Goal: Task Accomplishment & Management: Use online tool/utility

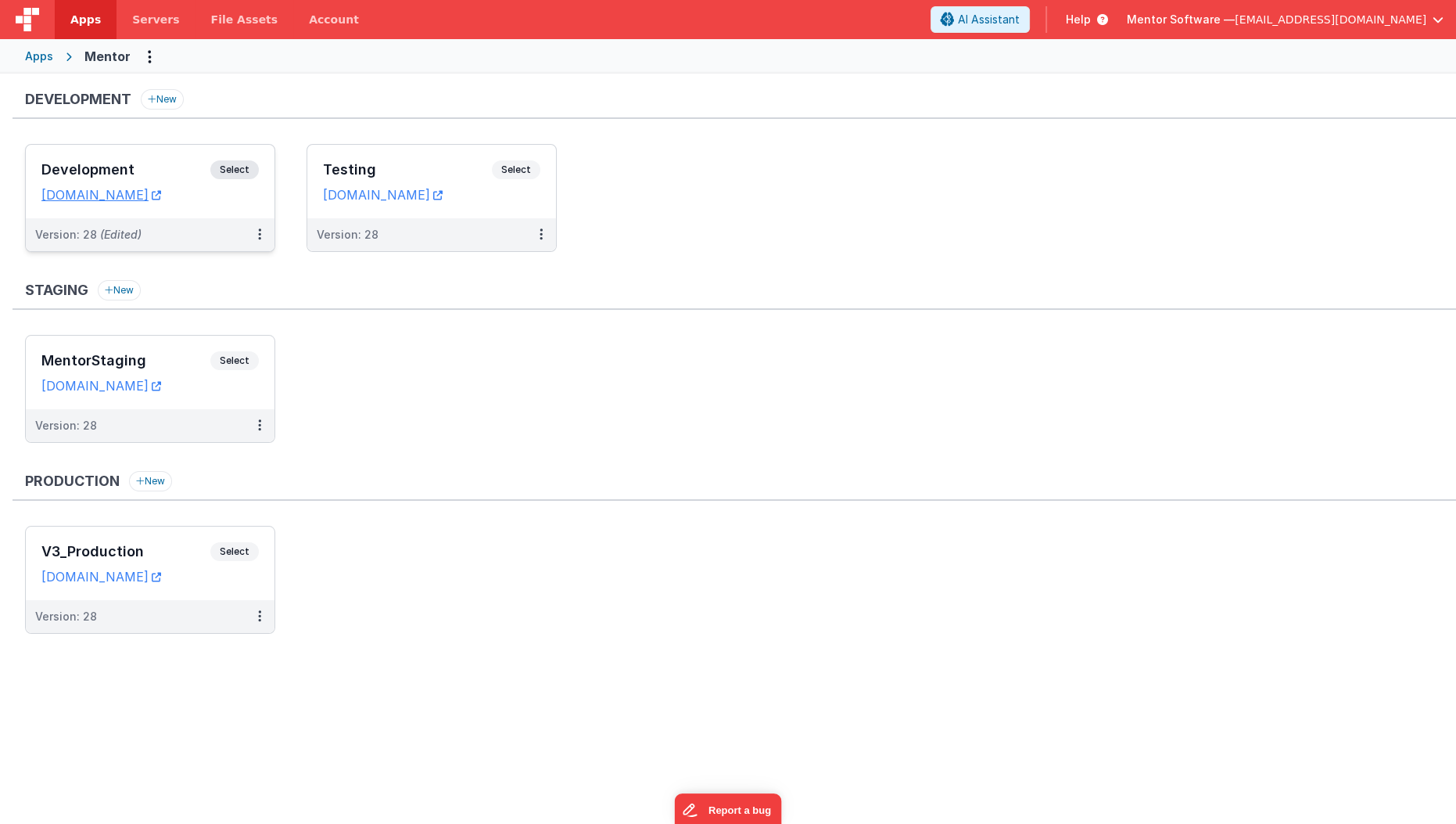
click at [168, 176] on div "Development Select" at bounding box center [149, 173] width 217 height 27
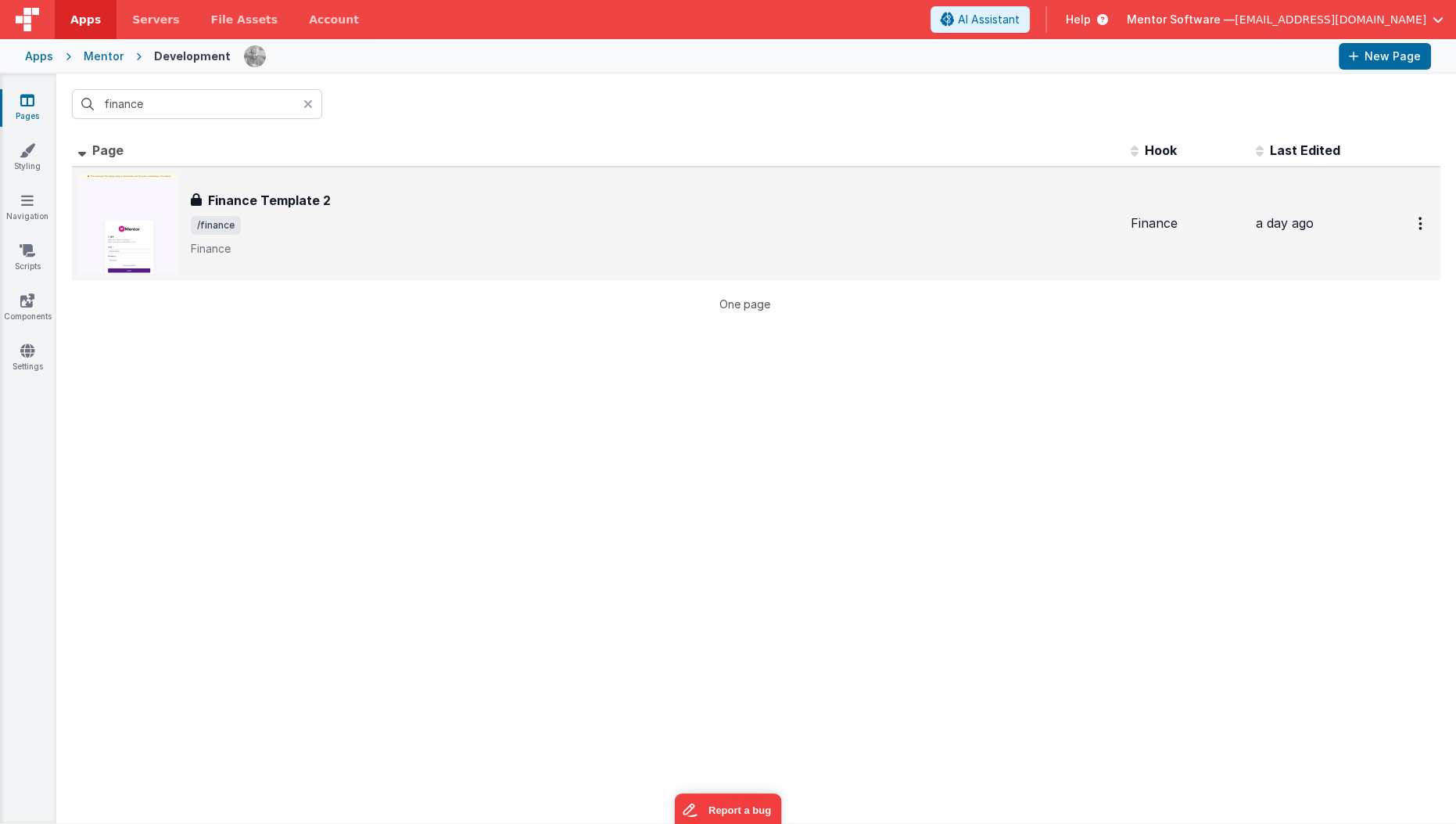
click at [362, 228] on span "/finance" at bounding box center [655, 225] width 928 height 19
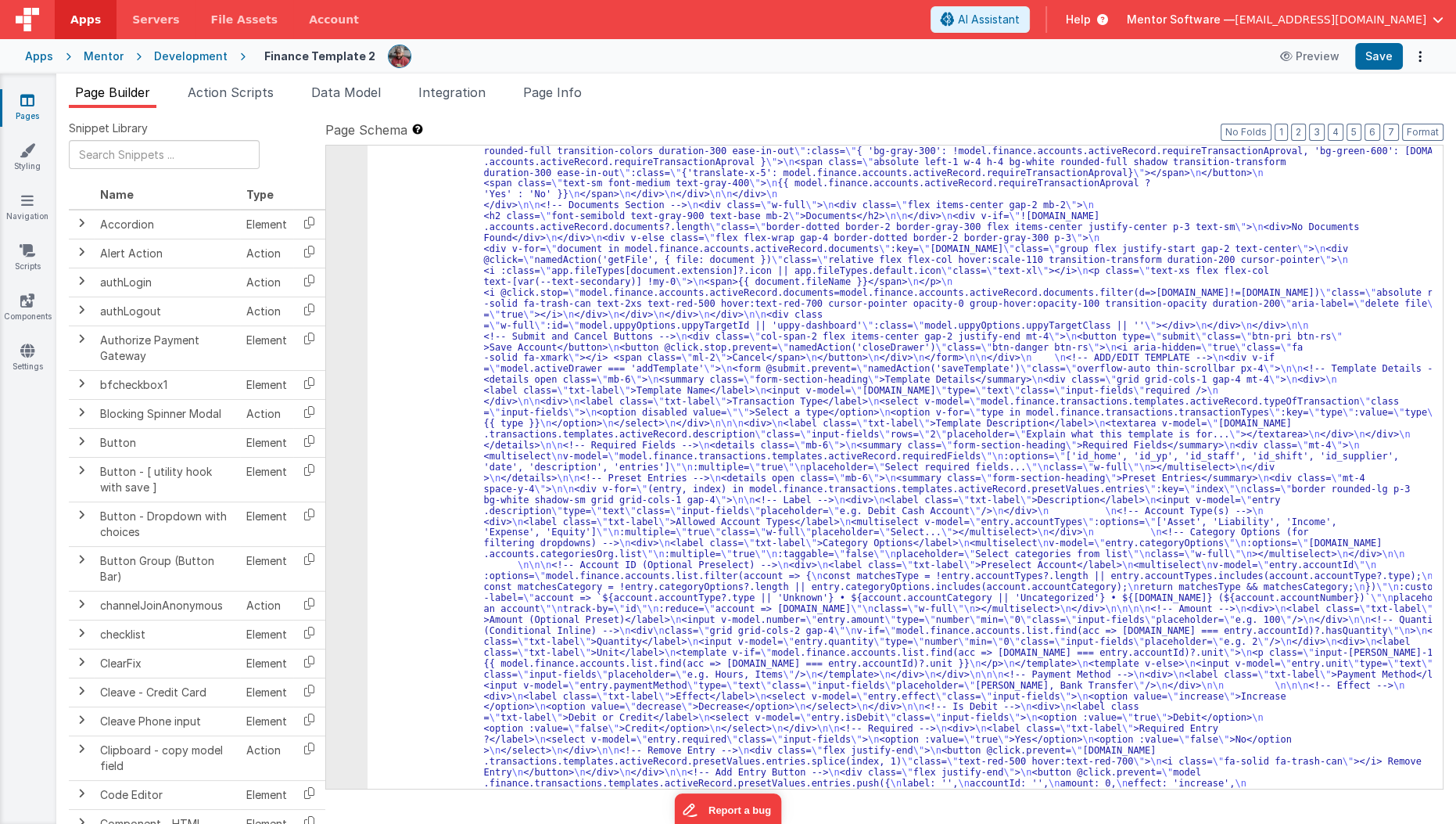
scroll to position [8111, 0]
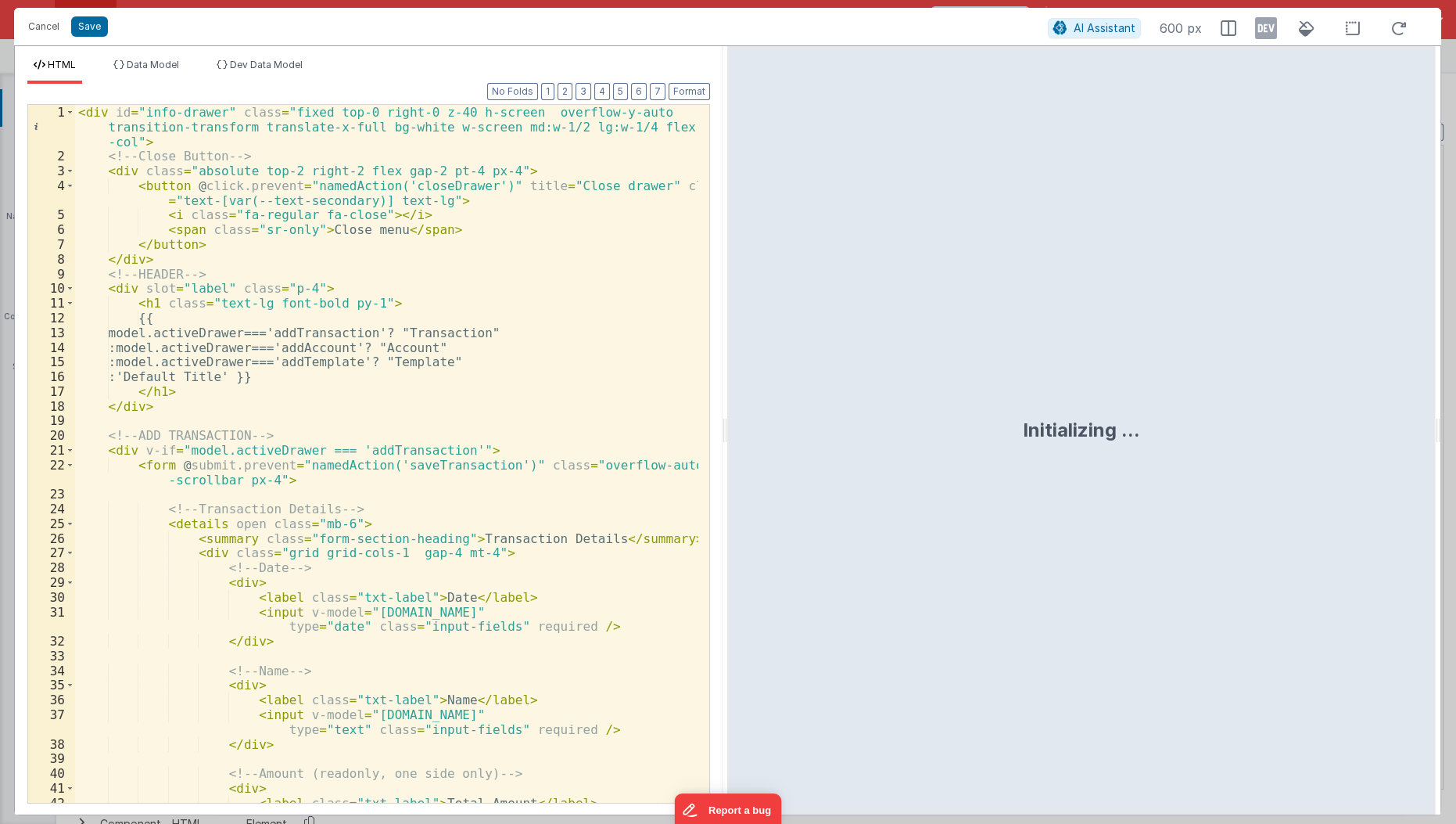
click at [598, 88] on div "Format 7 6 5 4 3 2 1 No Folds 1 2 3 4 5 6 7 8 9 10 11 12 13 14 15 16 17 18 19 2…" at bounding box center [368, 443] width 683 height 718
click at [591, 92] on button "3" at bounding box center [584, 91] width 16 height 17
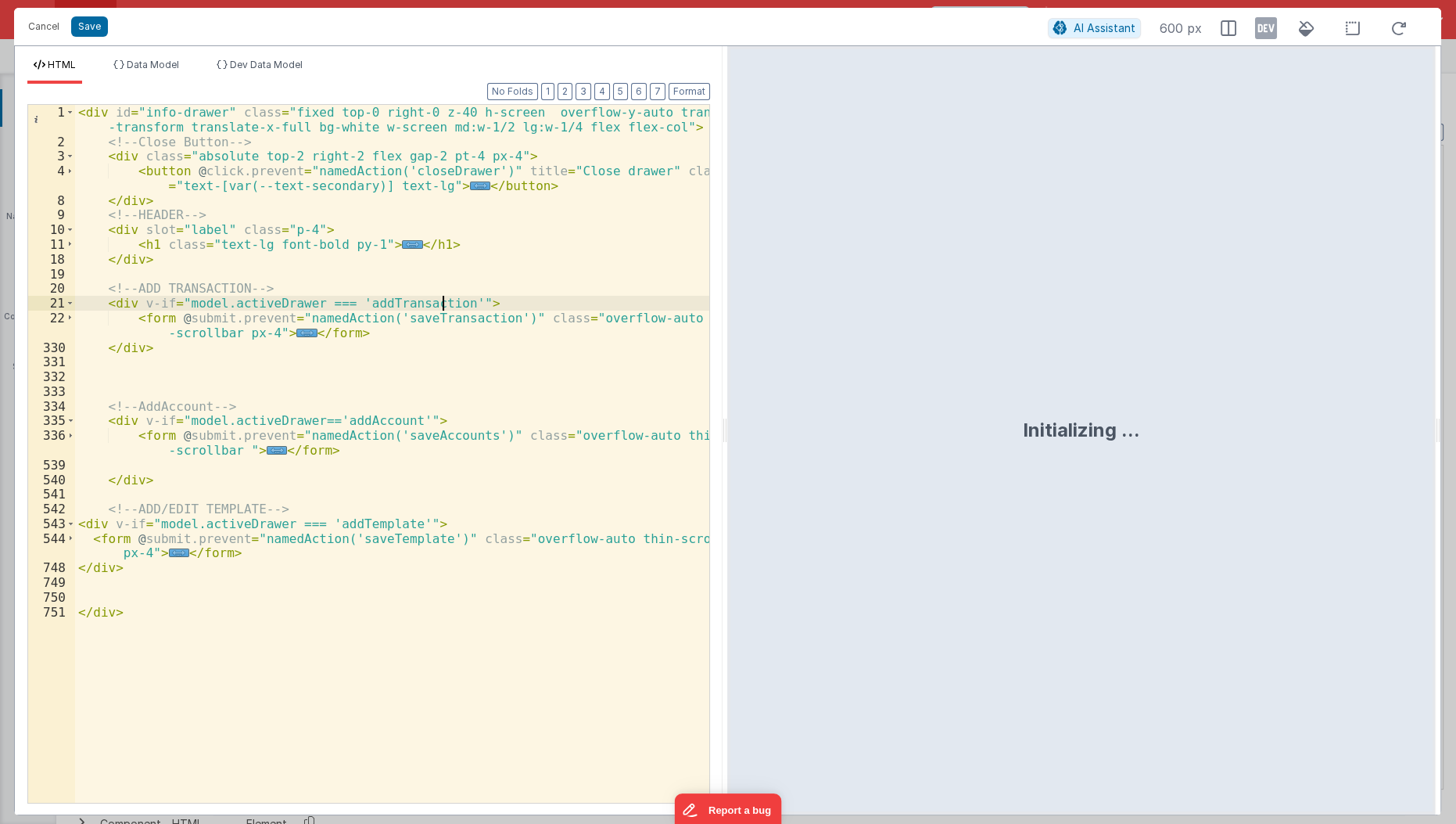
click at [444, 302] on div "< div id = "info-drawer" class = "fixed top-0 right-0 z-40 h-screen overflow-y-…" at bounding box center [393, 476] width 636 height 743
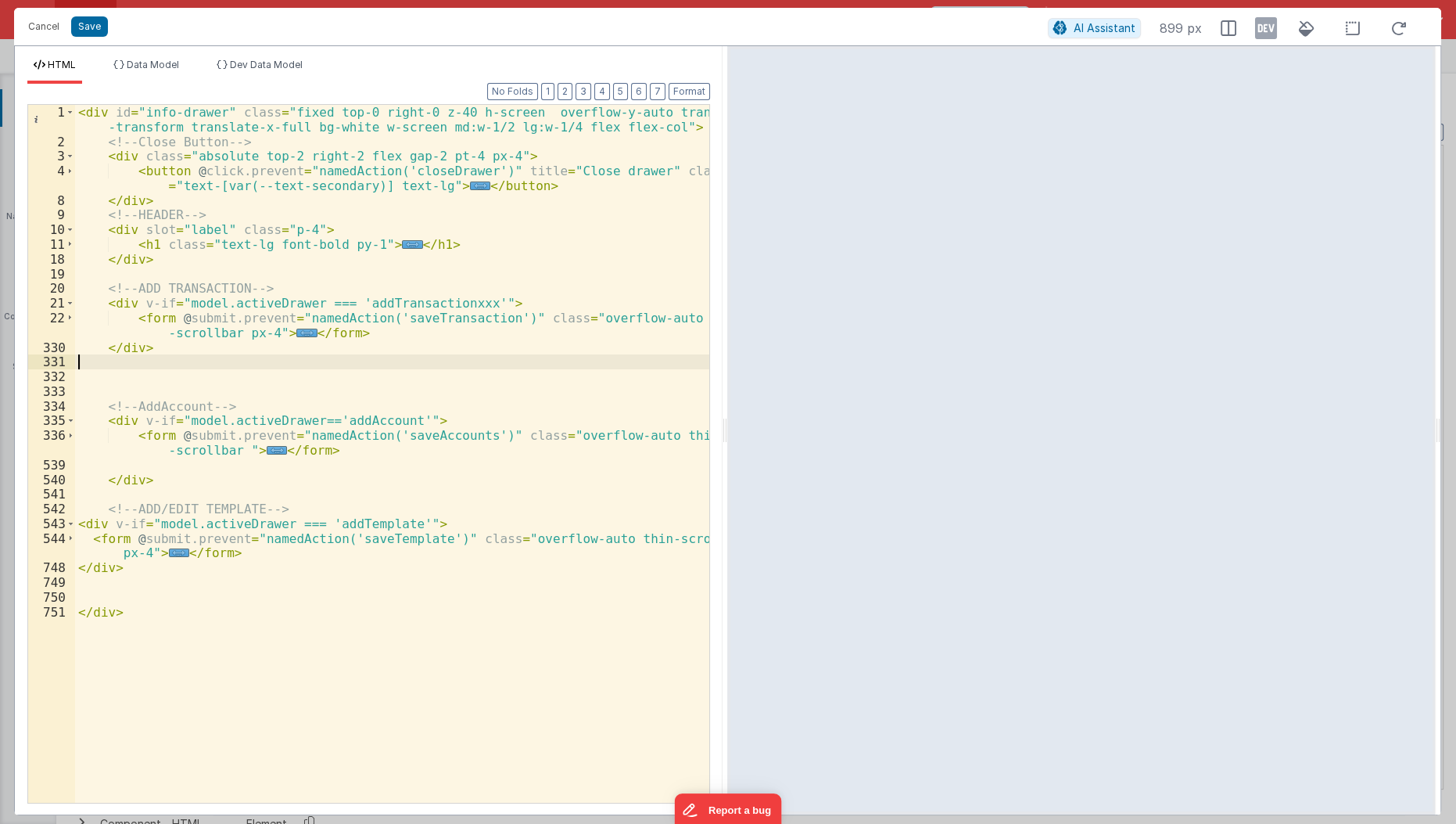
click at [179, 356] on div "< div id = "info-drawer" class = "fixed top-0 right-0 z-40 h-screen overflow-y-…" at bounding box center [393, 476] width 636 height 743
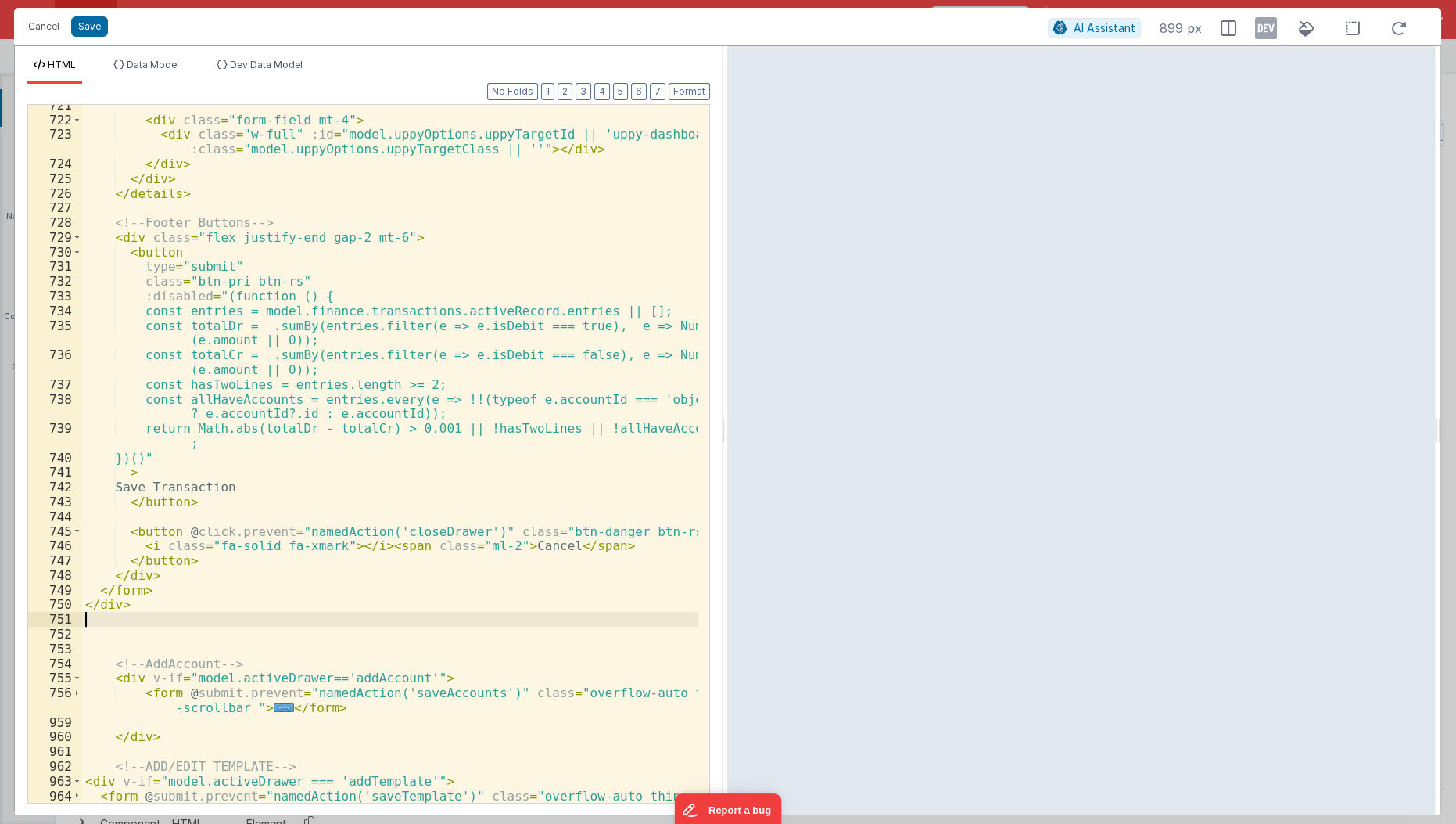
scroll to position [6746, 0]
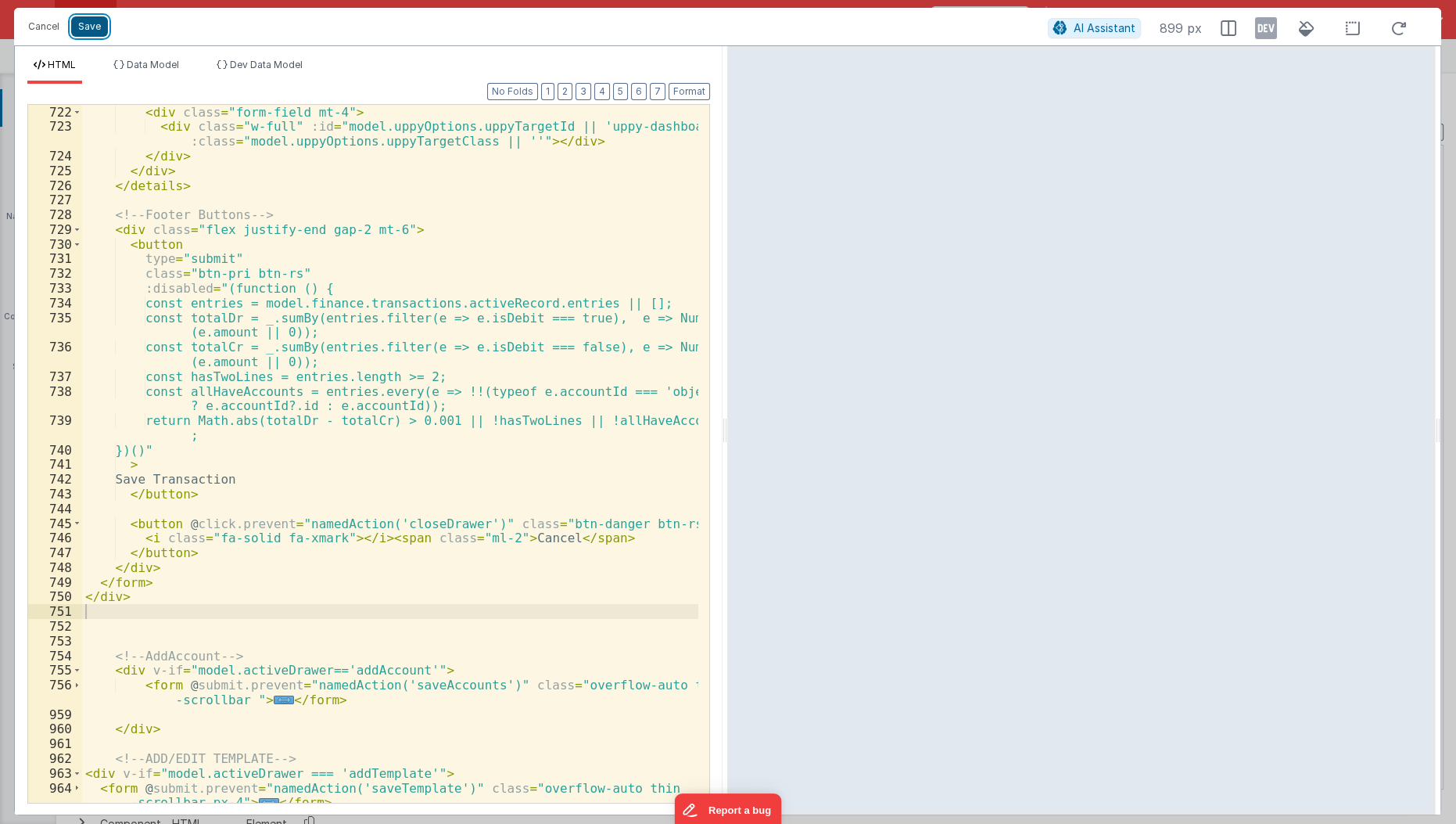
click at [92, 30] on button "Save" at bounding box center [89, 26] width 37 height 20
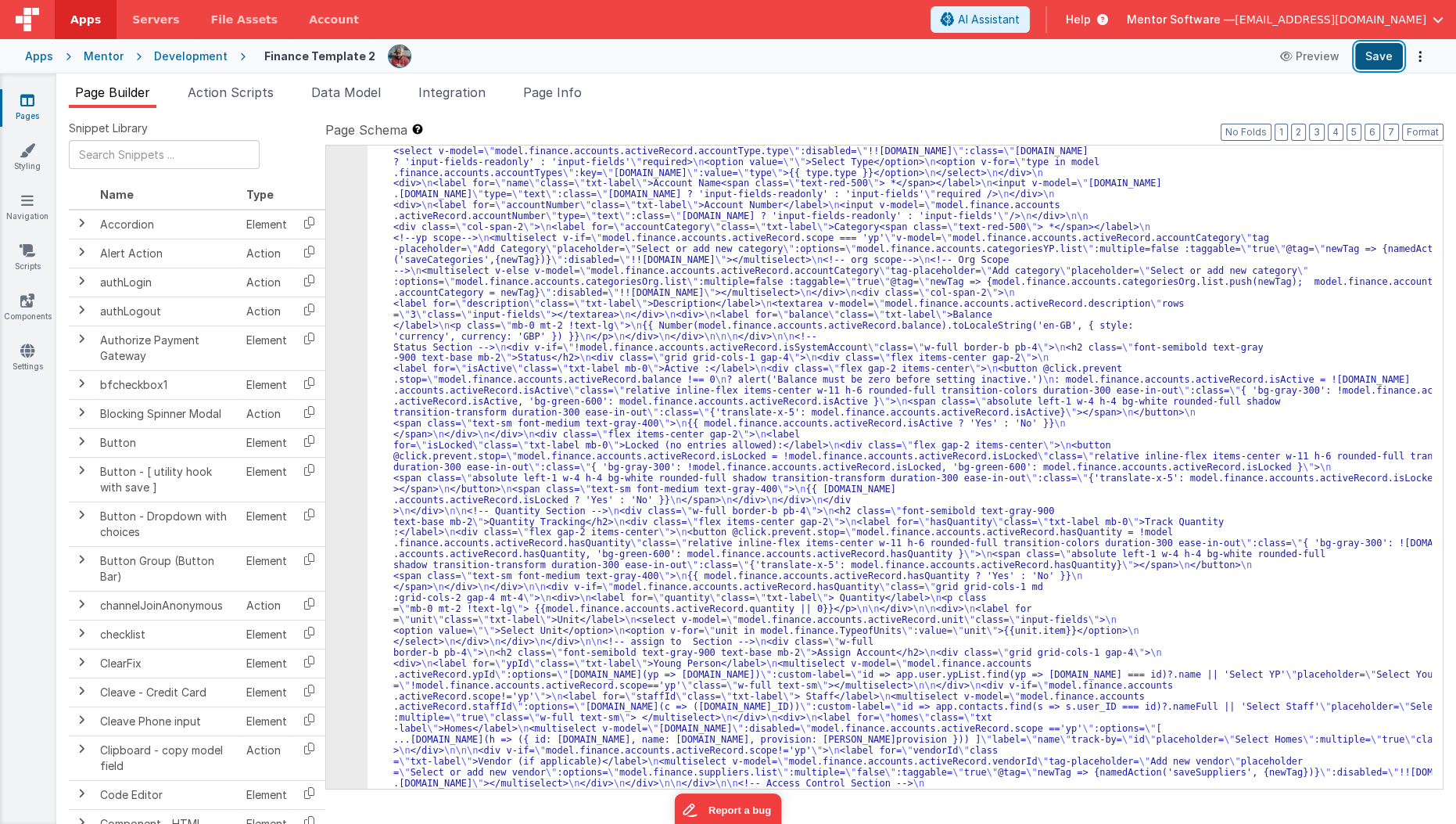
click at [1382, 63] on button "Save" at bounding box center [1380, 56] width 48 height 27
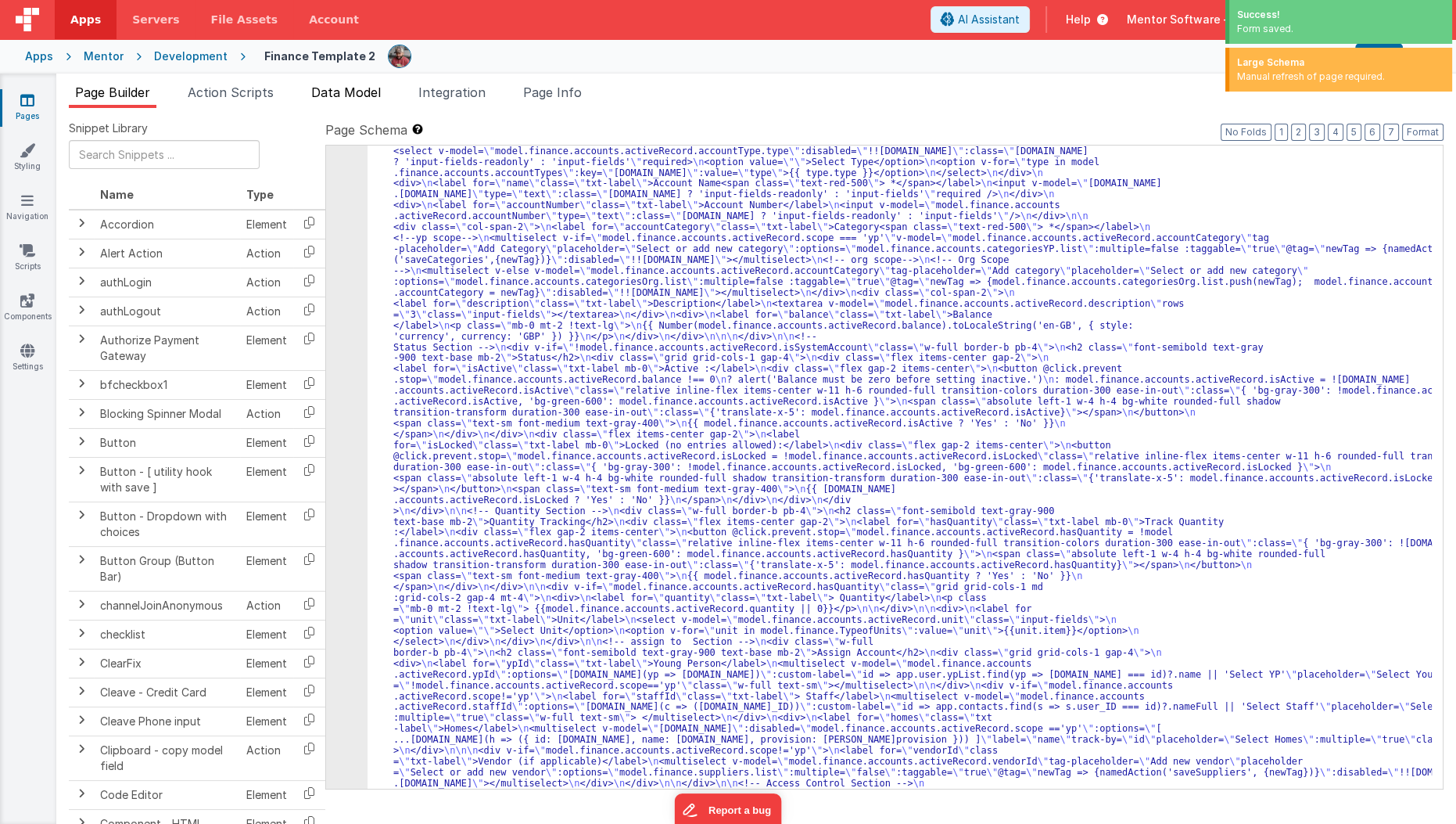
click at [350, 98] on span "Data Model" at bounding box center [346, 92] width 70 height 16
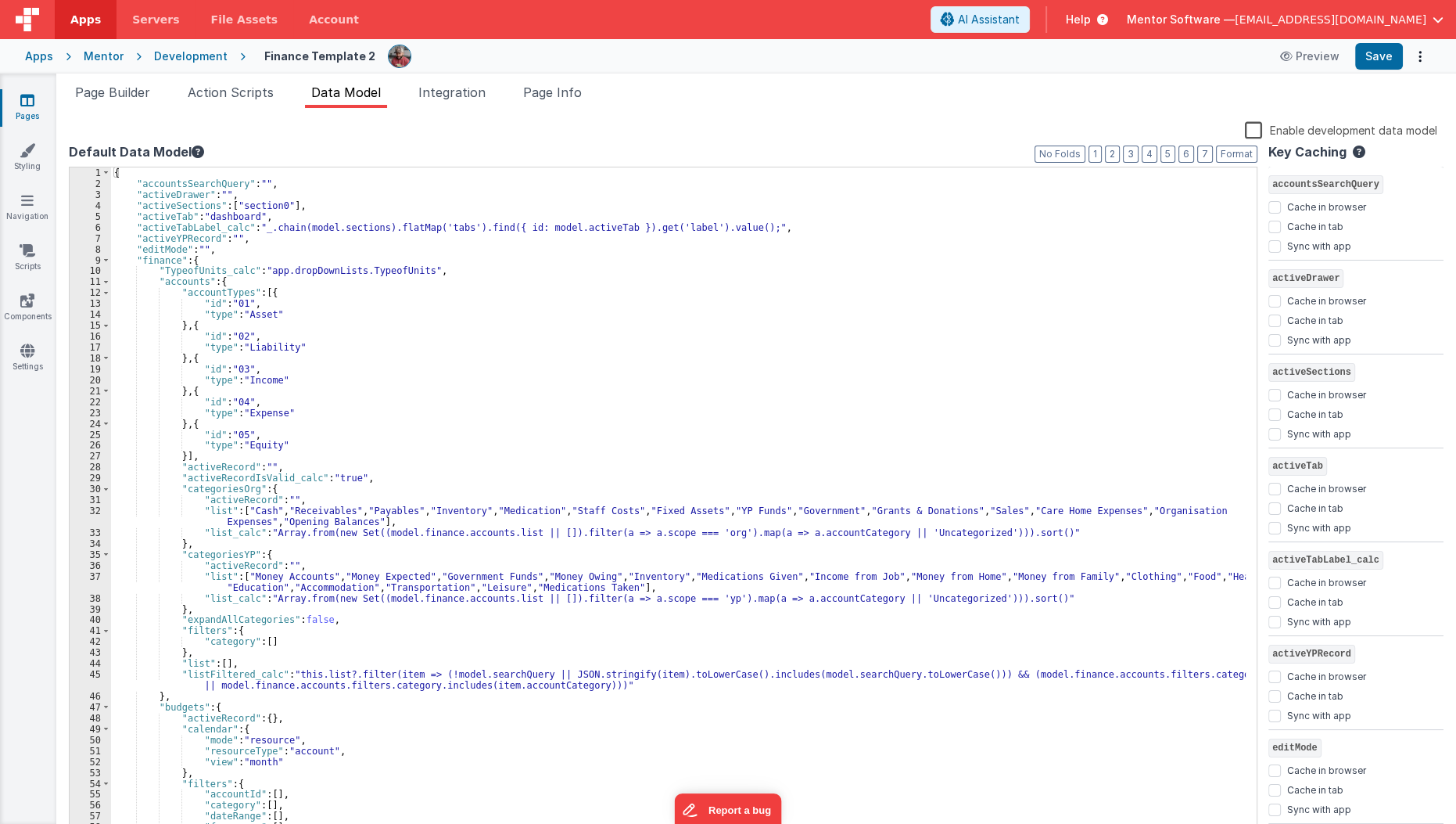
click at [1263, 132] on label "Enable development data model" at bounding box center [1341, 129] width 192 height 18
click at [0, 0] on input "Enable development data model" at bounding box center [0, 0] width 0 height 0
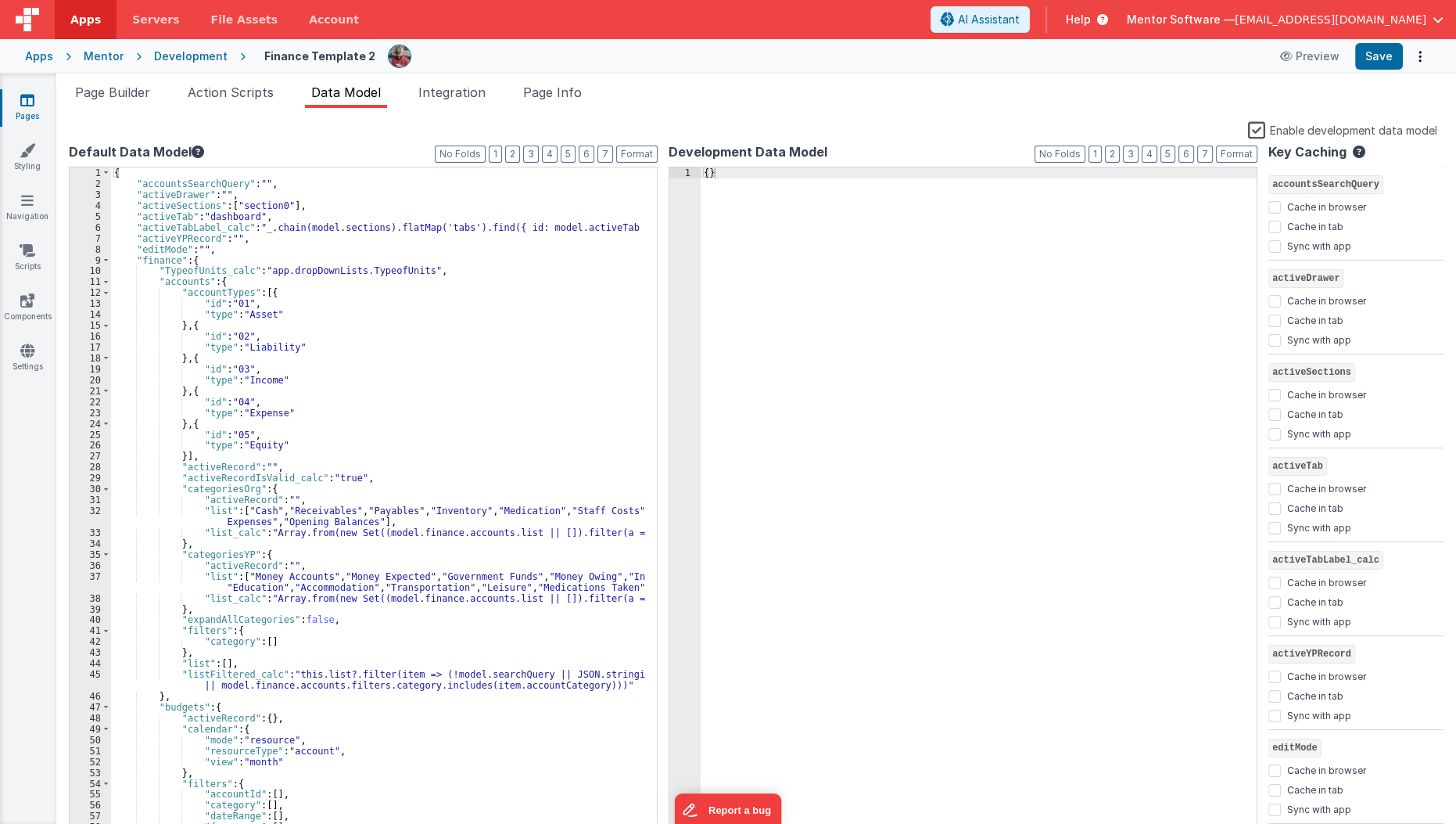
click at [1263, 132] on label "Enable development data model" at bounding box center [1342, 129] width 189 height 18
click at [0, 0] on input "Enable development data model" at bounding box center [0, 0] width 0 height 0
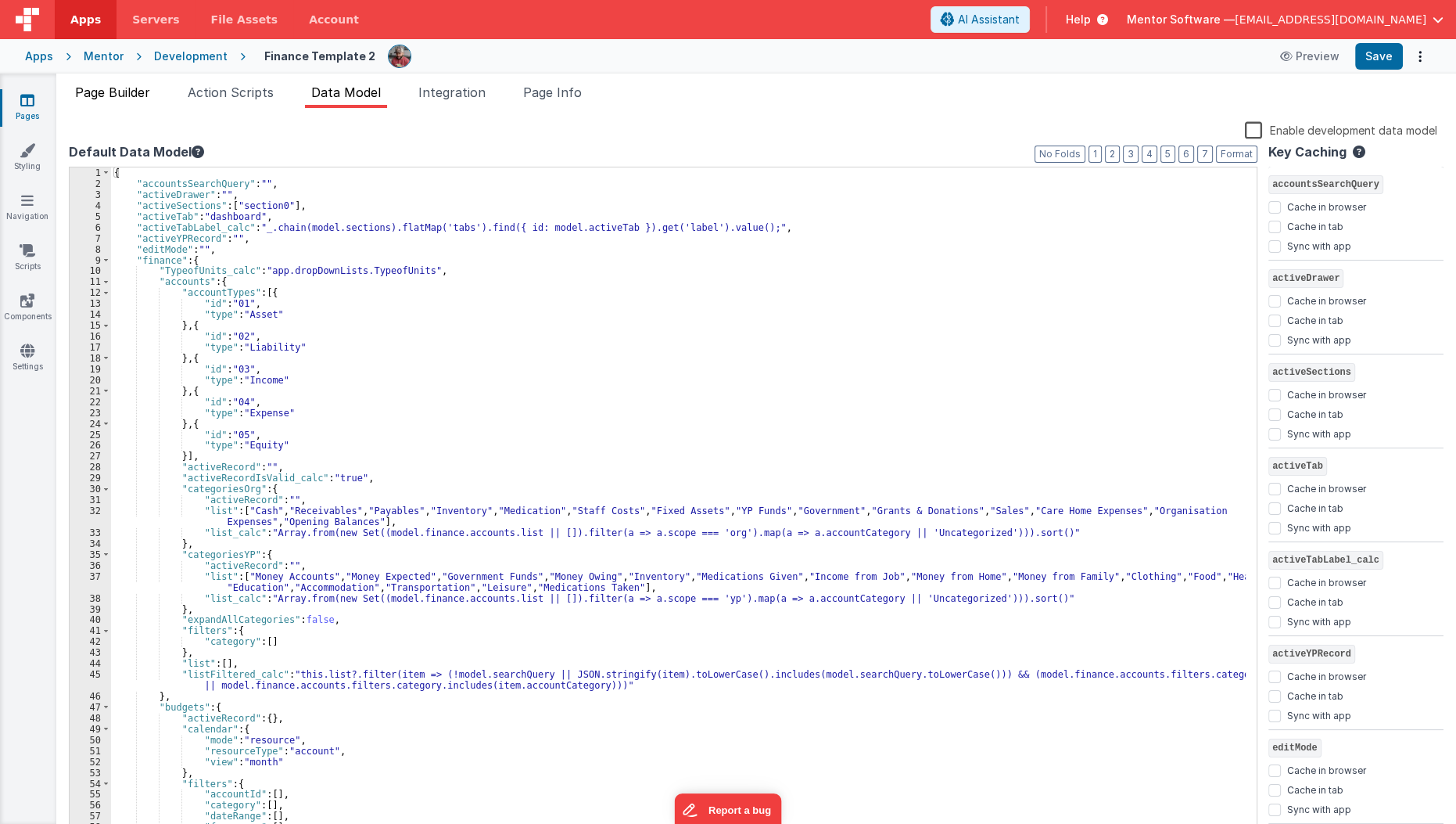
click at [90, 89] on span "Page Builder" at bounding box center [112, 92] width 75 height 16
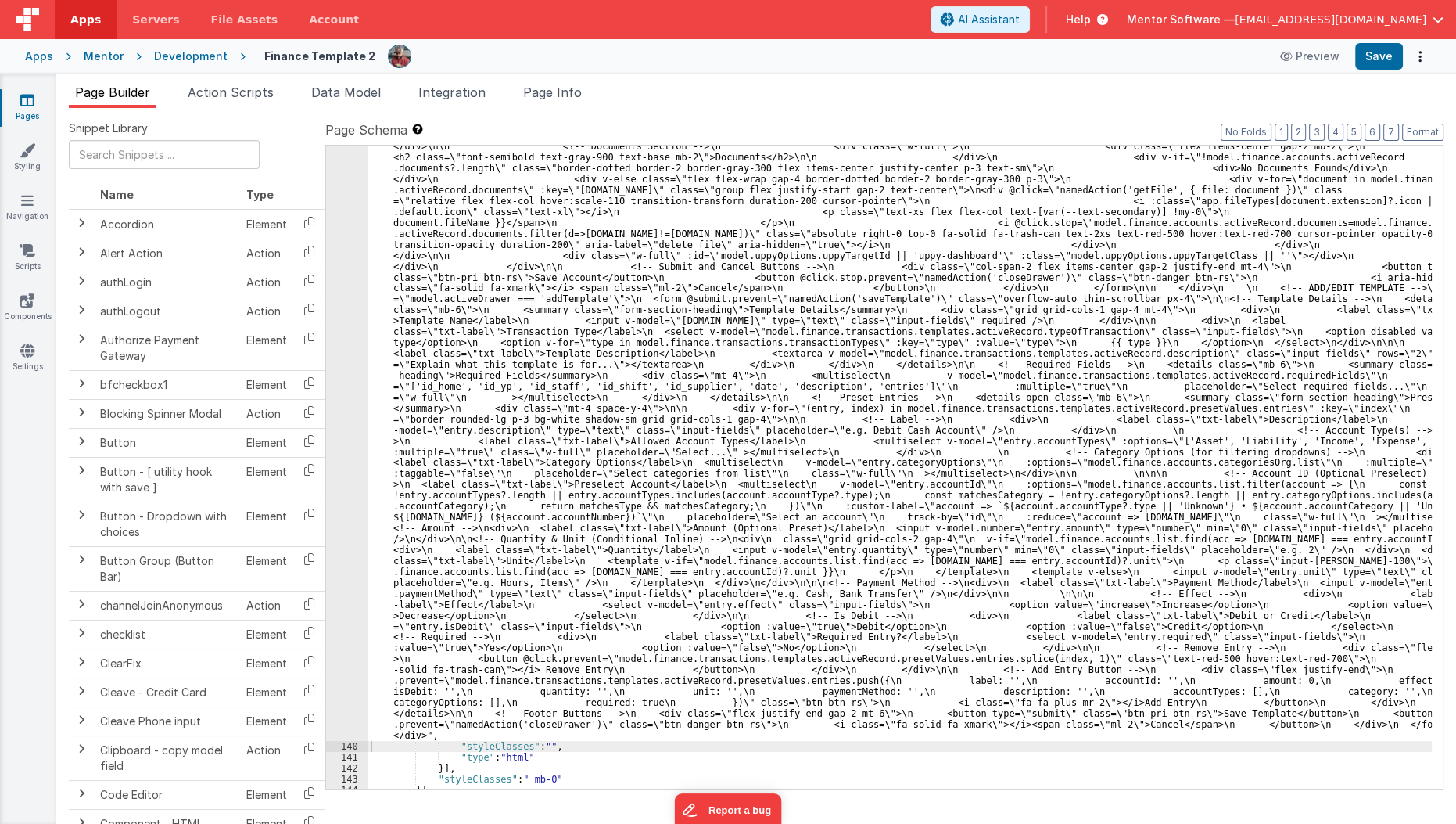
scroll to position [8908, 0]
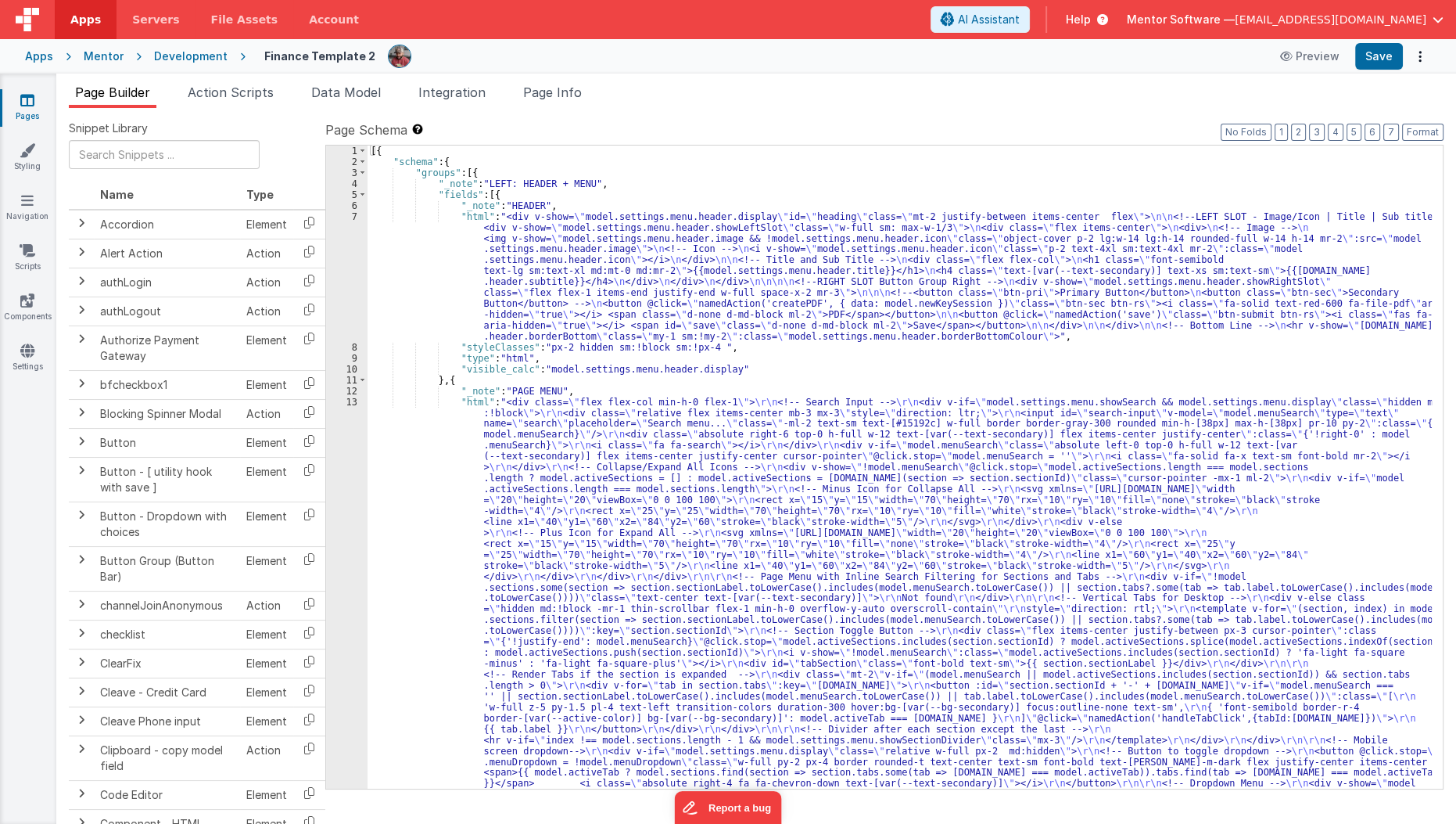
click at [767, 332] on div "[{ "schema" : { "groups" : [{ "_note" : "LEFT: HEADER + MENU" , "fields" : [{ "…" at bounding box center [900, 755] width 1065 height 1221
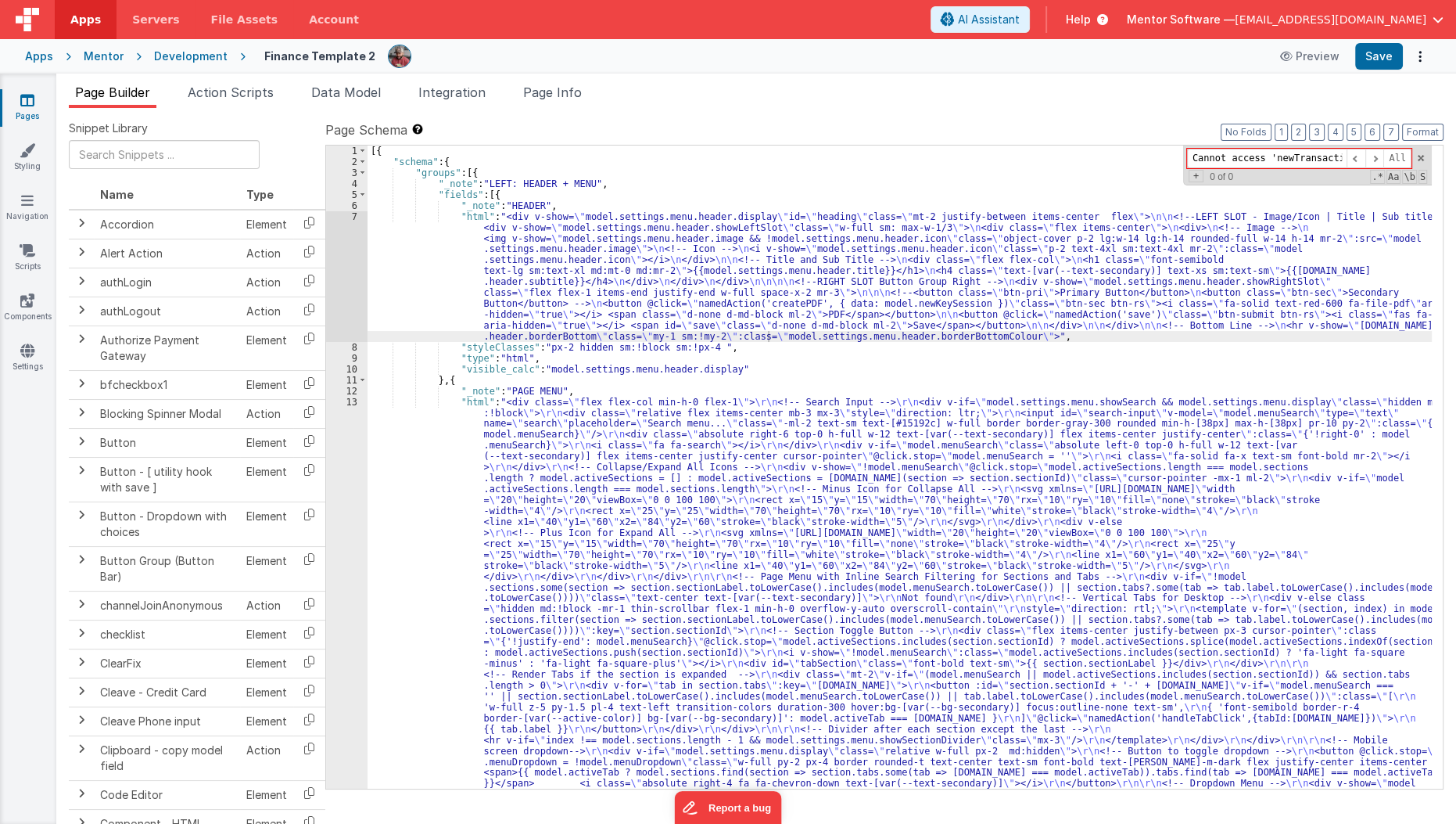
scroll to position [0, 118]
type input "Cannot access 'newTransaction' before initialization"
click at [573, 94] on span "Page Info" at bounding box center [552, 92] width 59 height 16
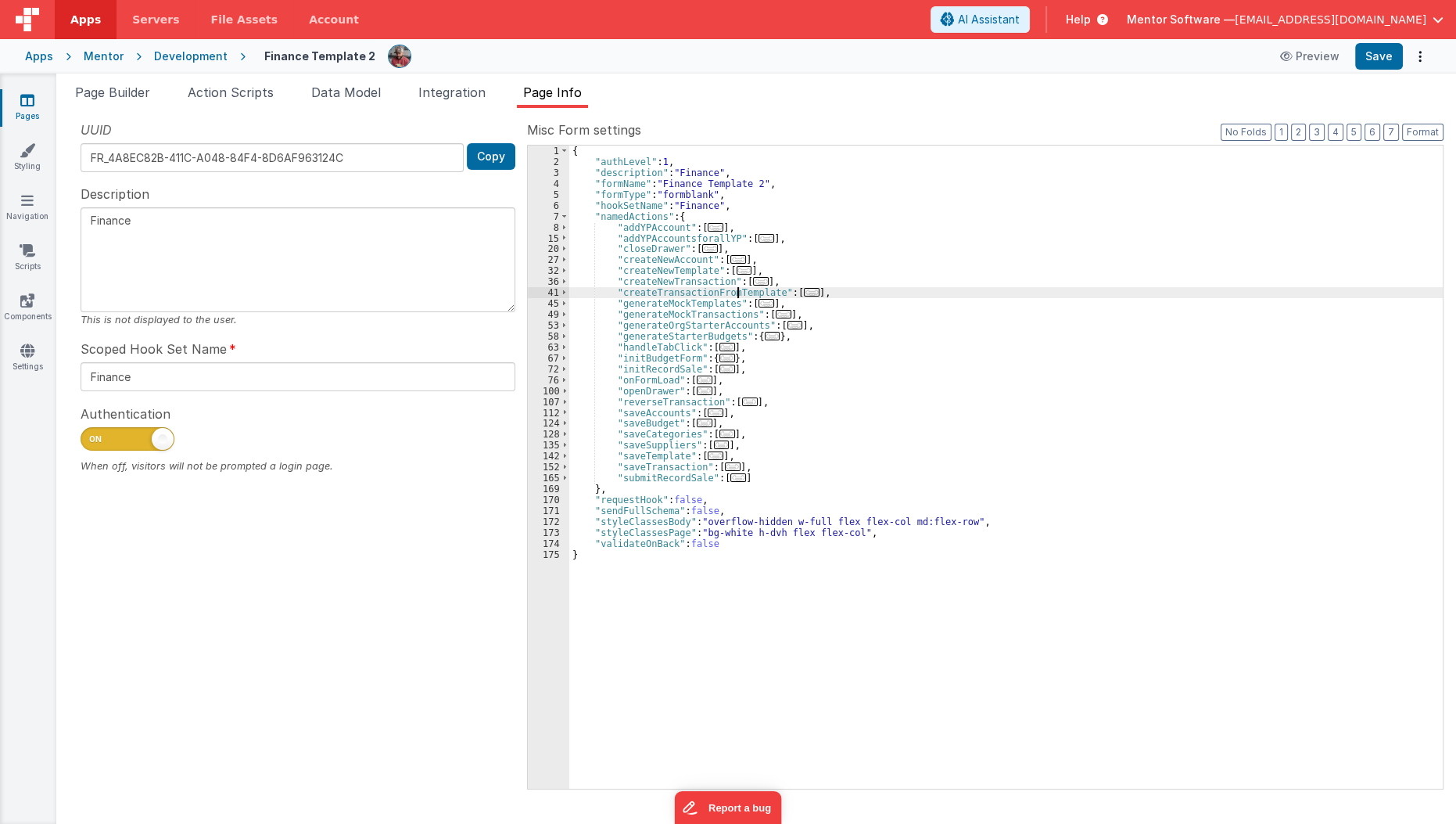
click at [735, 288] on div "{ "authLevel" : 1 , "description" : "Finance" , "formName" : "Finance Template …" at bounding box center [1006, 477] width 874 height 665
type input "Cannot access 'newTransaction' before initialization"
click at [150, 92] on span "Page Builder" at bounding box center [112, 92] width 75 height 16
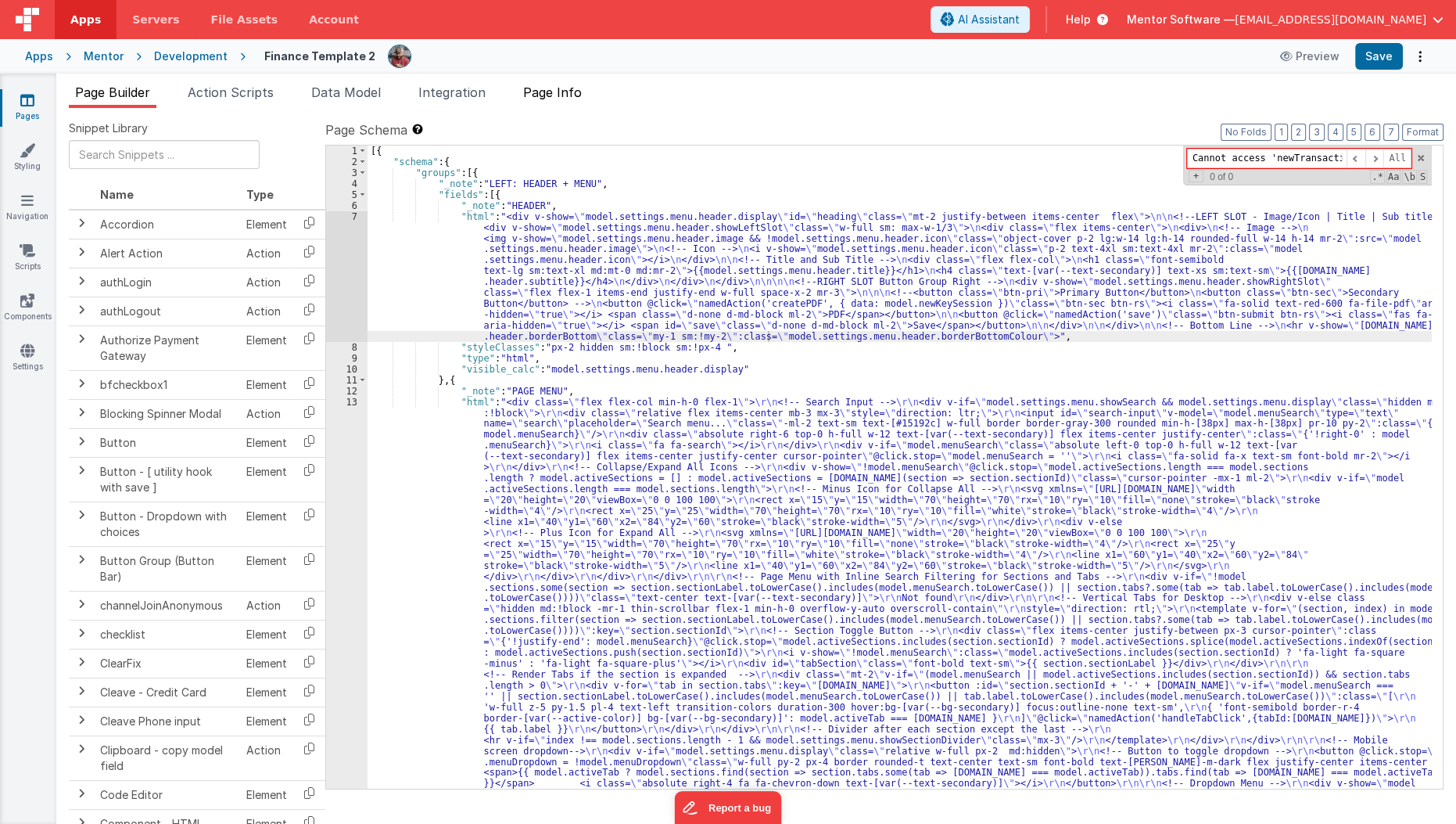
click at [566, 89] on span "Page Info" at bounding box center [552, 92] width 59 height 16
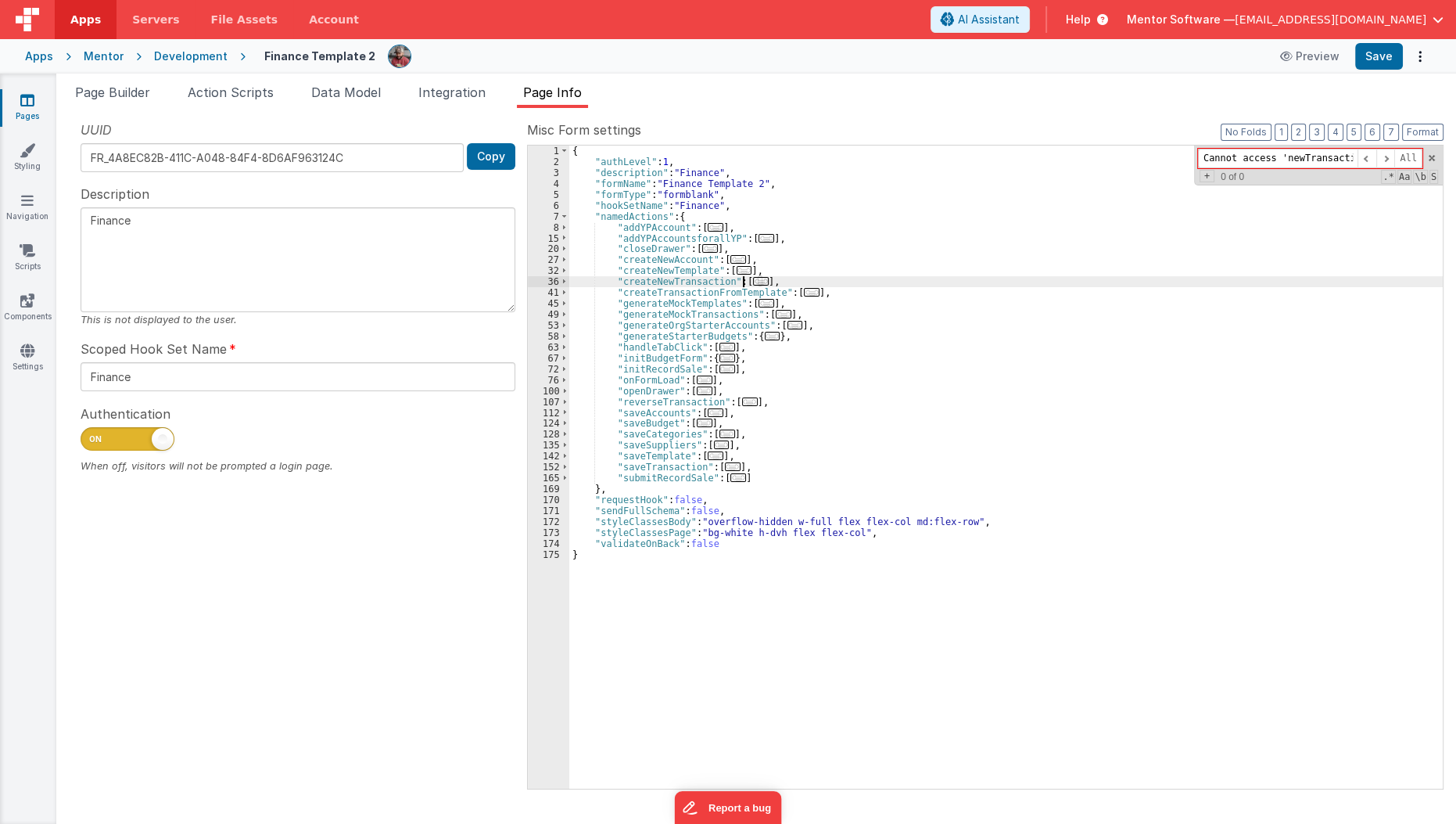
click at [755, 278] on span "..." at bounding box center [761, 281] width 16 height 9
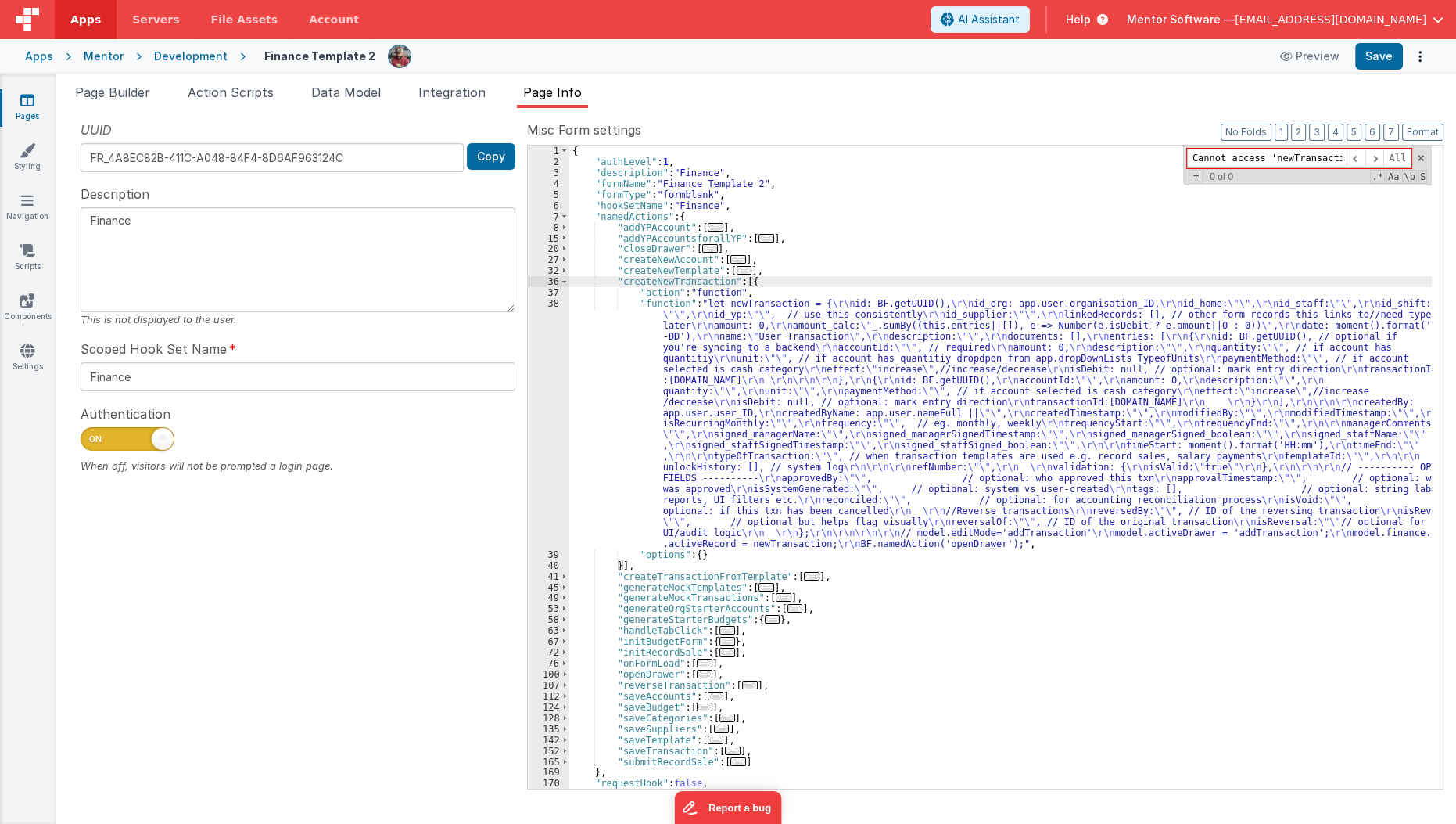
click at [660, 411] on div "{ "authLevel" : 1 , "description" : "Finance" , "formName" : "Finance Template …" at bounding box center [1001, 477] width 864 height 665
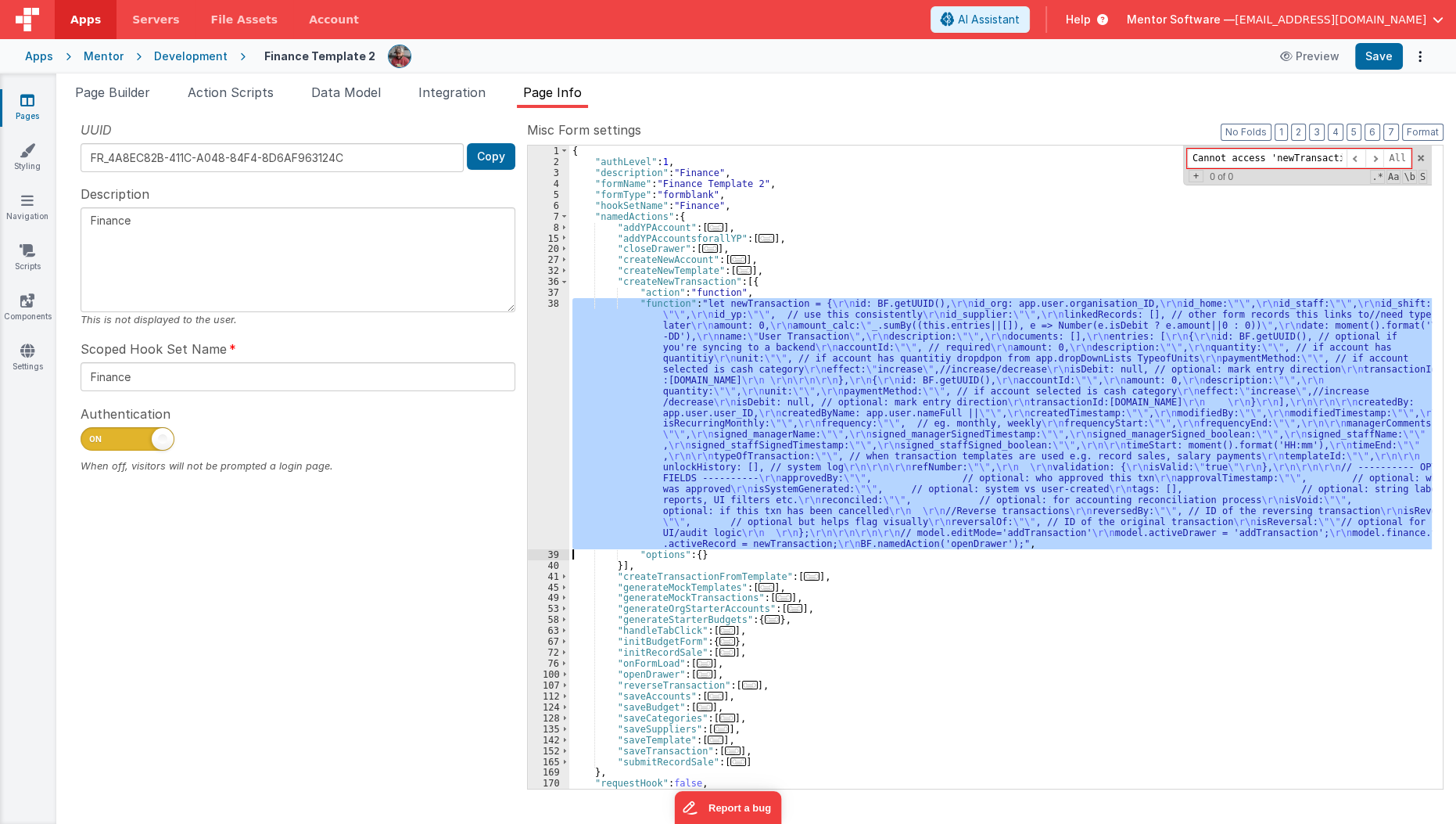
click at [541, 451] on div "38" at bounding box center [548, 423] width 41 height 251
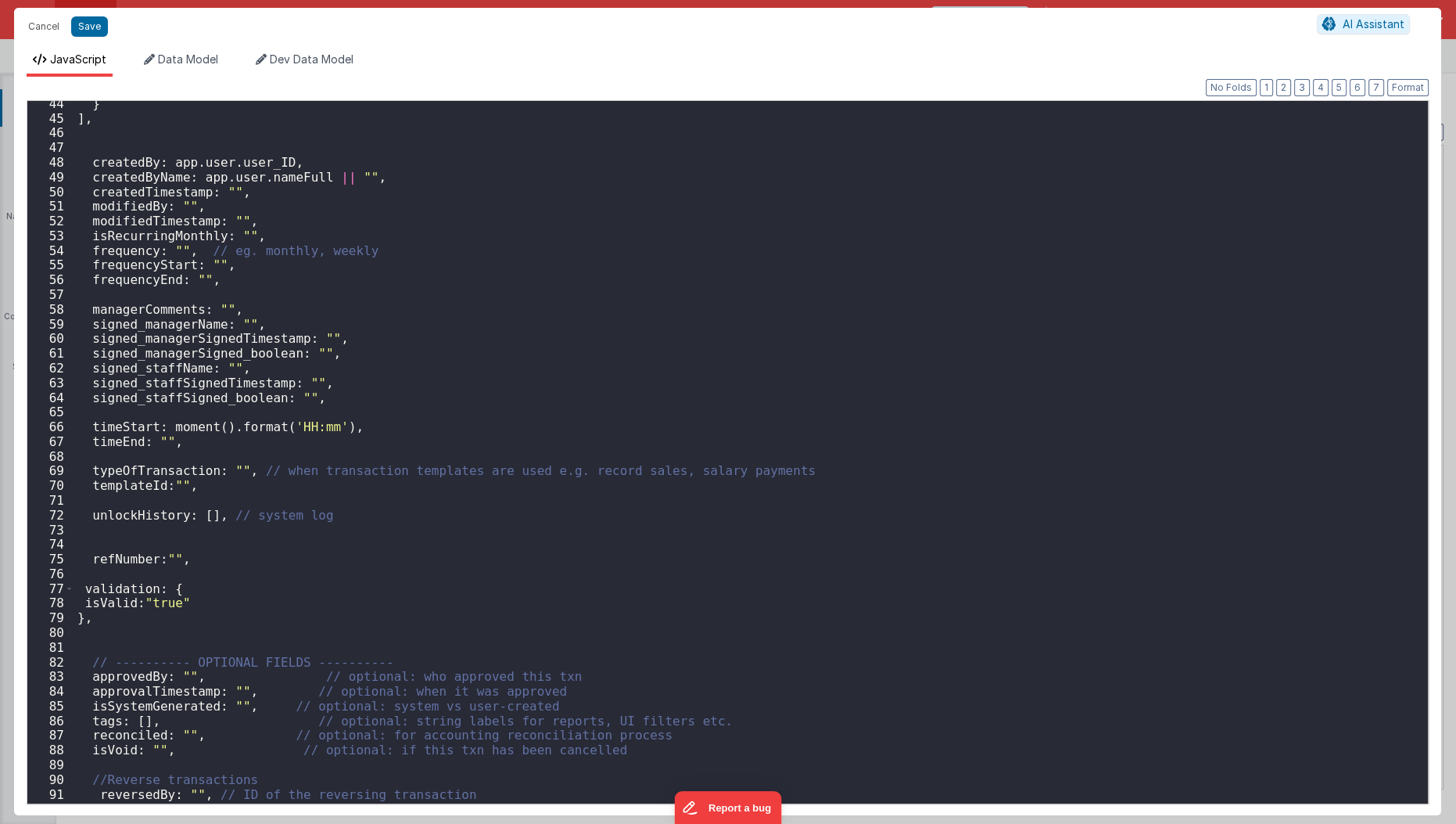
scroll to position [810, 0]
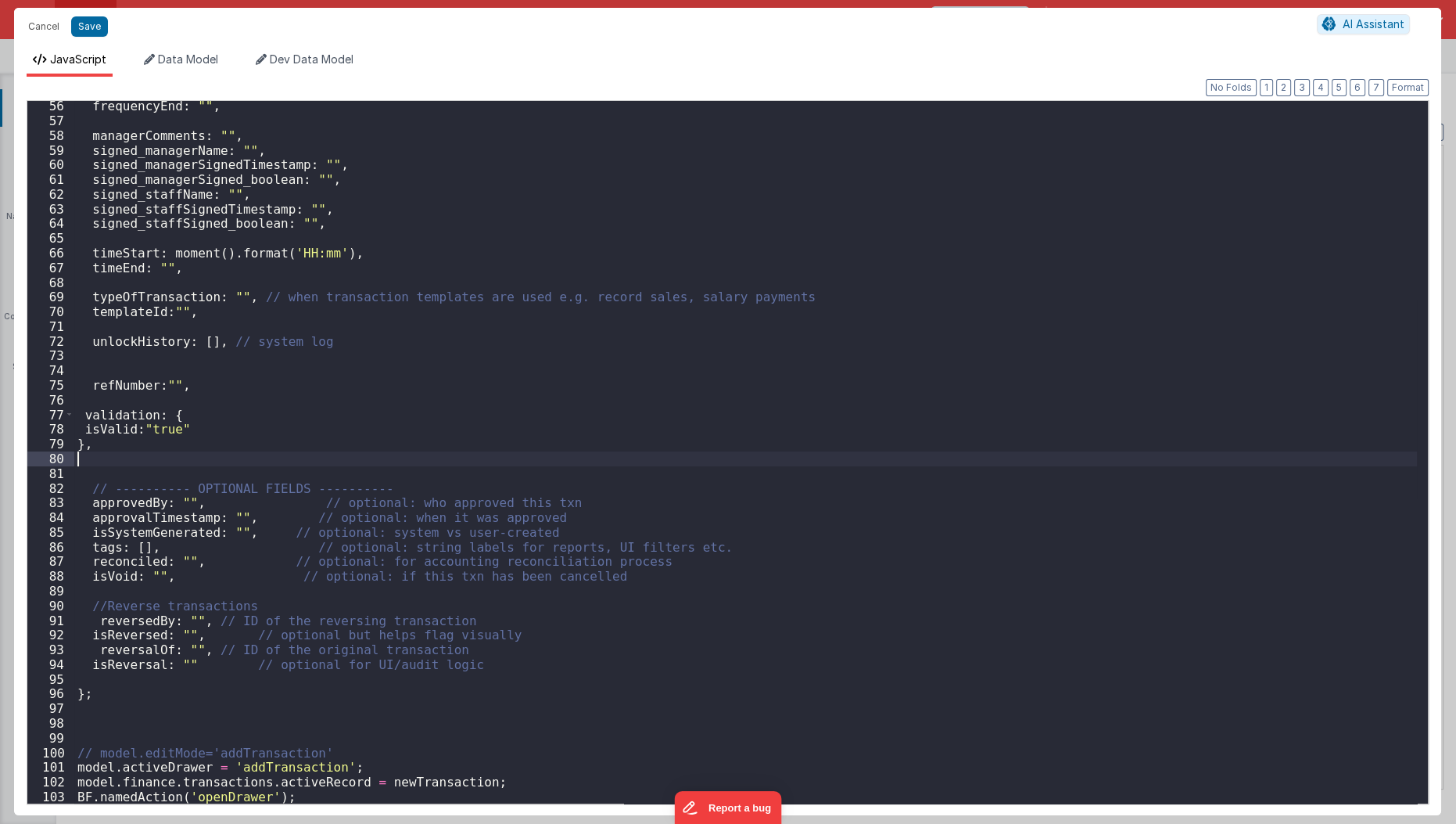
click at [541, 451] on div "frequencyEnd : "" , managerComments : "" , signed_managerName : "" , signed_man…" at bounding box center [746, 465] width 1344 height 733
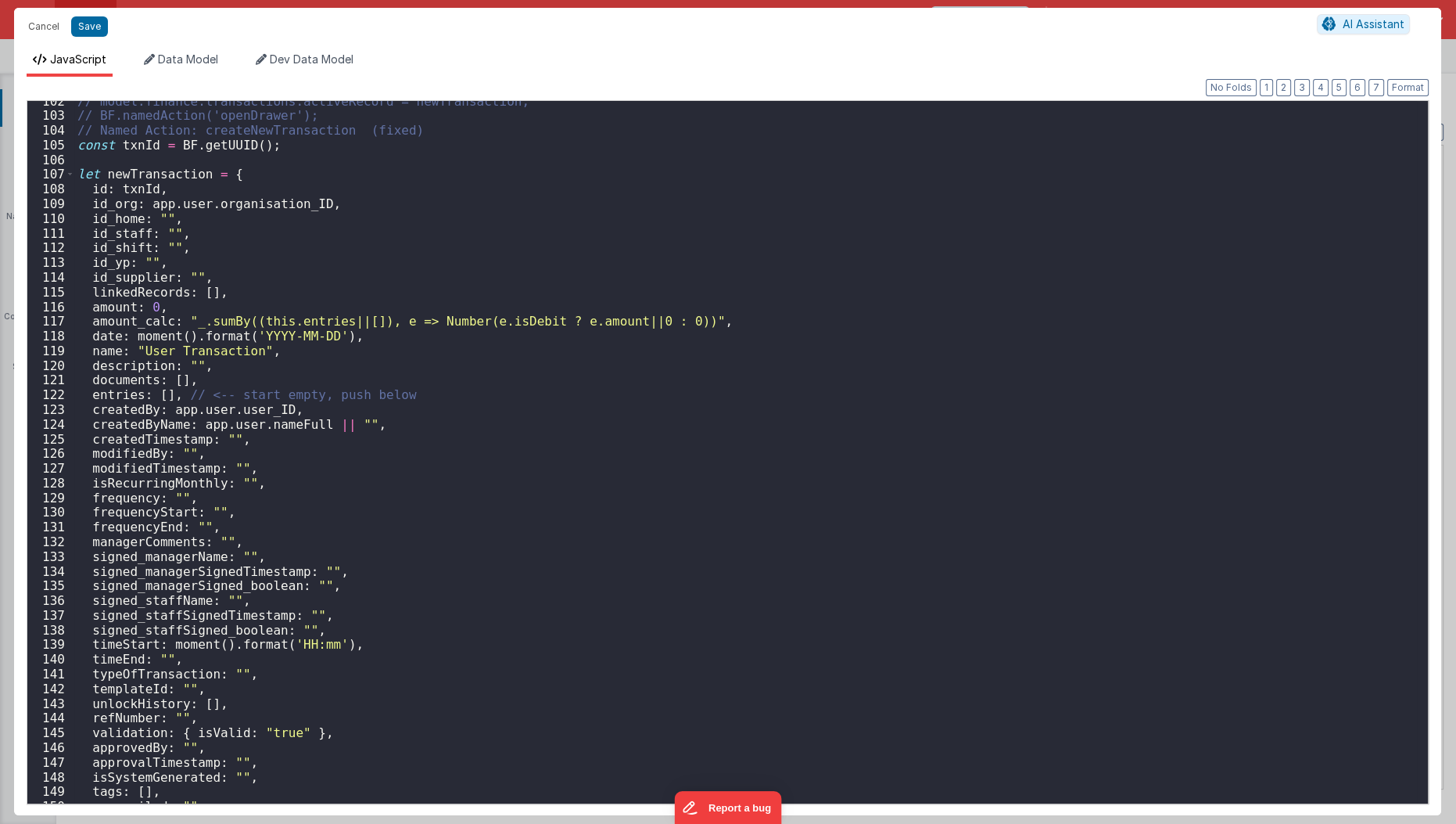
scroll to position [1492, 0]
click at [90, 23] on button "Save" at bounding box center [89, 26] width 37 height 20
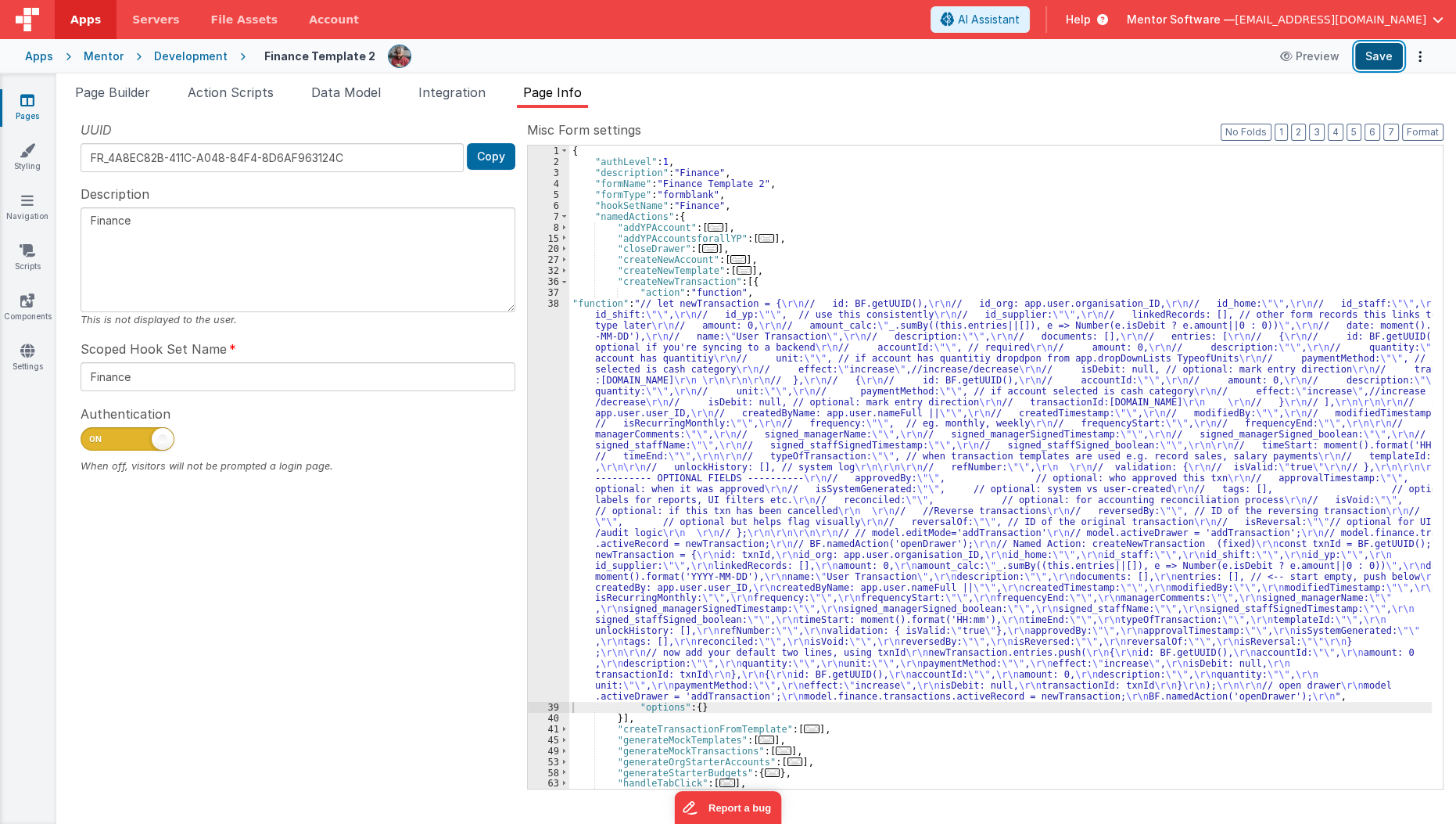
click at [1362, 56] on button "Save" at bounding box center [1380, 56] width 48 height 27
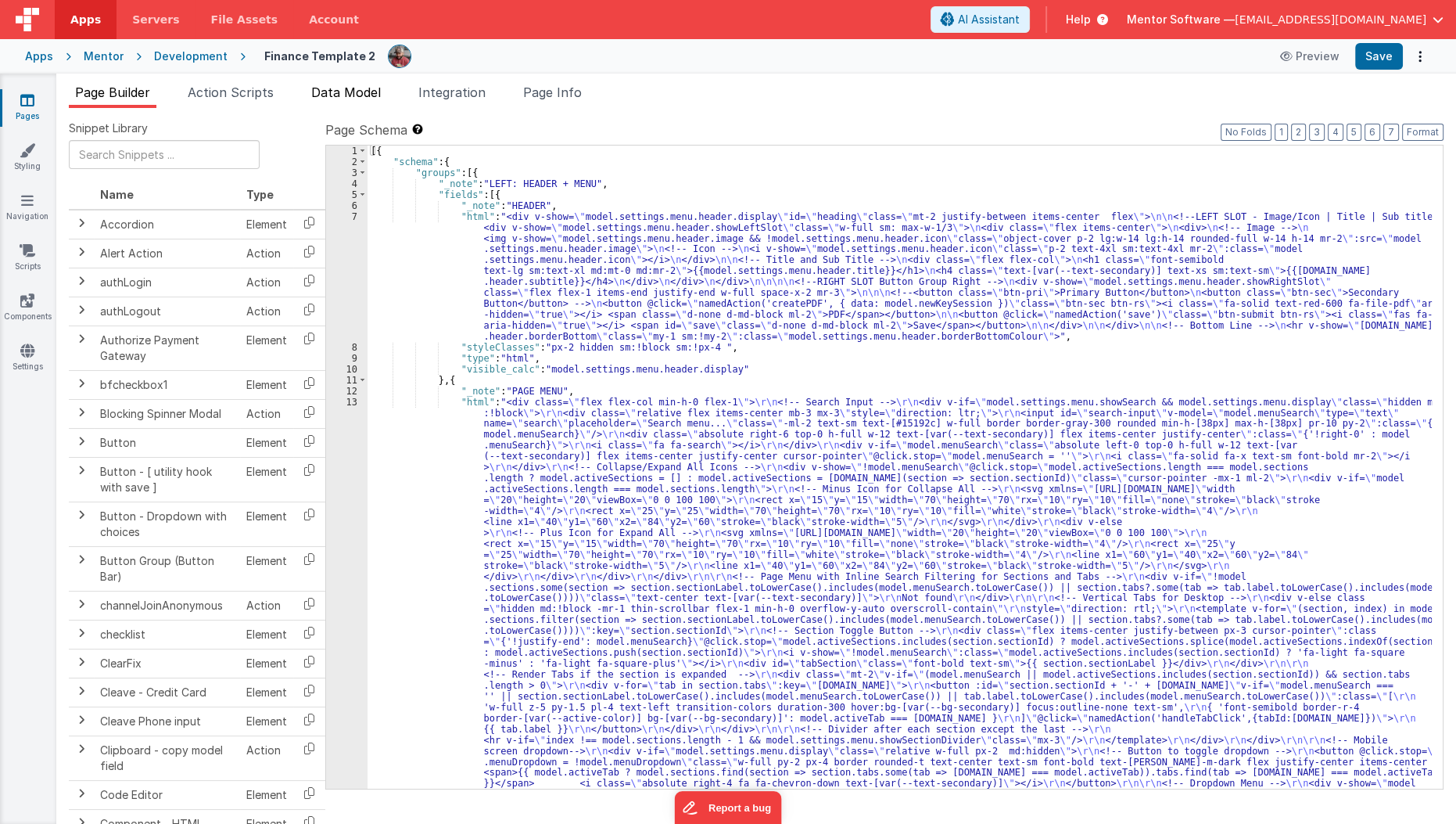
click at [368, 88] on span "Data Model" at bounding box center [346, 92] width 70 height 16
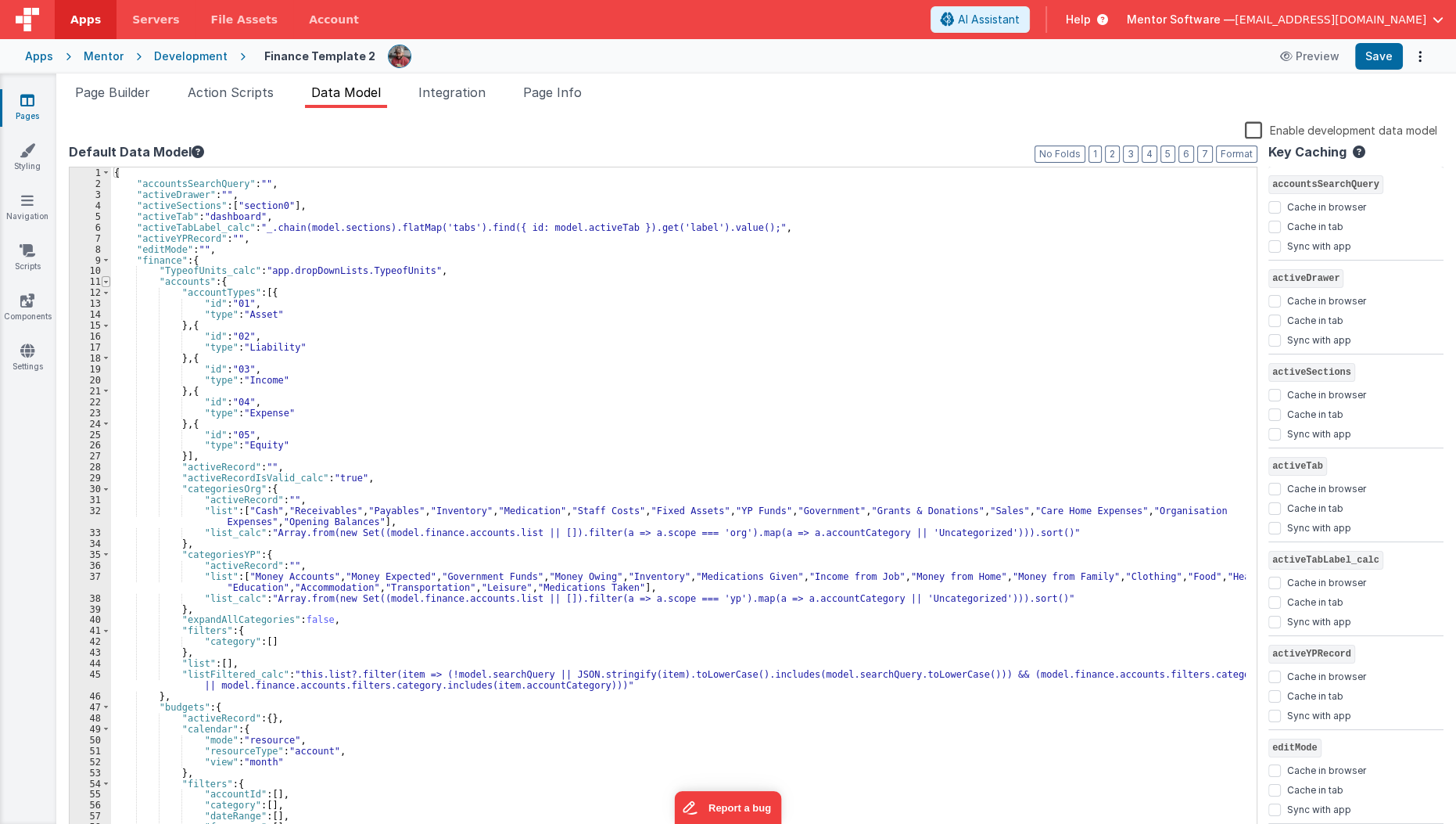
click at [104, 282] on span at bounding box center [106, 281] width 9 height 11
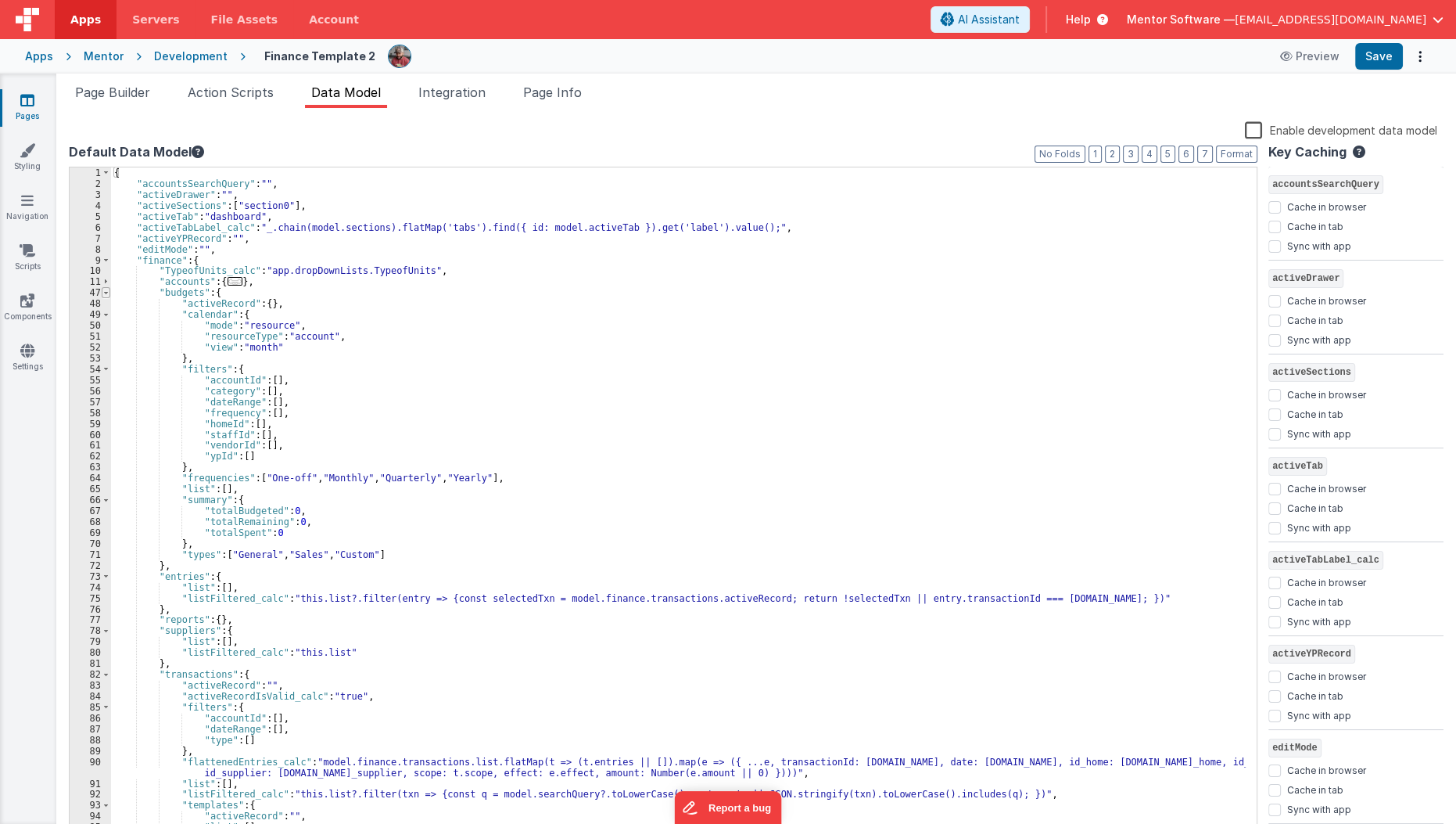
click at [108, 294] on span at bounding box center [106, 292] width 9 height 11
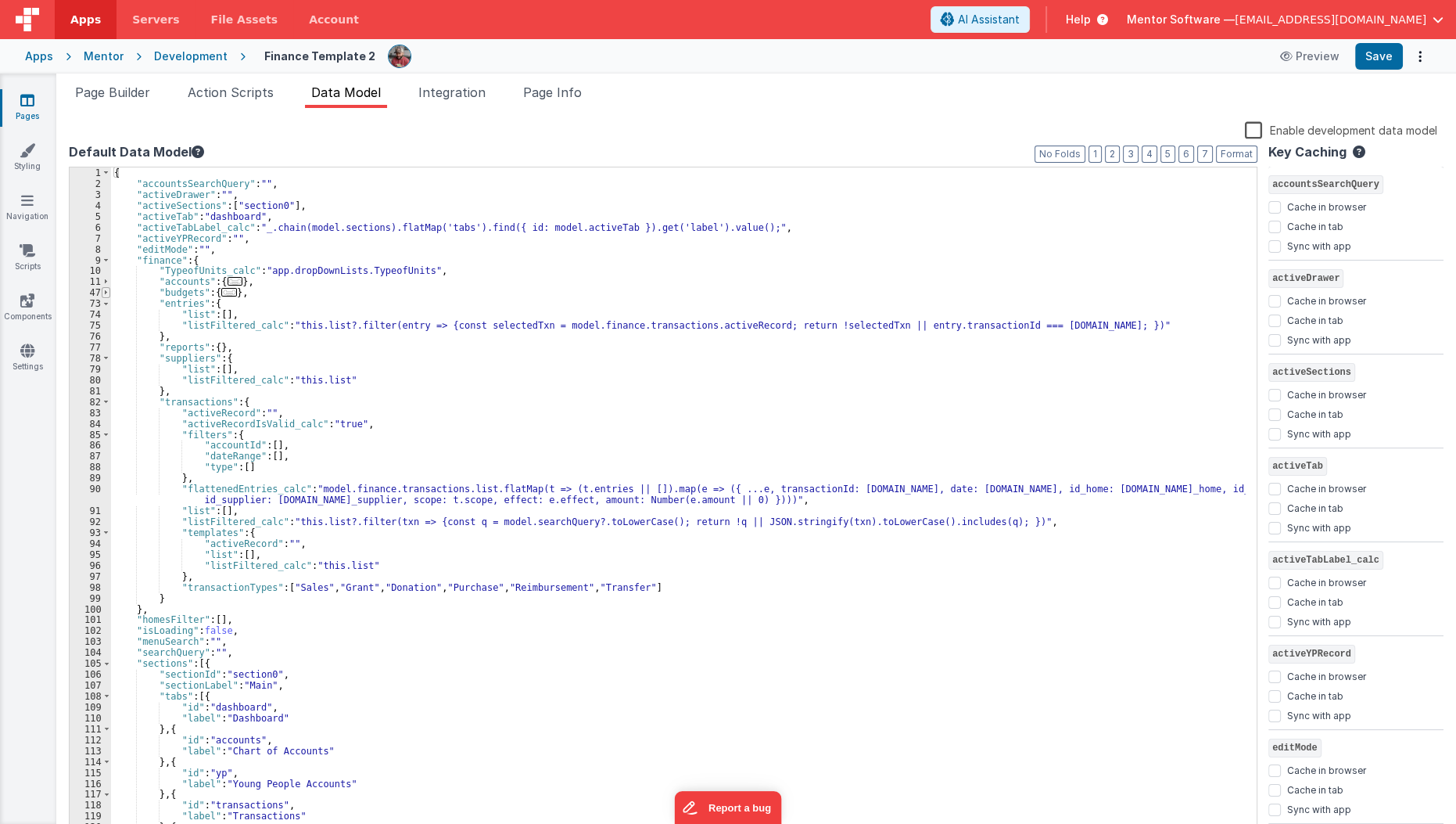
click at [108, 294] on span at bounding box center [106, 292] width 9 height 11
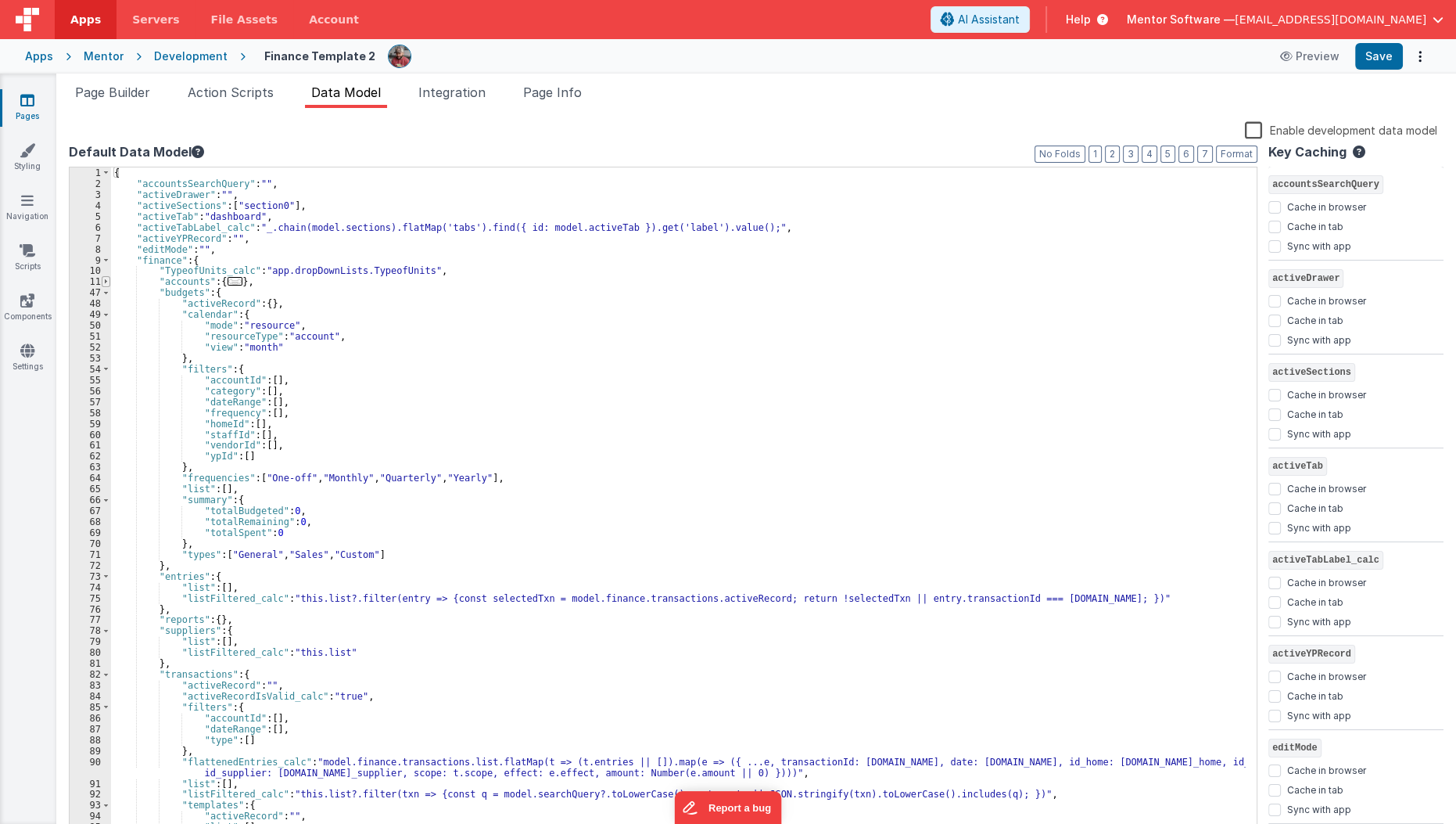
click at [106, 281] on span at bounding box center [106, 281] width 9 height 11
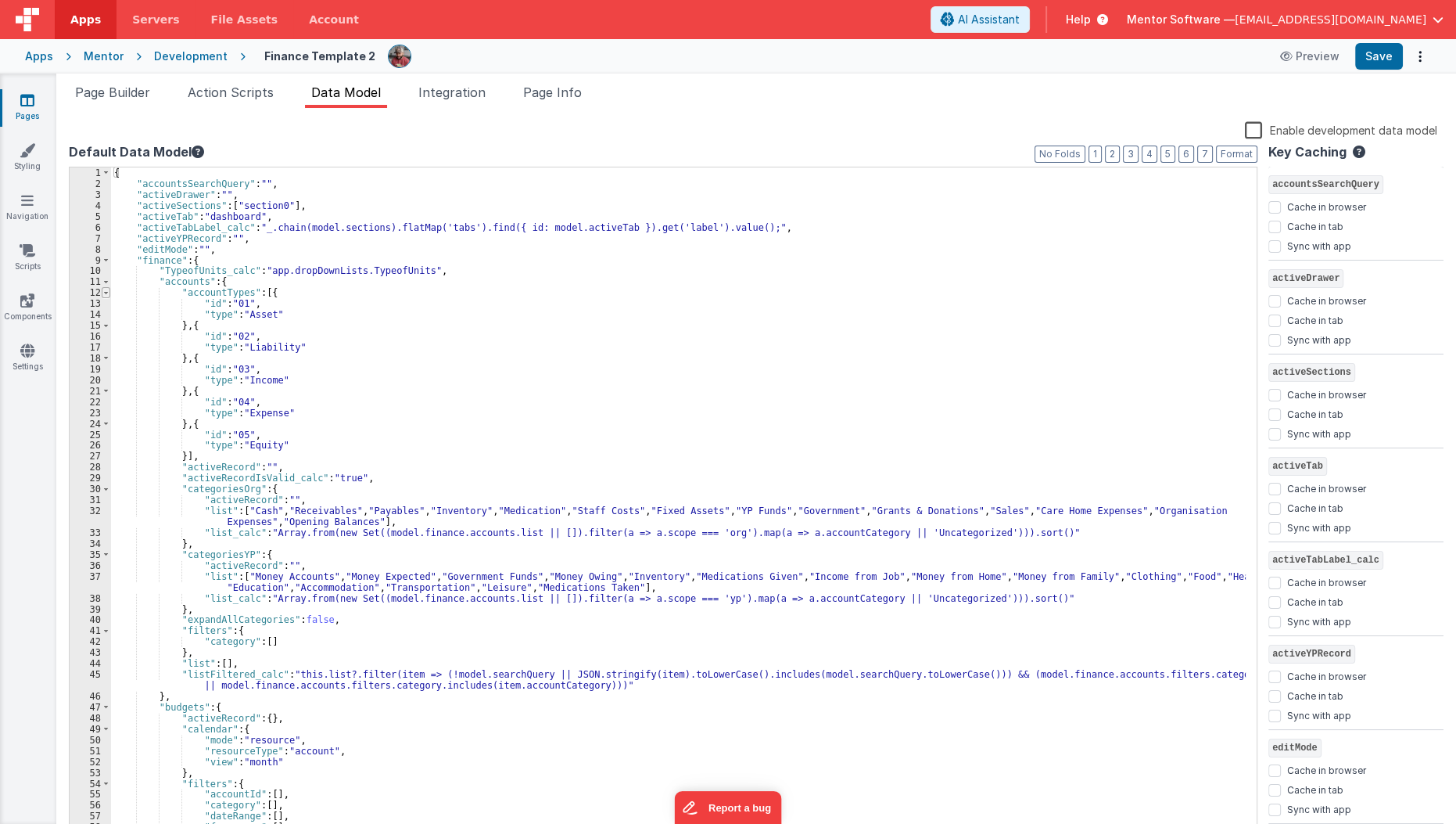
click at [106, 293] on span at bounding box center [106, 292] width 9 height 11
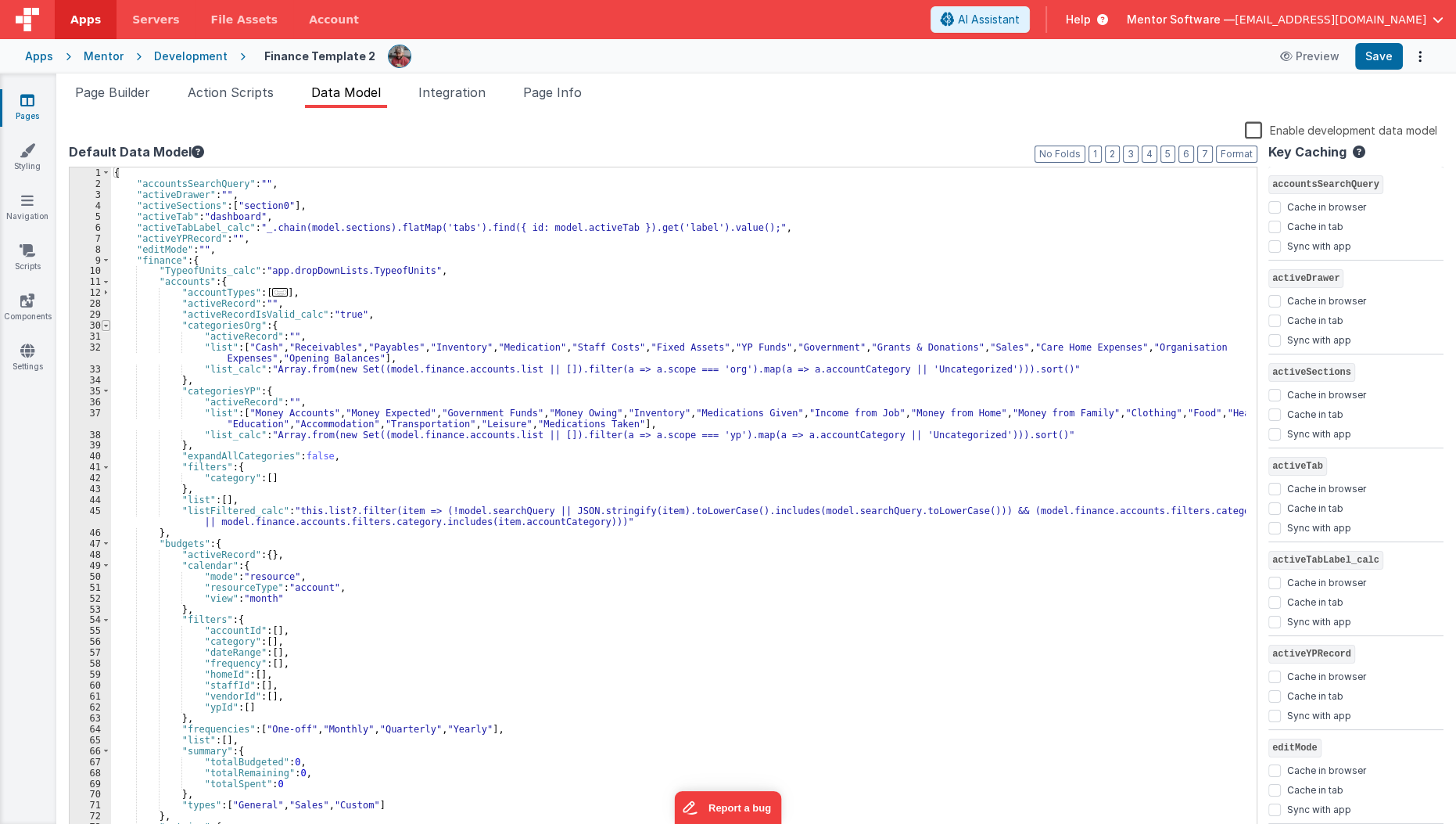
click at [104, 324] on span at bounding box center [106, 325] width 9 height 11
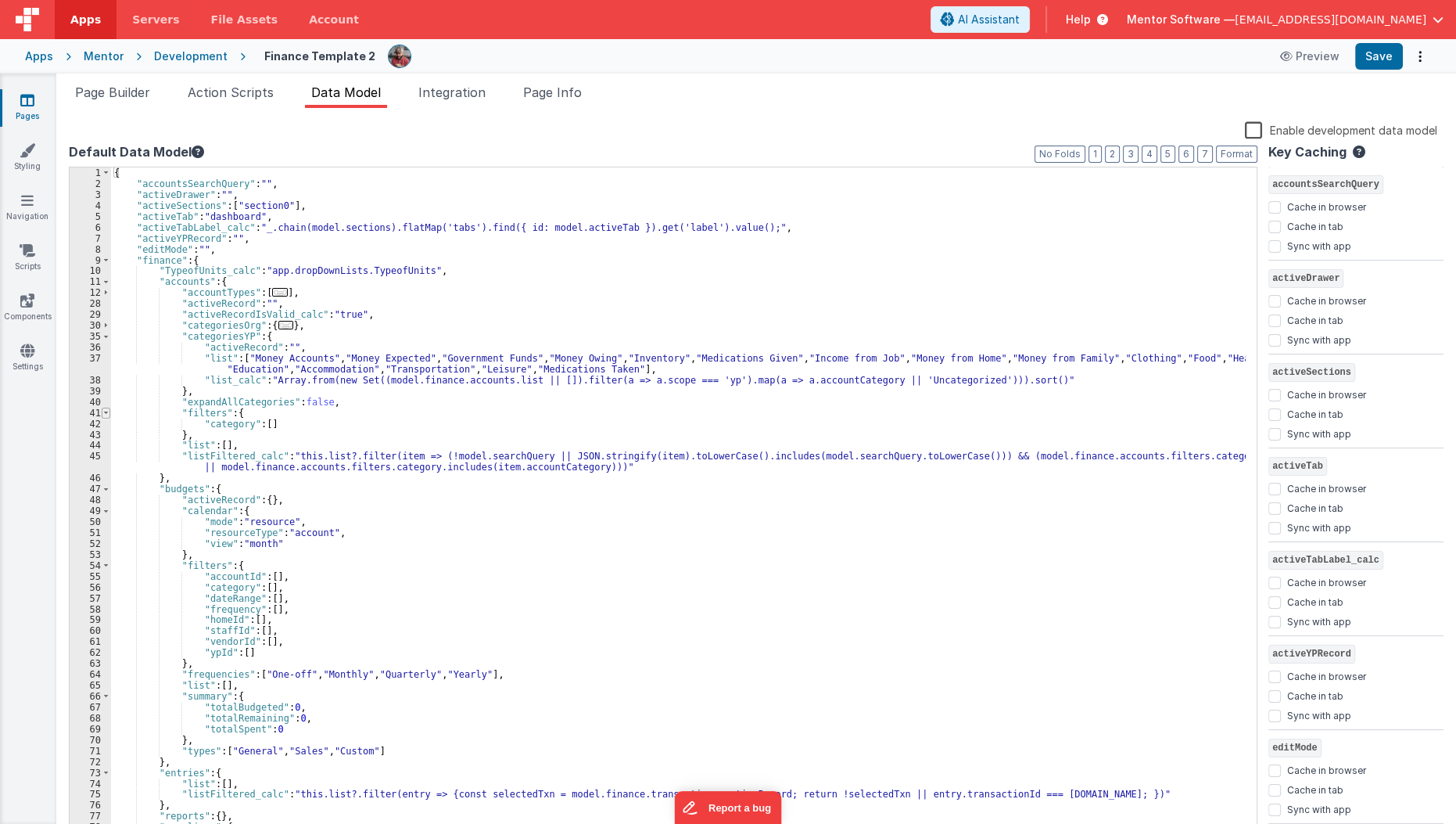
click at [105, 413] on span at bounding box center [106, 413] width 9 height 11
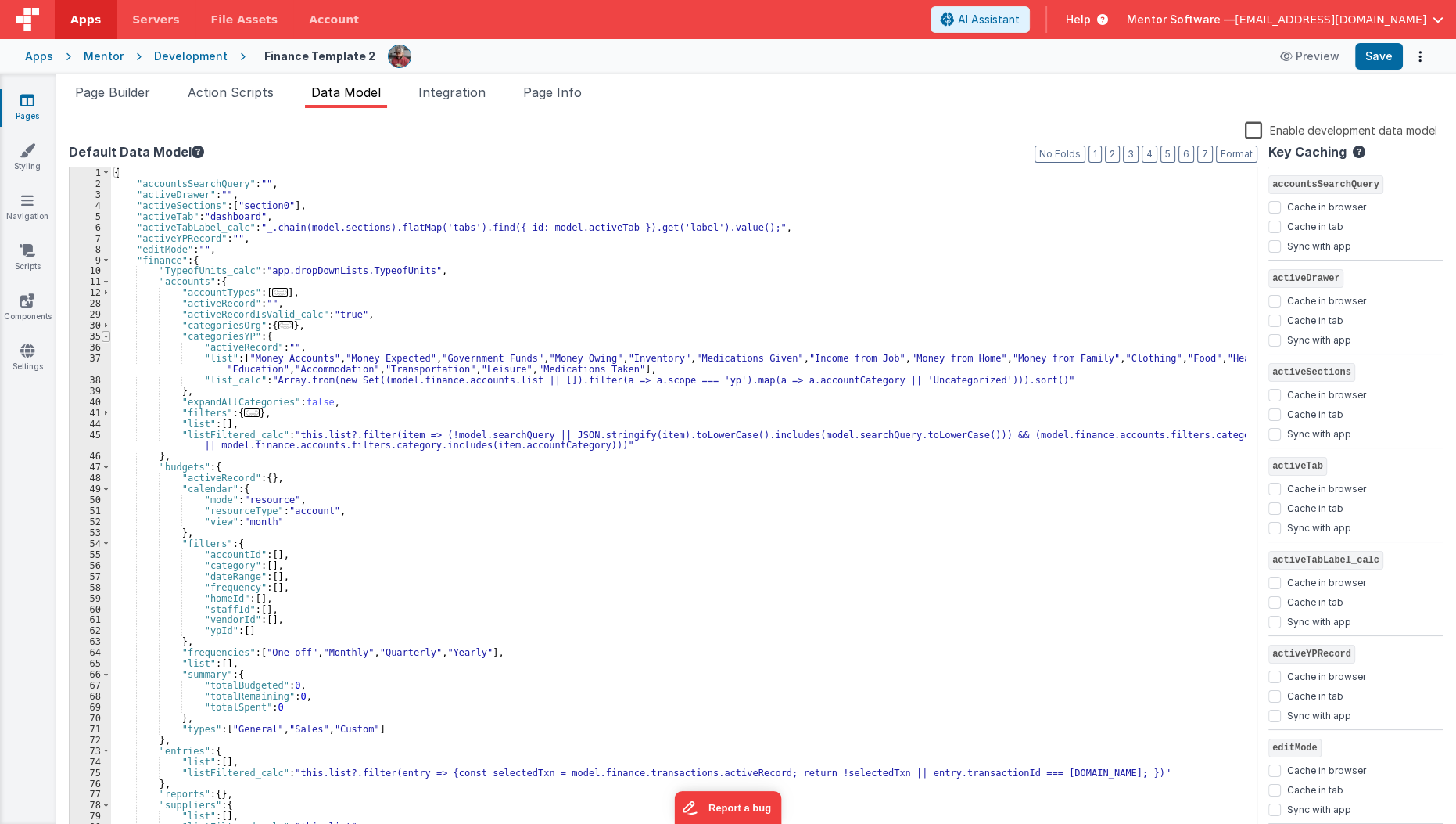
click at [106, 337] on span at bounding box center [106, 336] width 9 height 11
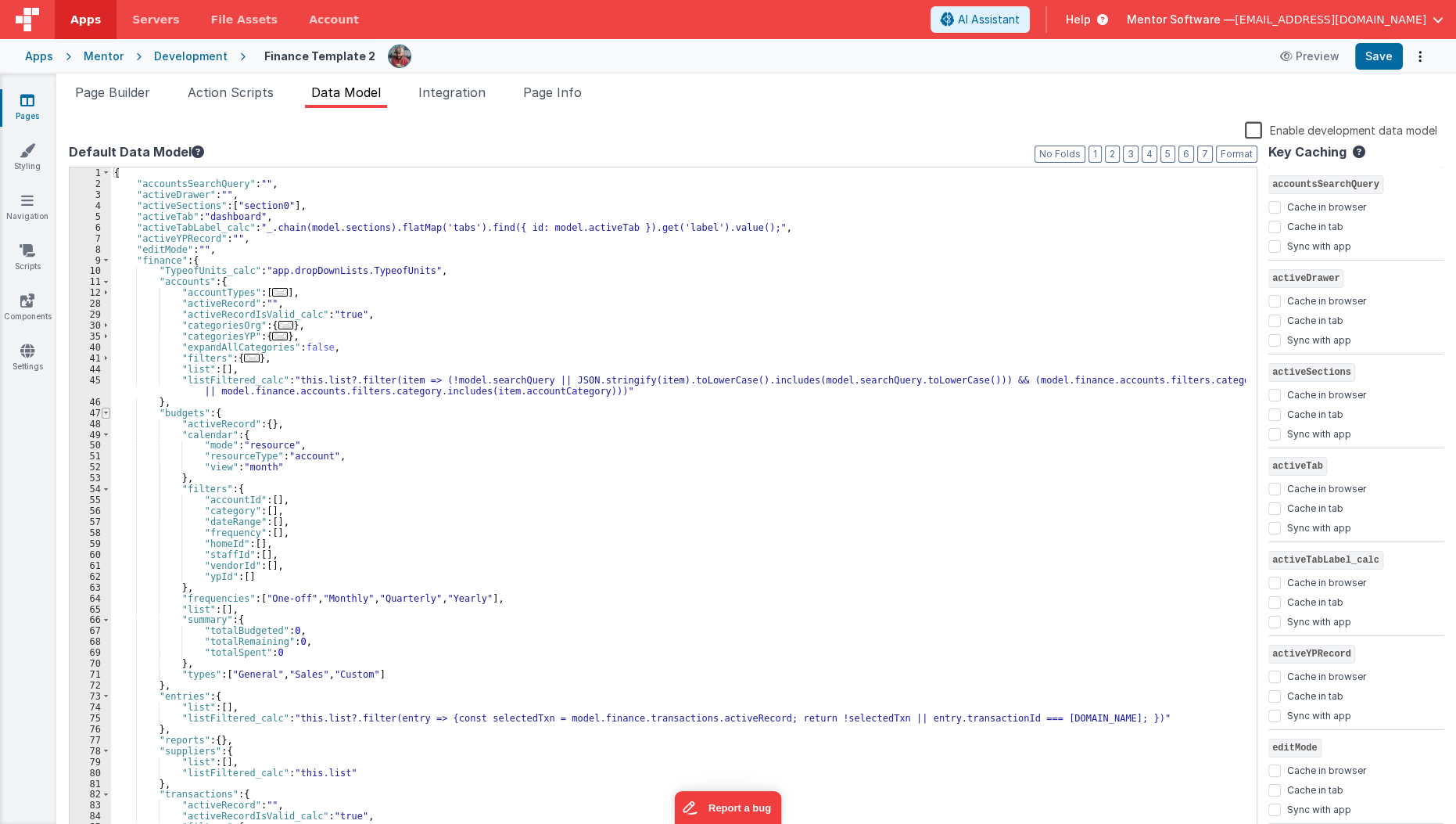
click at [106, 414] on span at bounding box center [106, 413] width 9 height 11
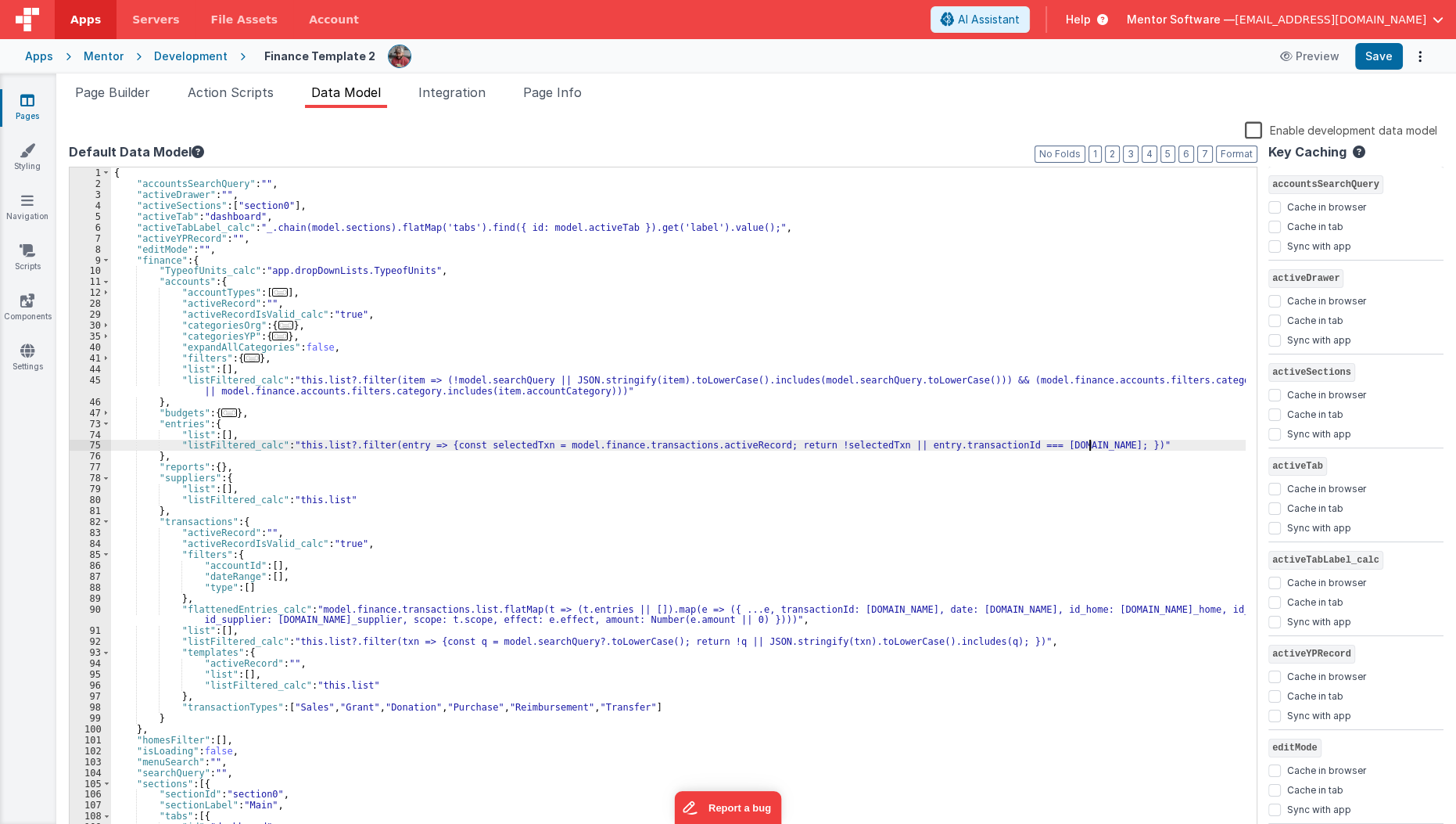
click at [1118, 449] on div "{ "accountsSearchQuery" : "" , "activeDrawer" : "" , "activeSections" : [ "sect…" at bounding box center [679, 512] width 1136 height 691
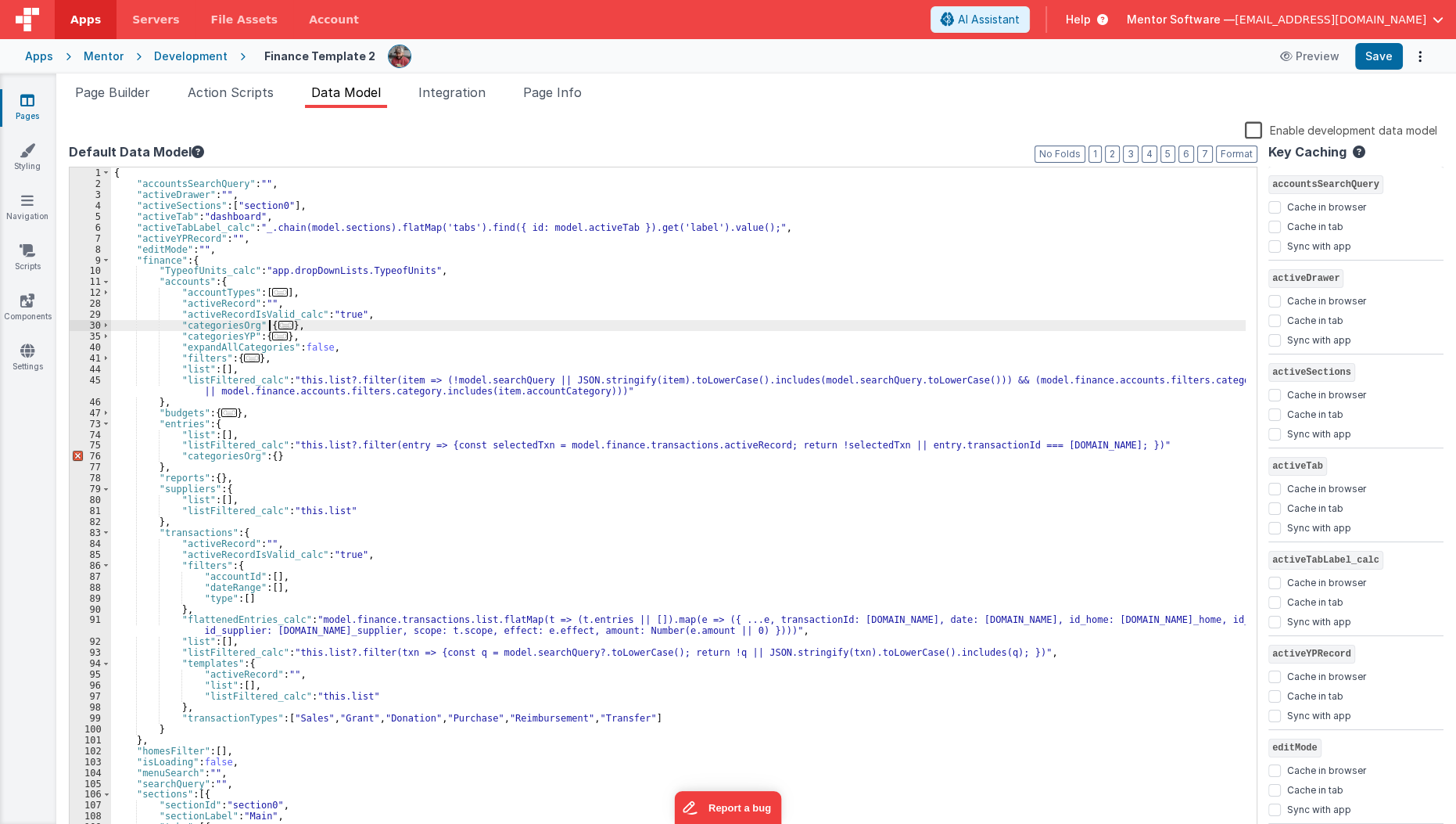
click at [278, 321] on span "..." at bounding box center [286, 325] width 16 height 9
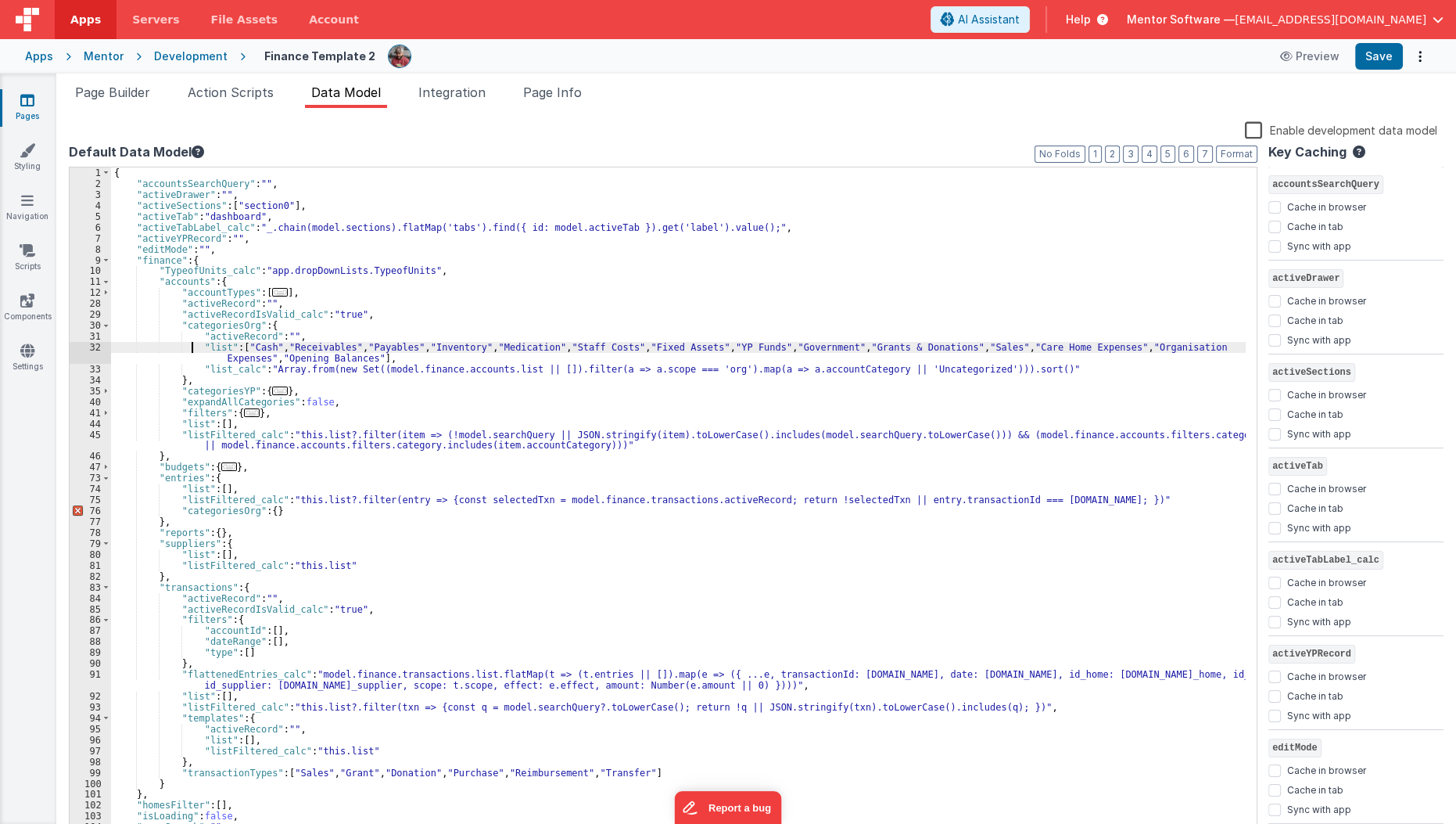
click at [192, 343] on div "{ "accountsSearchQuery" : "" , "activeDrawer" : "" , "activeSections" : [ "sect…" at bounding box center [679, 512] width 1136 height 691
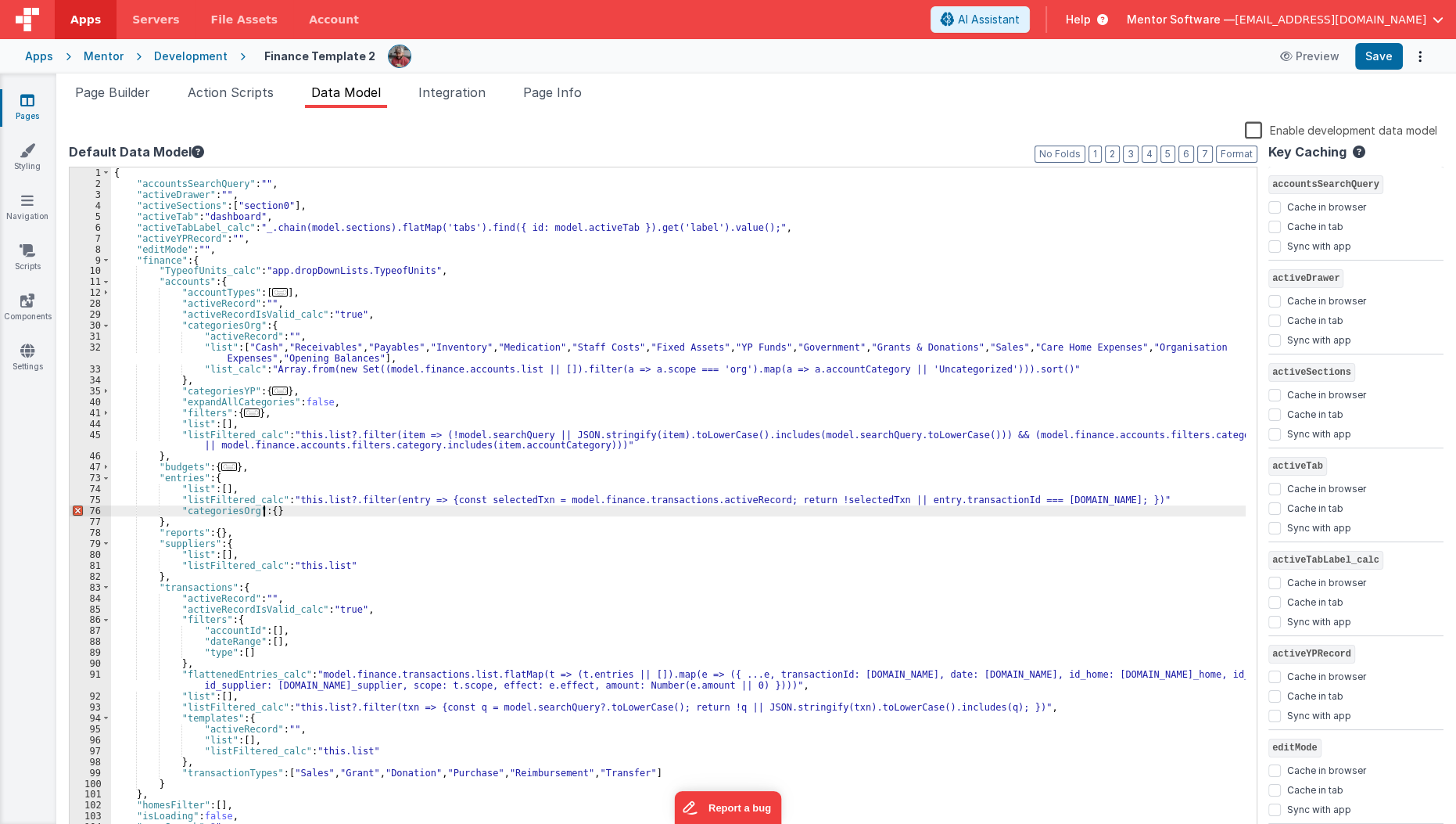
click at [266, 512] on div "{ "accountsSearchQuery" : "" , "activeDrawer" : "" , "activeSections" : [ "sect…" at bounding box center [679, 512] width 1136 height 691
paste textarea
click at [265, 515] on div "{ "accountsSearchQuery" : "" , "activeDrawer" : "" , "activeSections" : [ "sect…" at bounding box center [679, 512] width 1136 height 691
click at [269, 513] on div "{ "accountsSearchQuery" : "" , "activeDrawer" : "" , "activeSections" : [ "sect…" at bounding box center [679, 512] width 1136 height 691
click at [312, 568] on div "{ "accountsSearchQuery" : "" , "activeDrawer" : "" , "activeSections" : [ "sect…" at bounding box center [679, 512] width 1136 height 691
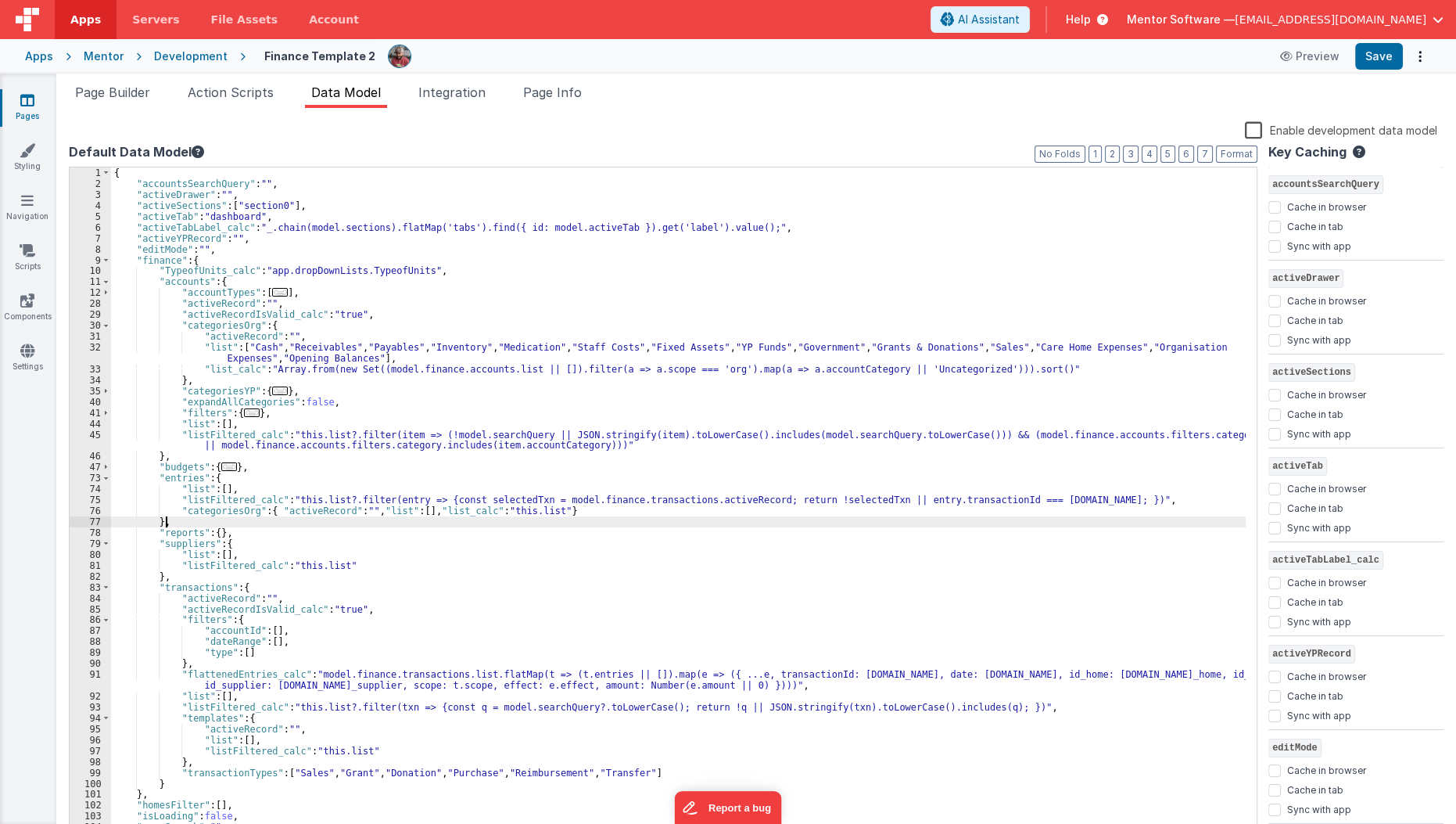
click at [583, 518] on div "{ "accountsSearchQuery" : "" , "activeDrawer" : "" , "activeSections" : [ "sect…" at bounding box center [679, 512] width 1136 height 691
click at [587, 516] on div "{ "accountsSearchQuery" : "" , "activeDrawer" : "" , "activeSections" : [ "sect…" at bounding box center [679, 512] width 1136 height 691
click at [596, 507] on div "{ "accountsSearchQuery" : "" , "activeDrawer" : "" , "activeSections" : [ "sect…" at bounding box center [679, 512] width 1136 height 691
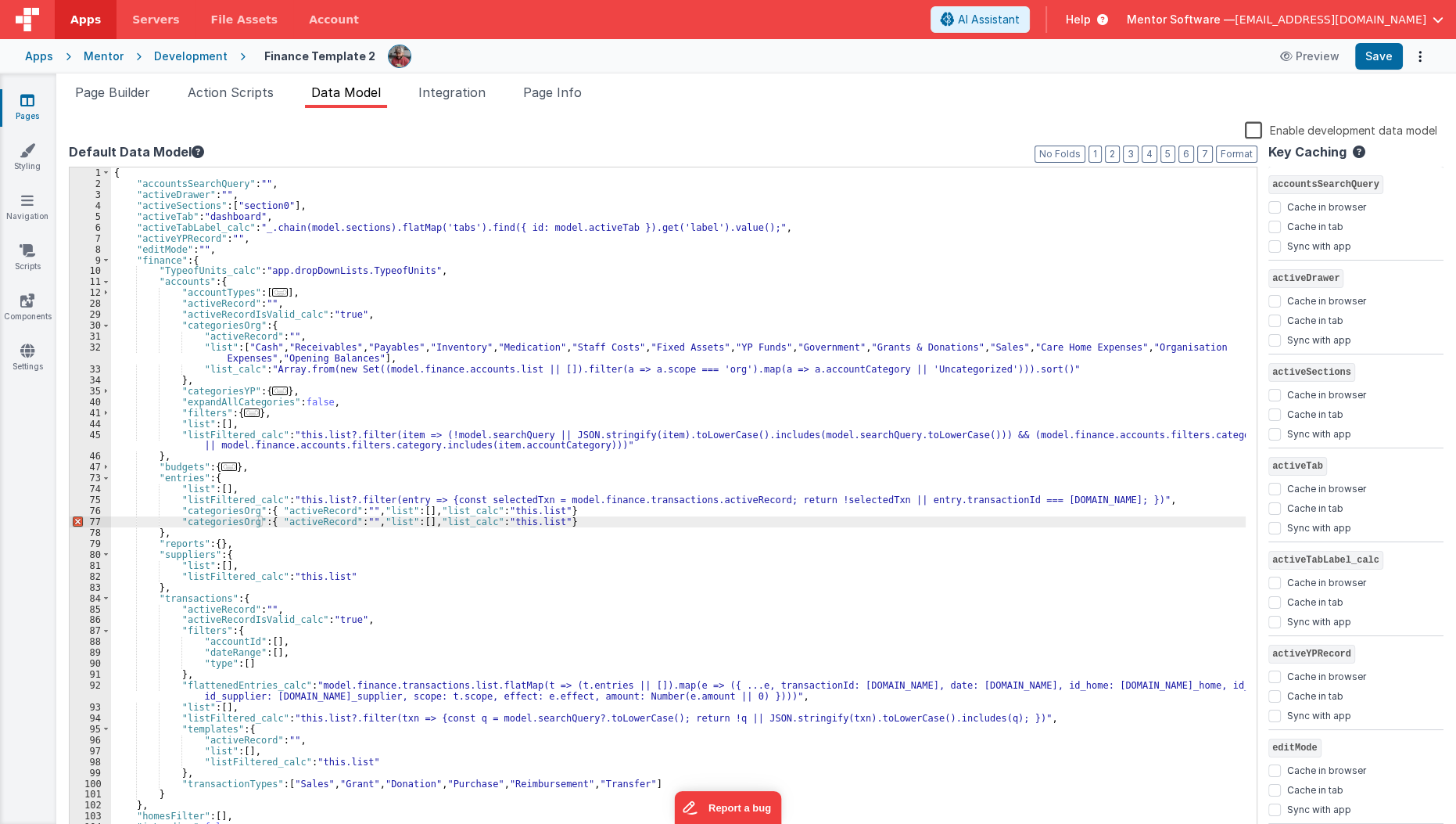
click at [314, 500] on div "{ "accountsSearchQuery" : "" , "activeDrawer" : "" , "activeSections" : [ "sect…" at bounding box center [679, 512] width 1136 height 691
click at [224, 525] on div "{ "accountsSearchQuery" : "" , "activeDrawer" : "" , "activeSections" : [ "sect…" at bounding box center [679, 512] width 1136 height 691
click at [105, 555] on span at bounding box center [106, 554] width 9 height 11
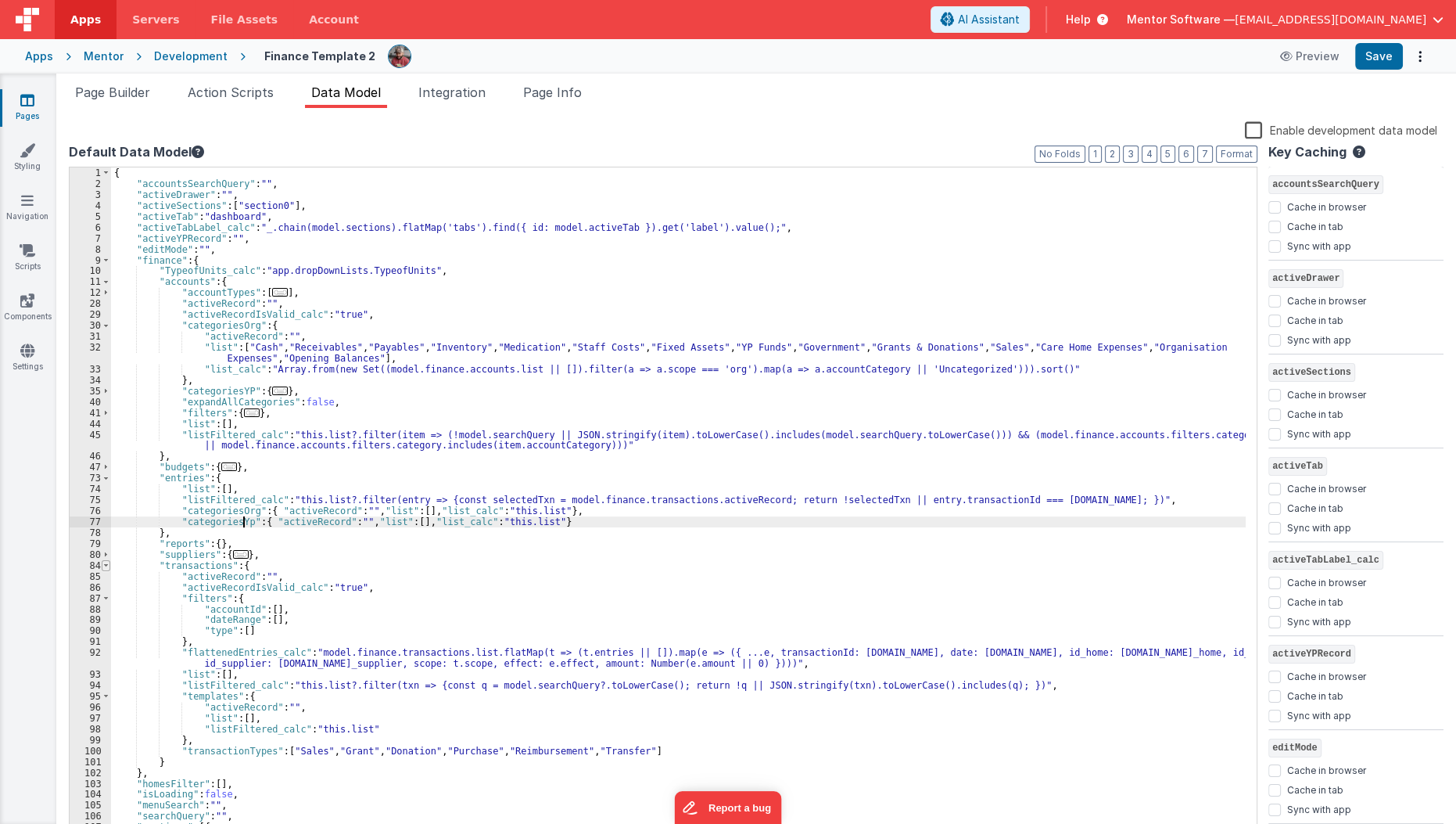
click at [106, 566] on span at bounding box center [106, 565] width 9 height 11
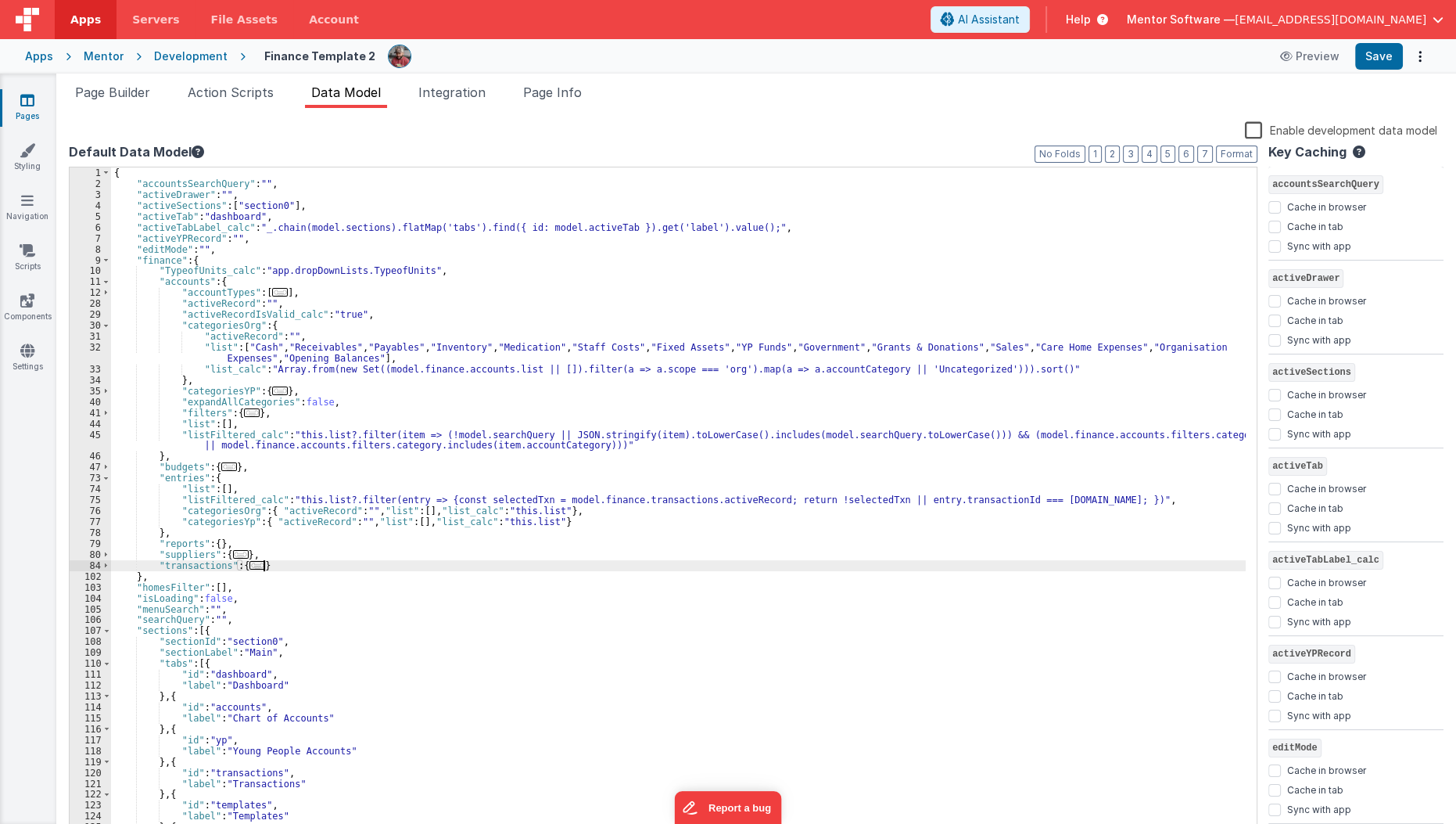
click at [305, 565] on div "{ "accountsSearchQuery" : "" , "activeDrawer" : "" , "activeSections" : [ "sect…" at bounding box center [679, 512] width 1136 height 691
click at [169, 573] on div "{ "accountsSearchQuery" : "" , "activeDrawer" : "" , "activeSections" : [ "sect…" at bounding box center [679, 512] width 1136 height 691
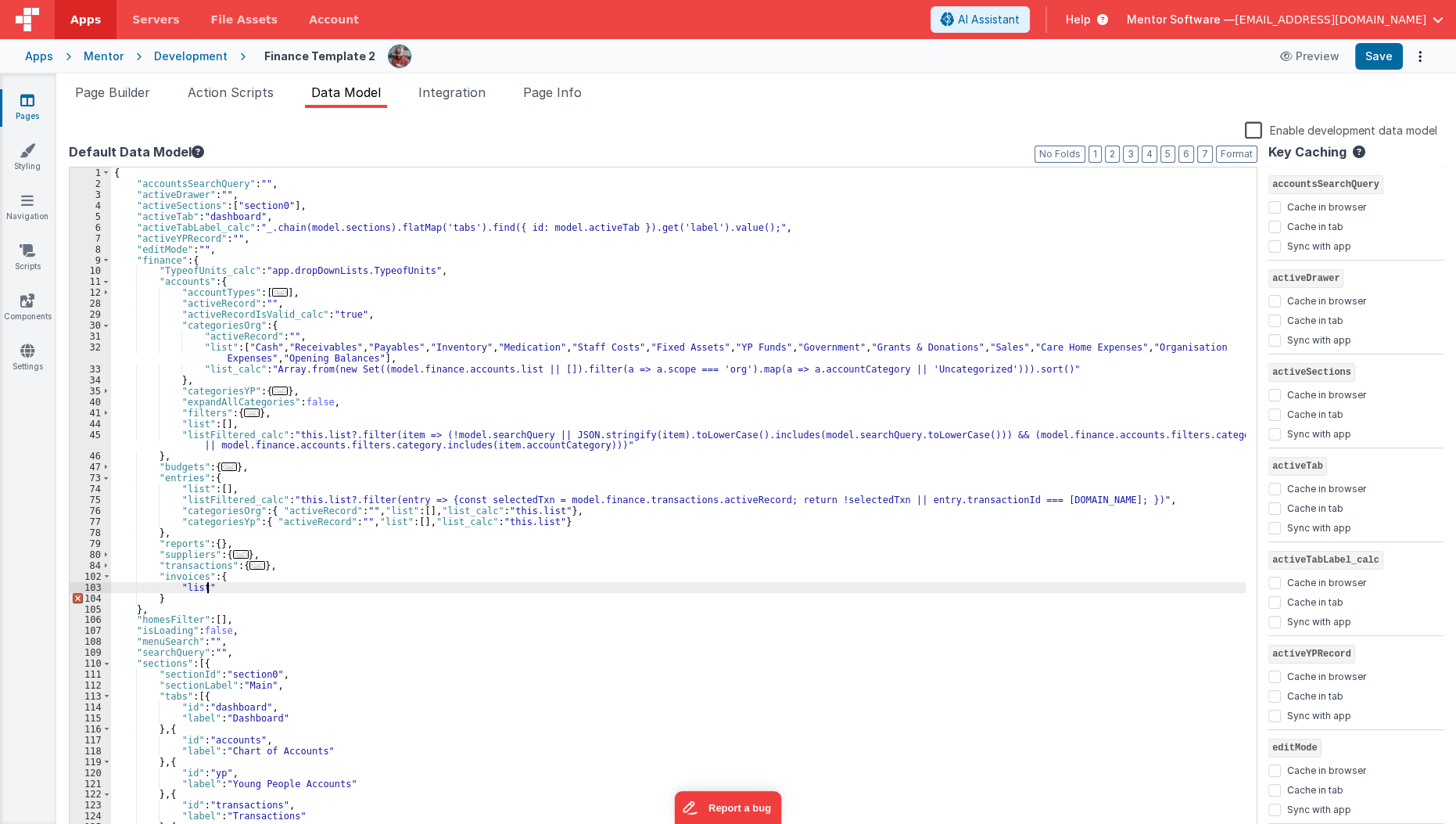
click at [240, 589] on div "{ "accountsSearchQuery" : "" , "activeDrawer" : "" , "activeSections" : [ "sect…" at bounding box center [679, 512] width 1136 height 691
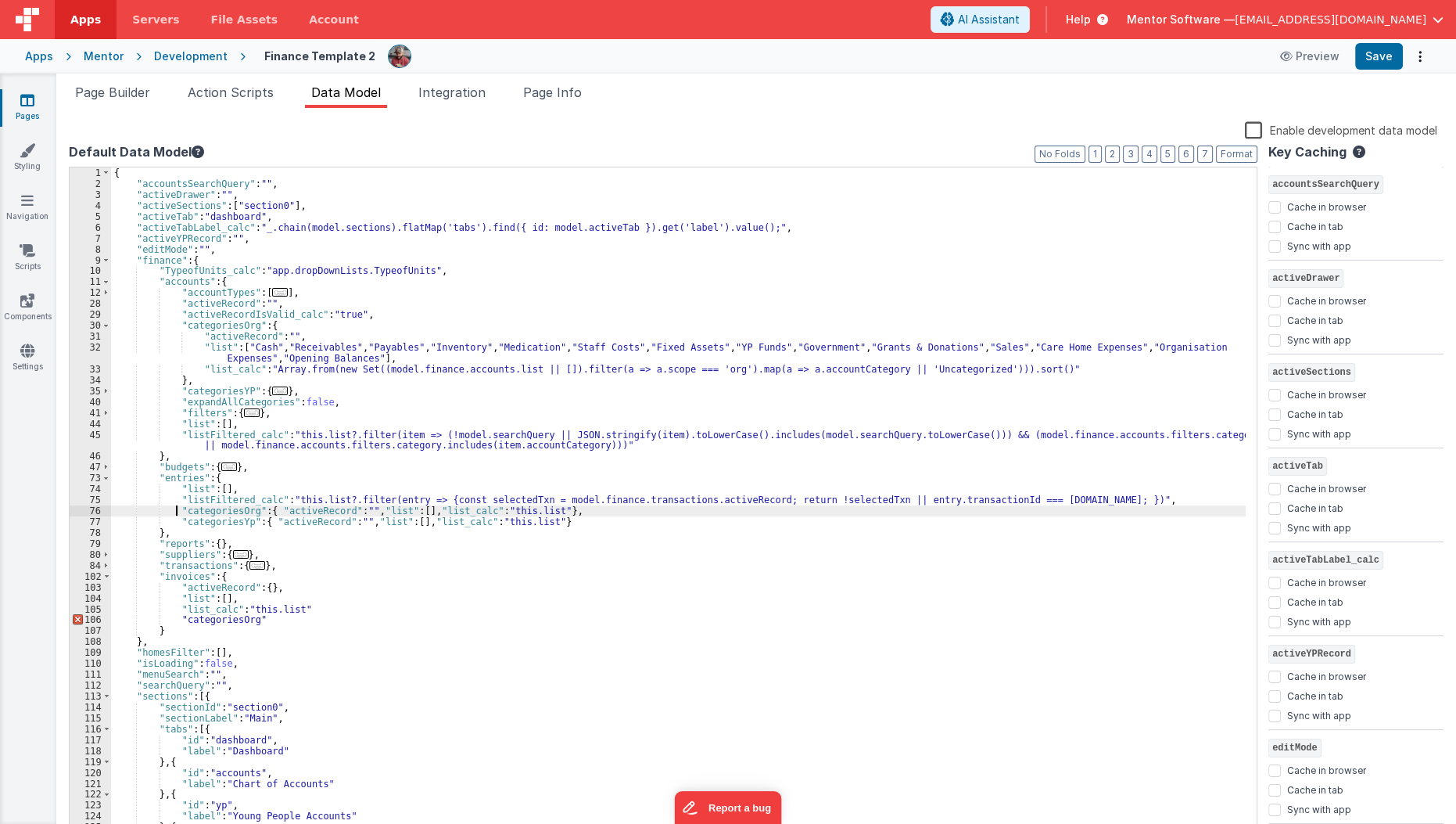
click at [174, 505] on div "{ "accountsSearchQuery" : "" , "activeDrawer" : "" , "activeSections" : [ "sect…" at bounding box center [679, 512] width 1136 height 691
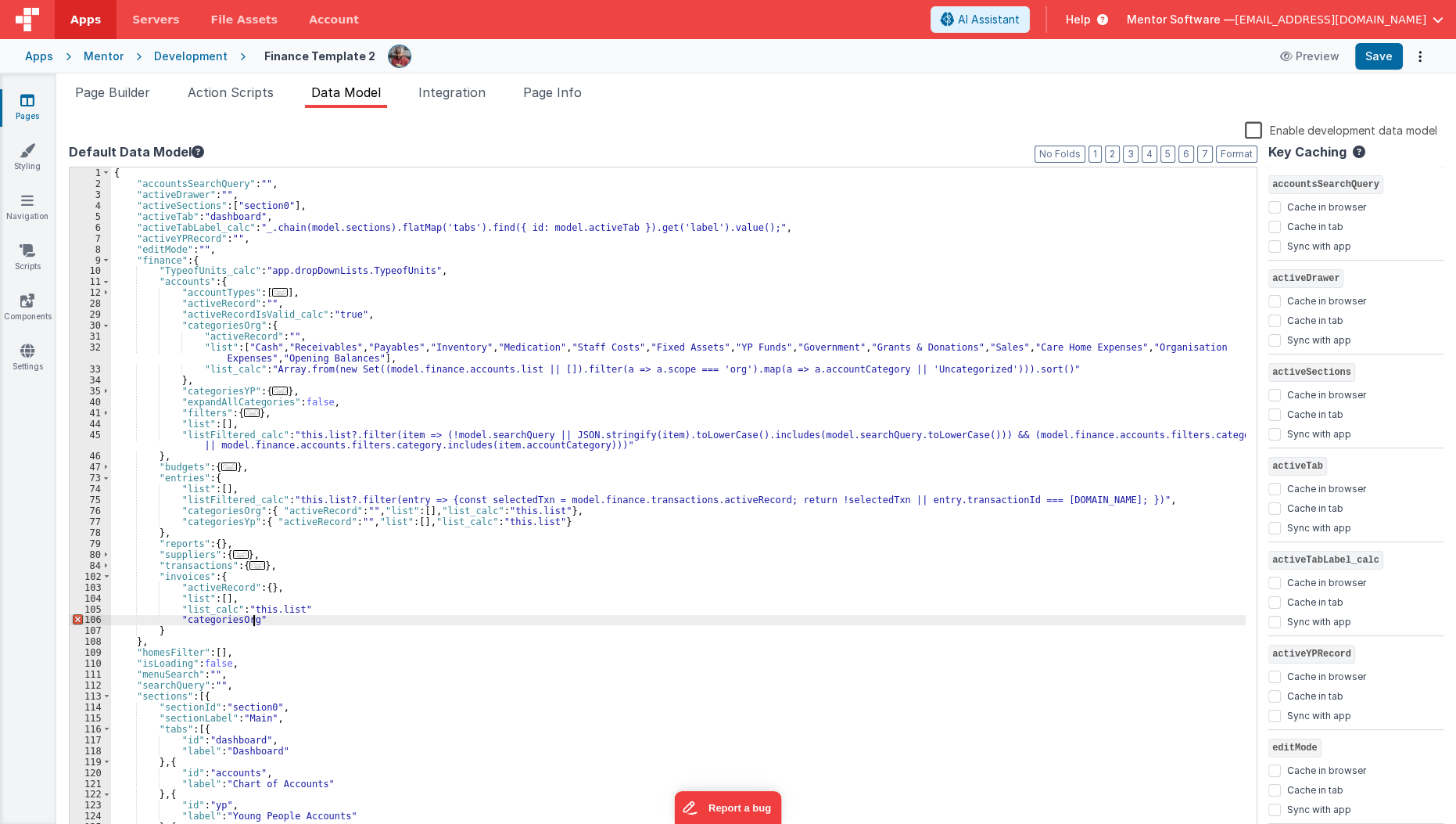
click at [272, 619] on div "{ "accountsSearchQuery" : "" , "activeDrawer" : "" , "activeSections" : [ "sect…" at bounding box center [679, 512] width 1136 height 691
click at [562, 103] on li "Page Info" at bounding box center [552, 95] width 71 height 25
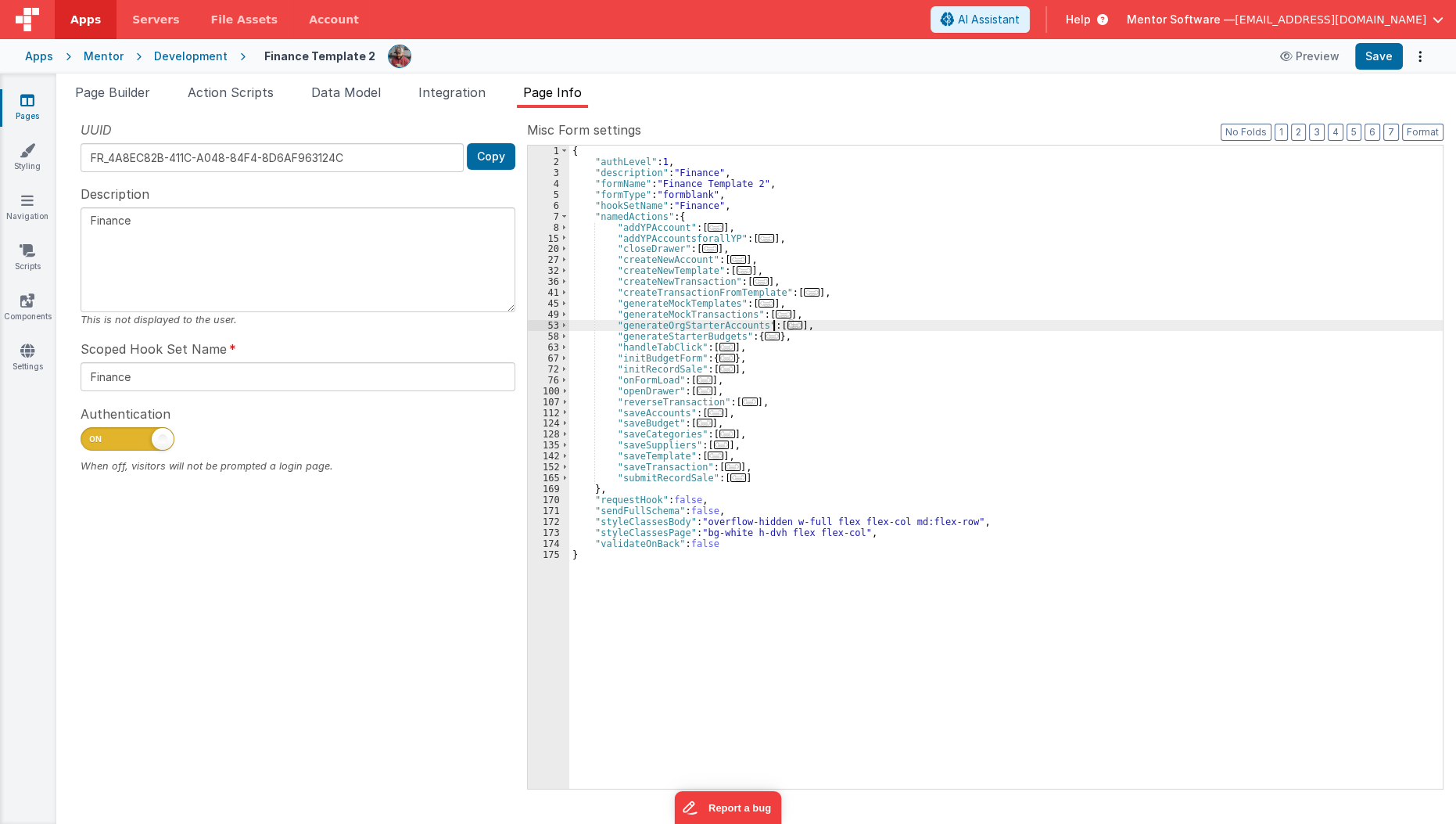
click at [788, 328] on span "..." at bounding box center [796, 325] width 16 height 9
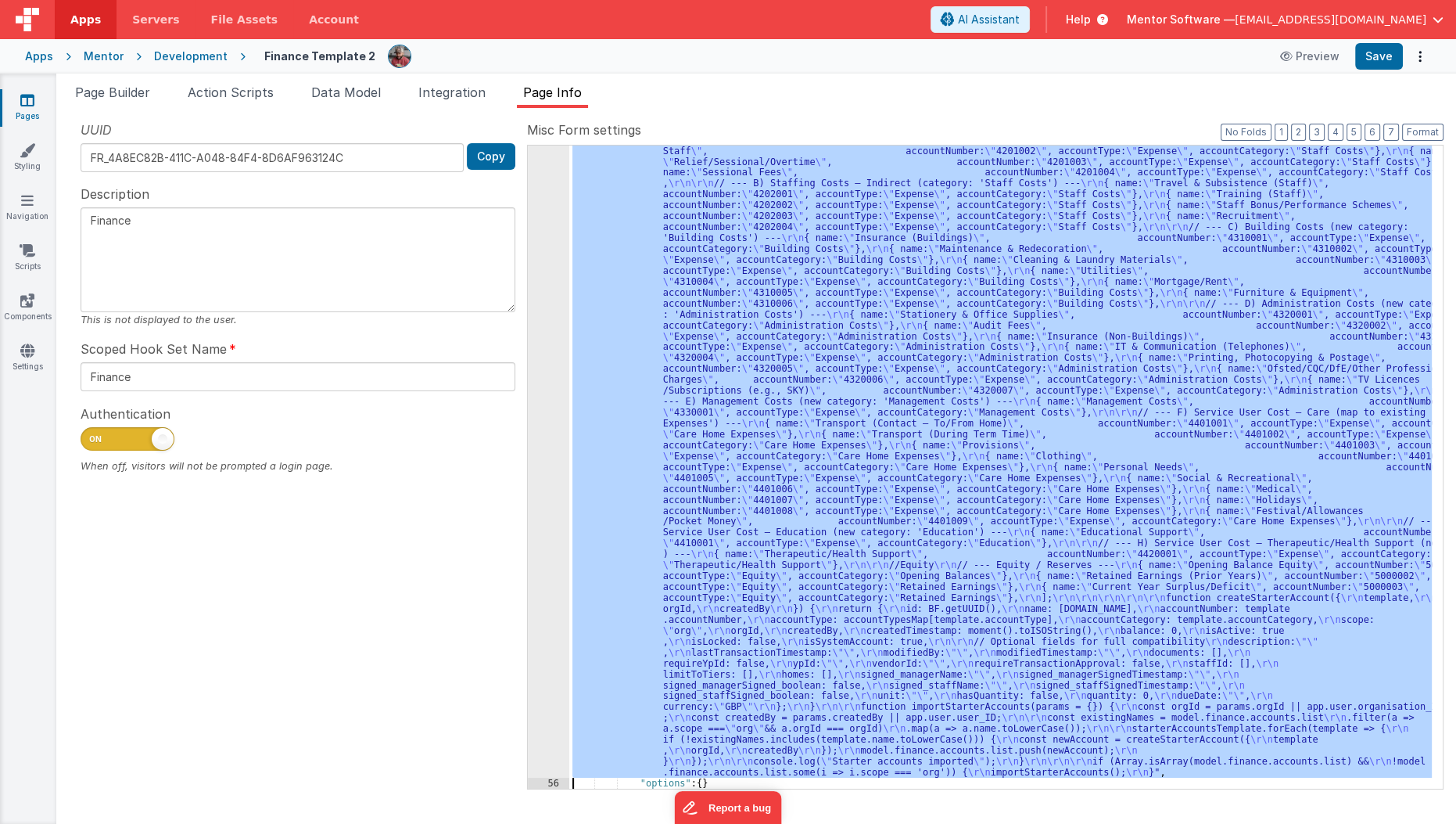
click at [549, 448] on div "55" at bounding box center [548, 390] width 41 height 774
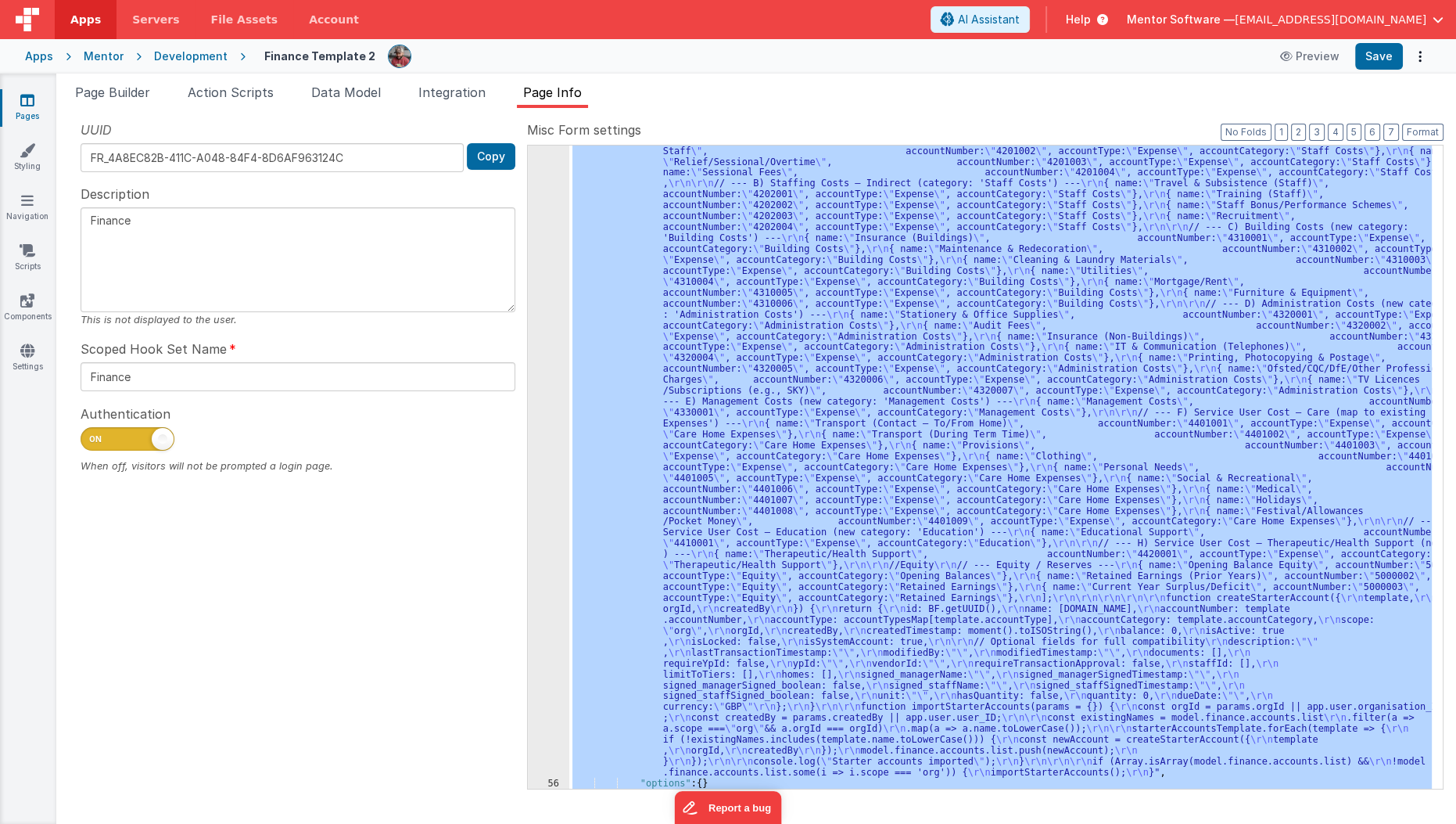
click at [549, 448] on div "55" at bounding box center [548, 390] width 41 height 774
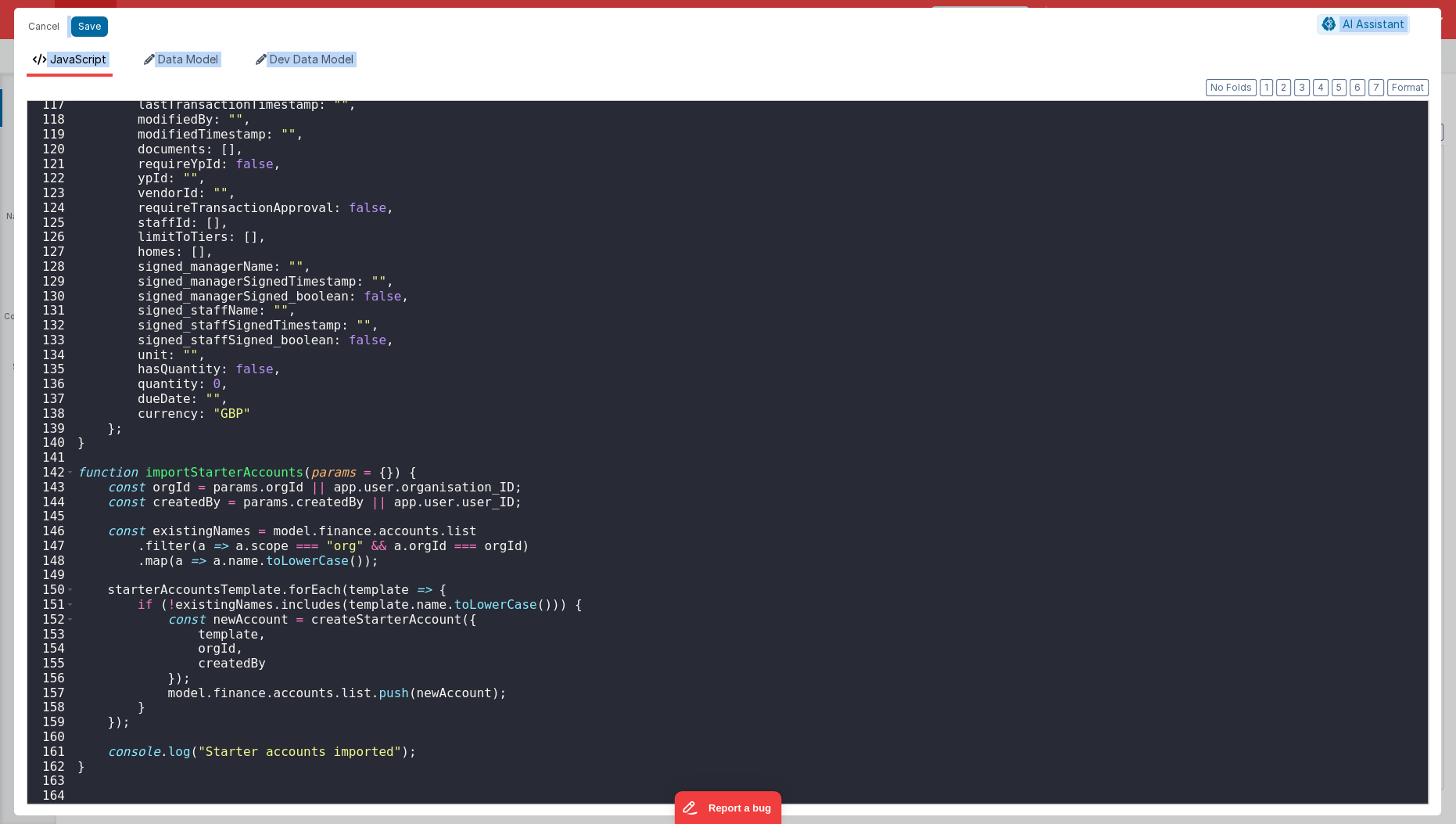
scroll to position [1765, 0]
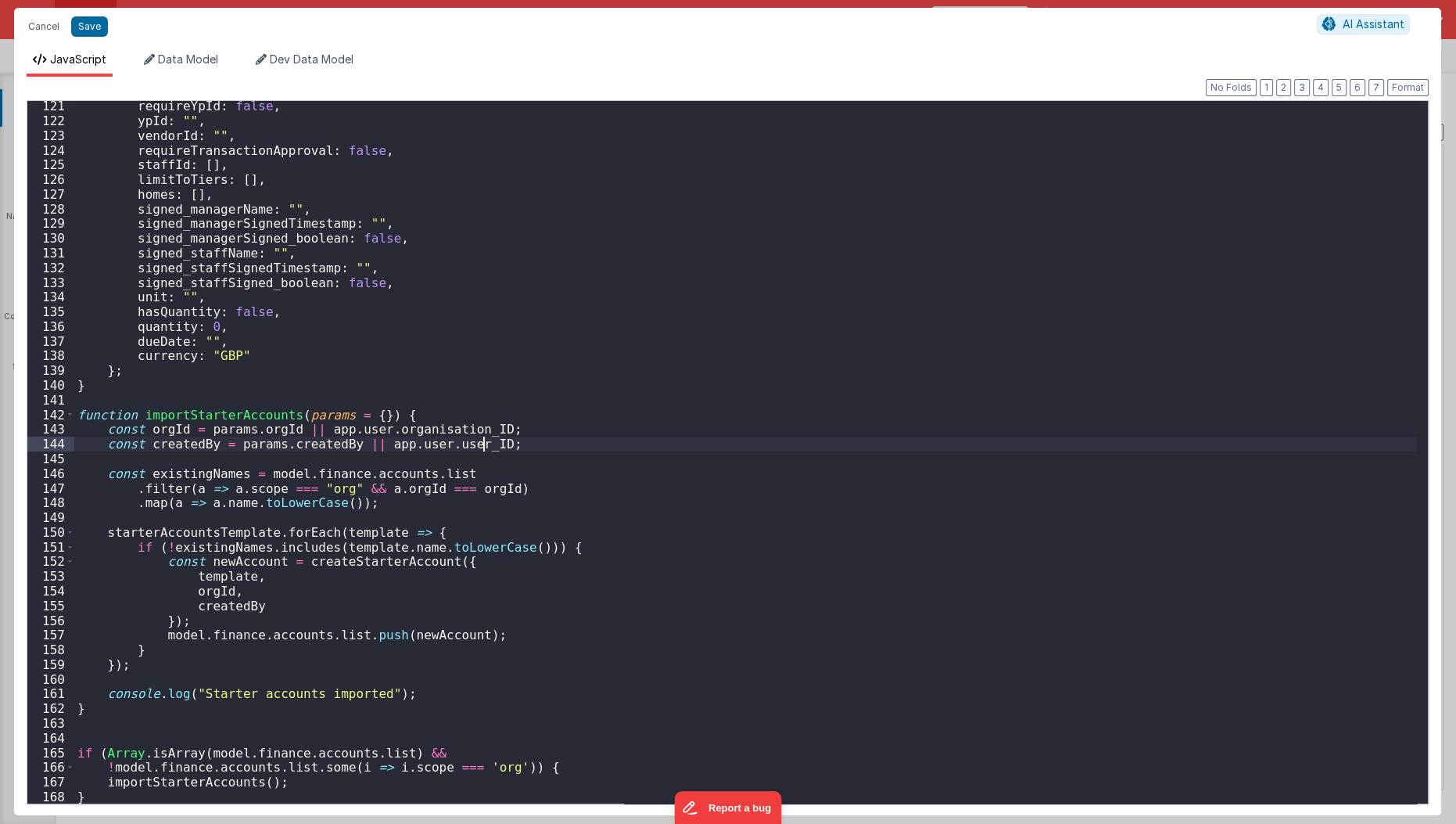
click at [549, 448] on div "requireYpId : false , ypId : "" , vendorId : "" , requireTransactionApproval : …" at bounding box center [746, 465] width 1344 height 733
click at [86, 26] on button "Save" at bounding box center [89, 26] width 37 height 20
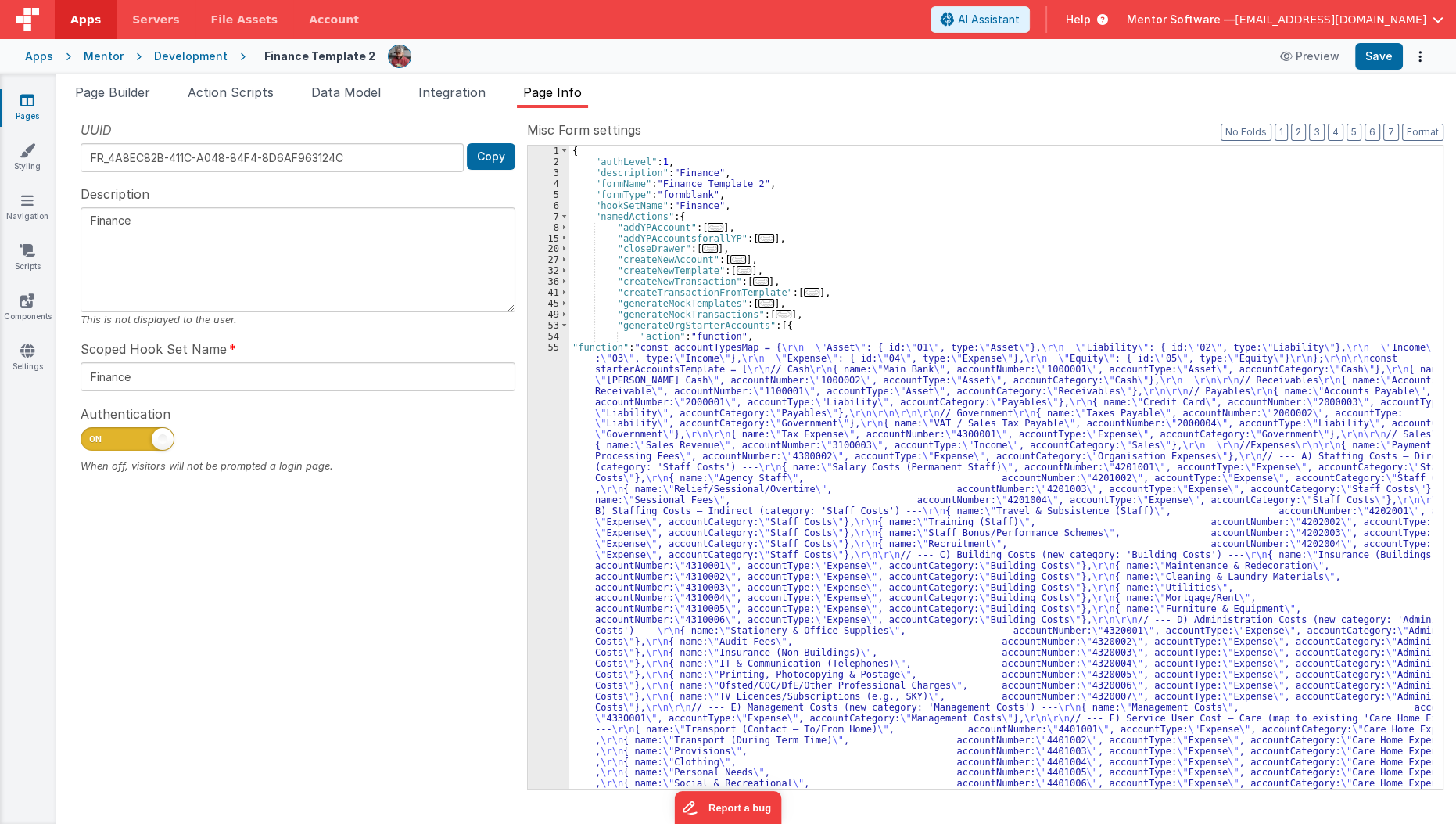
scroll to position [0, 0]
click at [139, 125] on div "UUID FR_4A8EC82B-411C-A048-84F4-8D6AF963124C Copy" at bounding box center [298, 146] width 435 height 52
click at [122, 93] on span "Page Builder" at bounding box center [112, 92] width 75 height 16
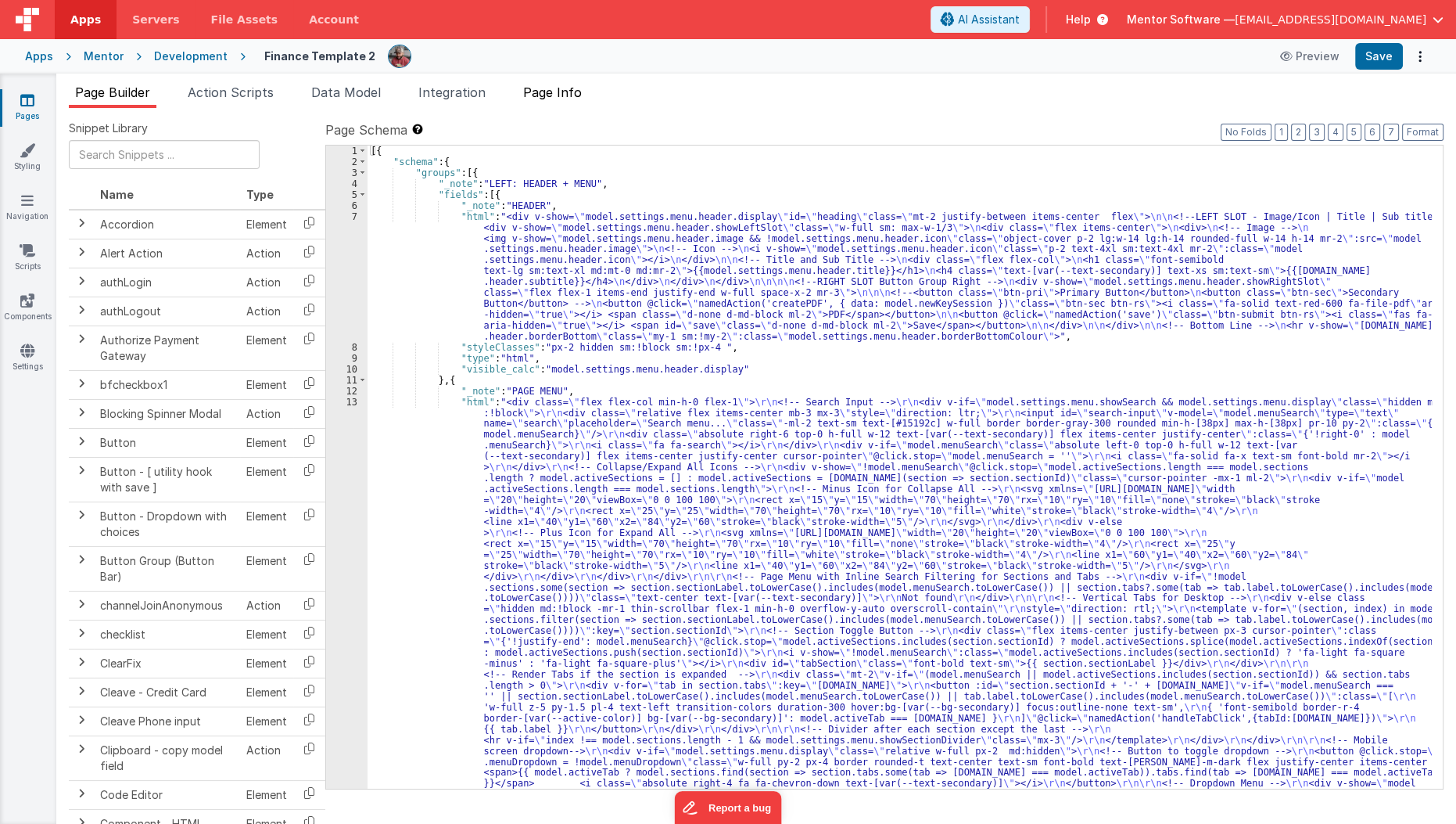
click at [539, 93] on span "Page Info" at bounding box center [552, 92] width 59 height 16
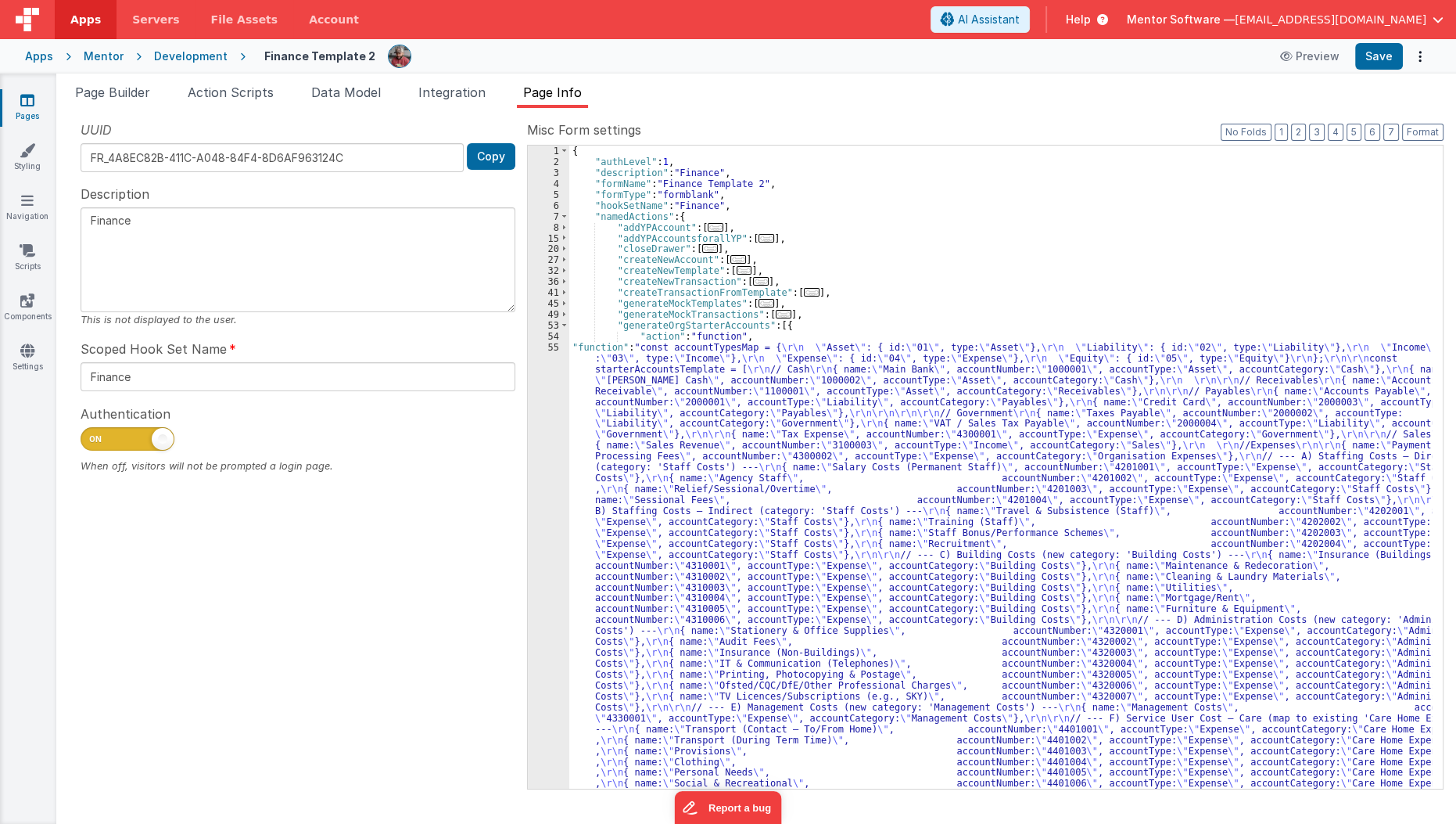
click at [684, 432] on div "{ "authLevel" : 1 , "description" : "Finance" , "formName" : "Finance Template …" at bounding box center [1001, 832] width 864 height 1374
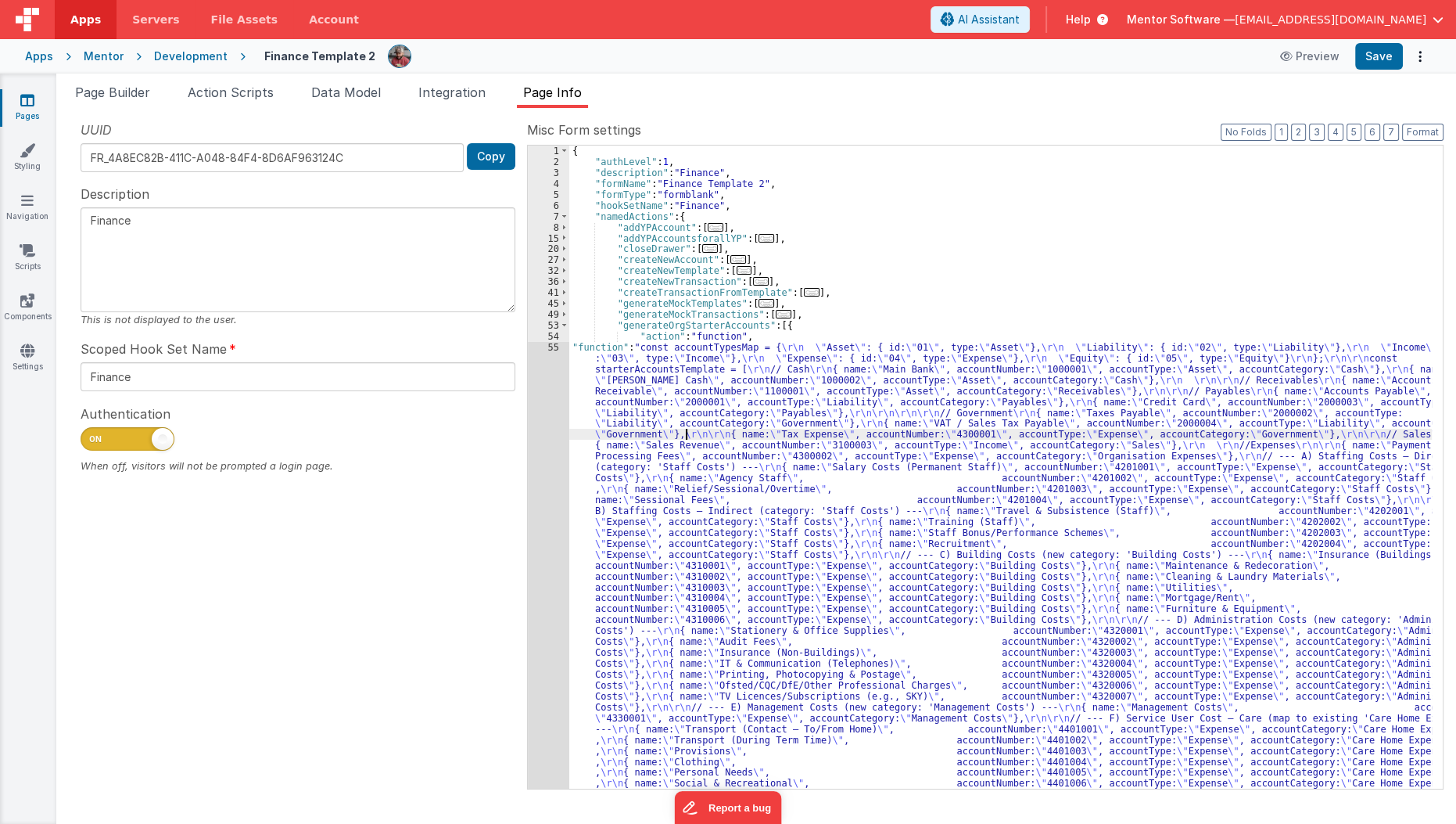
scroll to position [284, 0]
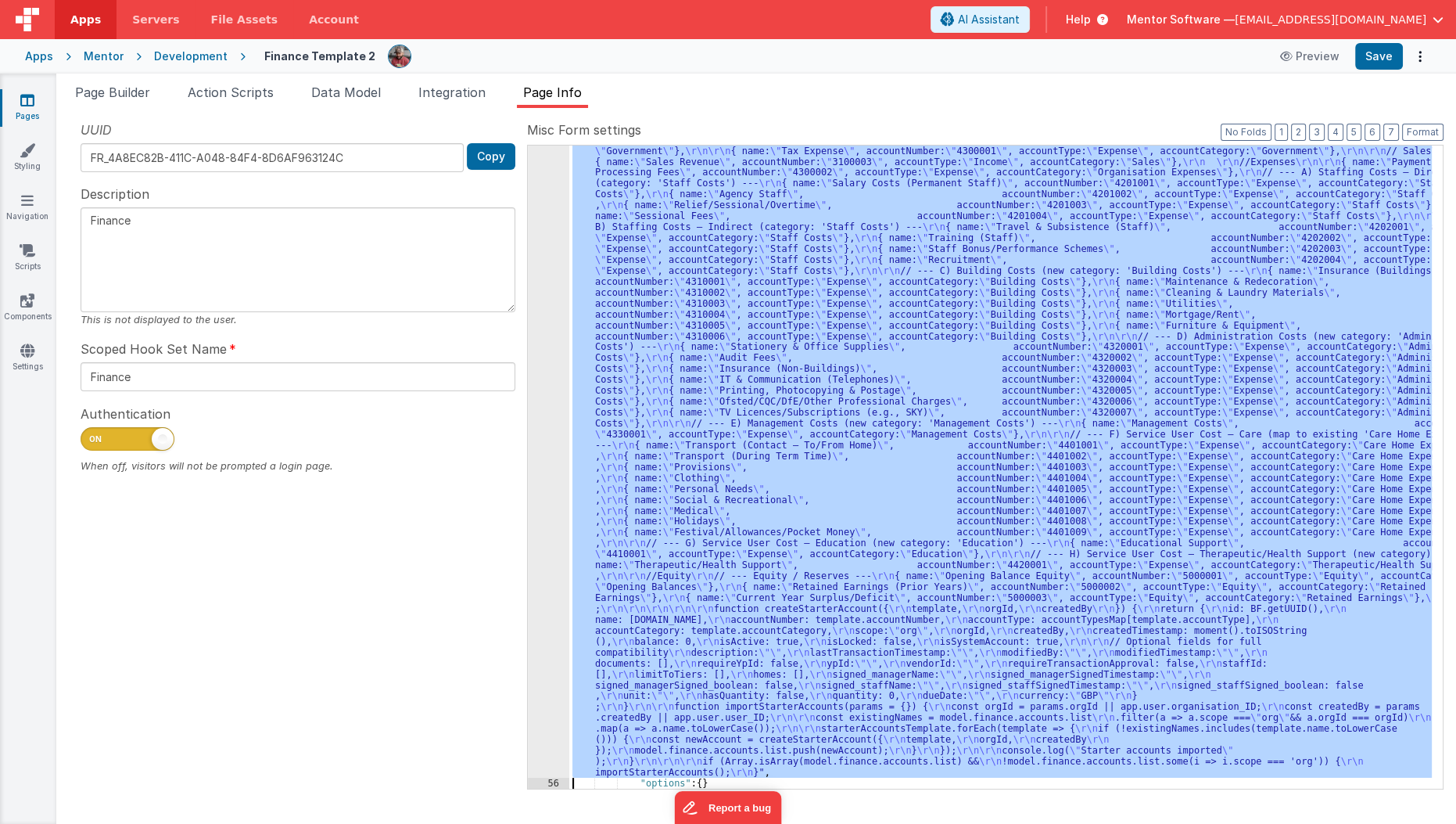
click at [548, 462] on div "55" at bounding box center [548, 418] width 41 height 720
click at [535, 473] on div "55" at bounding box center [548, 418] width 41 height 720
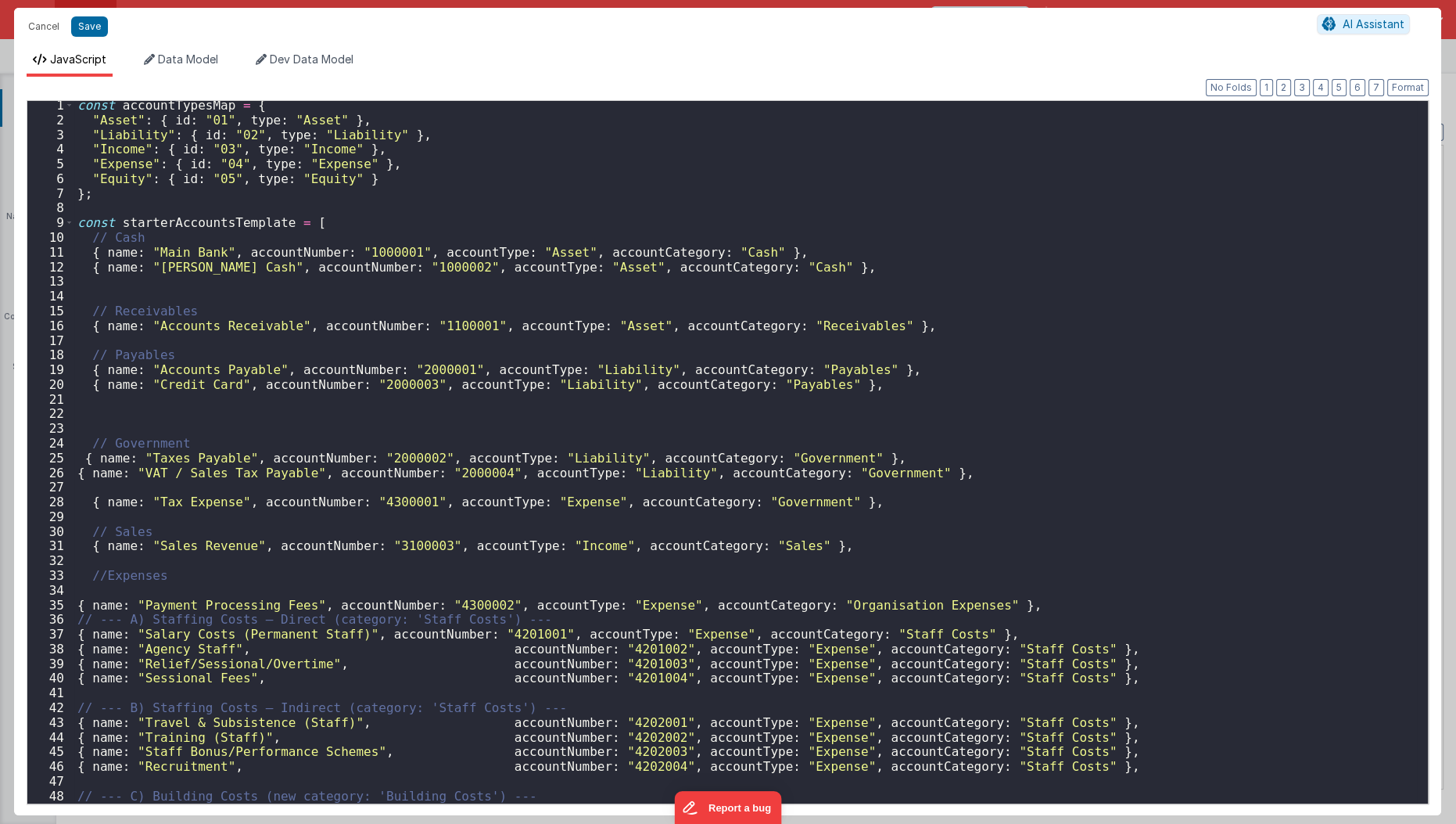
scroll to position [3, 0]
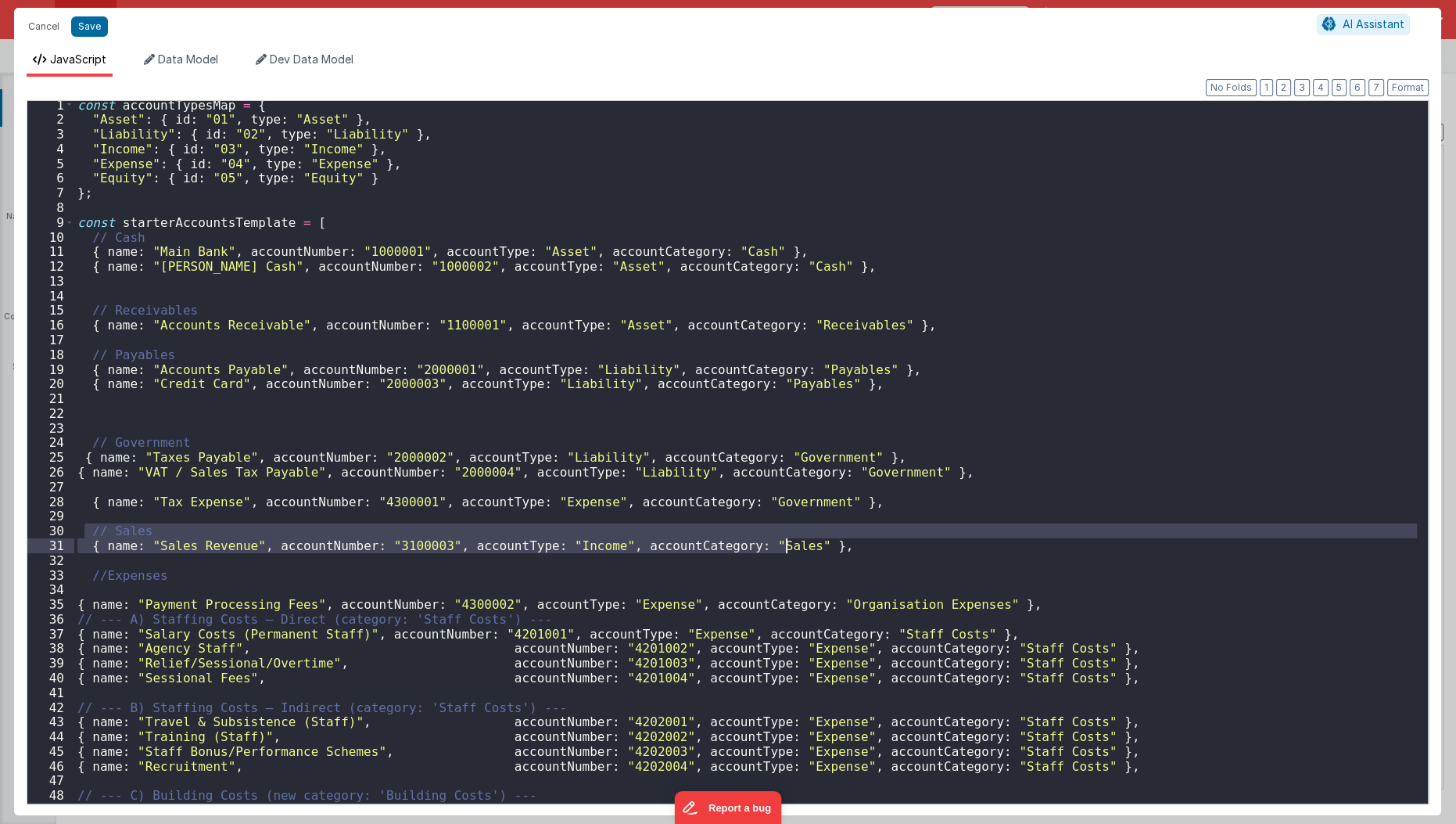
drag, startPoint x: 85, startPoint y: 529, endPoint x: 853, endPoint y: 550, distance: 767.6
click at [853, 550] on div "const accountTypesMap = { "Asset" : { id : "01" , type : "Asset" } , "Liability…" at bounding box center [746, 464] width 1344 height 733
click at [817, 543] on div "const accountTypesMap = { "Asset" : { id : "01" , type : "Asset" } , "Liability…" at bounding box center [745, 452] width 1343 height 702
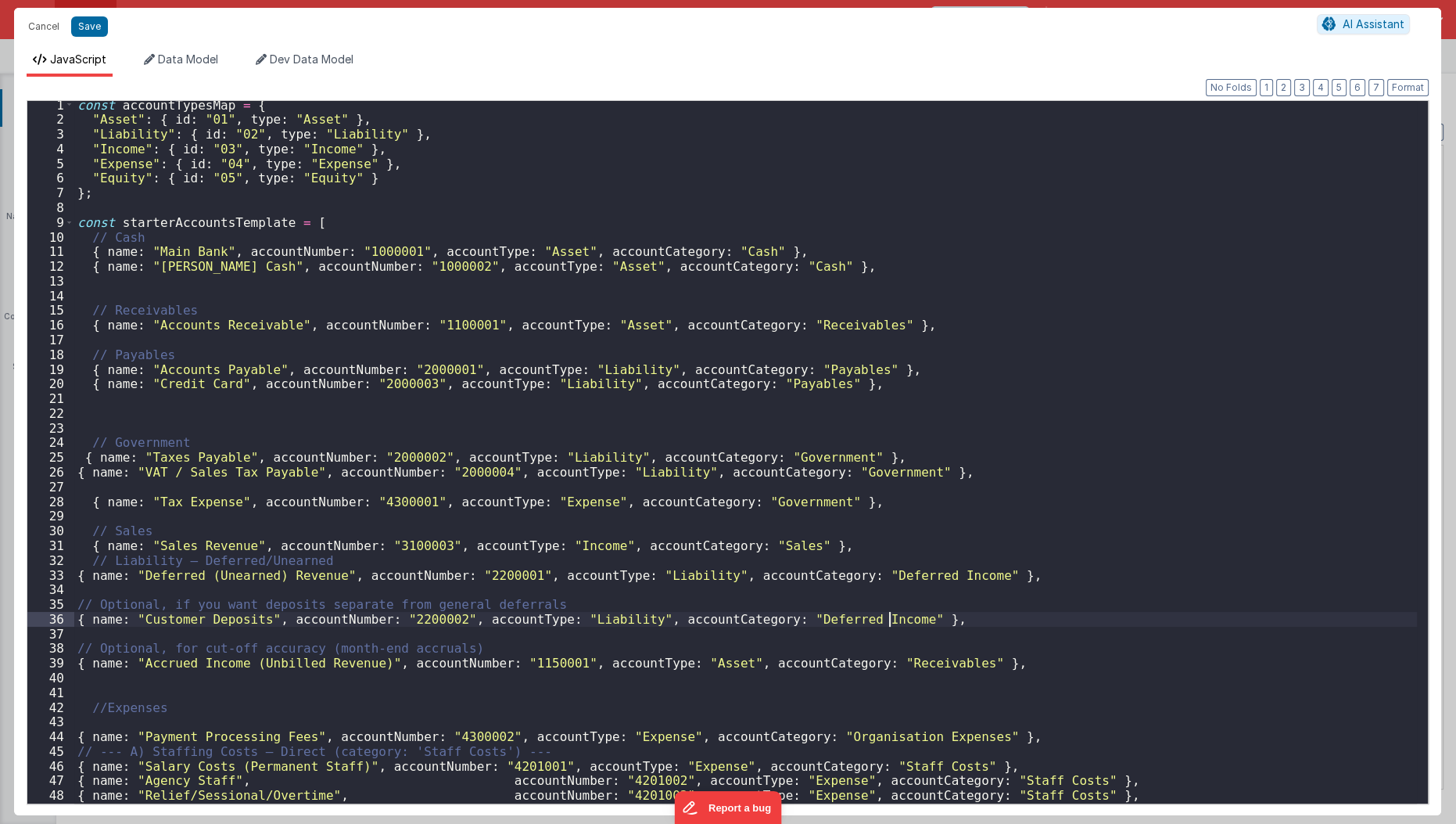
click at [901, 619] on div "const accountTypesMap = { "Asset" : { id : "01" , type : "Asset" } , "Liability…" at bounding box center [746, 464] width 1344 height 733
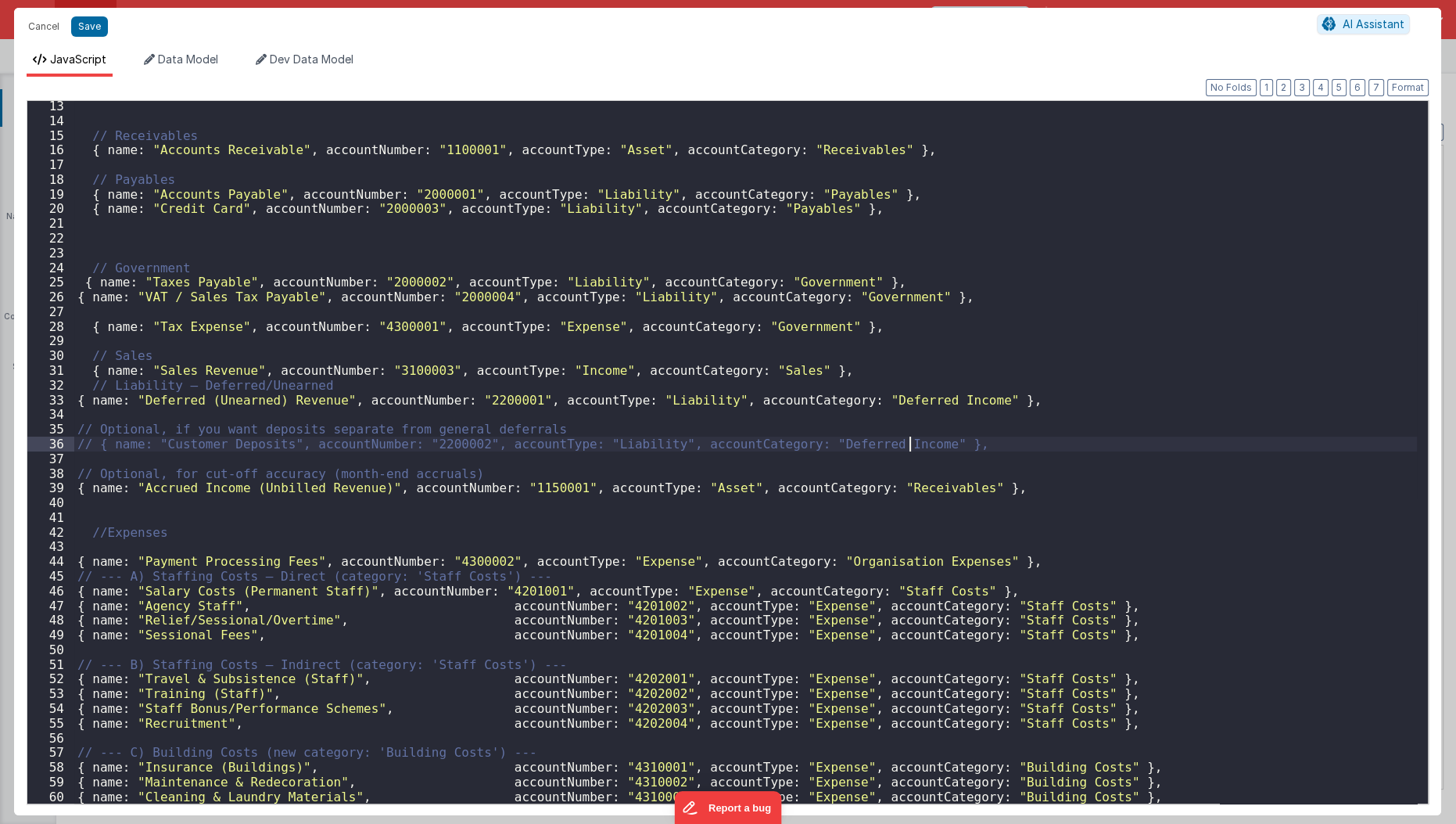
scroll to position [178, 0]
click at [92, 32] on button "Save" at bounding box center [89, 26] width 37 height 20
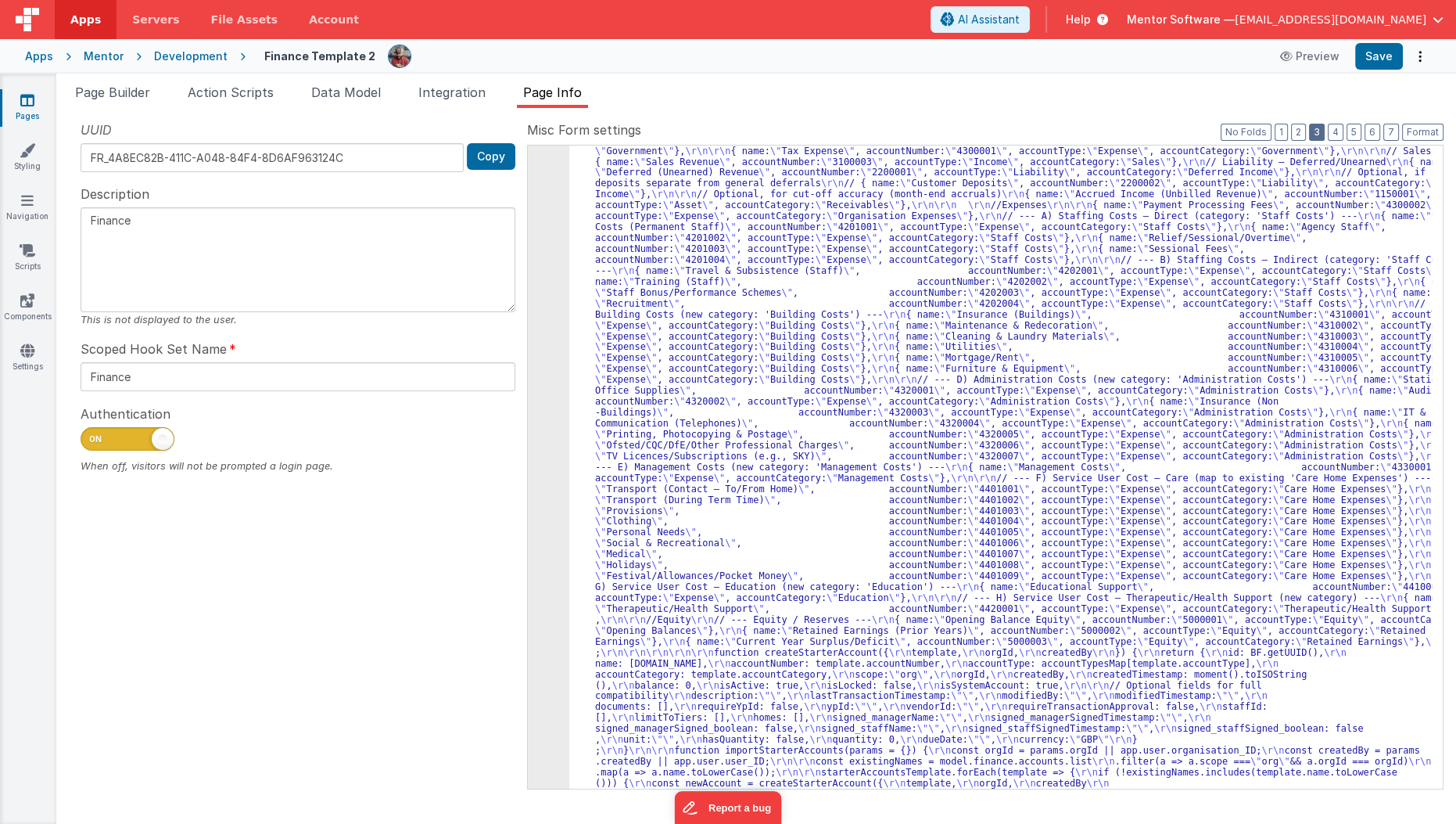
click at [1323, 133] on button "3" at bounding box center [1317, 132] width 16 height 17
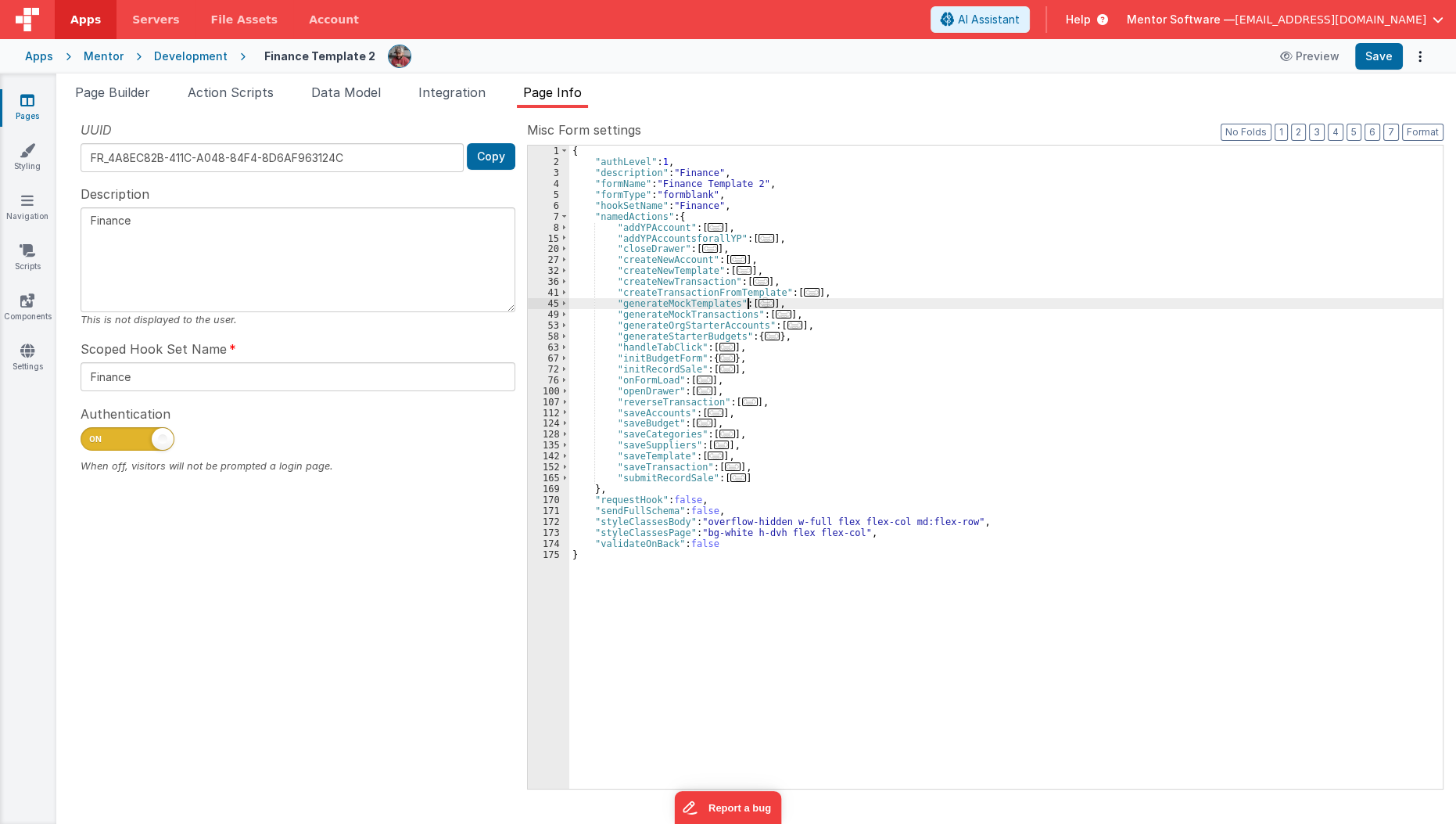
click at [759, 301] on span "..." at bounding box center [767, 303] width 16 height 9
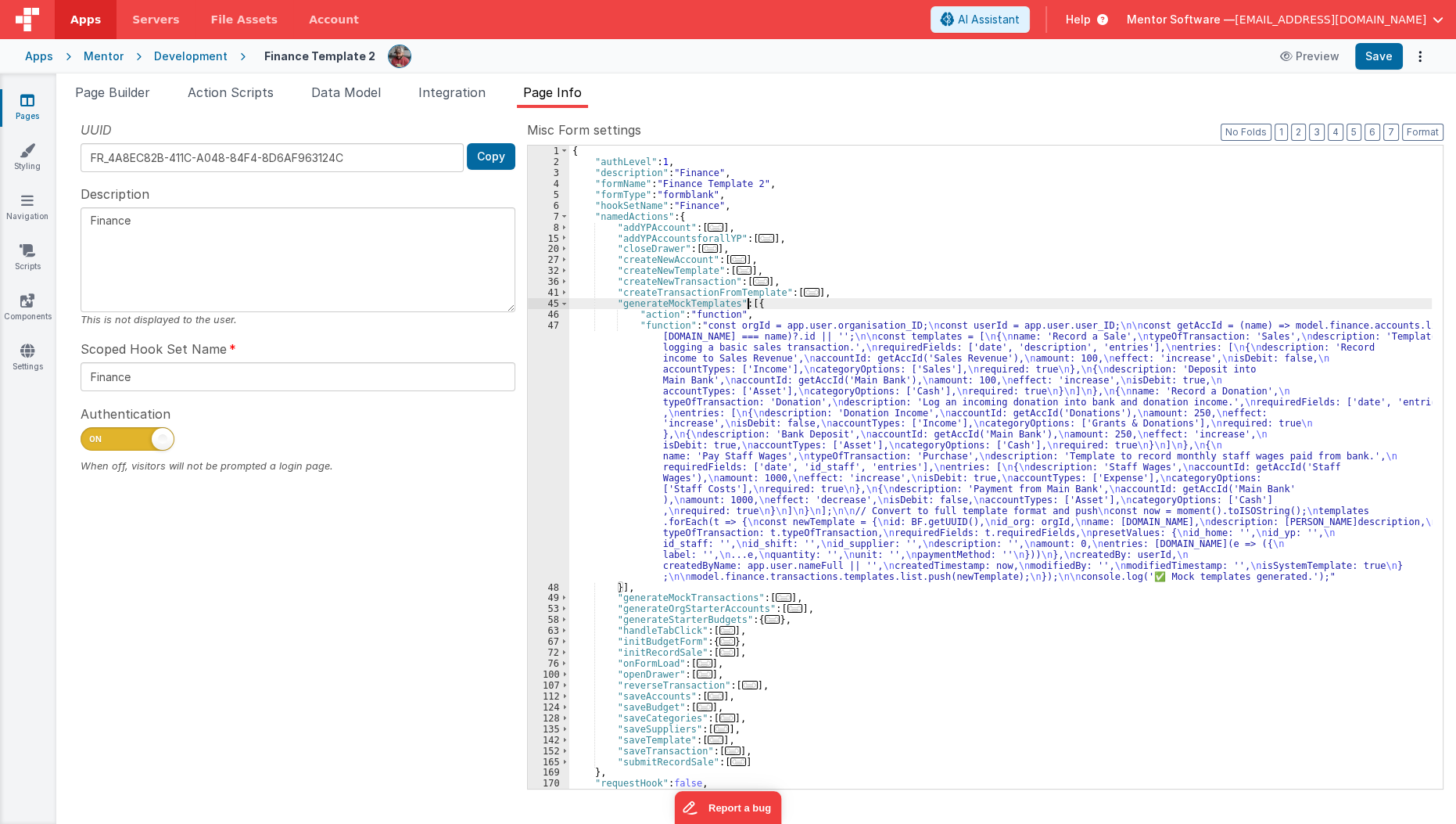
scroll to position [54, 0]
click at [614, 465] on div "{ "authLevel" : 1 , "description" : "Finance" , "formName" : "Finance Template …" at bounding box center [1001, 477] width 864 height 665
click at [528, 478] on div "47" at bounding box center [548, 451] width 41 height 262
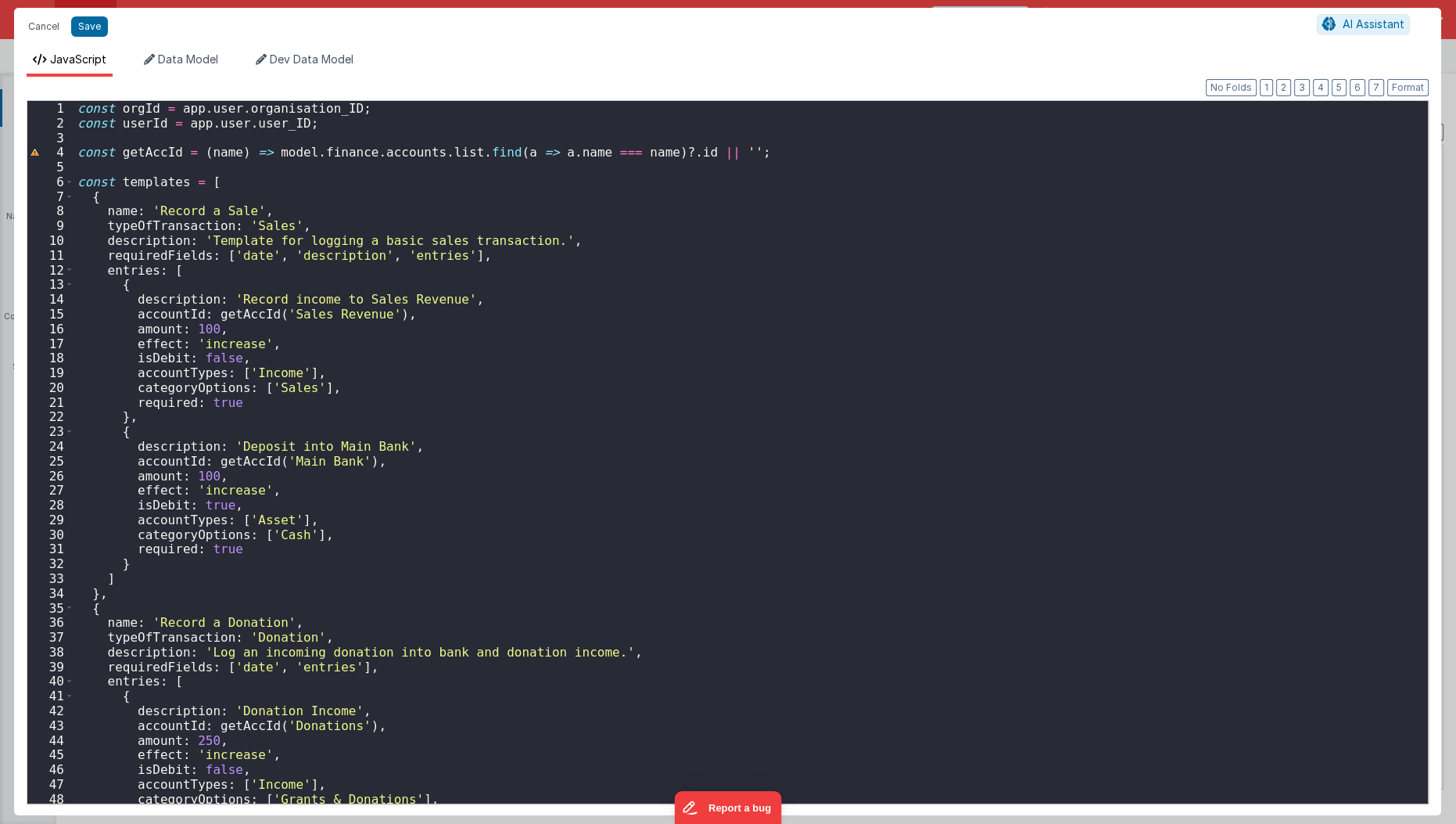
click at [526, 478] on div "const orgId = app . user . organisation_ID ; const userId = app . user . user_I…" at bounding box center [746, 467] width 1344 height 733
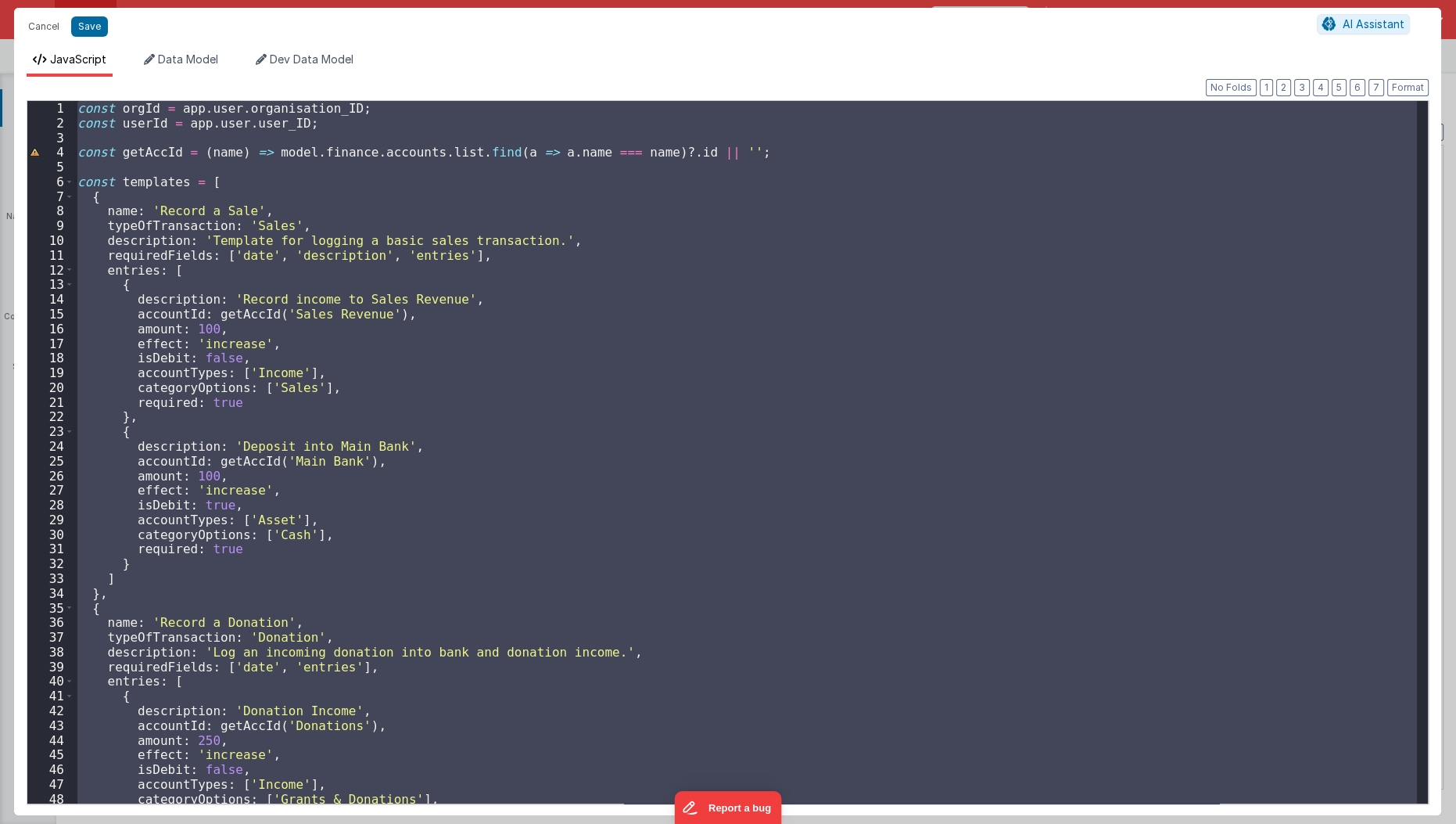
click at [214, 329] on div "const orgId = app . user . organisation_ID ; const userId = app . user . user_I…" at bounding box center [745, 452] width 1343 height 702
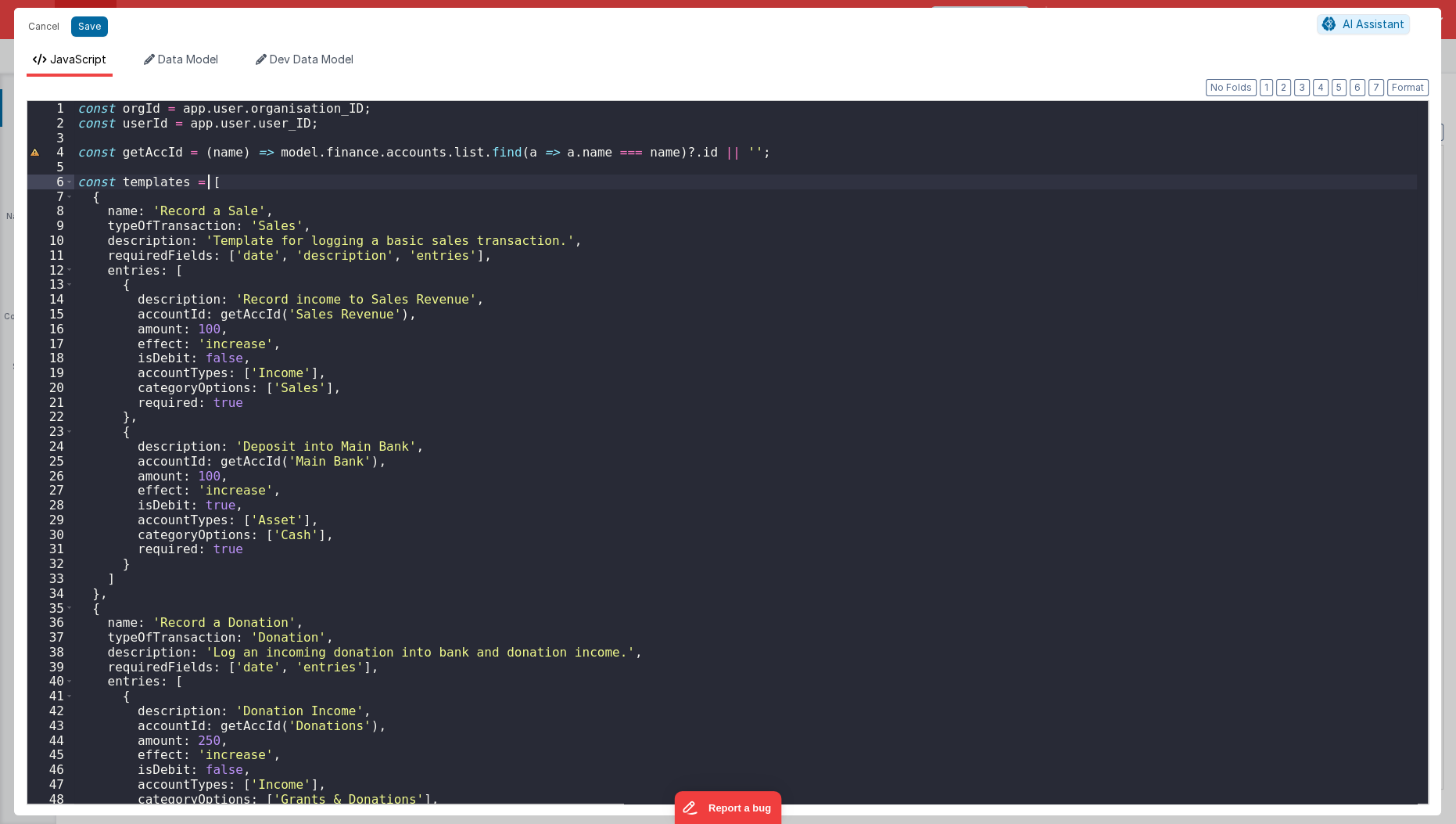
click at [372, 188] on div "const orgId = app . user . organisation_ID ; const userId = app . user . user_I…" at bounding box center [746, 467] width 1344 height 733
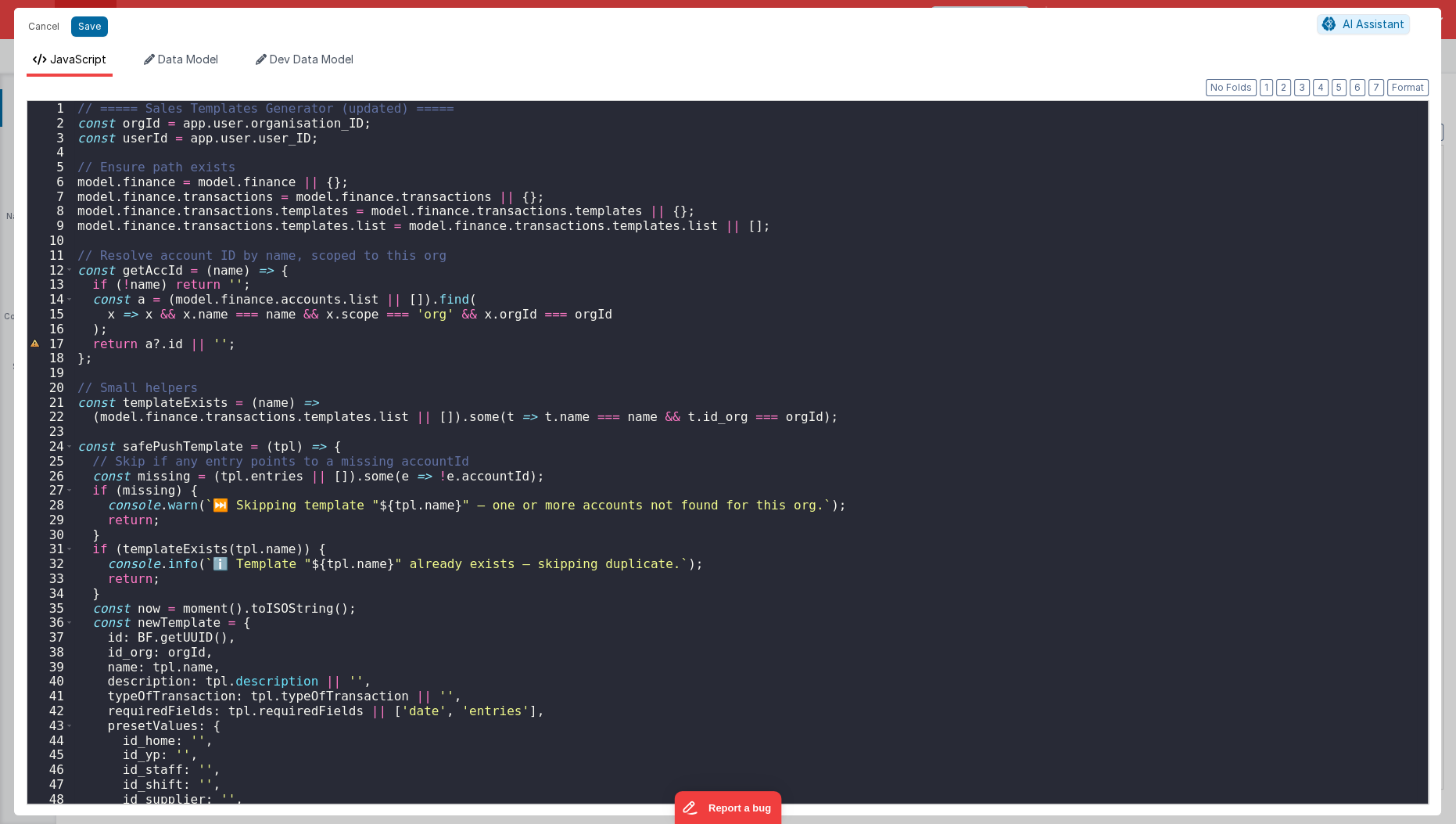
scroll to position [0, 0]
click at [88, 31] on button "Save" at bounding box center [89, 26] width 37 height 20
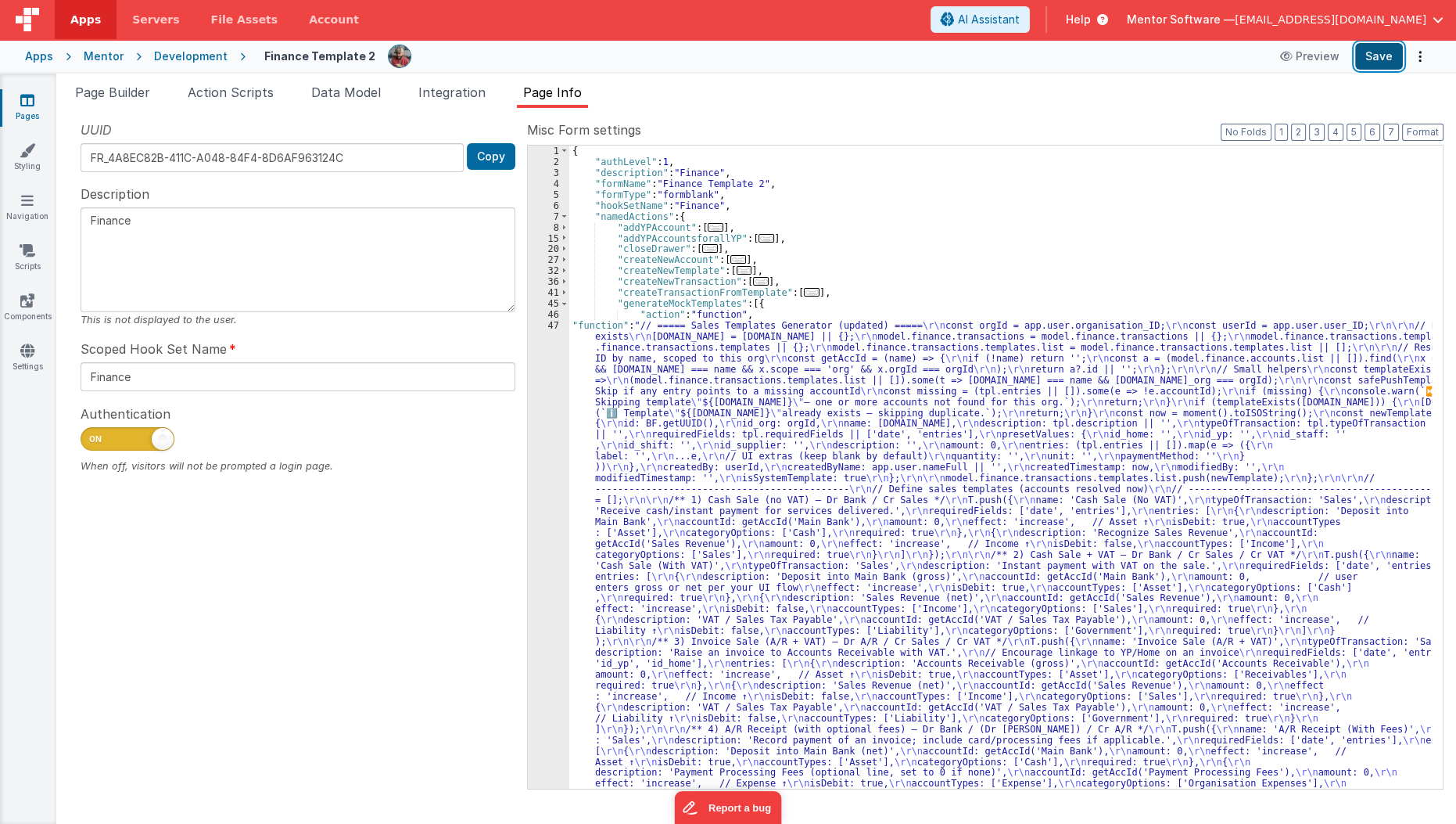
click at [1381, 56] on button "Save" at bounding box center [1380, 56] width 48 height 27
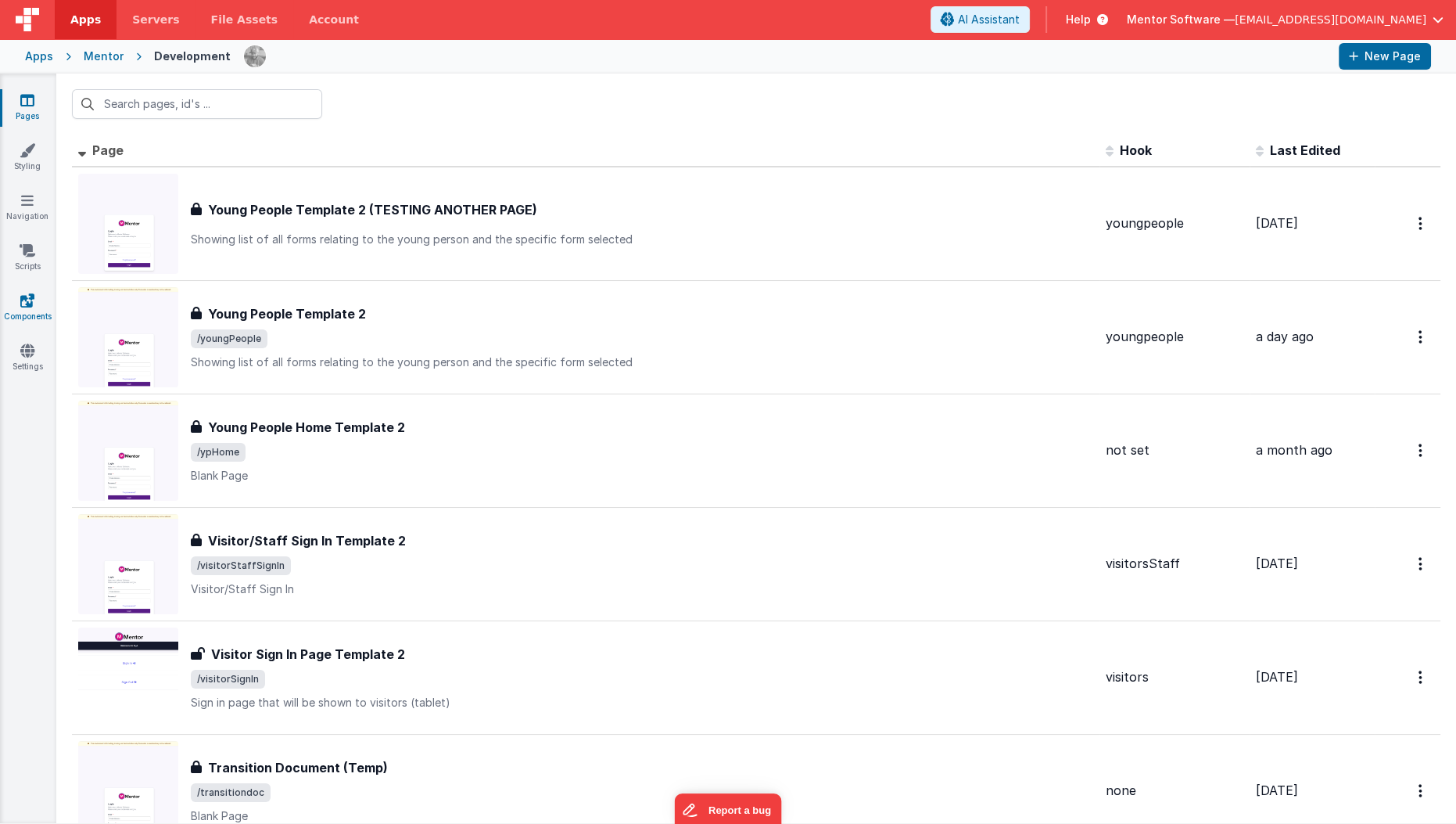
click at [22, 307] on icon at bounding box center [27, 301] width 14 height 16
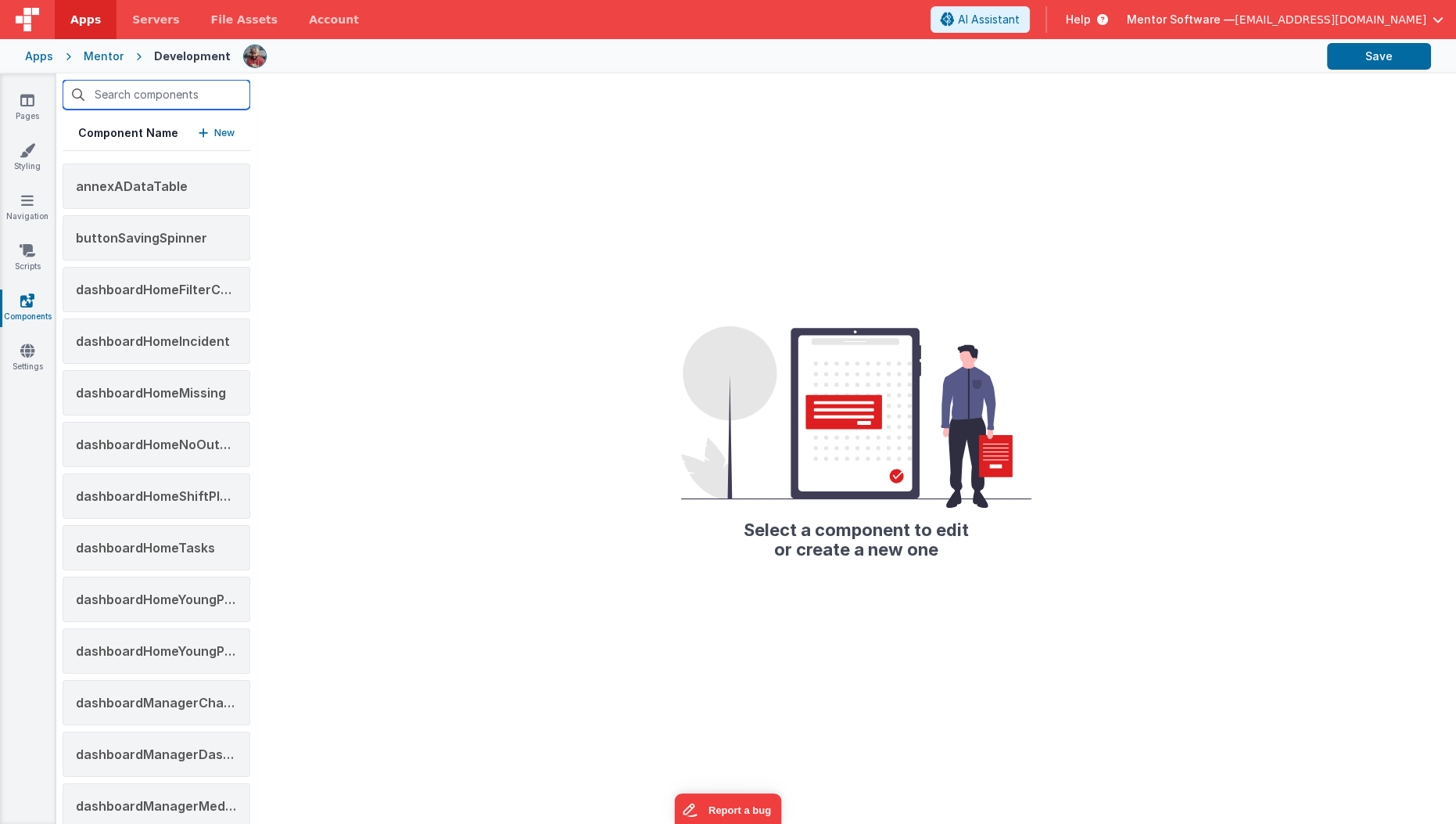
click at [173, 93] on input "text" at bounding box center [157, 95] width 188 height 30
click at [99, 235] on span "buttonSavingSpinner" at bounding box center [141, 238] width 131 height 16
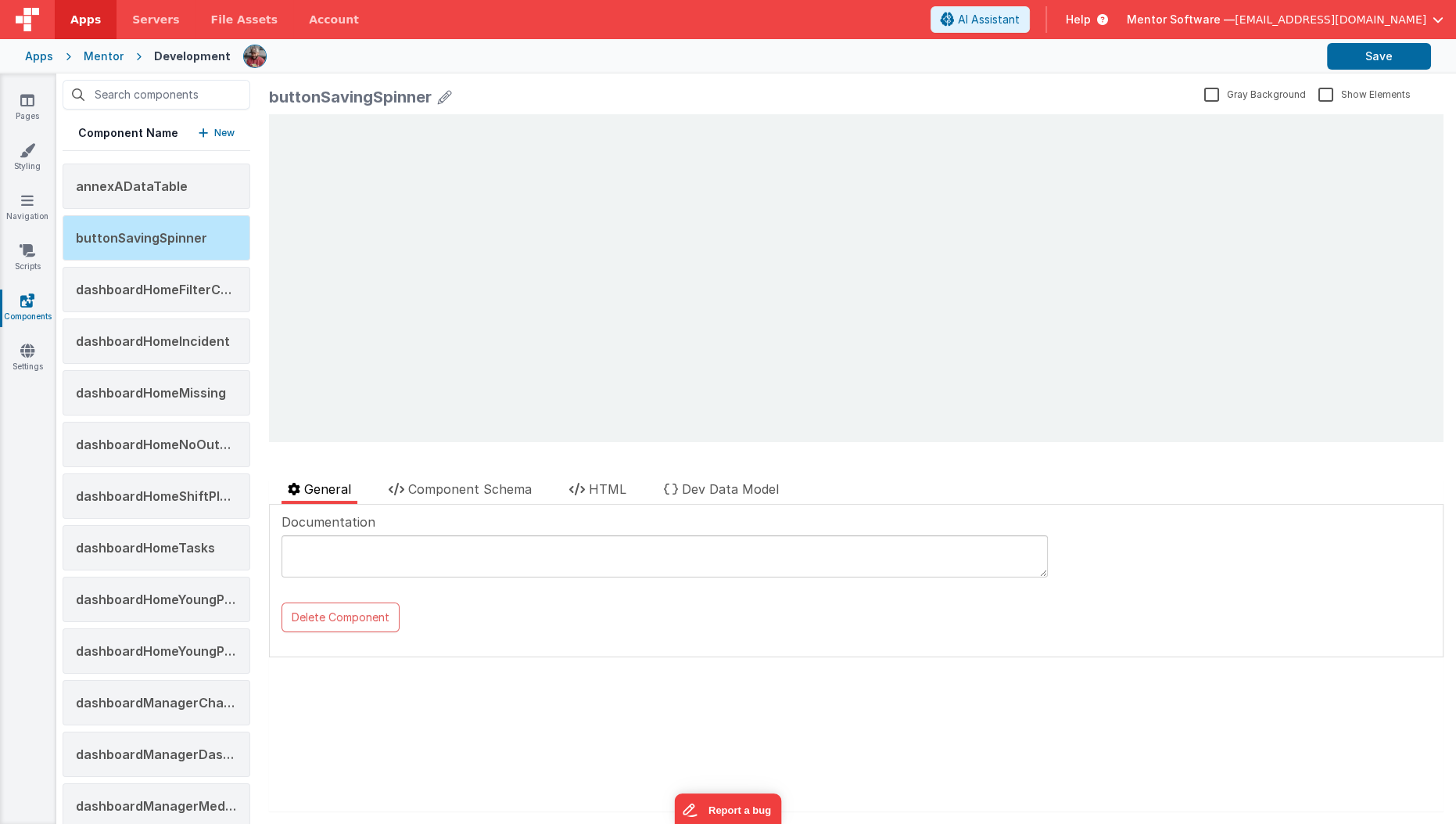
click at [396, 101] on div "buttonSavingSpinner" at bounding box center [350, 97] width 163 height 22
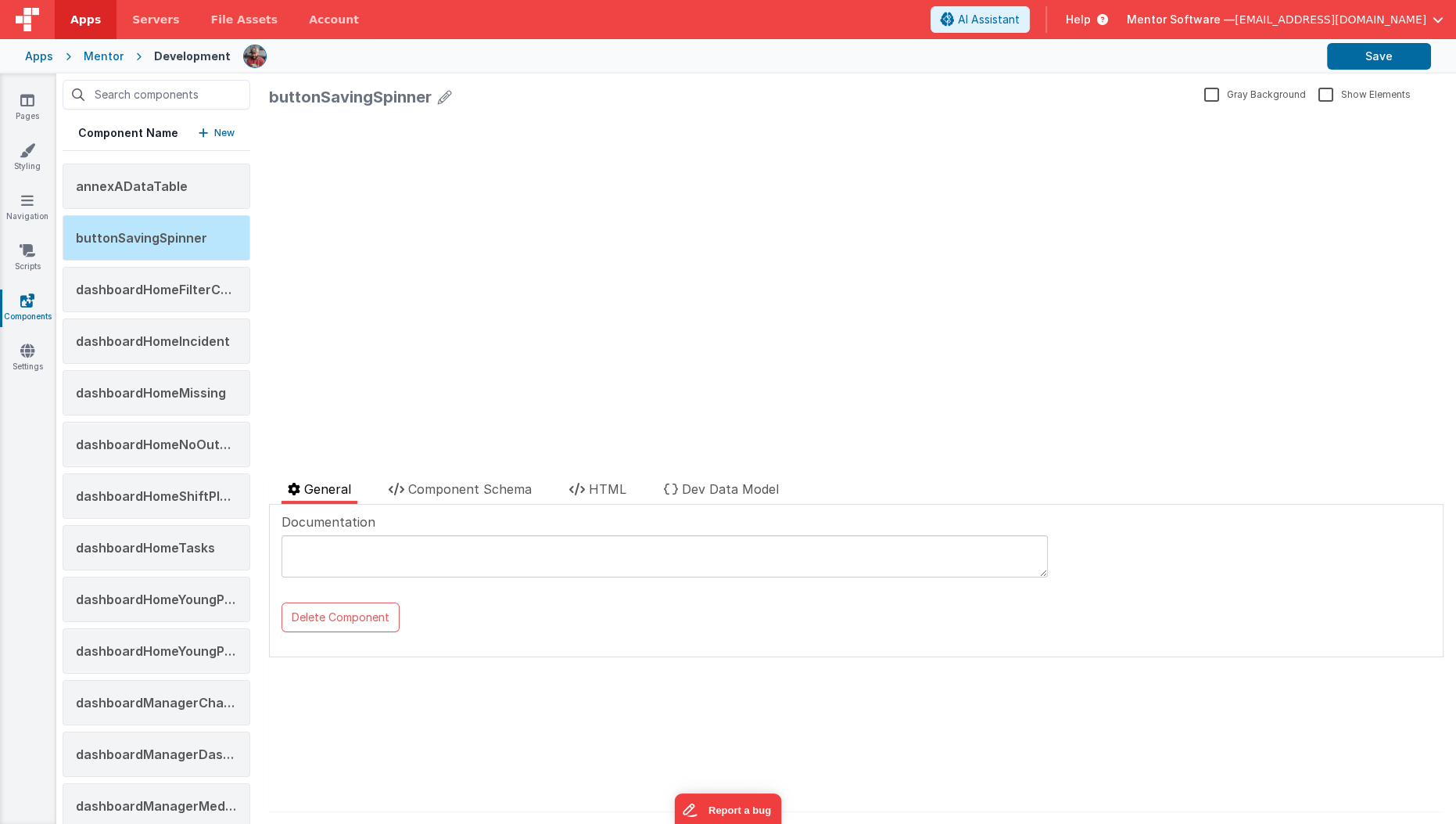
click at [444, 97] on icon at bounding box center [445, 97] width 14 height 22
click at [415, 99] on input "buttonSavingSpinner" at bounding box center [503, 101] width 469 height 36
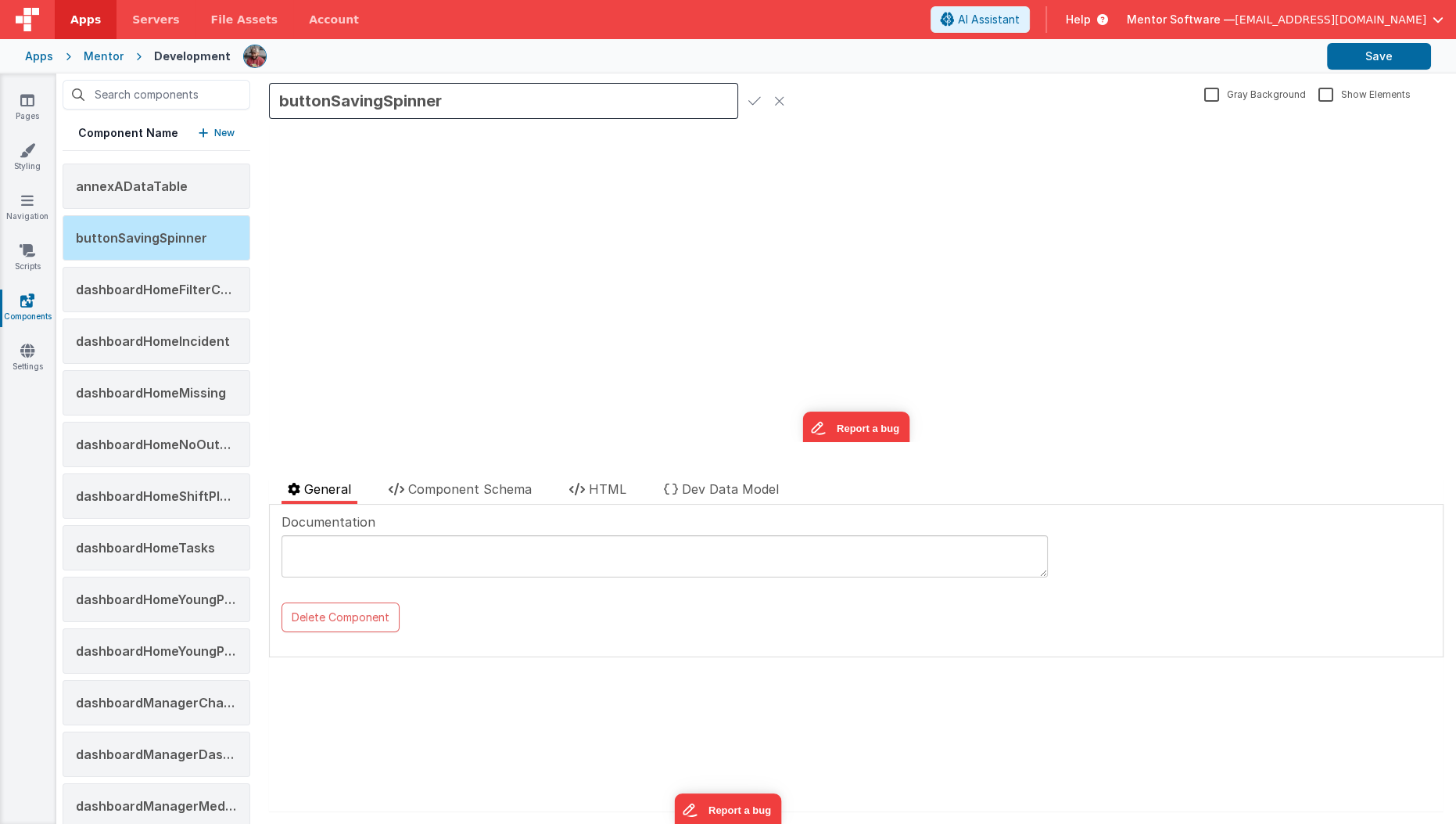
click at [779, 104] on icon at bounding box center [779, 101] width 11 height 22
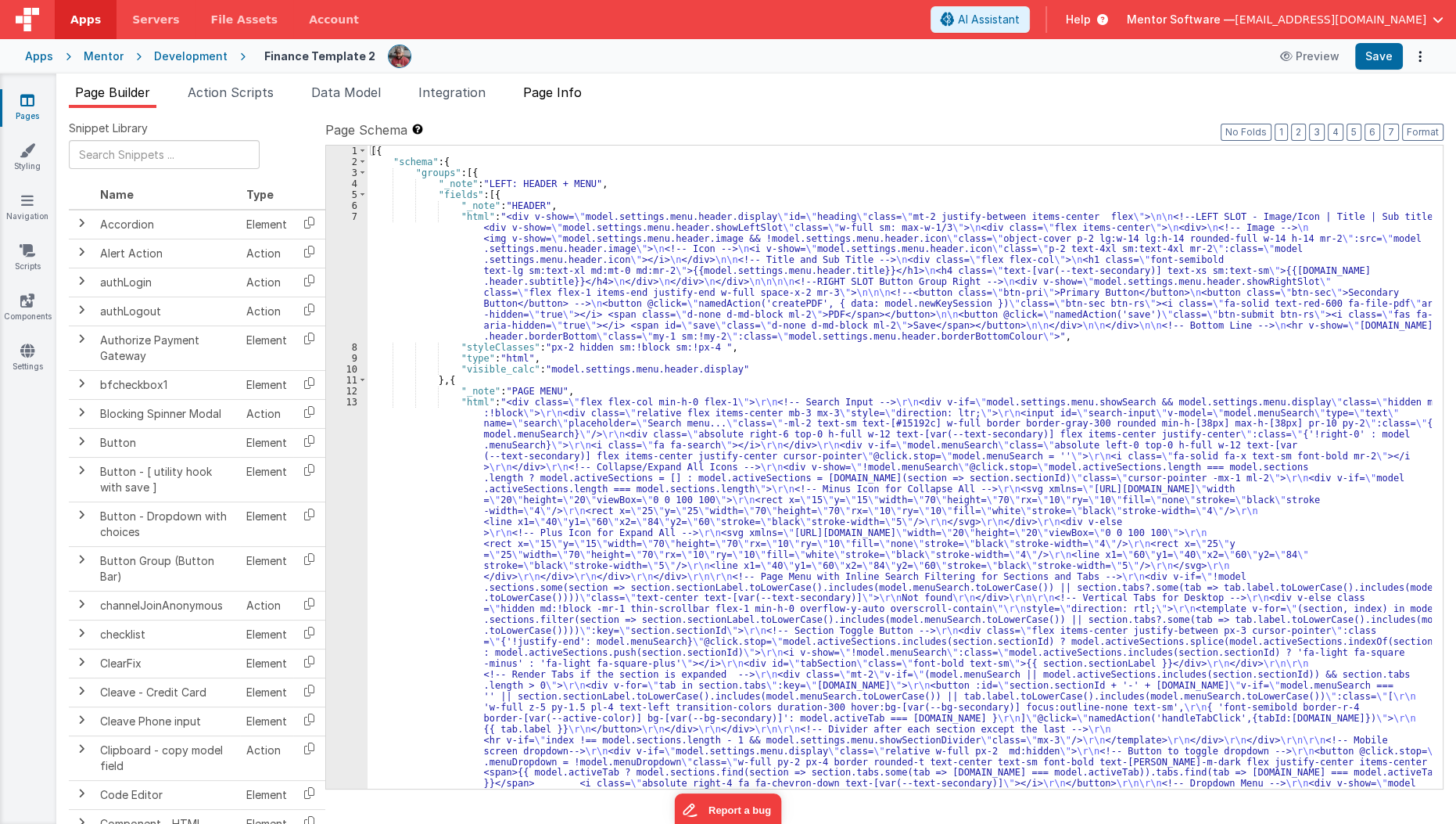
click at [561, 102] on li "Page Info" at bounding box center [552, 95] width 71 height 25
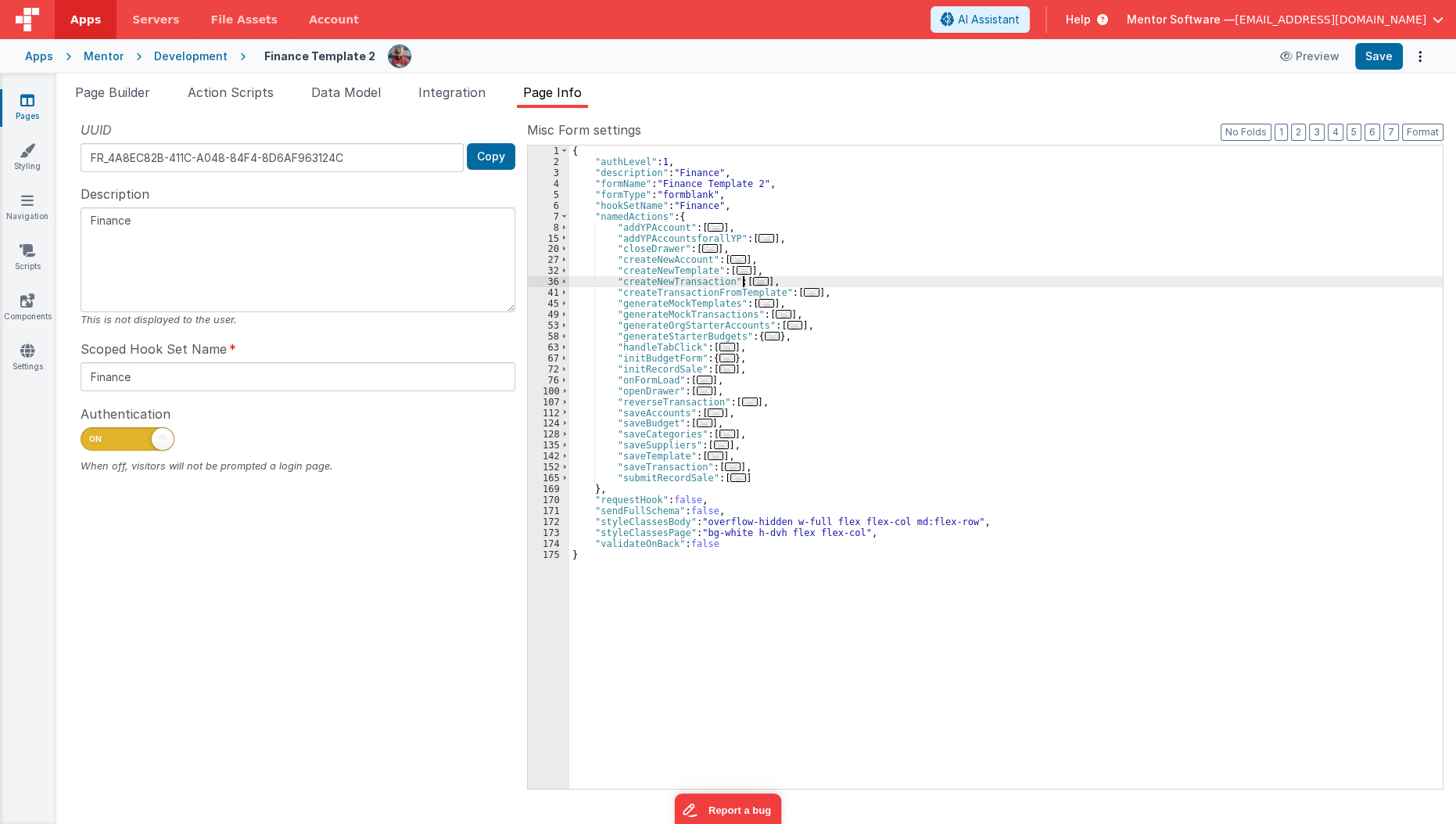
click at [753, 280] on span "..." at bounding box center [761, 281] width 16 height 9
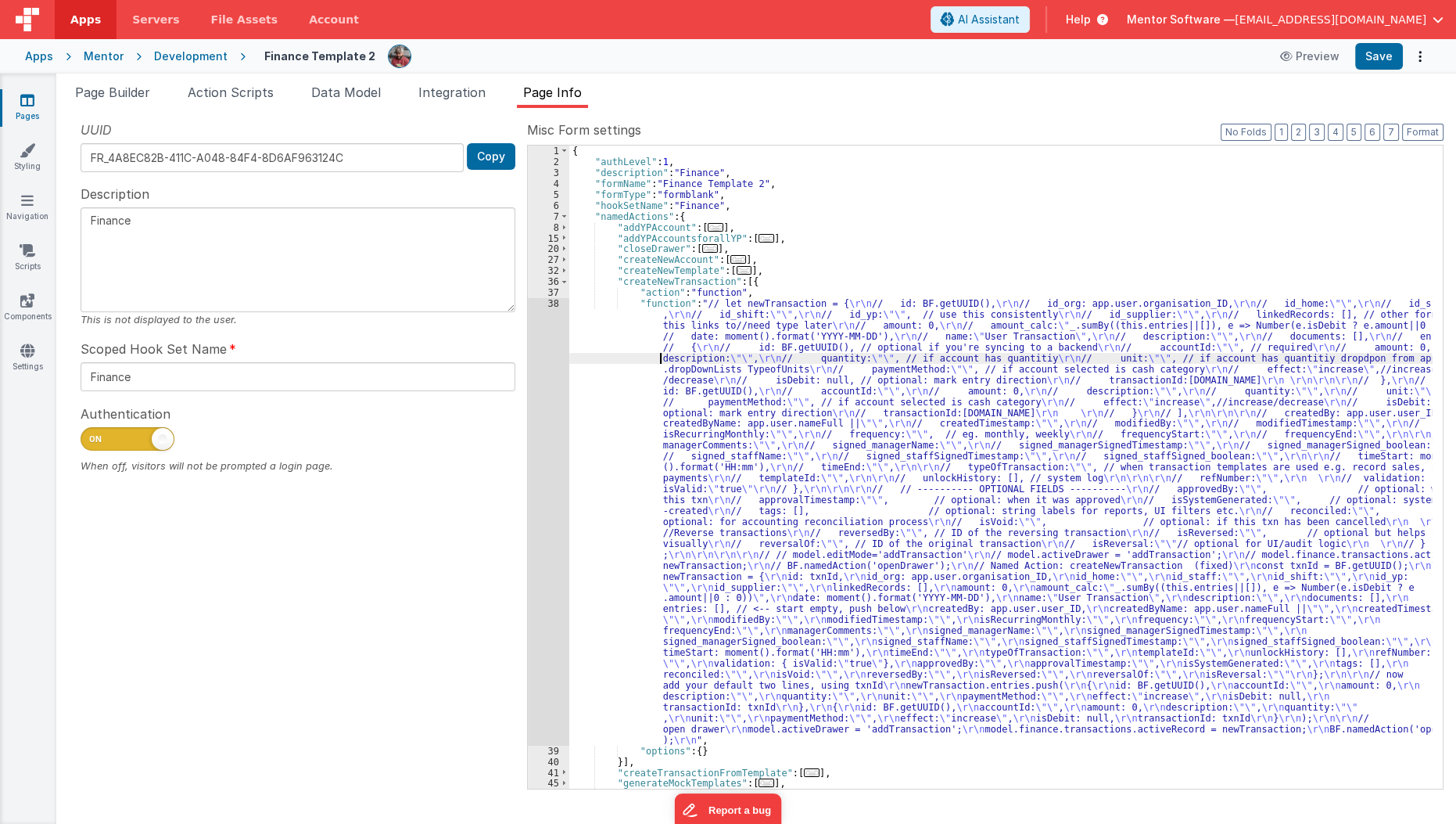
click at [659, 357] on div "{ "authLevel" : 1 , "description" : "Finance" , "formName" : "Finance Template …" at bounding box center [1001, 477] width 864 height 665
click at [548, 394] on div "38" at bounding box center [548, 521] width 41 height 447
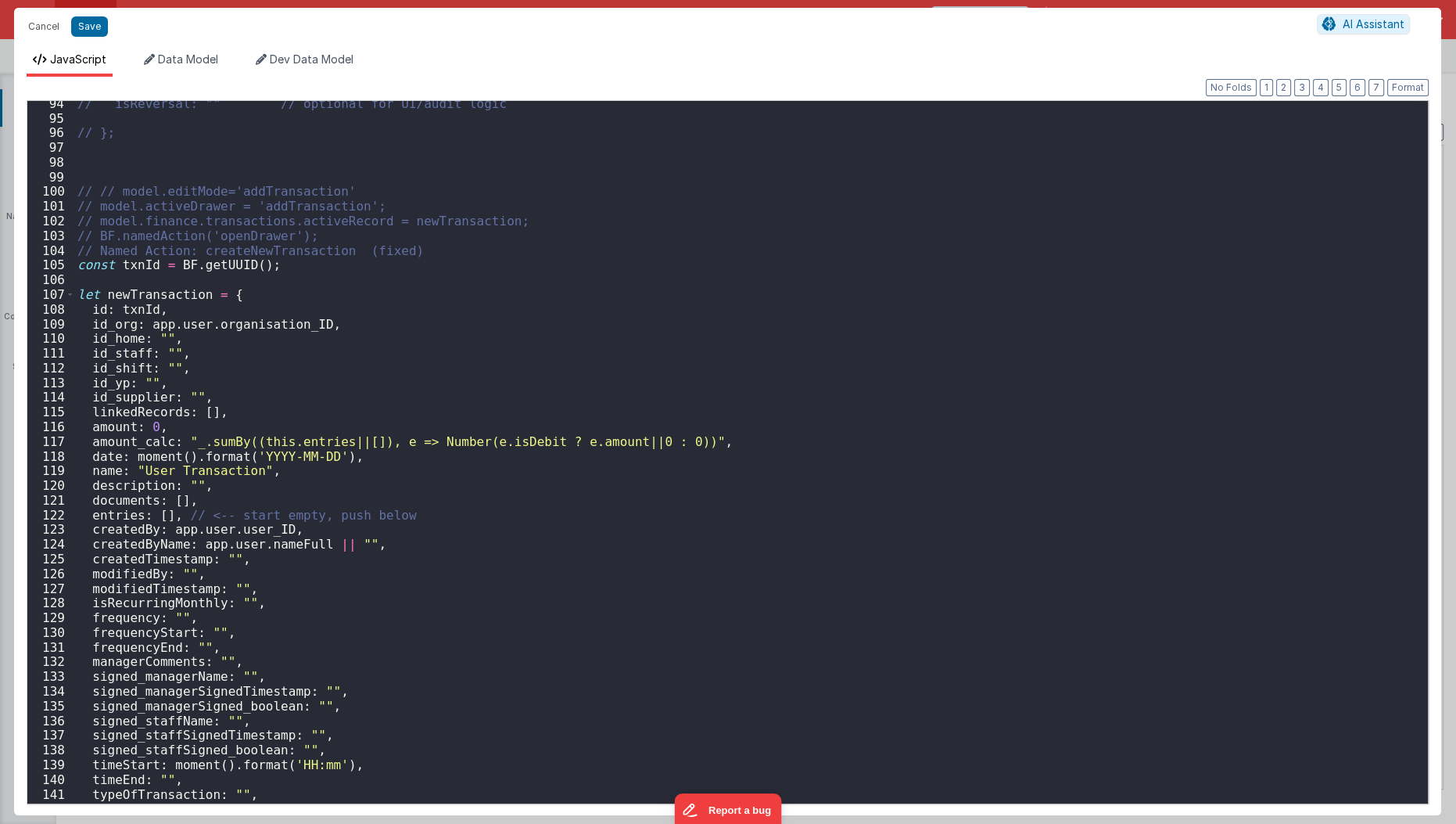
scroll to position [1371, 0]
click at [491, 245] on div "// isReversal: "" // optional for UI/audit logic // }; // // model.editMode='ad…" at bounding box center [746, 462] width 1344 height 733
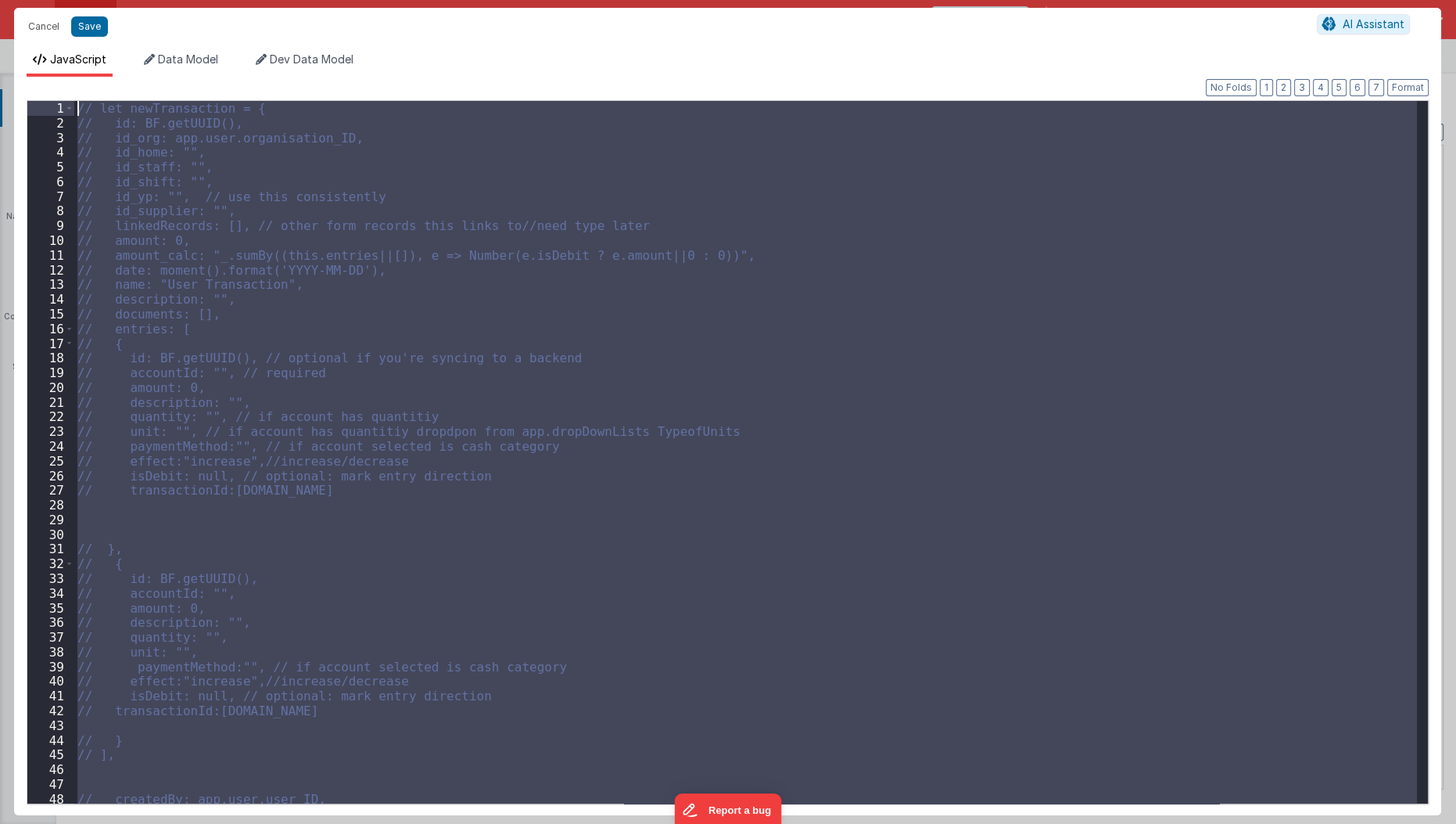
scroll to position [0, 0]
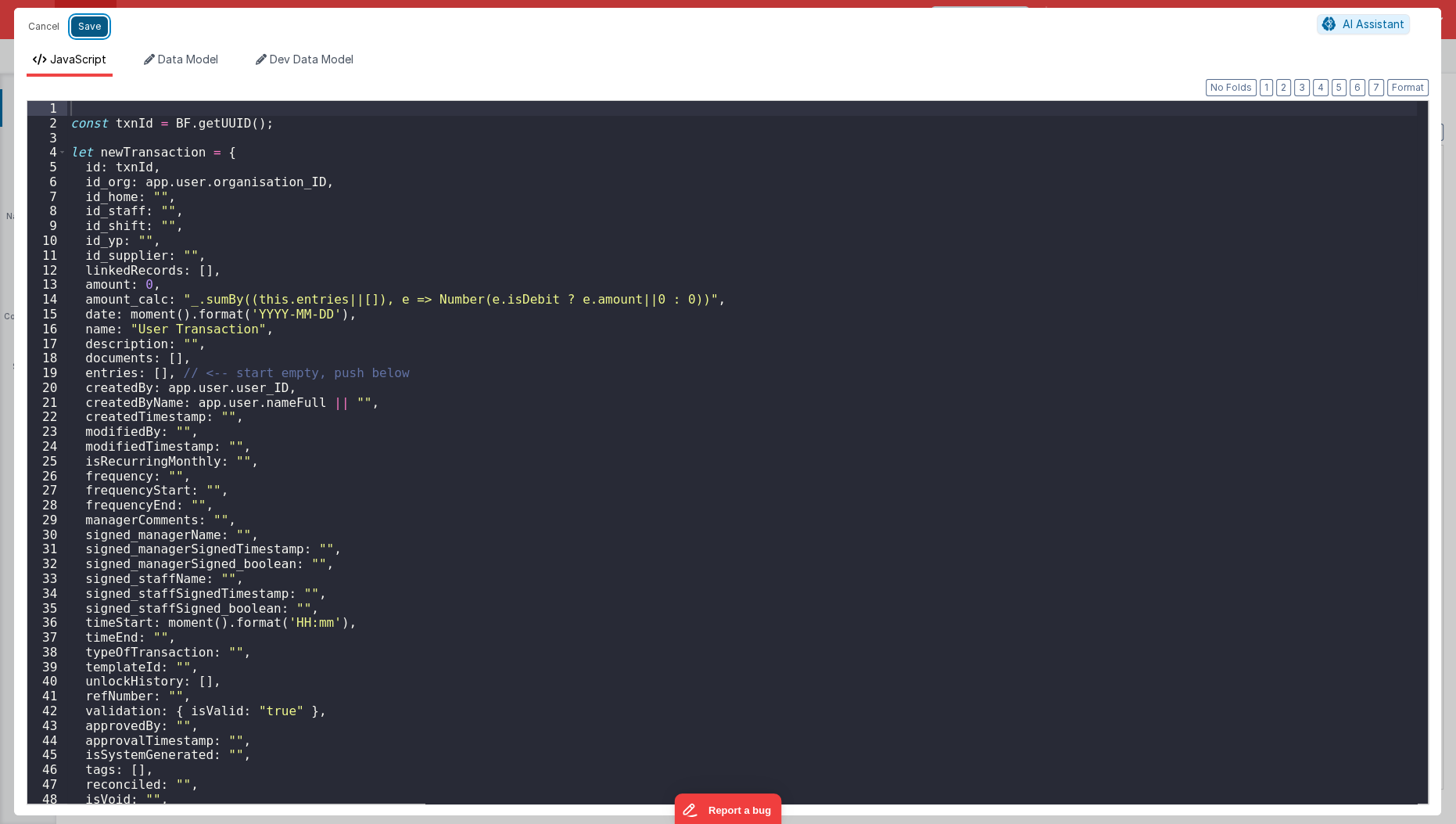
click at [94, 28] on button "Save" at bounding box center [89, 26] width 37 height 20
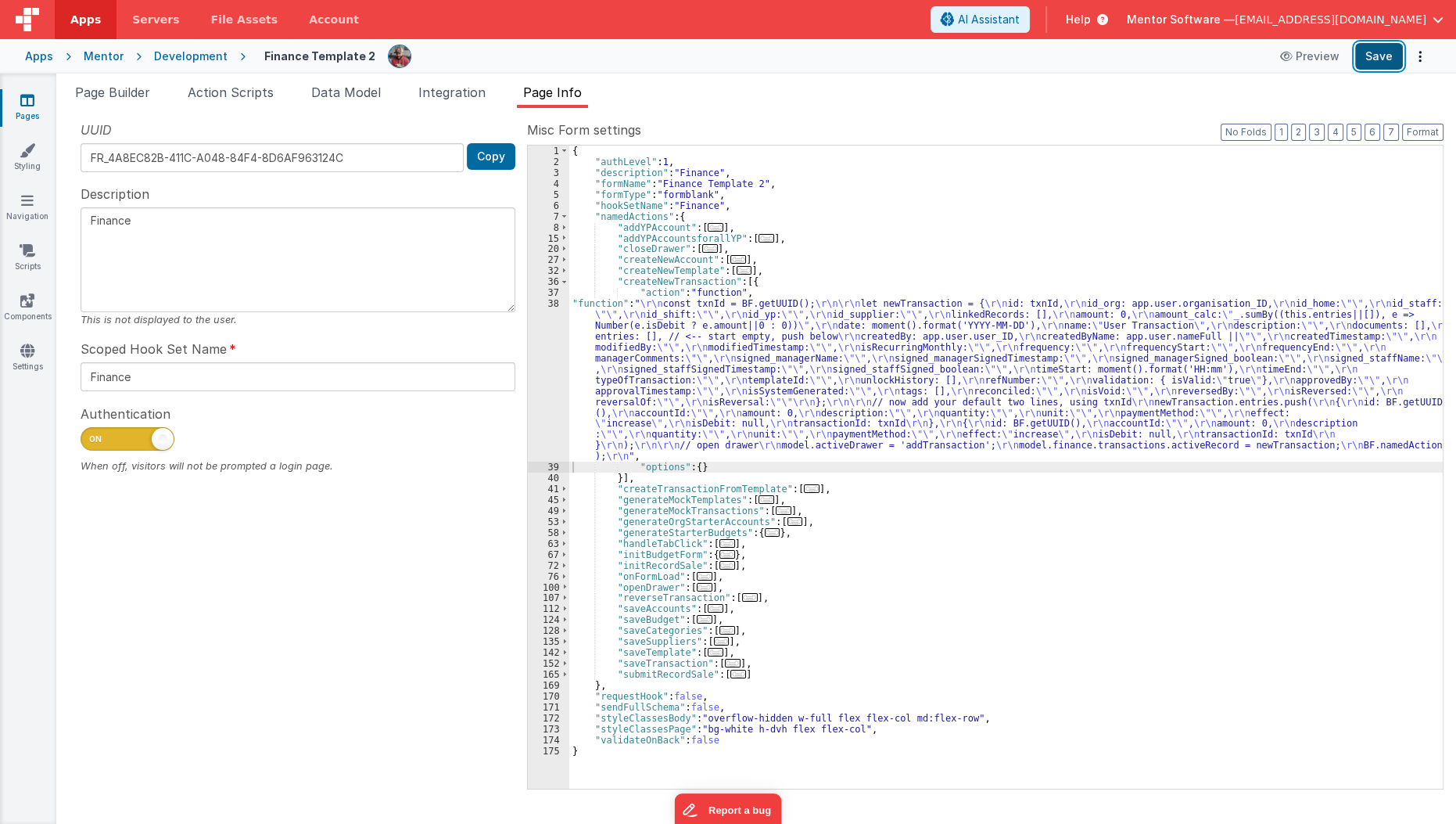
click at [1382, 52] on button "Save" at bounding box center [1380, 56] width 48 height 27
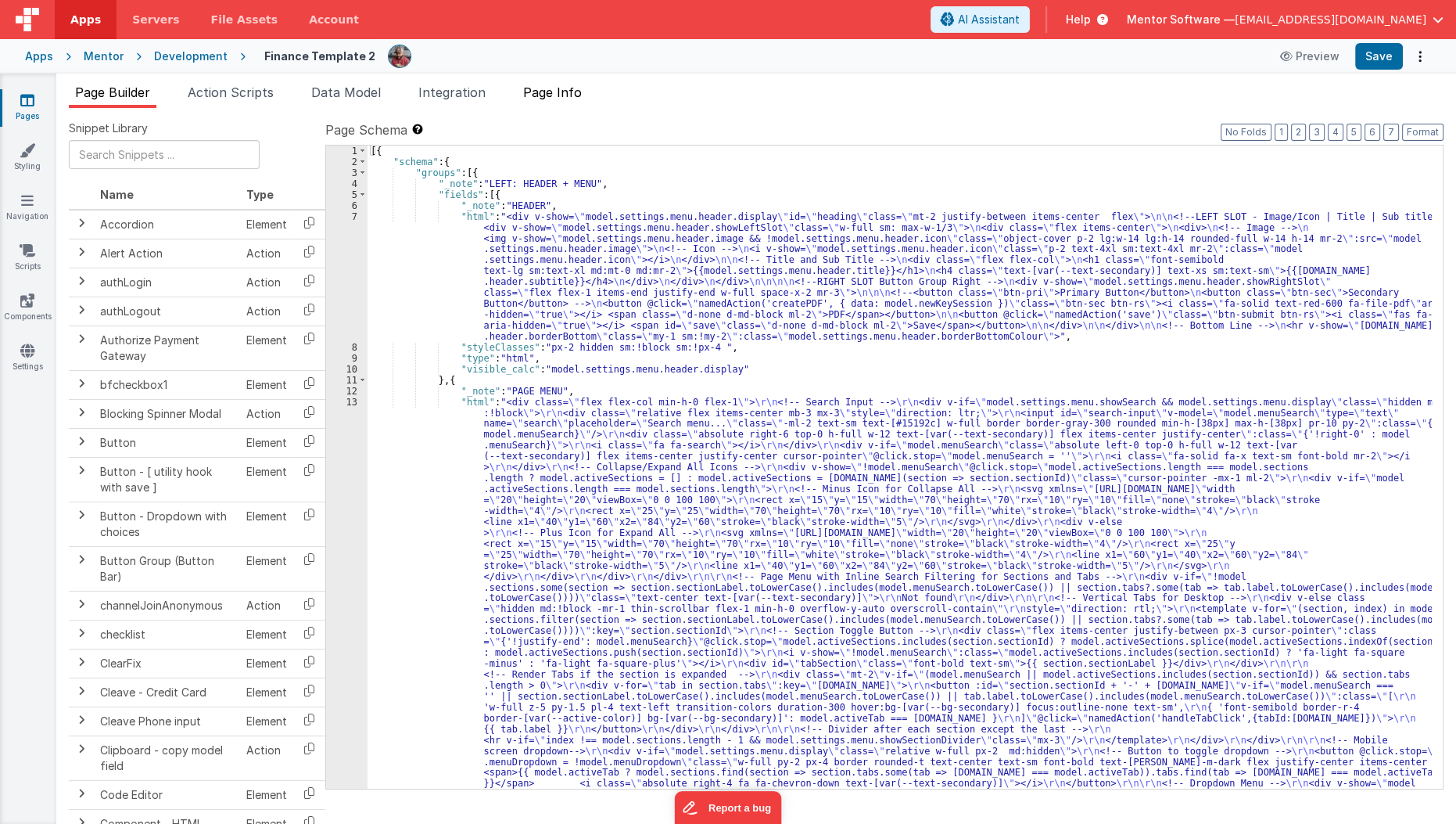
click at [555, 87] on span "Page Info" at bounding box center [552, 92] width 59 height 16
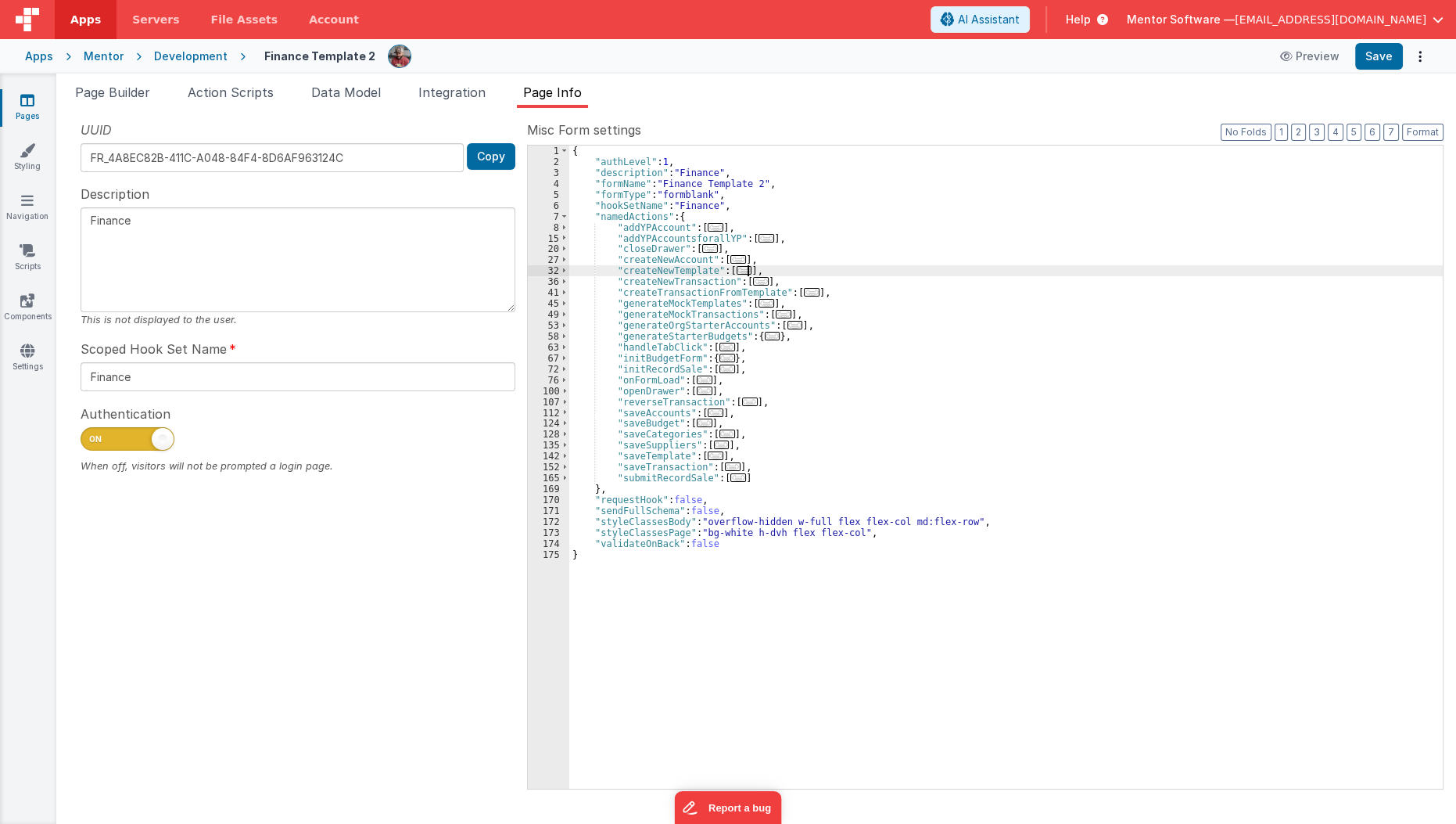
click at [750, 275] on div "{ "authLevel" : 1 , "description" : "Finance" , "formName" : "Finance Template …" at bounding box center [1006, 477] width 874 height 665
click at [753, 283] on span "..." at bounding box center [761, 281] width 16 height 9
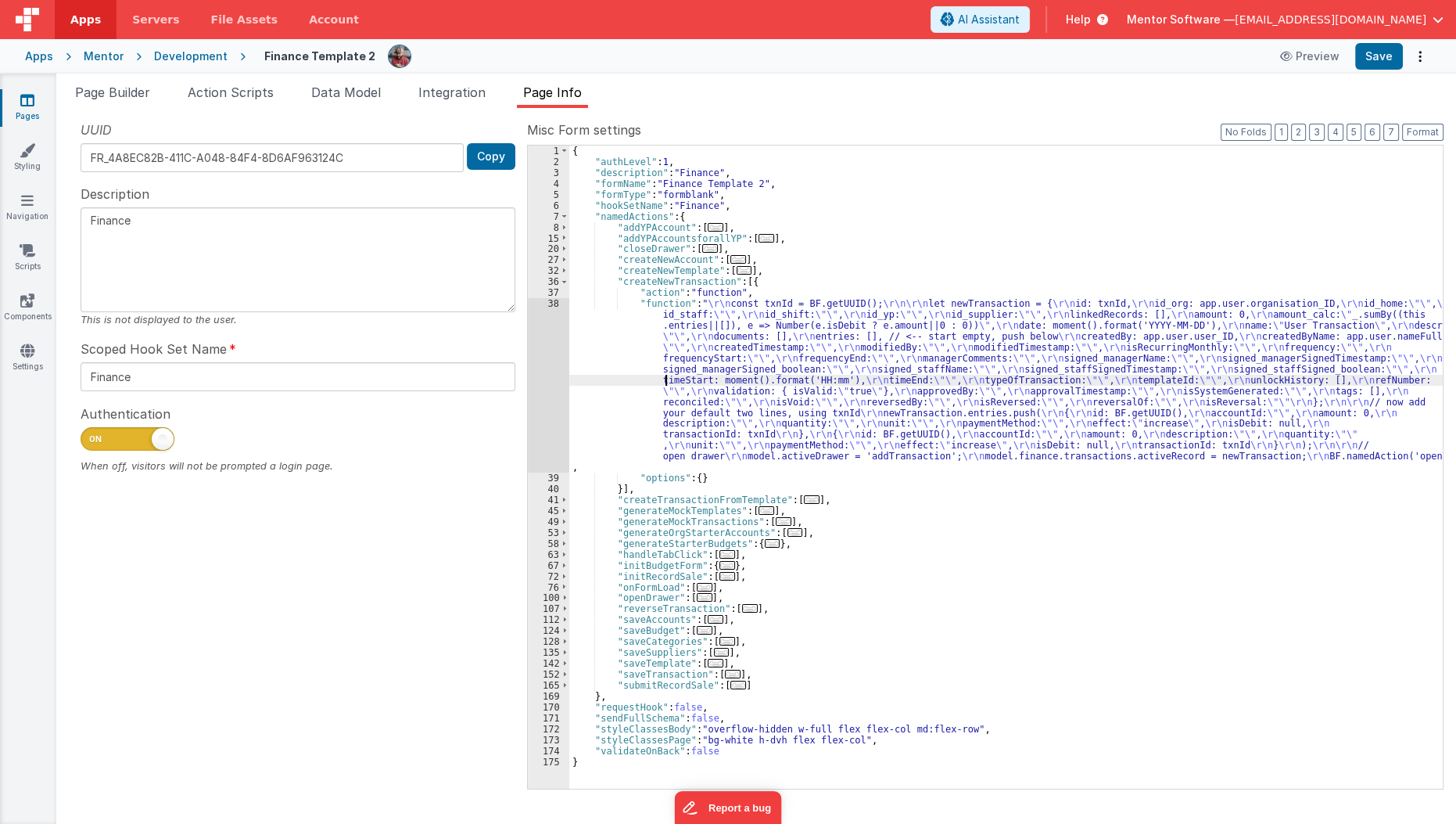
click at [663, 380] on div "{ "authLevel" : 1 , "description" : "Finance" , "formName" : "Finance Template …" at bounding box center [1006, 477] width 874 height 665
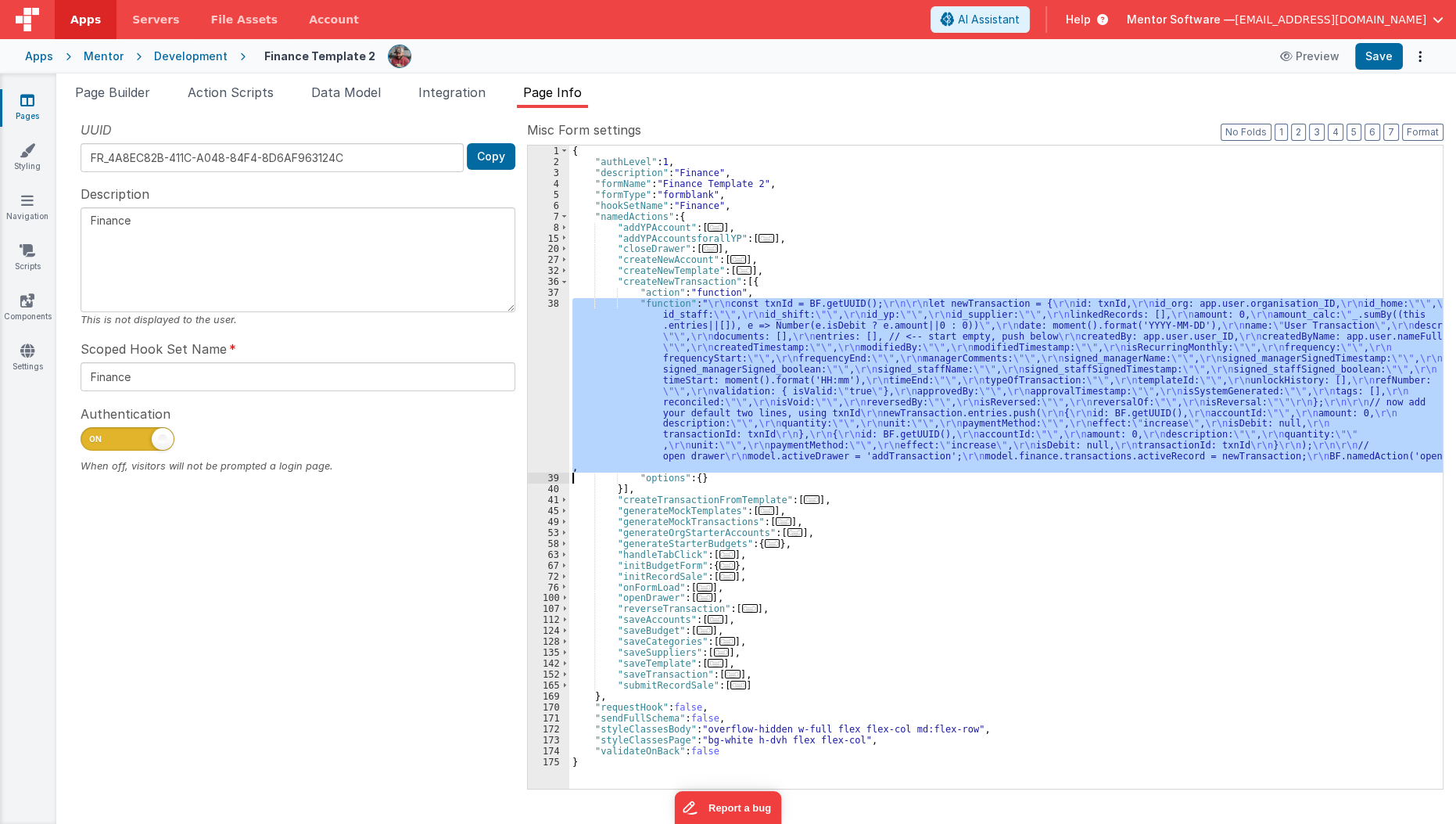
click at [538, 401] on div "38" at bounding box center [548, 385] width 41 height 174
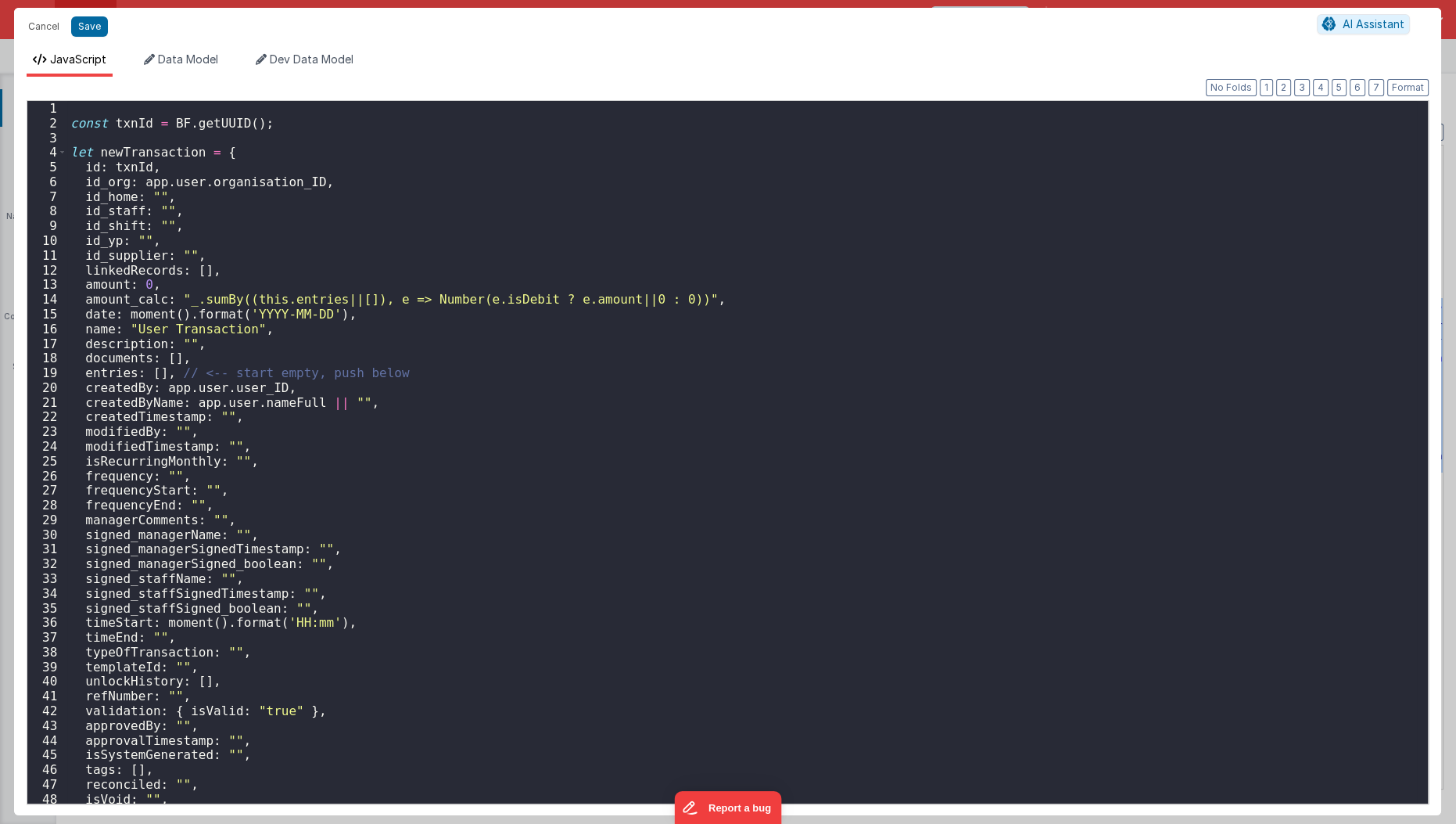
click at [538, 401] on div "const txnId = BF . getUUID ( ) ; let newTransaction = { id : txnId , id_org : a…" at bounding box center [742, 467] width 1351 height 733
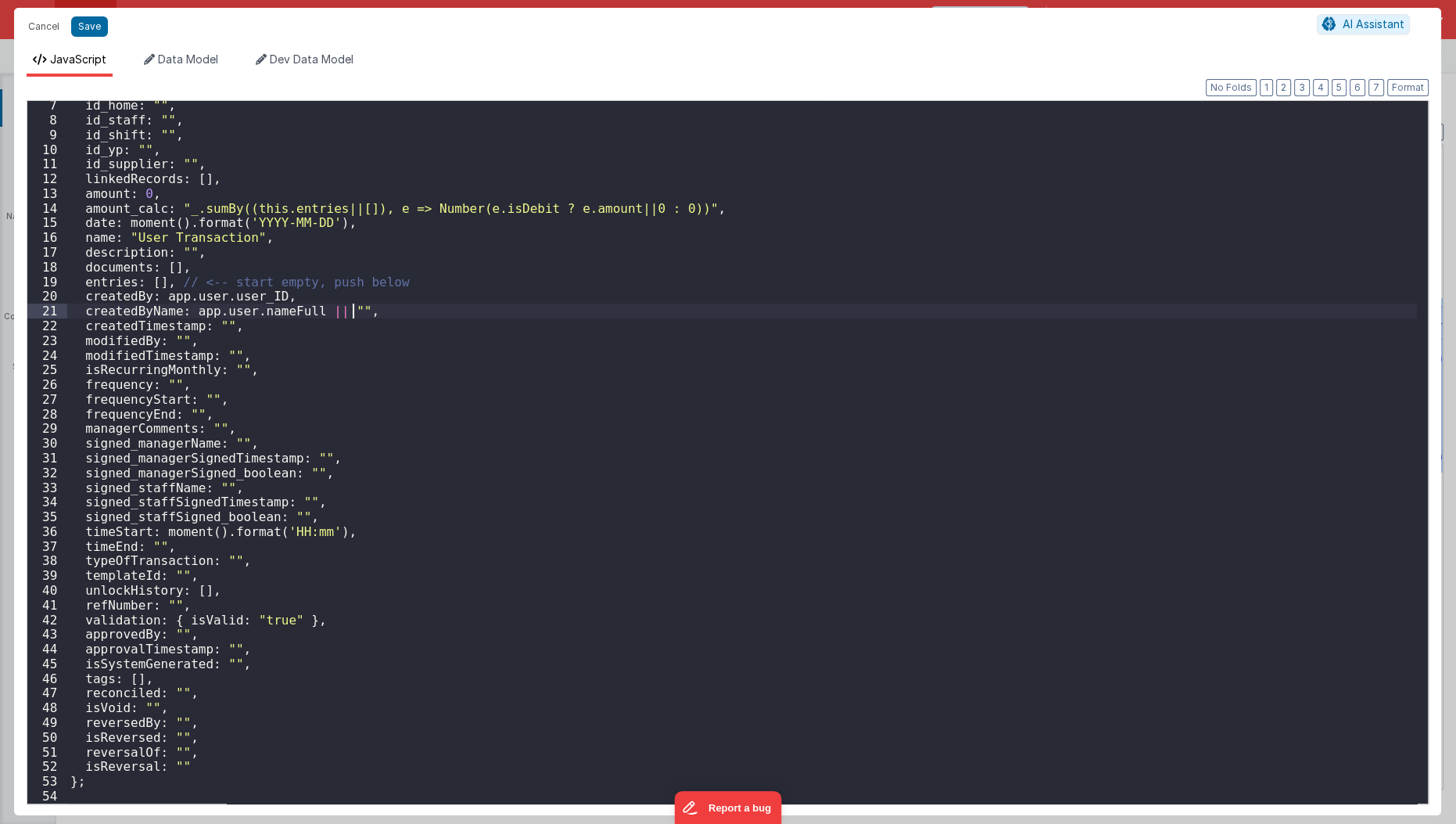
scroll to position [91, 0]
click at [538, 401] on div "id_home : "" , id_staff : "" , id_shift : "" , id_yp : "" , id_supplier : "" , …" at bounding box center [742, 464] width 1351 height 733
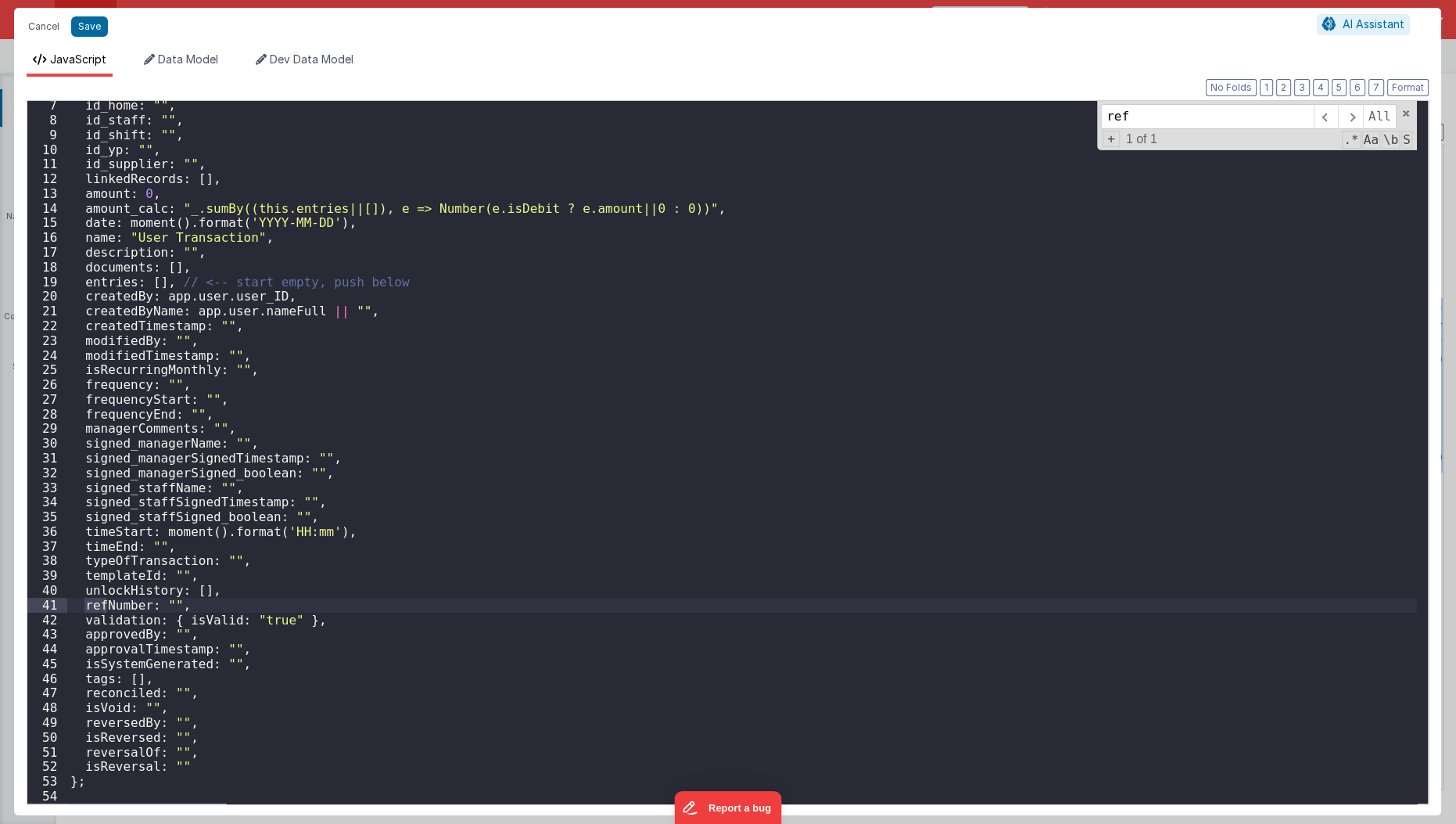
type input "ref"
click at [234, 602] on div "id_home : "" , id_staff : "" , id_shift : "" , id_yp : "" , id_supplier : "" , …" at bounding box center [742, 464] width 1351 height 733
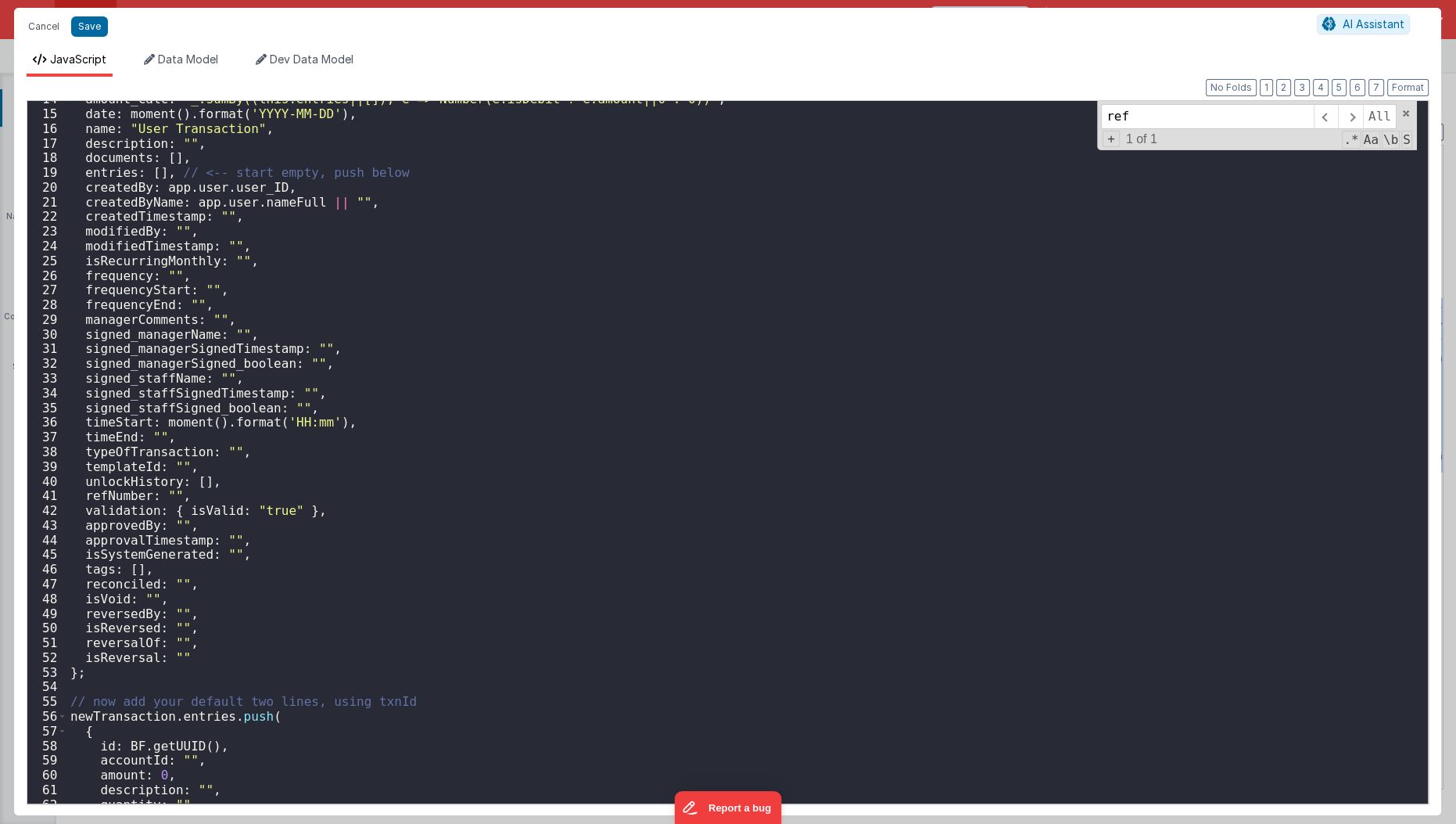
scroll to position [199, 0]
click at [226, 571] on div "amount_calc : "_.sumBy((this.entries||[]), e => Number(e.isDebit ? e.amount||0 …" at bounding box center [742, 458] width 1351 height 733
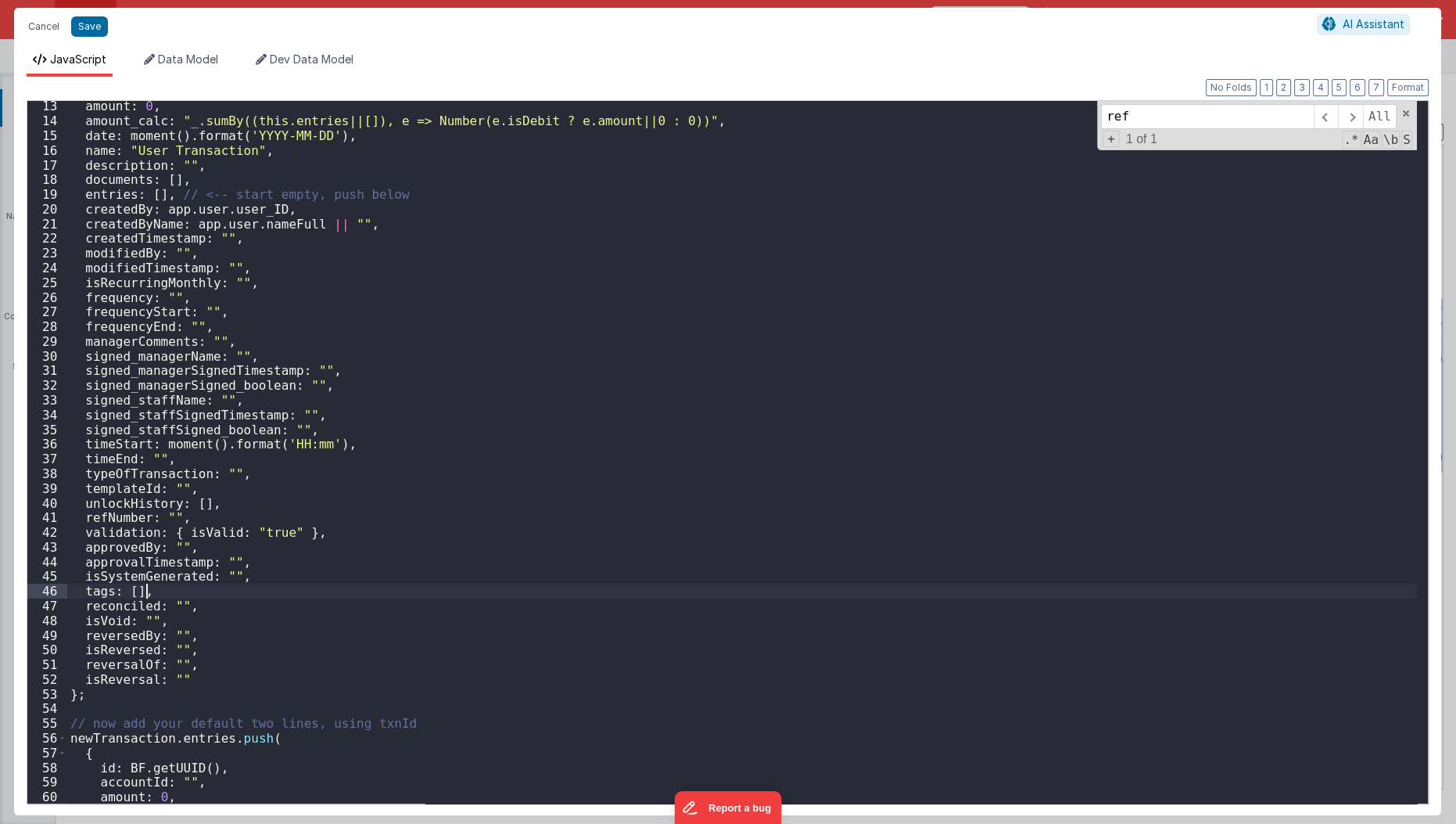
scroll to position [175, 0]
click at [325, 332] on div "linkedRecords : [ ] , amount : 0 , amount_calc : "_.sumBy((this.entries||[]), e…" at bounding box center [742, 453] width 1351 height 733
click at [251, 521] on div "linkedRecords : [ ] , amount : 0 , amount_calc : "_.sumBy((this.entries||[]), e…" at bounding box center [742, 453] width 1351 height 733
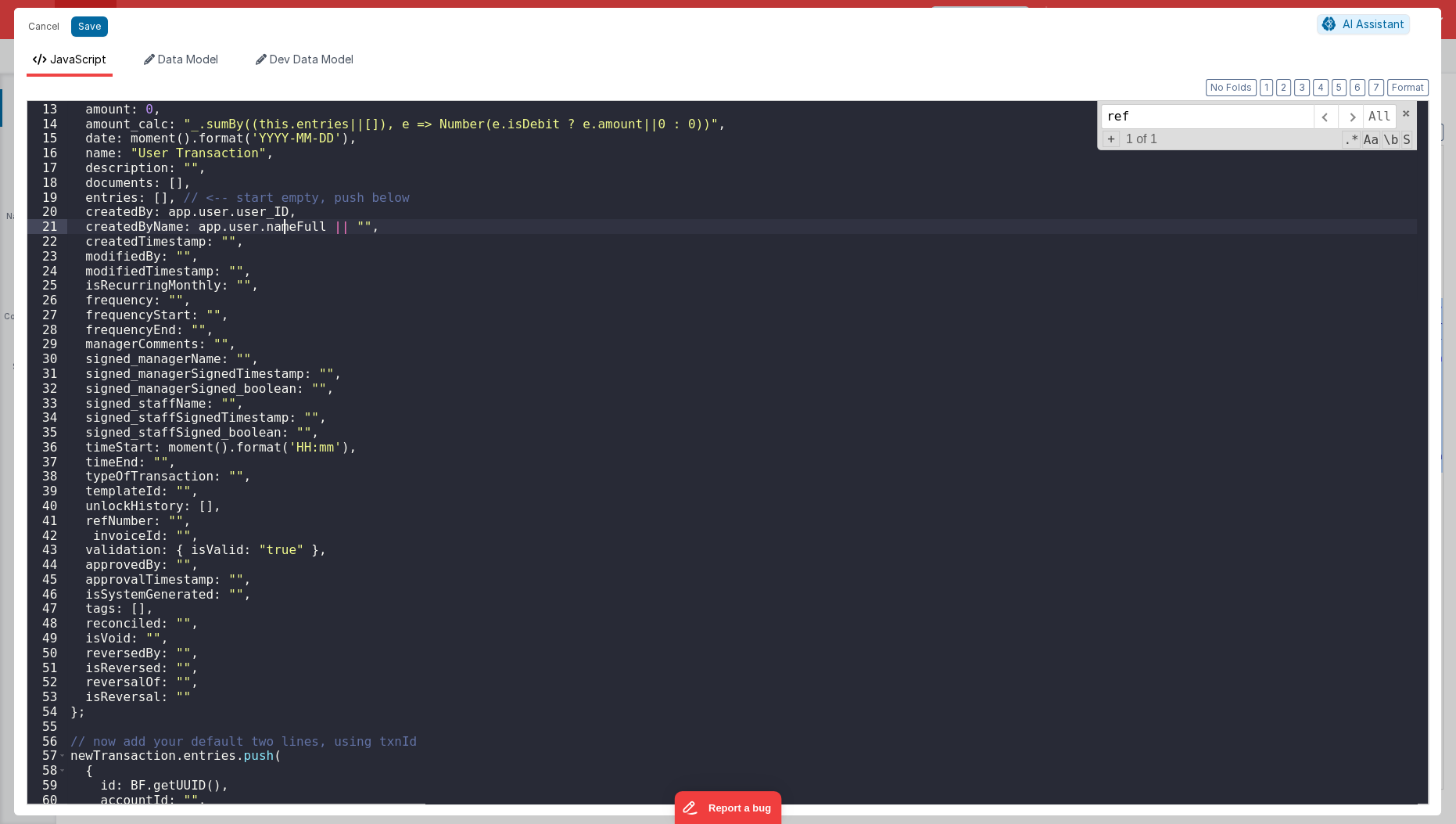
click at [286, 232] on div "linkedRecords : [ ] , amount : 0 , amount_calc : "_.sumBy((this.entries||[]), e…" at bounding box center [742, 453] width 1351 height 733
type input "documents"
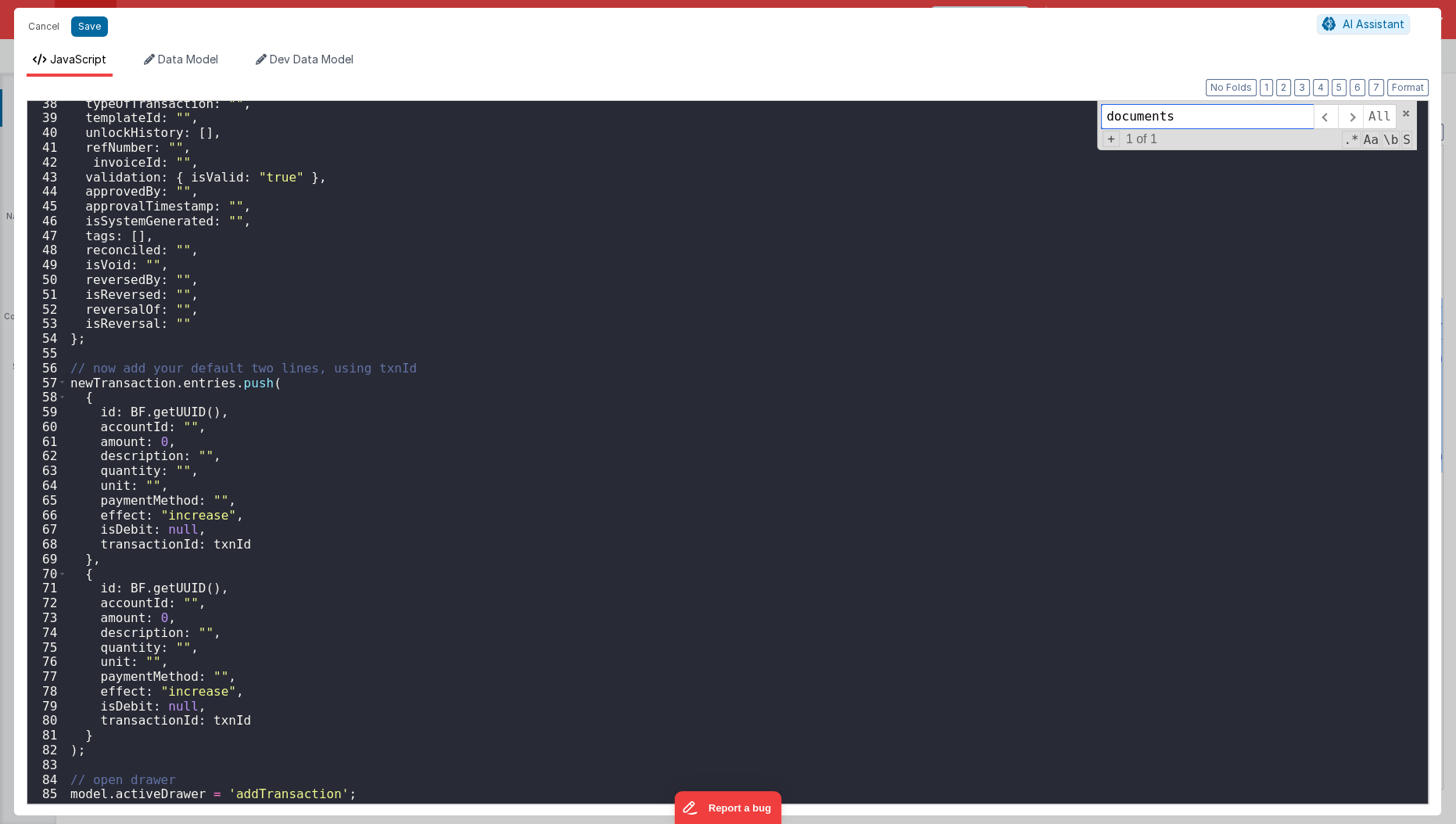
scroll to position [590, 0]
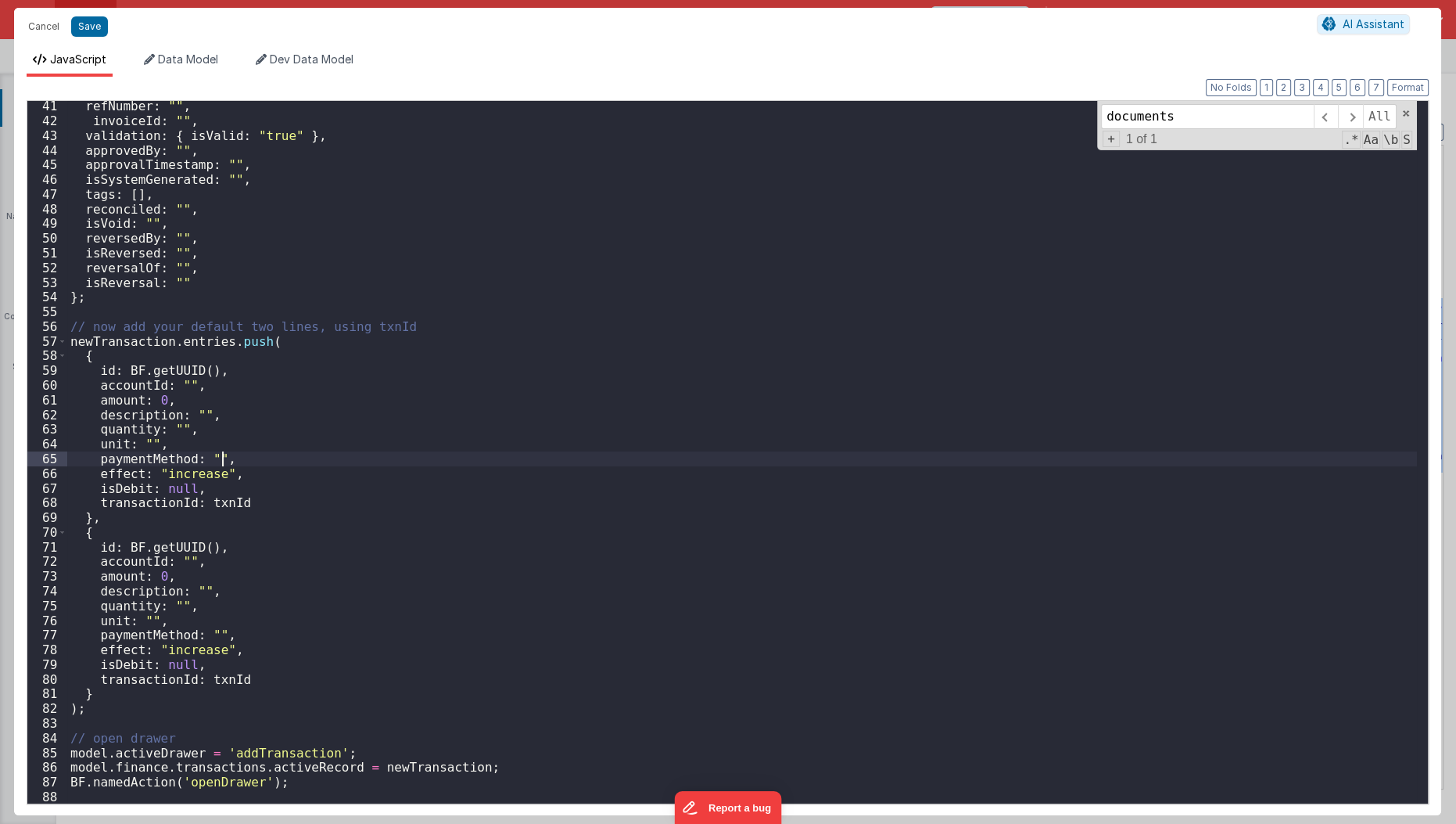
click at [378, 461] on div "refNumber : "" , invoiceId : "" , validation : { isValid : "true" } , approvedB…" at bounding box center [742, 465] width 1351 height 733
click at [358, 538] on div "refNumber : "" , invoiceId : "" , validation : { isValid : "true" } , approvedB…" at bounding box center [742, 465] width 1351 height 733
click at [381, 505] on div "refNumber : "" , invoiceId : "" , validation : { isValid : "true" } , approvedB…" at bounding box center [742, 465] width 1351 height 733
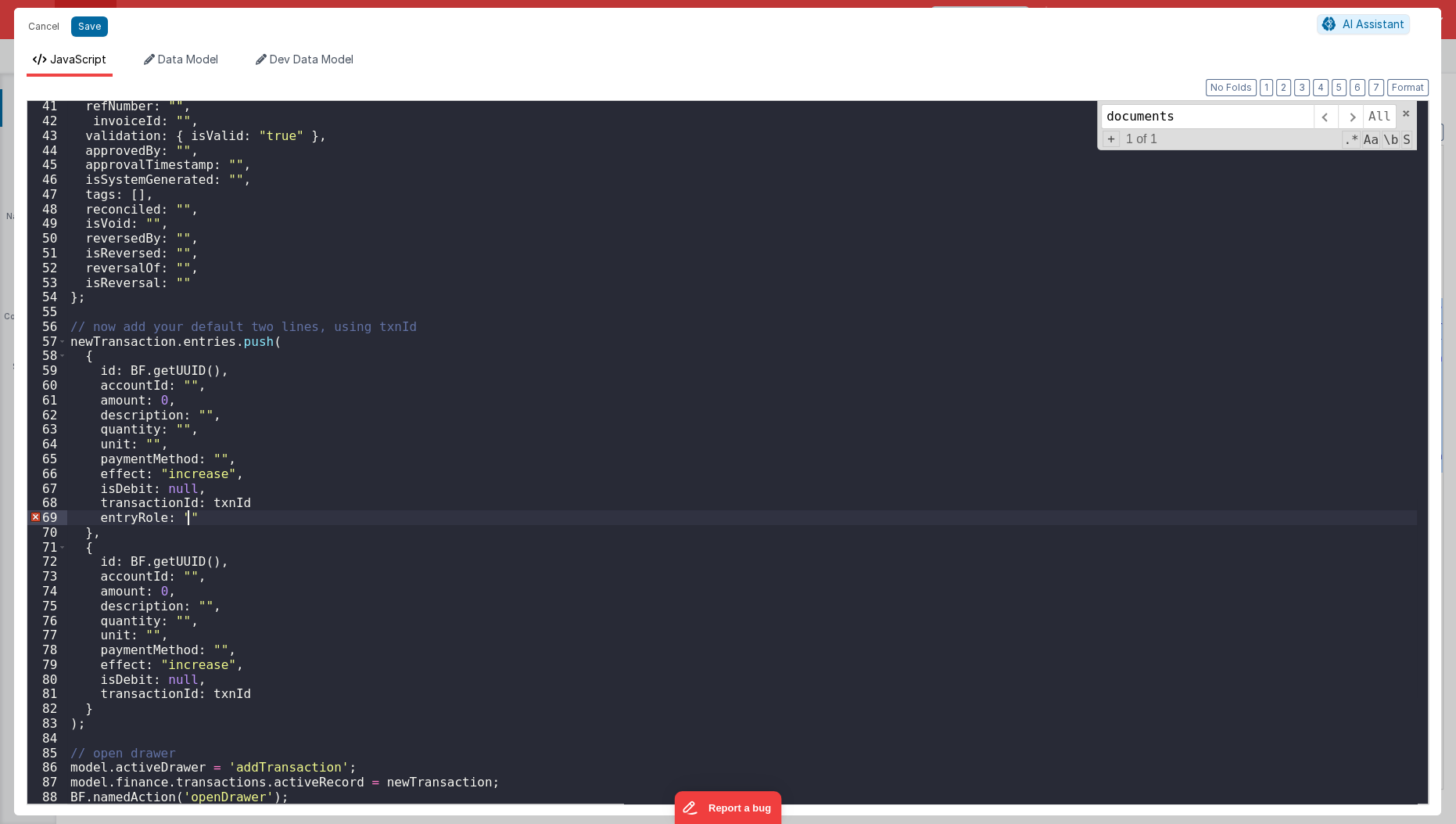
click at [318, 518] on div "refNumber : "" , invoiceId : "" , validation : { isValid : "true" } , approvedB…" at bounding box center [742, 465] width 1351 height 733
click at [331, 505] on div "refNumber : "" , invoiceId : "" , validation : { isValid : "true" } , approvedB…" at bounding box center [742, 465] width 1351 height 733
click at [258, 698] on div "refNumber : "" , invoiceId : "" , validation : { isValid : "true" } , approvedB…" at bounding box center [742, 465] width 1351 height 733
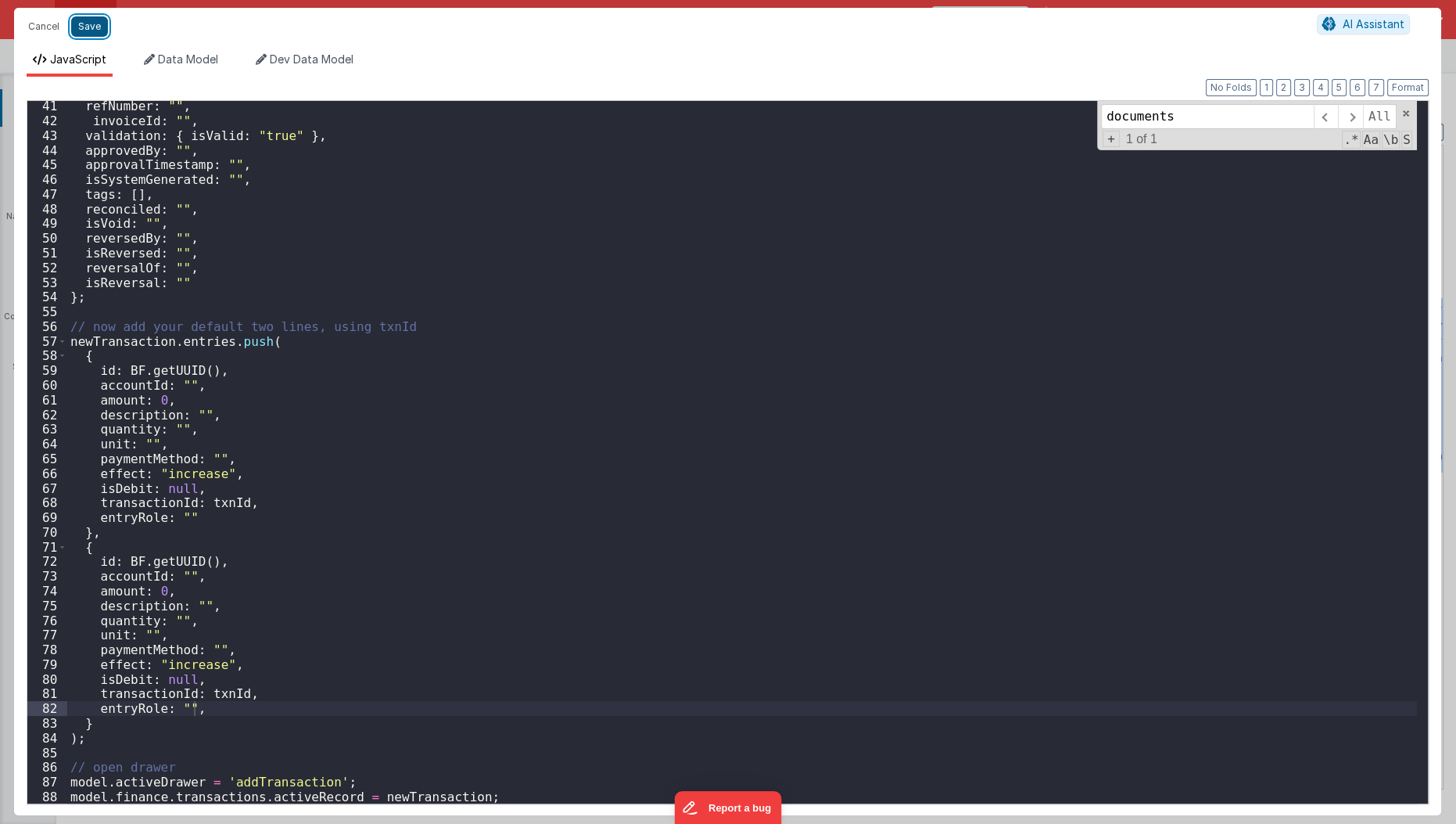
click at [90, 30] on button "Save" at bounding box center [89, 26] width 37 height 20
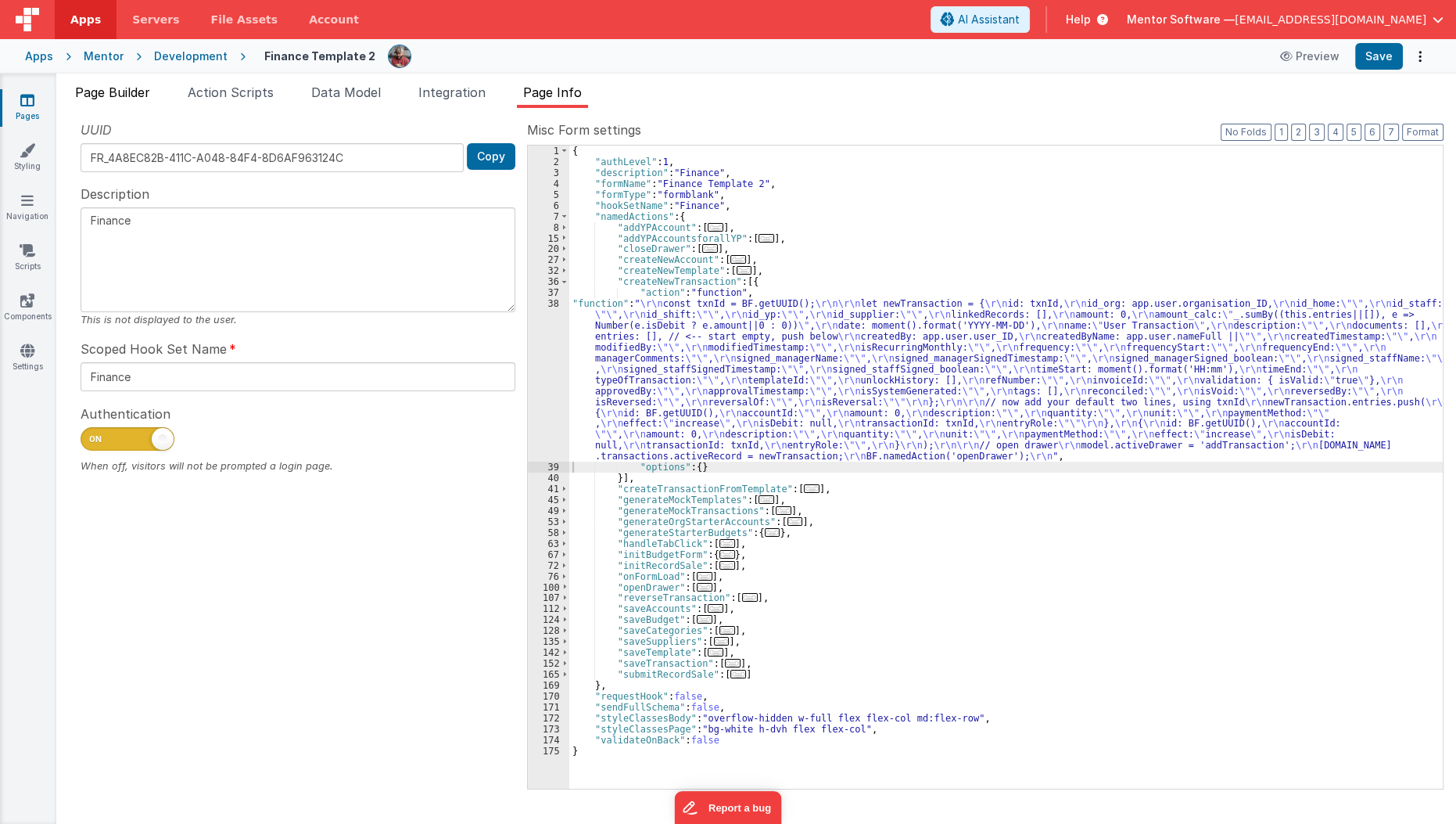
click at [114, 102] on li "Page Builder" at bounding box center [113, 95] width 88 height 25
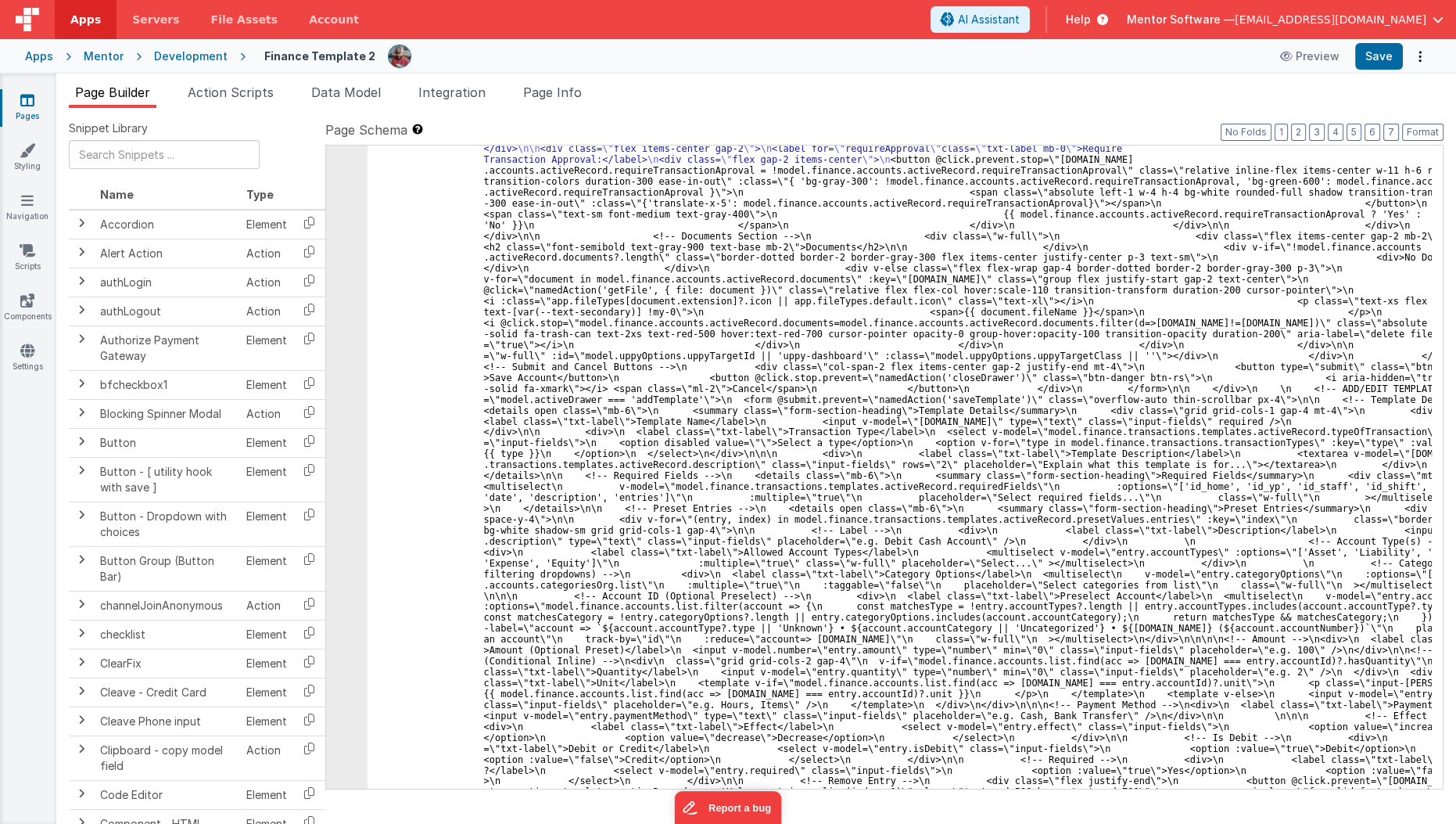
scroll to position [9202, 0]
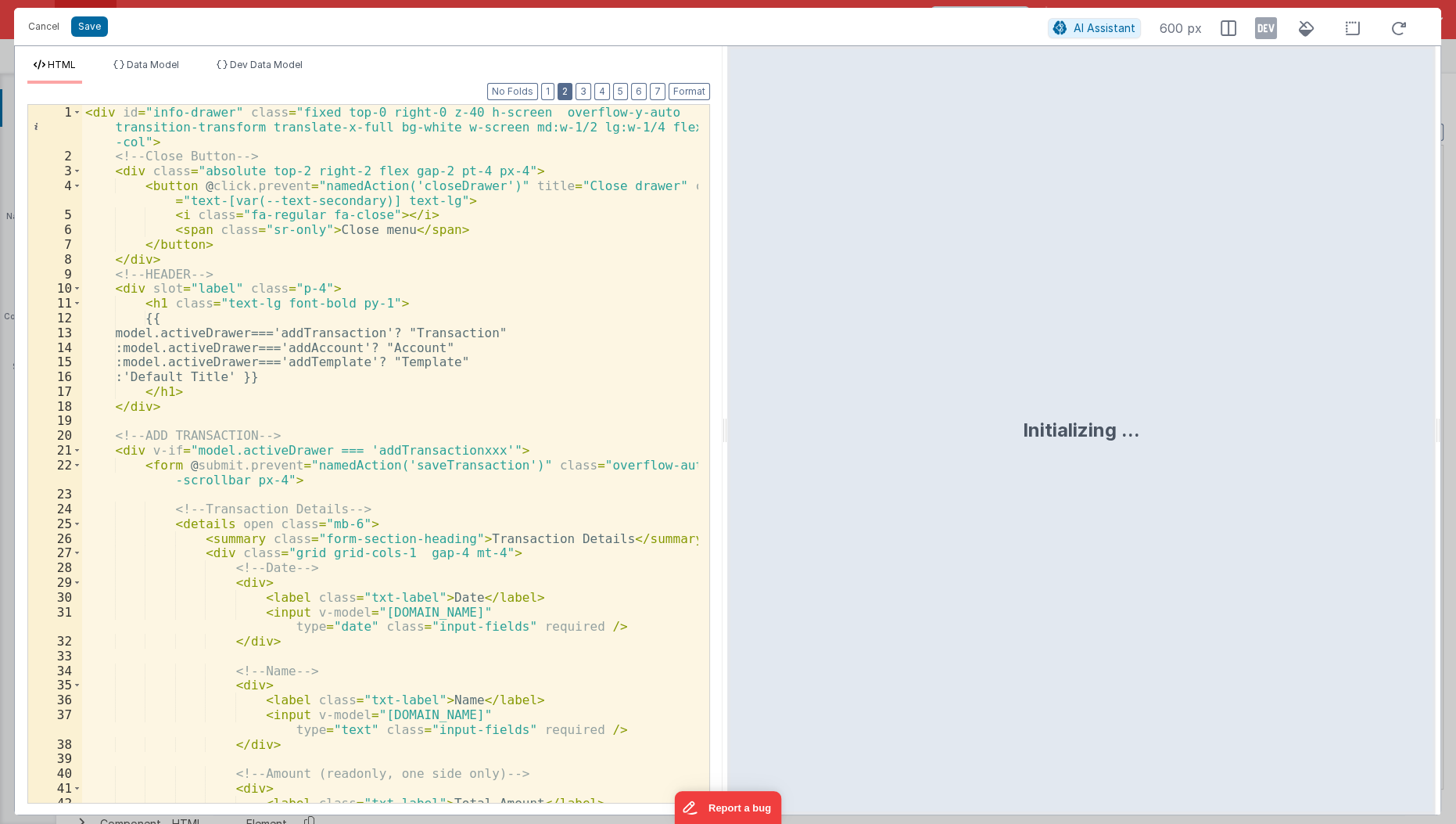
click at [569, 91] on button "2" at bounding box center [565, 91] width 15 height 17
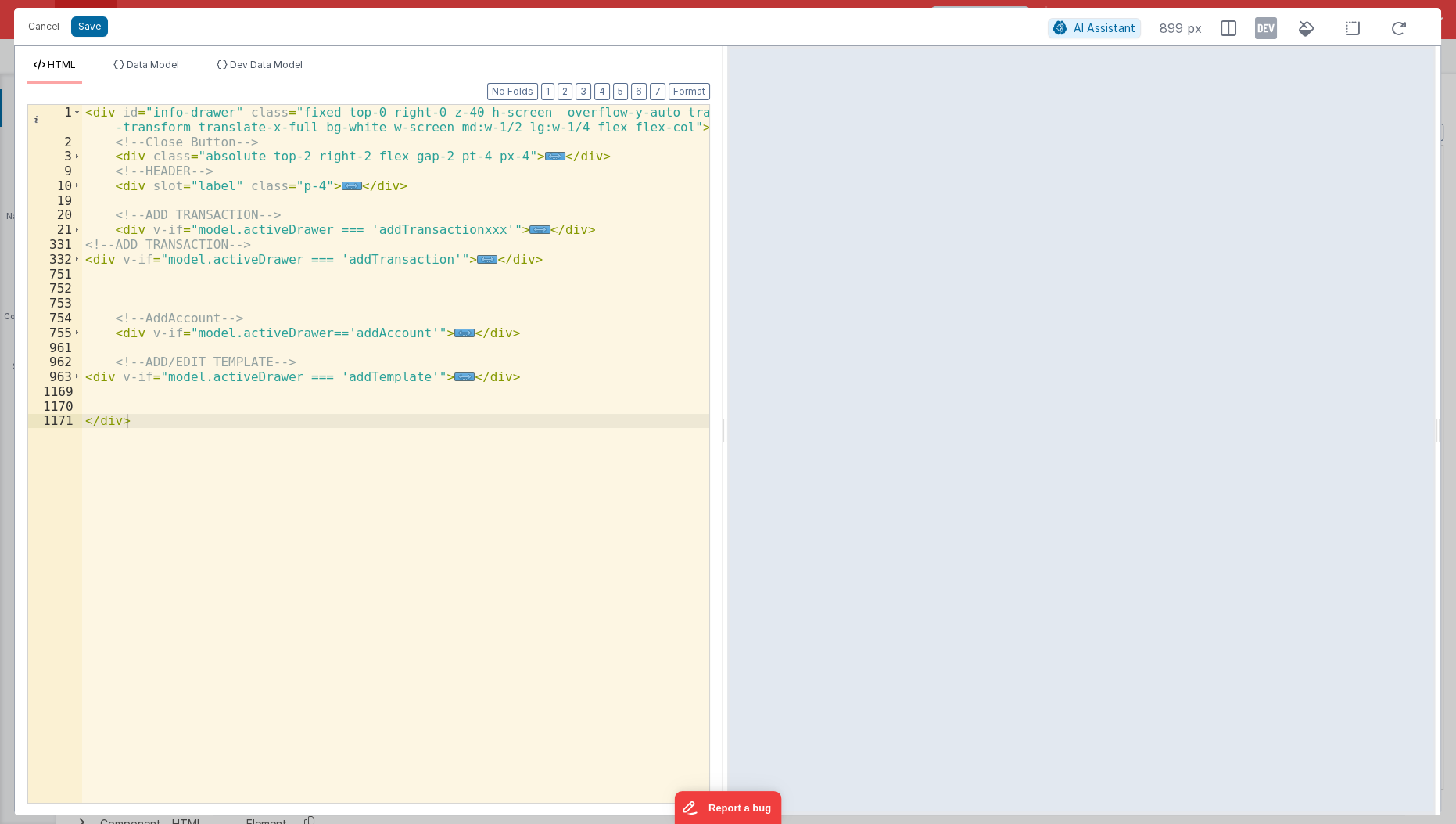
click at [576, 221] on div "< div id = "info-drawer" class = "fixed top-0 right-0 z-40 h-screen overflow-y-…" at bounding box center [396, 476] width 629 height 743
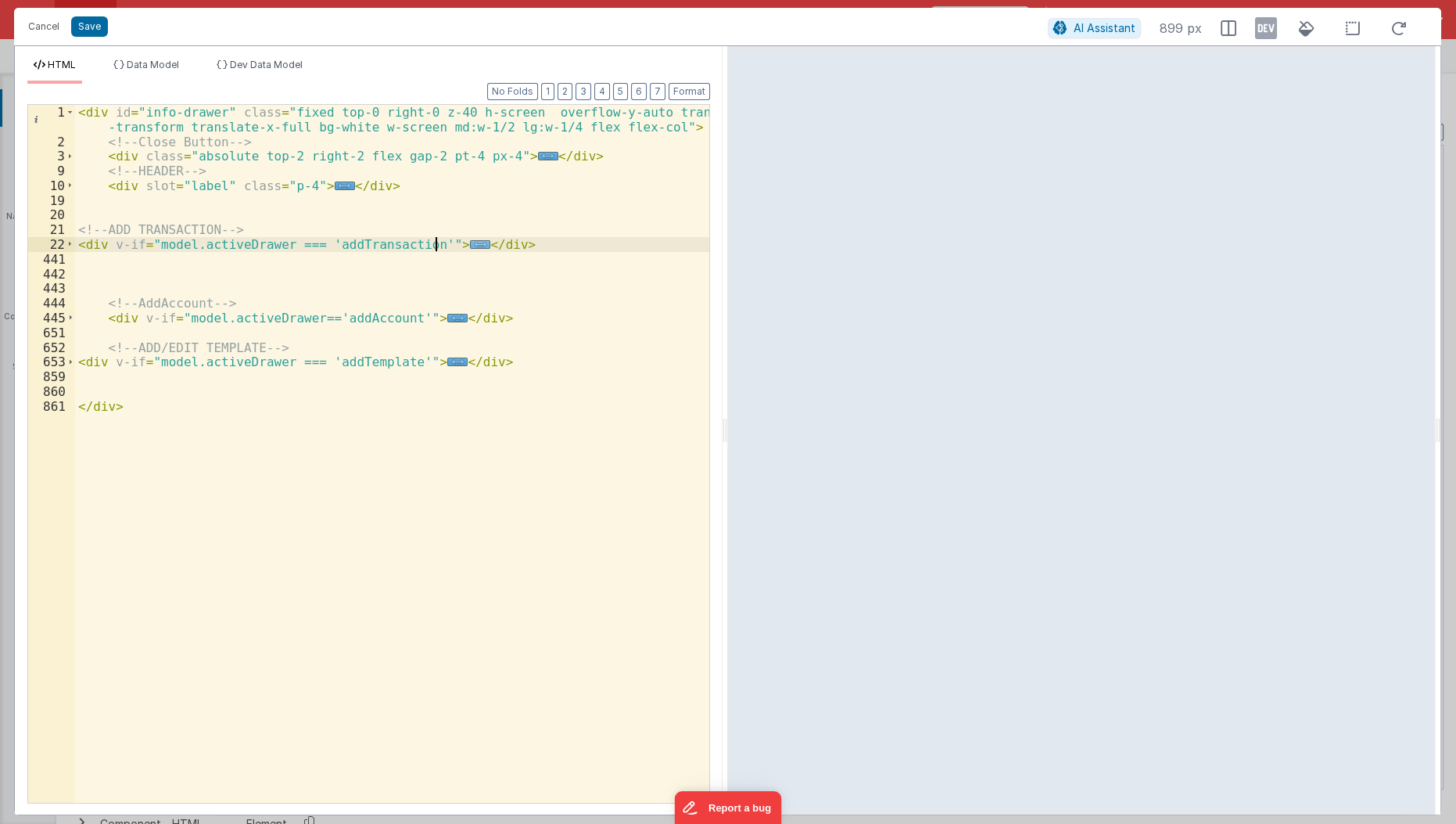
click at [470, 249] on span "..." at bounding box center [480, 244] width 20 height 9
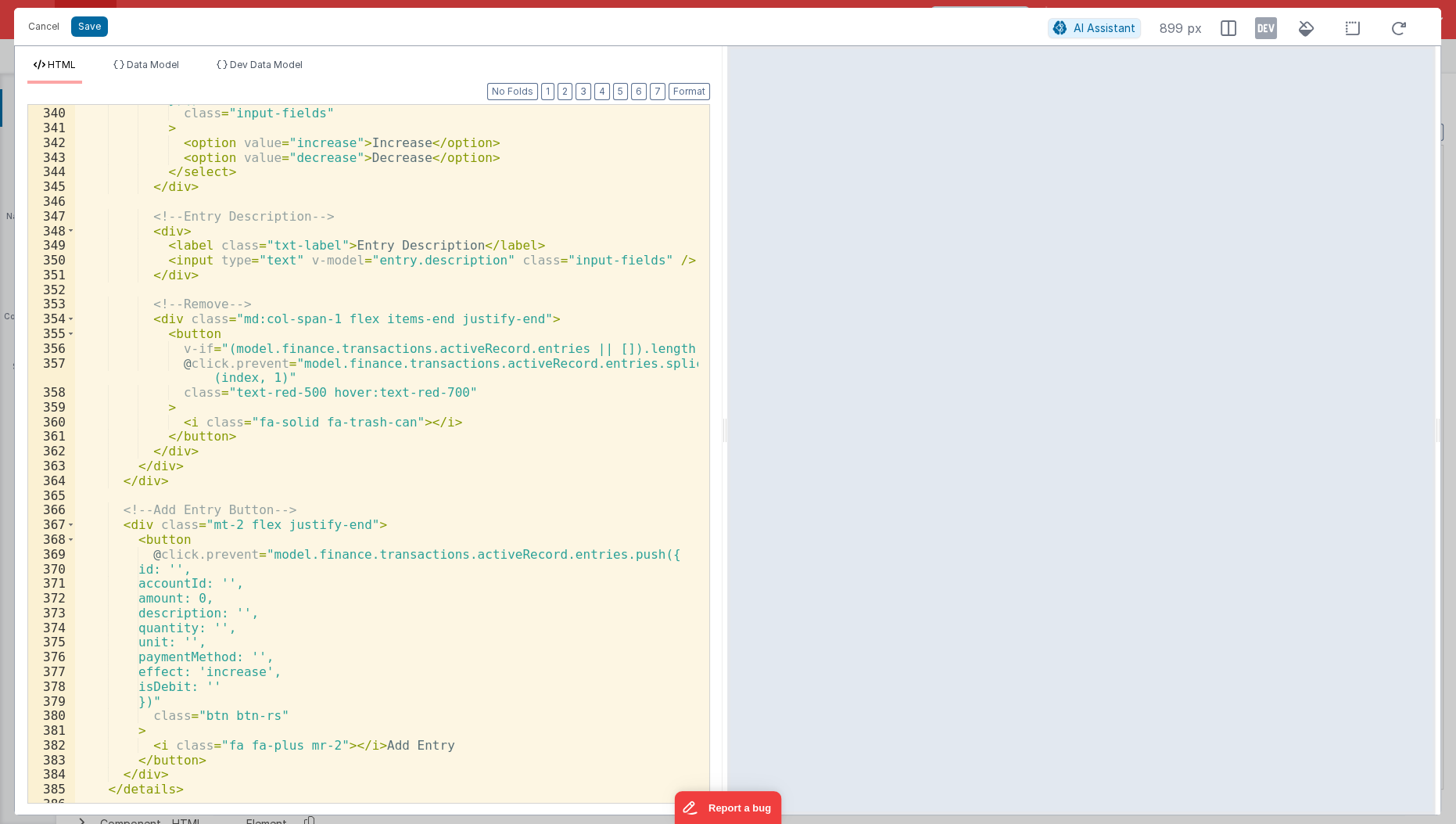
scroll to position [5381, 0]
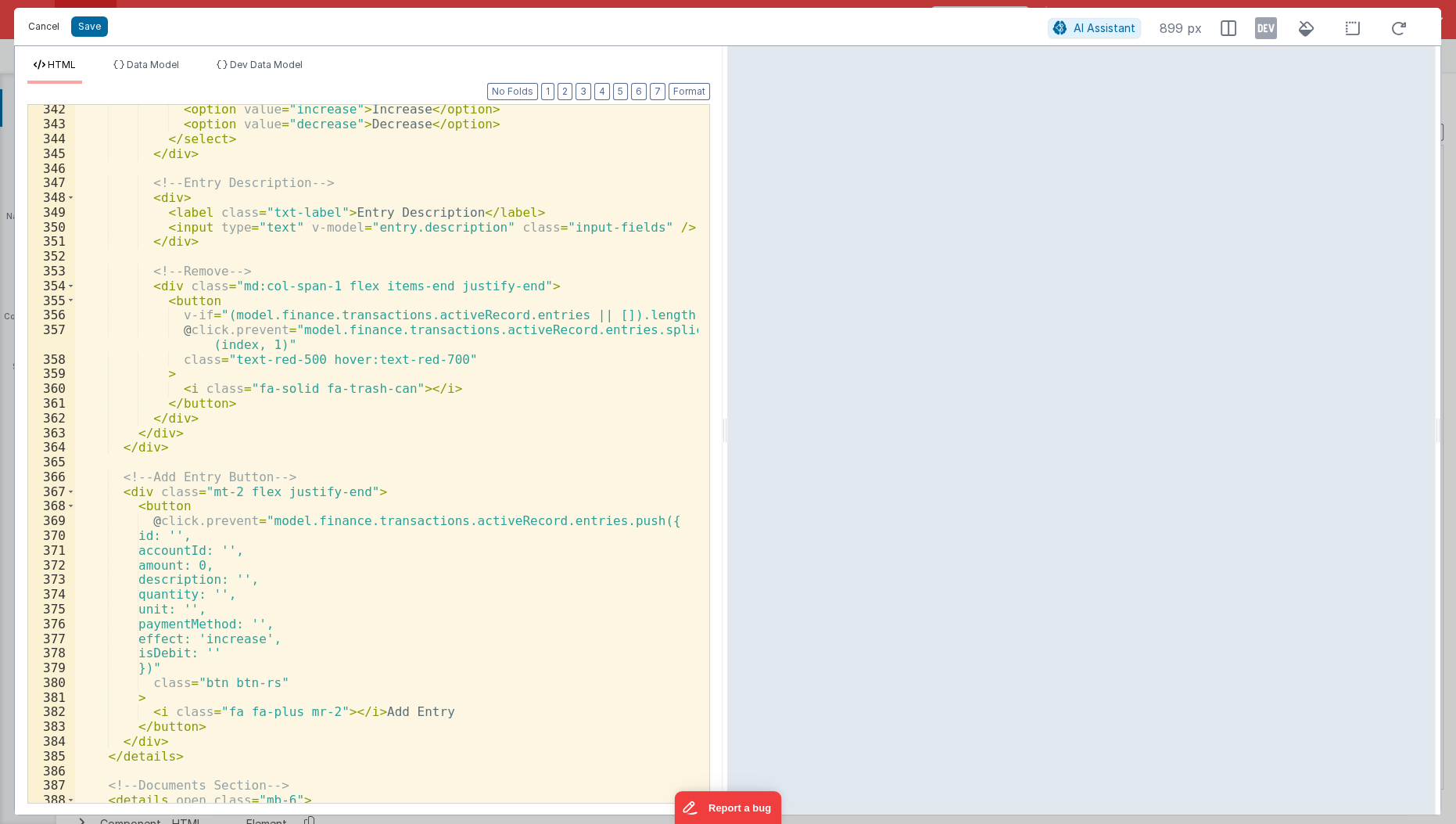
click at [48, 36] on button "Cancel" at bounding box center [43, 27] width 47 height 22
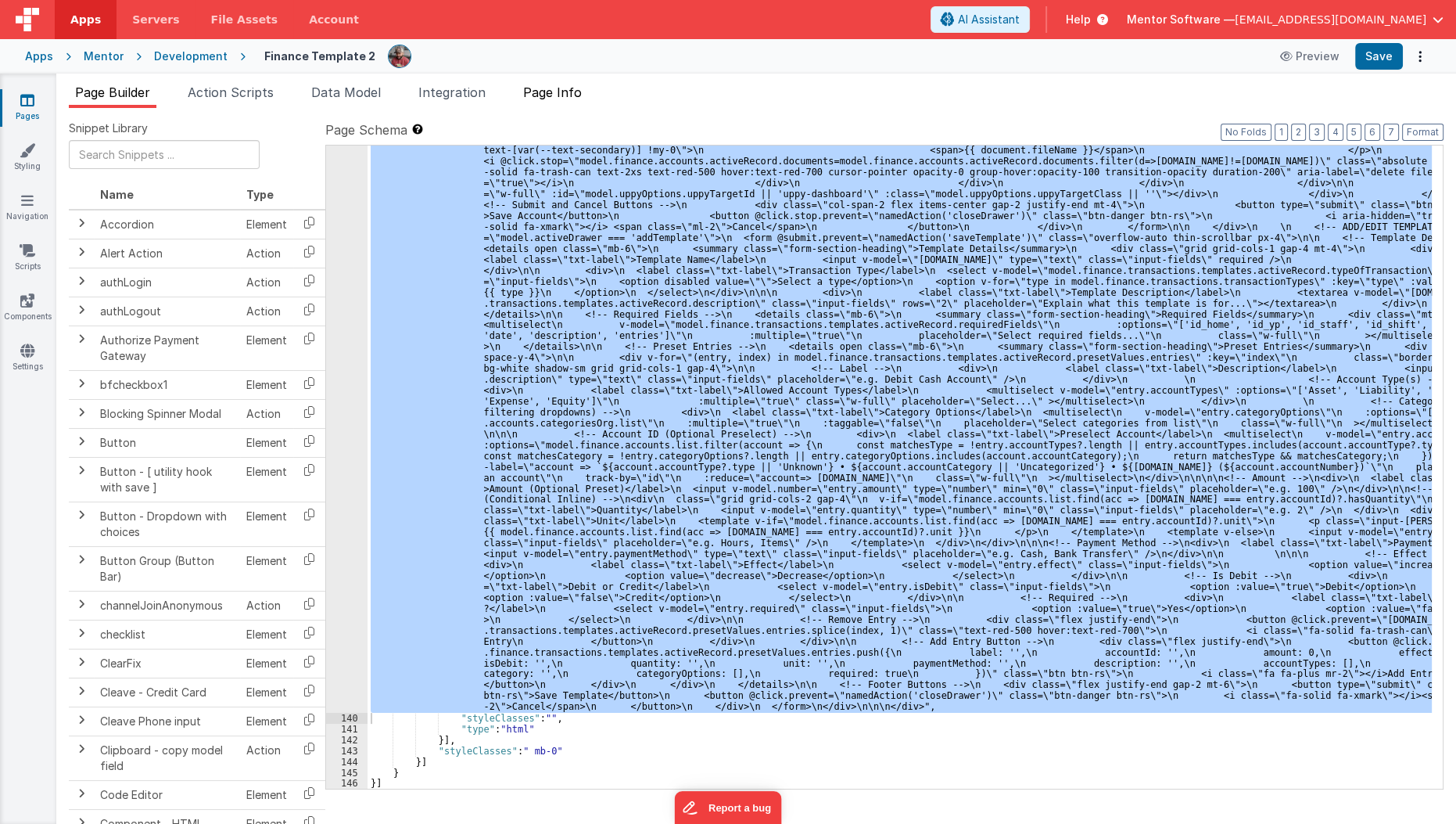
click at [562, 97] on span "Page Info" at bounding box center [552, 92] width 59 height 16
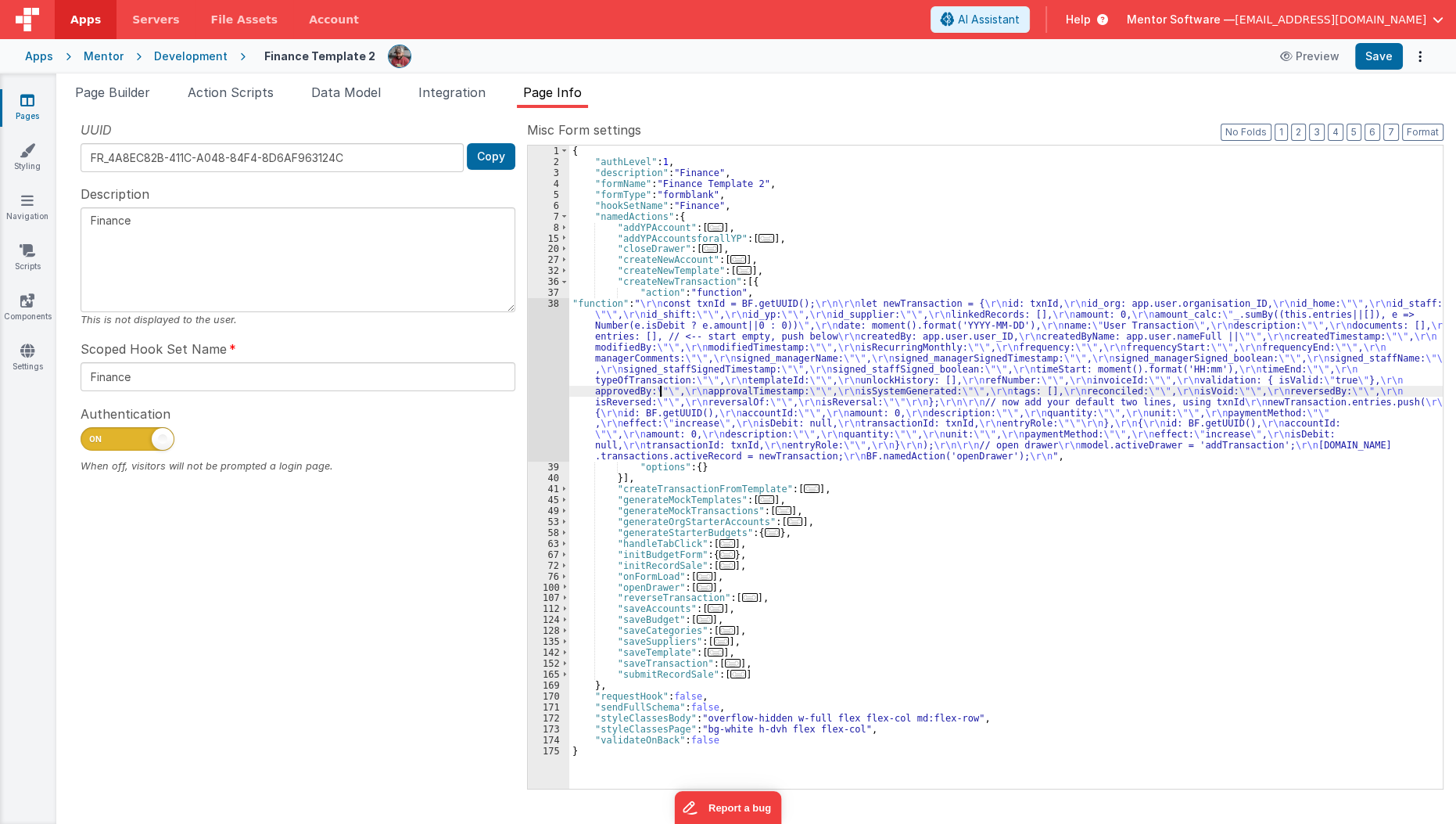
click at [660, 393] on div "{ "authLevel" : 1 , "description" : "Finance" , "formName" : "Finance Template …" at bounding box center [1006, 477] width 874 height 665
click at [540, 425] on div "38" at bounding box center [548, 379] width 41 height 163
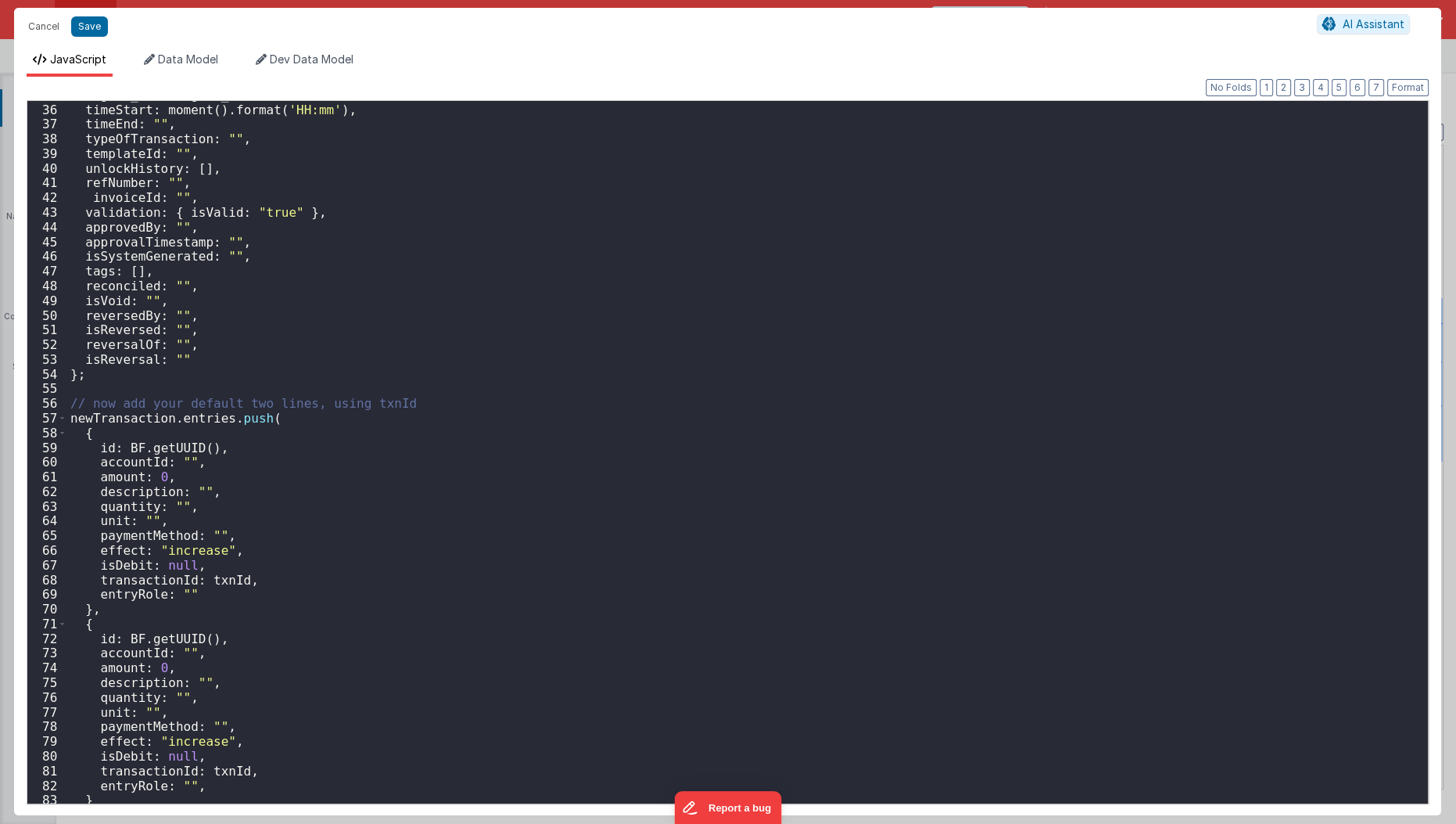
scroll to position [619, 0]
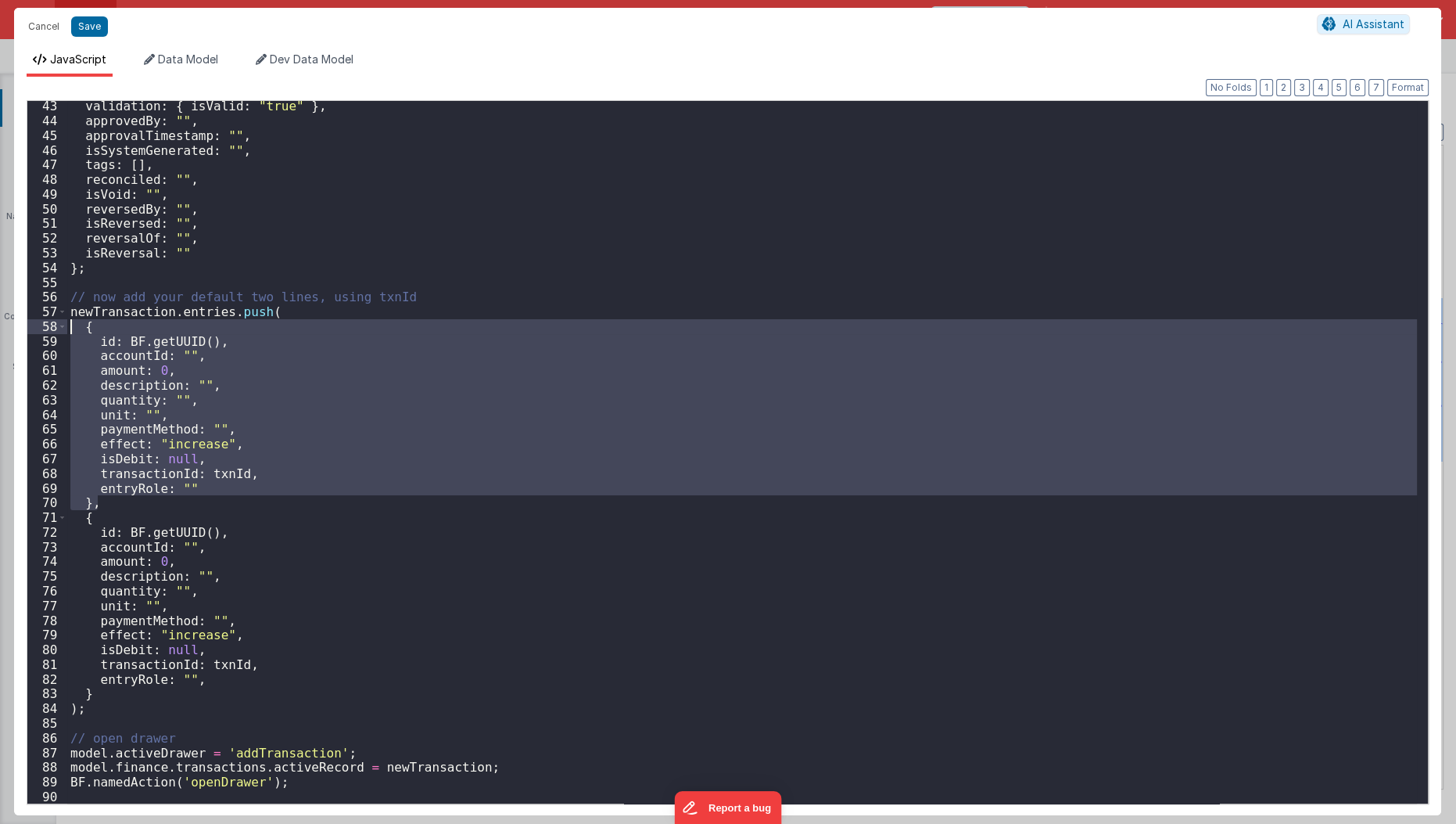
drag, startPoint x: 98, startPoint y: 504, endPoint x: 70, endPoint y: 328, distance: 178.2
click at [70, 328] on div "validation : { isValid : "true" } , approvedBy : "" , approvalTimestamp : "" , …" at bounding box center [742, 465] width 1351 height 733
click at [41, 33] on button "Cancel" at bounding box center [43, 27] width 47 height 22
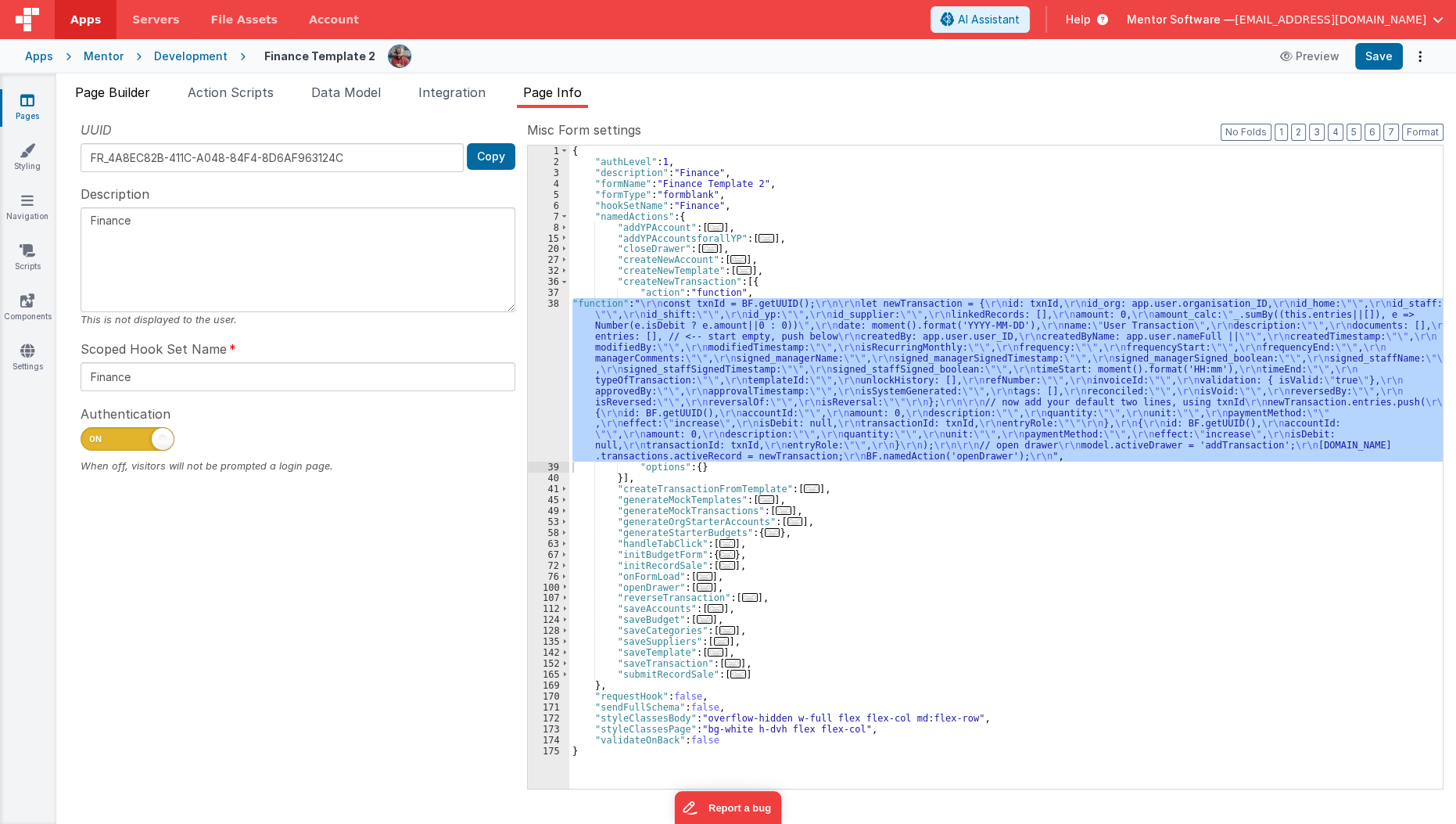
click at [108, 87] on span "Page Builder" at bounding box center [112, 92] width 75 height 16
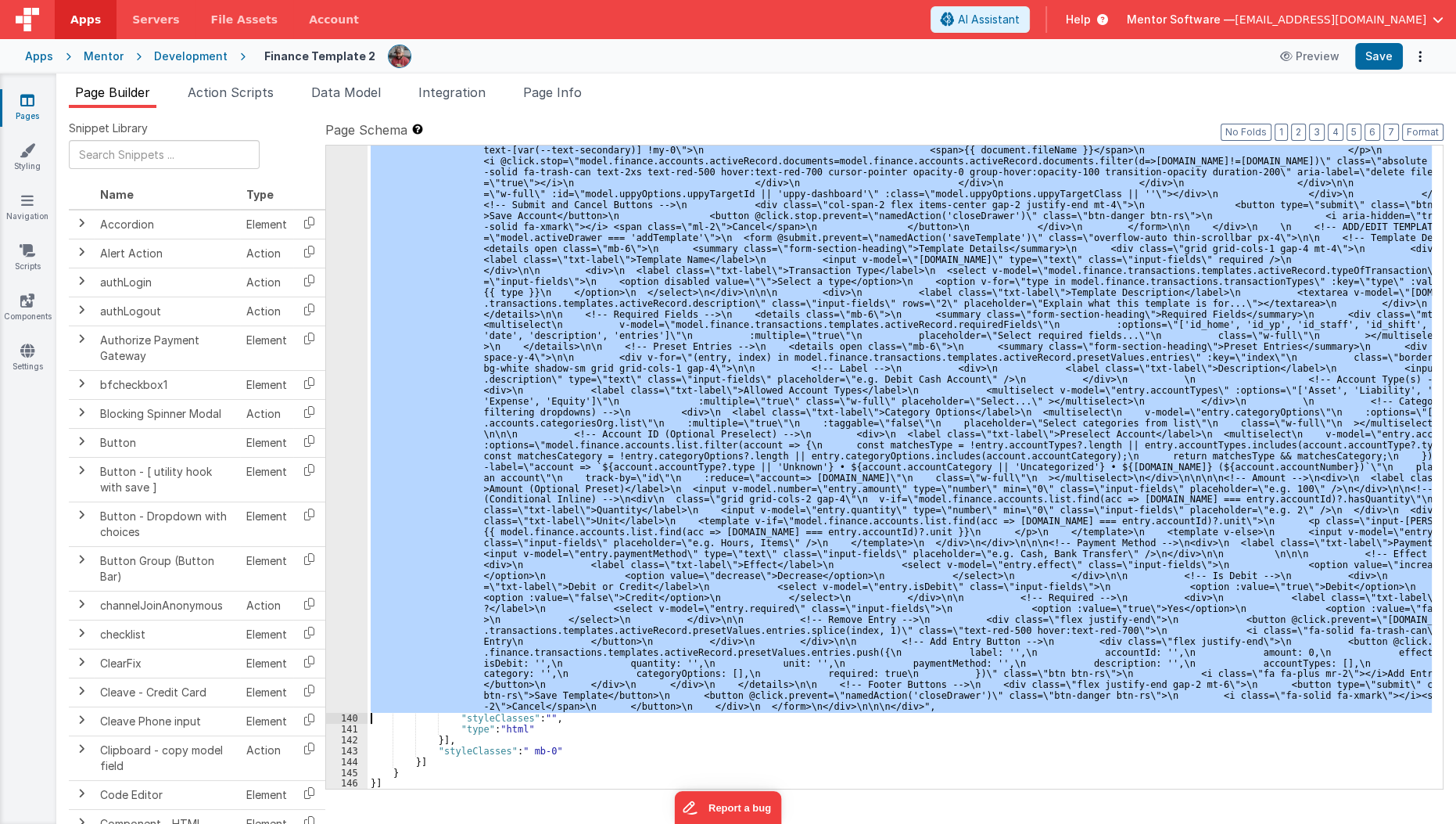
click at [604, 511] on div ""html" : "<div id= \" info-drawer \" class= \" fixed top-0 right-0 z-40 h-scree…" at bounding box center [900, 466] width 1065 height 643
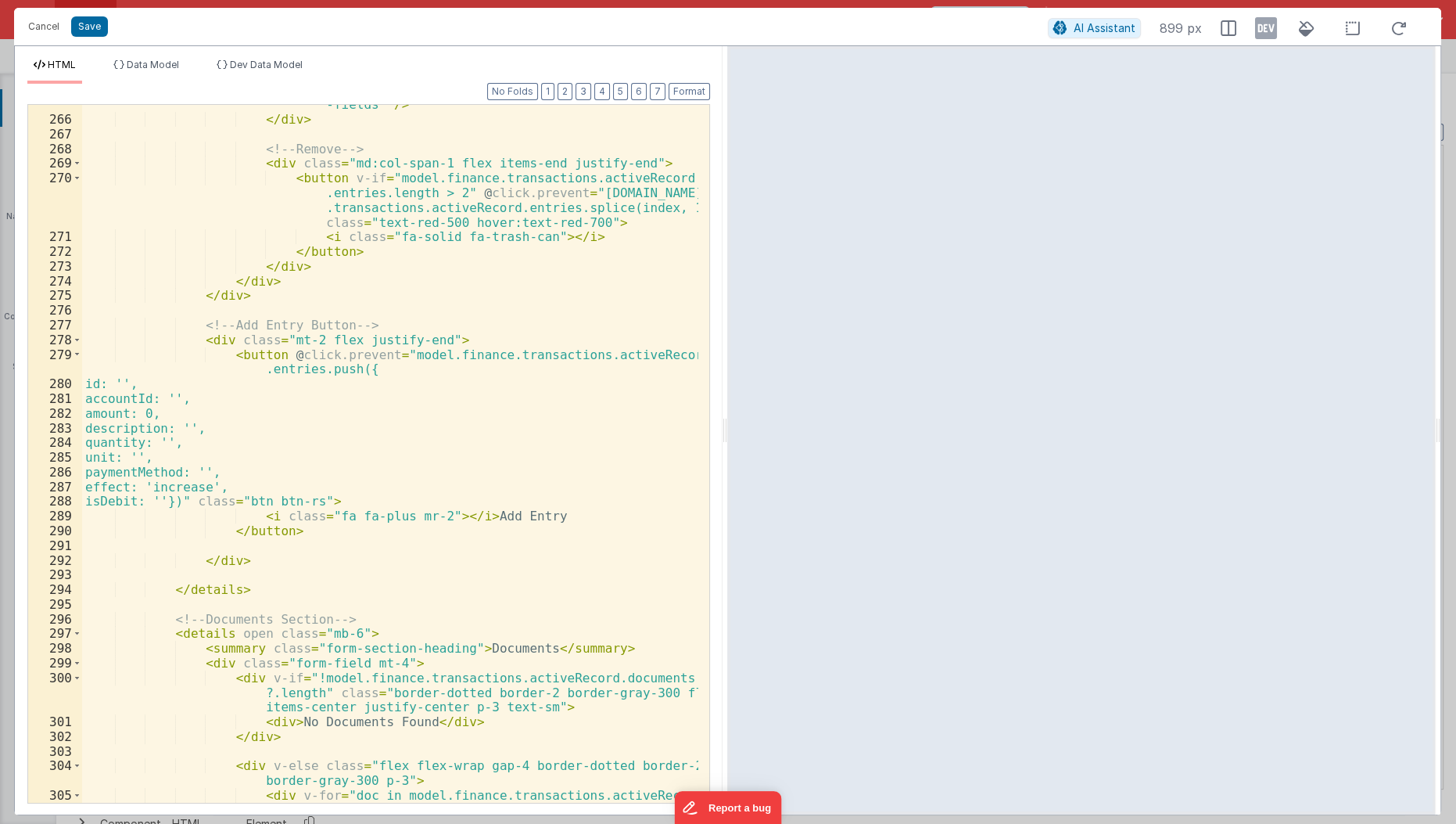
scroll to position [4886, 0]
click at [445, 322] on div "< input type = "text" v-model = "entry.description" class = "input -fields" /> …" at bounding box center [391, 469] width 618 height 773
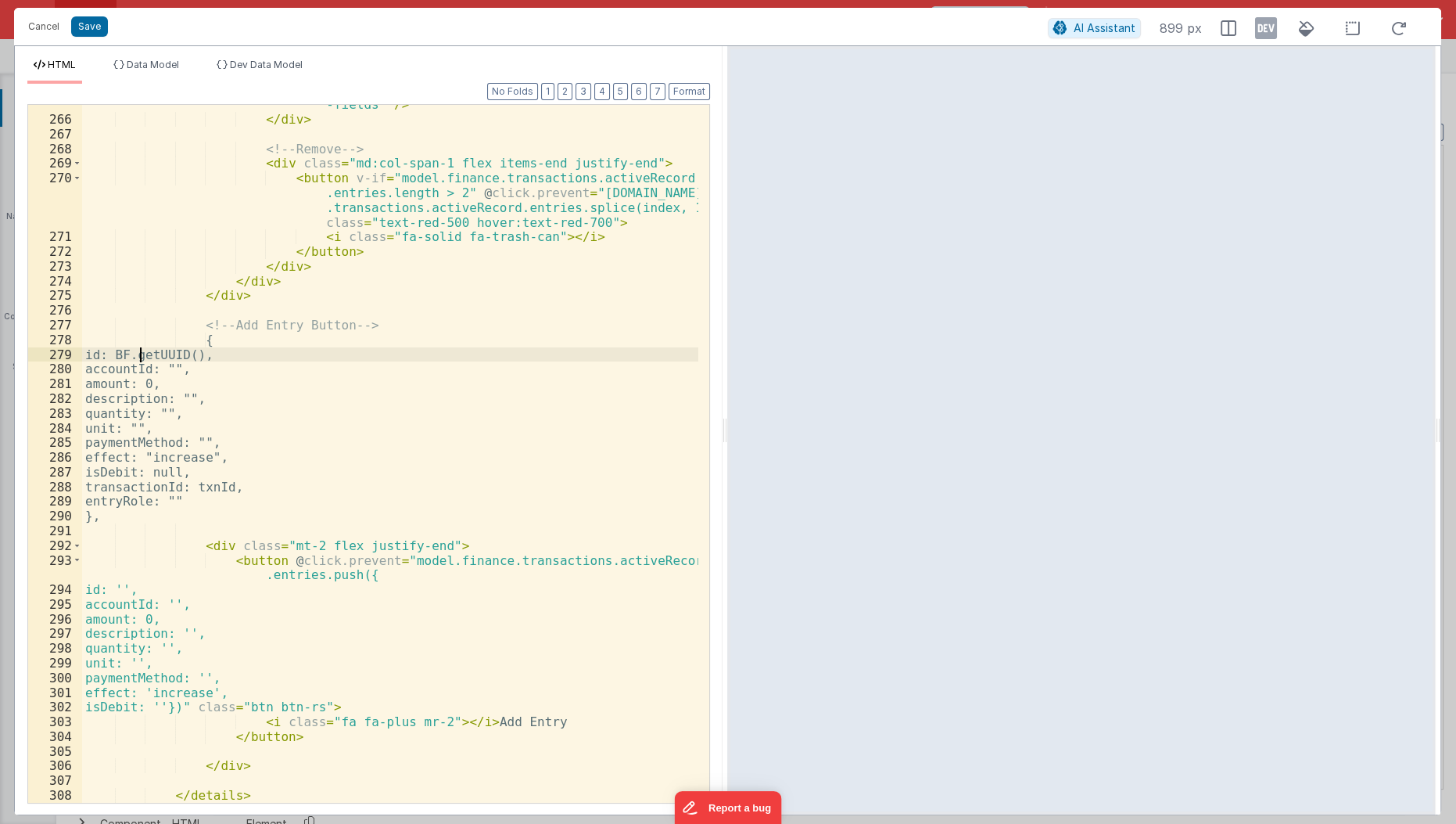
click at [139, 359] on div "< input type = "text" v-model = "entry.description" class = "input -fields" /> …" at bounding box center [391, 454] width 618 height 743
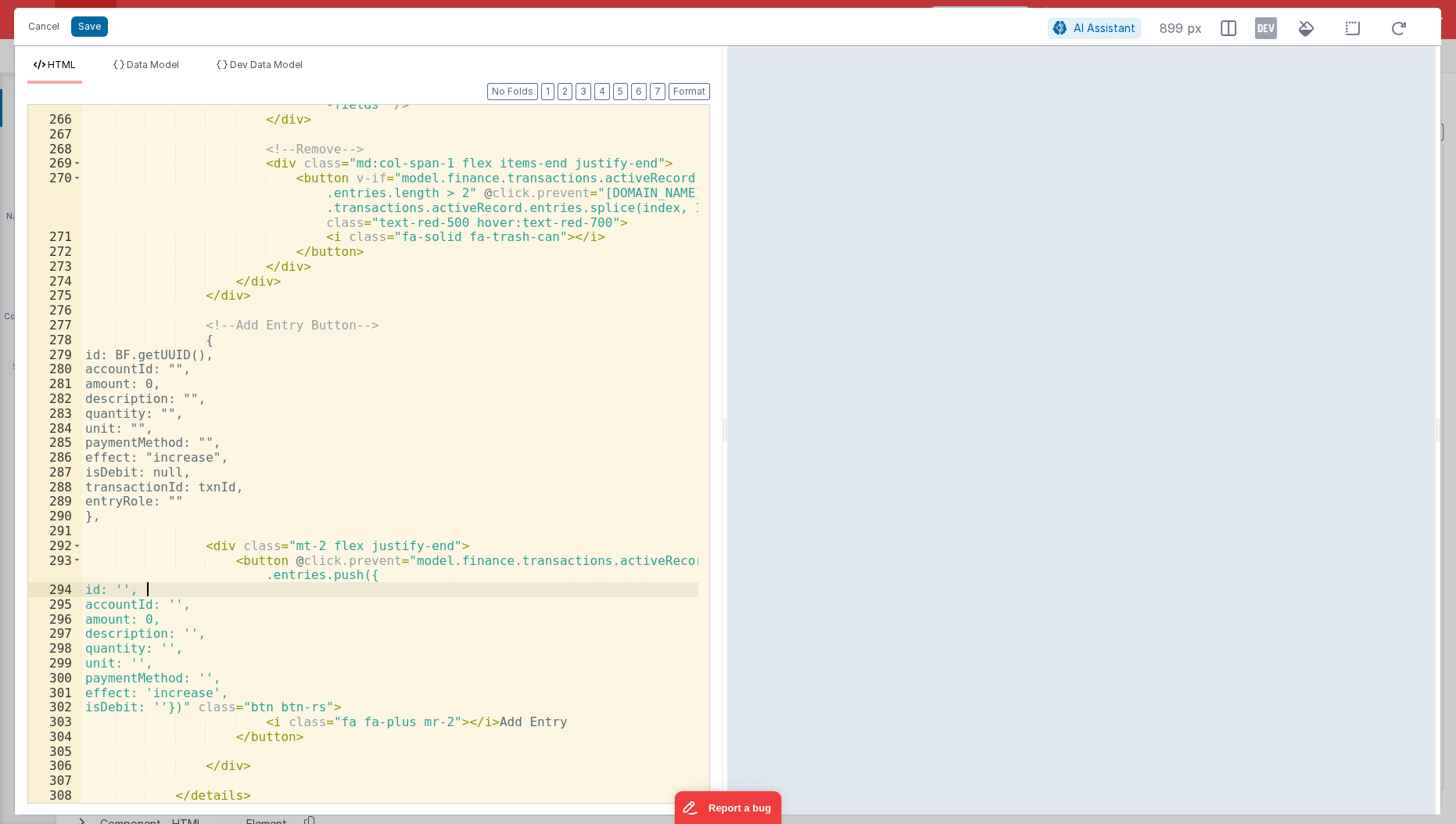
click at [146, 589] on div "< input type = "text" v-model = "entry.description" class = "input -fields" /> …" at bounding box center [391, 454] width 618 height 743
click at [216, 478] on div "< input type = "text" v-model = "entry.description" class = "input -fields" /> …" at bounding box center [391, 454] width 618 height 743
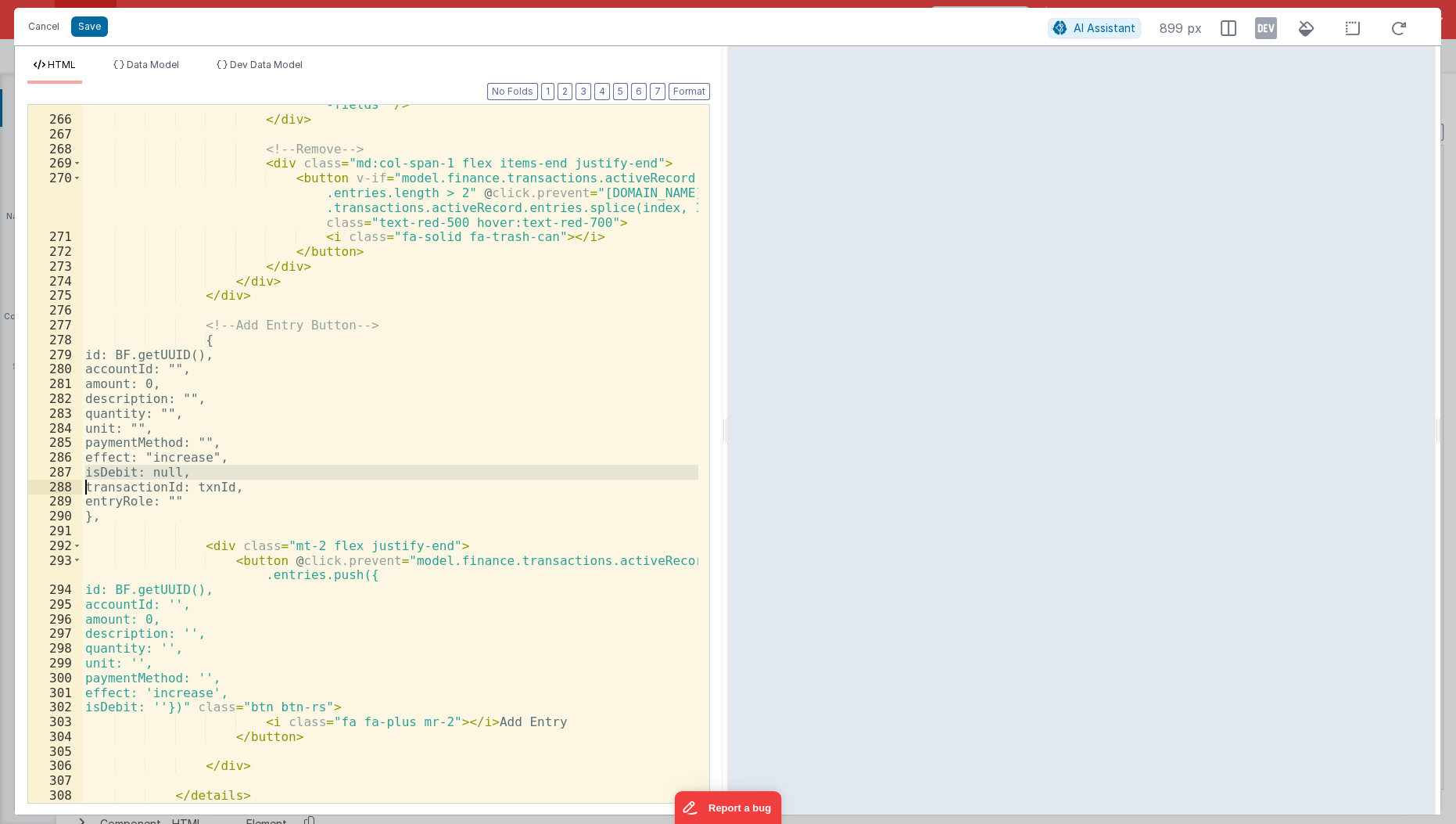
click at [216, 478] on div "< input type = "text" v-model = "entry.description" class = "input -fields" /> …" at bounding box center [391, 454] width 618 height 743
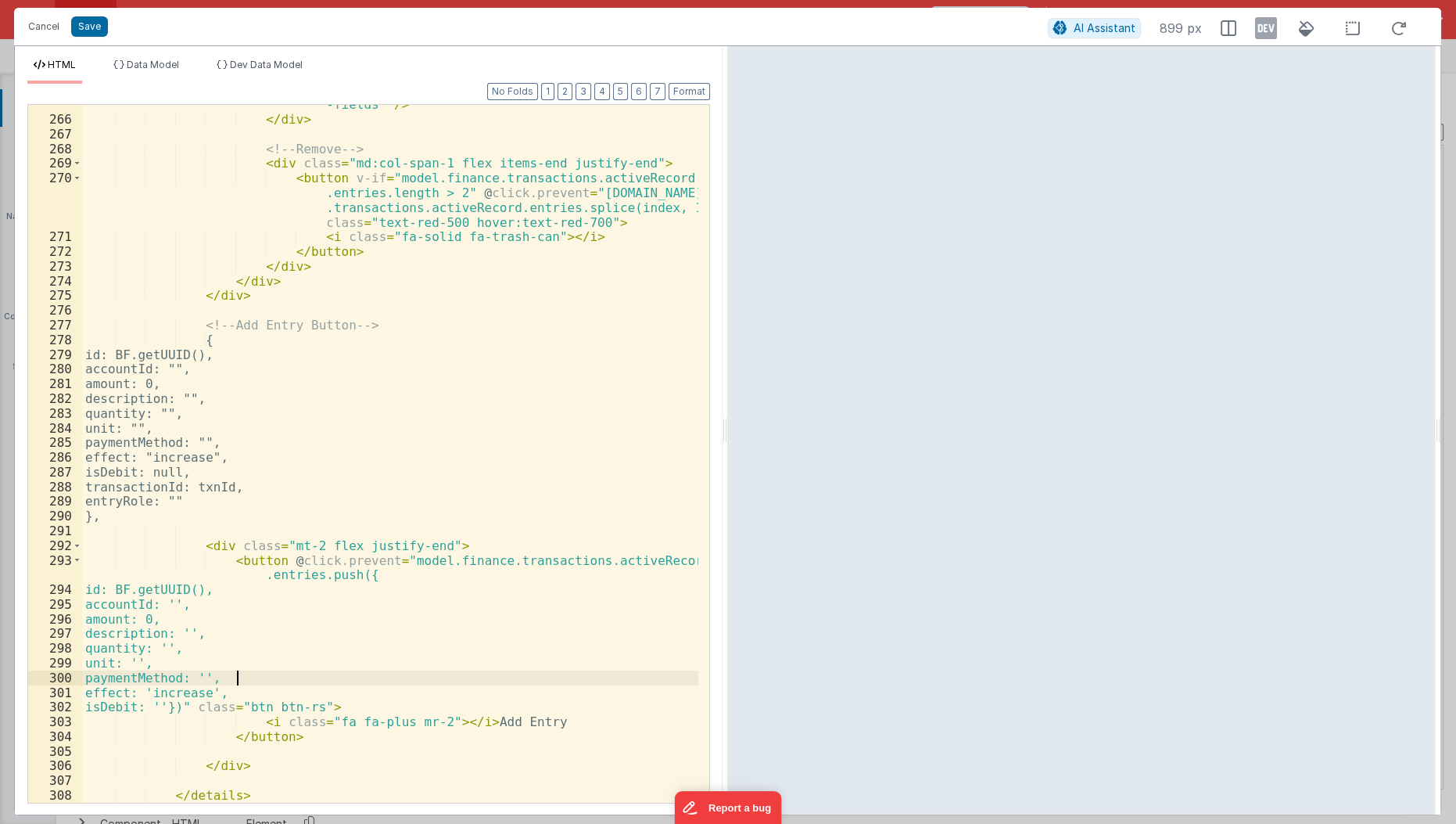
click at [238, 670] on div "< input type = "text" v-model = "entry.description" class = "input -fields" /> …" at bounding box center [391, 454] width 618 height 743
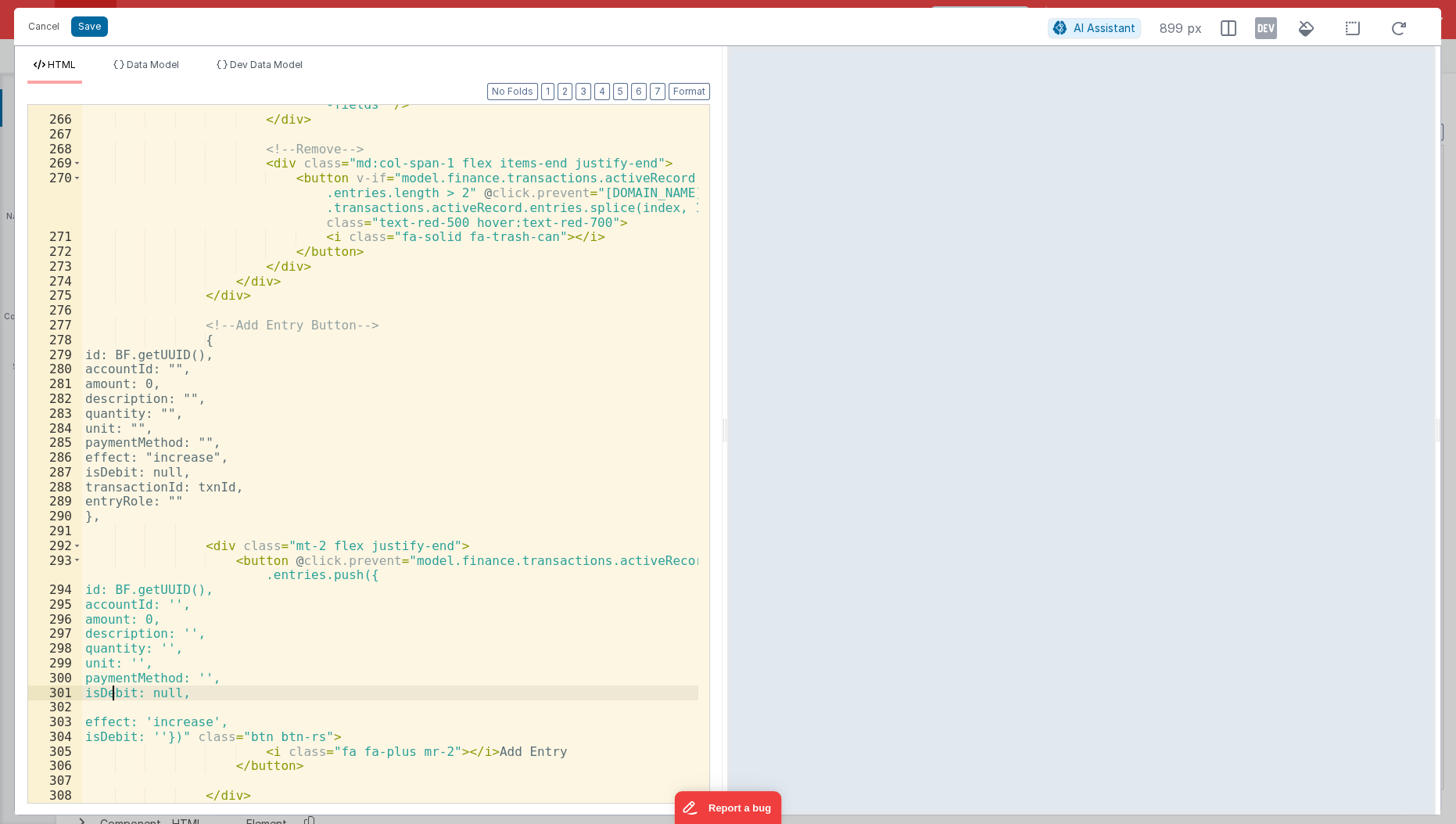
click at [287, 479] on div "< input type = "text" v-model = "entry.description" class = "input -fields" /> …" at bounding box center [391, 454] width 618 height 743
click at [244, 498] on div "< input type = "text" v-model = "entry.description" class = "input -fields" /> …" at bounding box center [391, 454] width 618 height 743
click at [131, 710] on div "< input type = "text" v-model = "entry.description" class = "input -fields" /> …" at bounding box center [391, 454] width 618 height 743
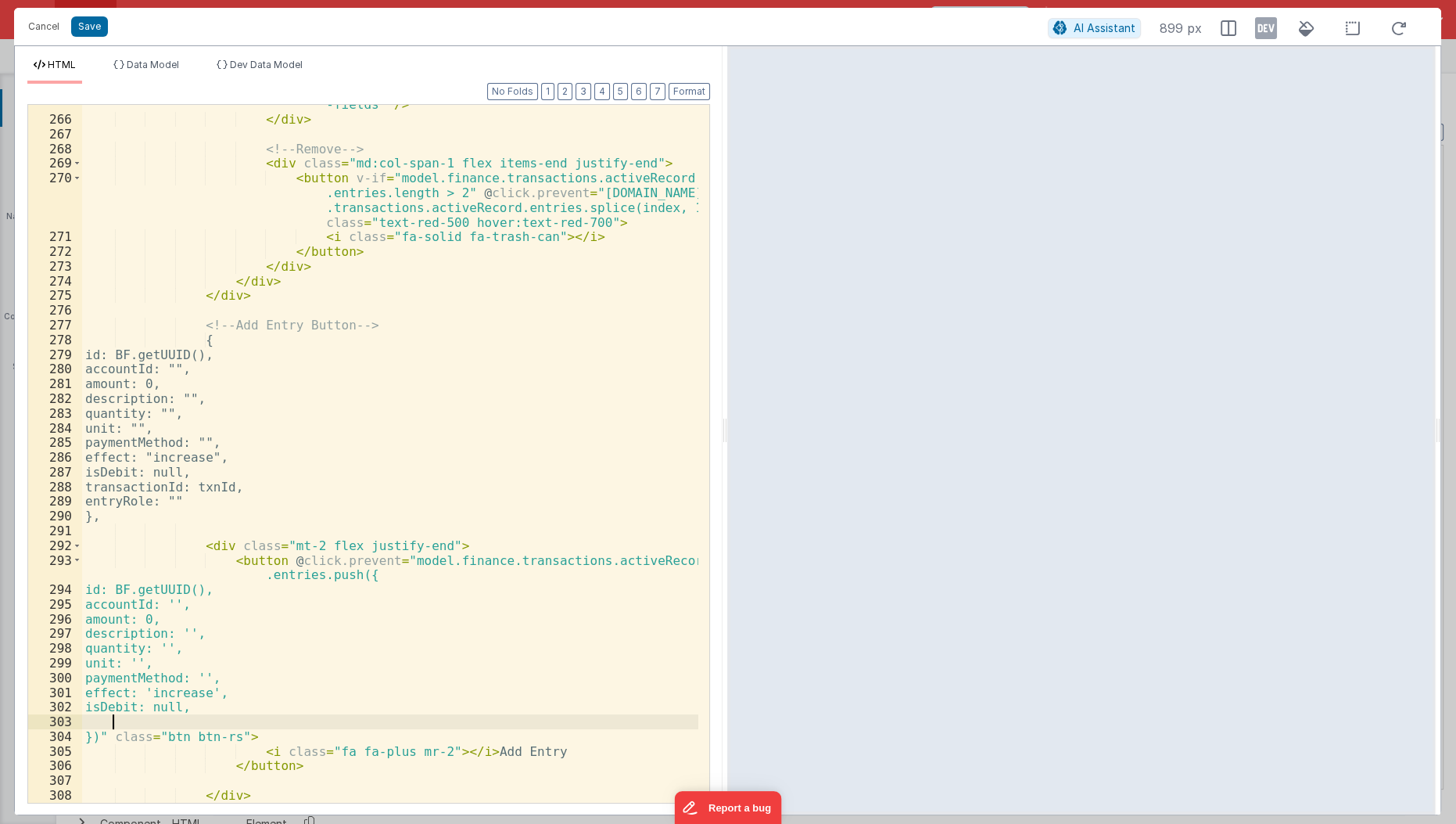
click at [113, 485] on div "< input type = "text" v-model = "entry.description" class = "input -fields" /> …" at bounding box center [391, 454] width 618 height 743
click at [154, 718] on div "< input type = "text" v-model = "entry.description" class = "input -fields" /> …" at bounding box center [391, 454] width 618 height 743
paste textarea
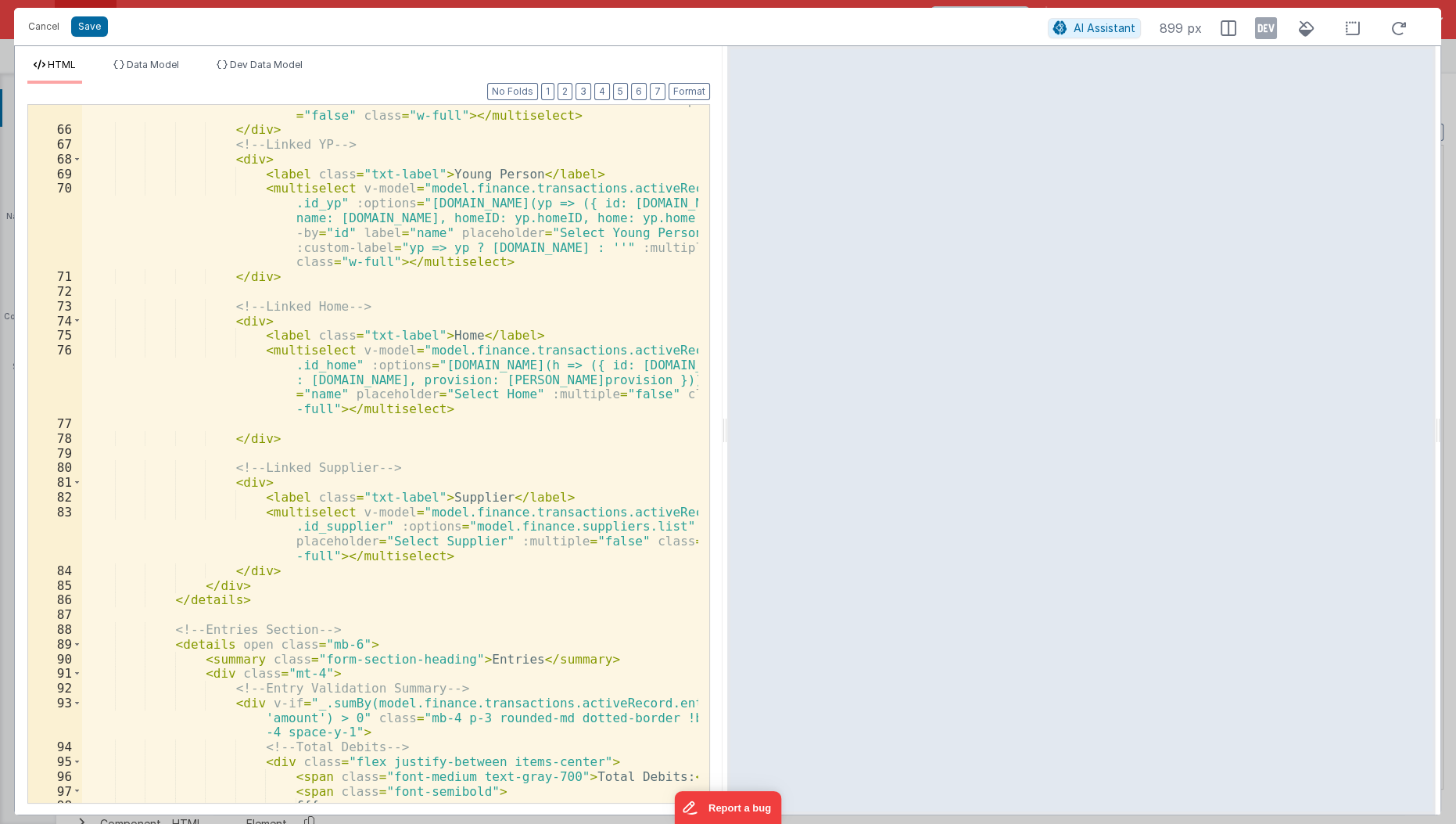
scroll to position [1165, 0]
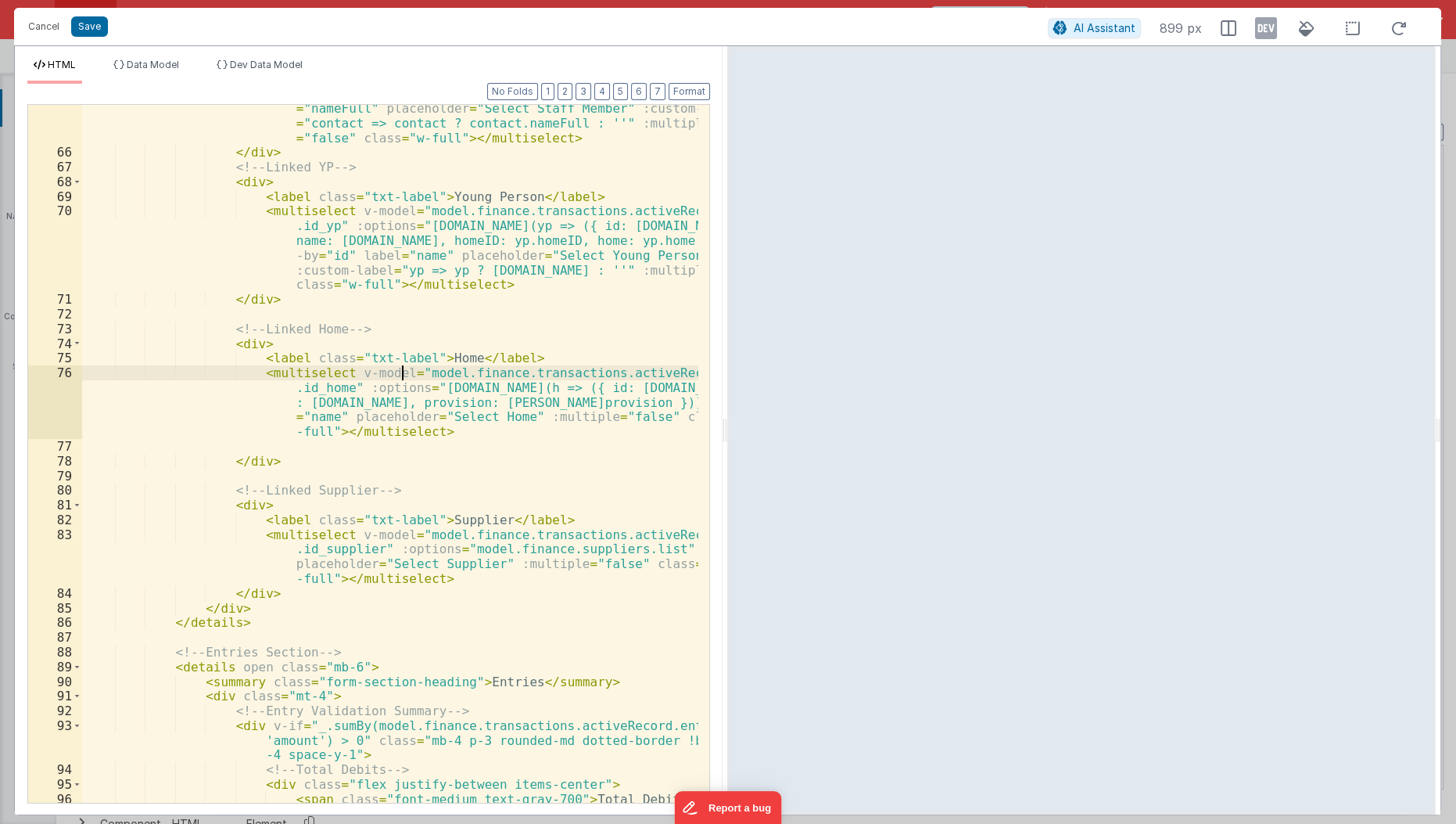
click at [404, 377] on div "< multiselect v-model = "model.finance.transactions.activeRecord .id_staff" :op…" at bounding box center [391, 458] width 618 height 803
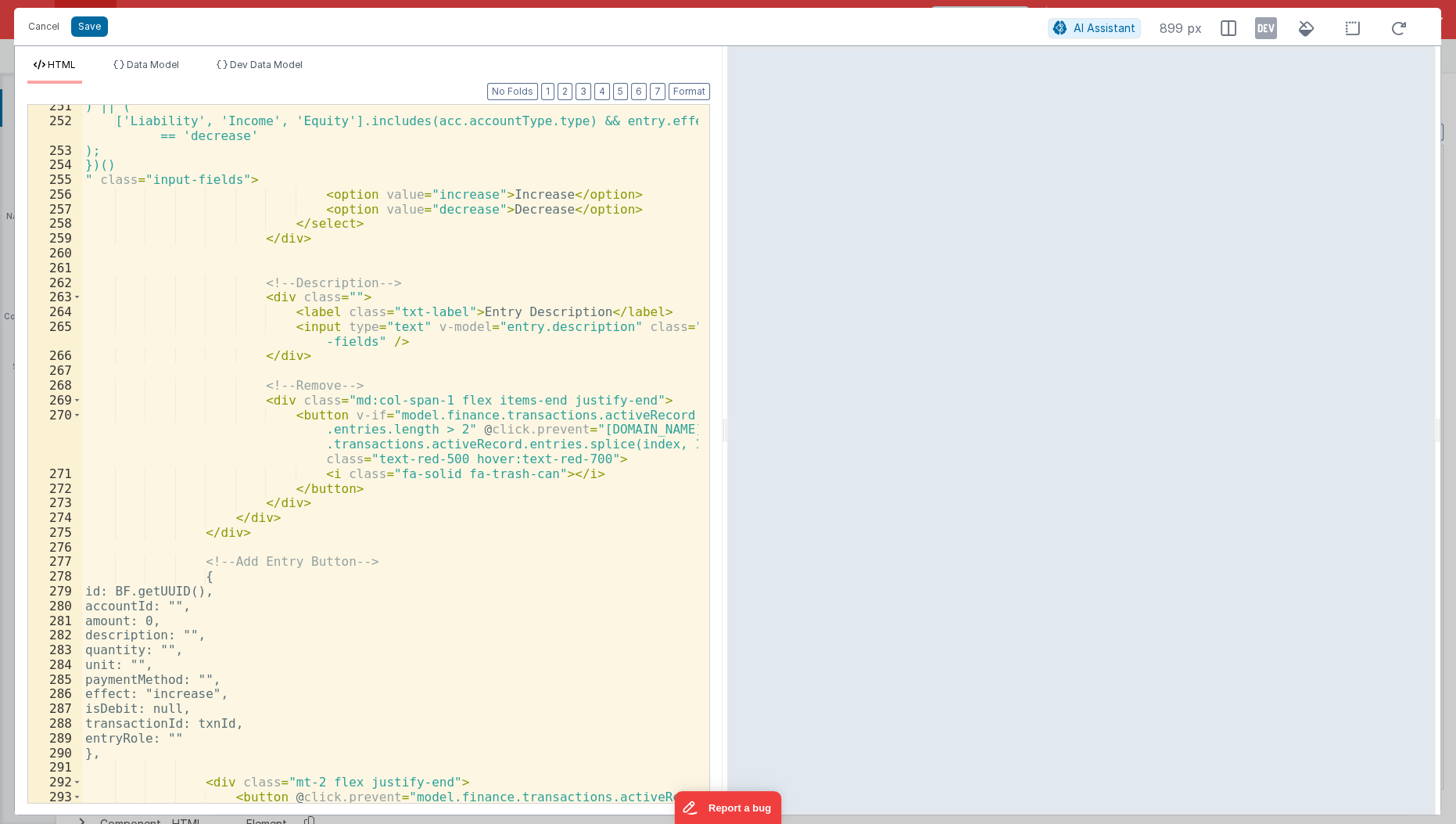
scroll to position [4698, 0]
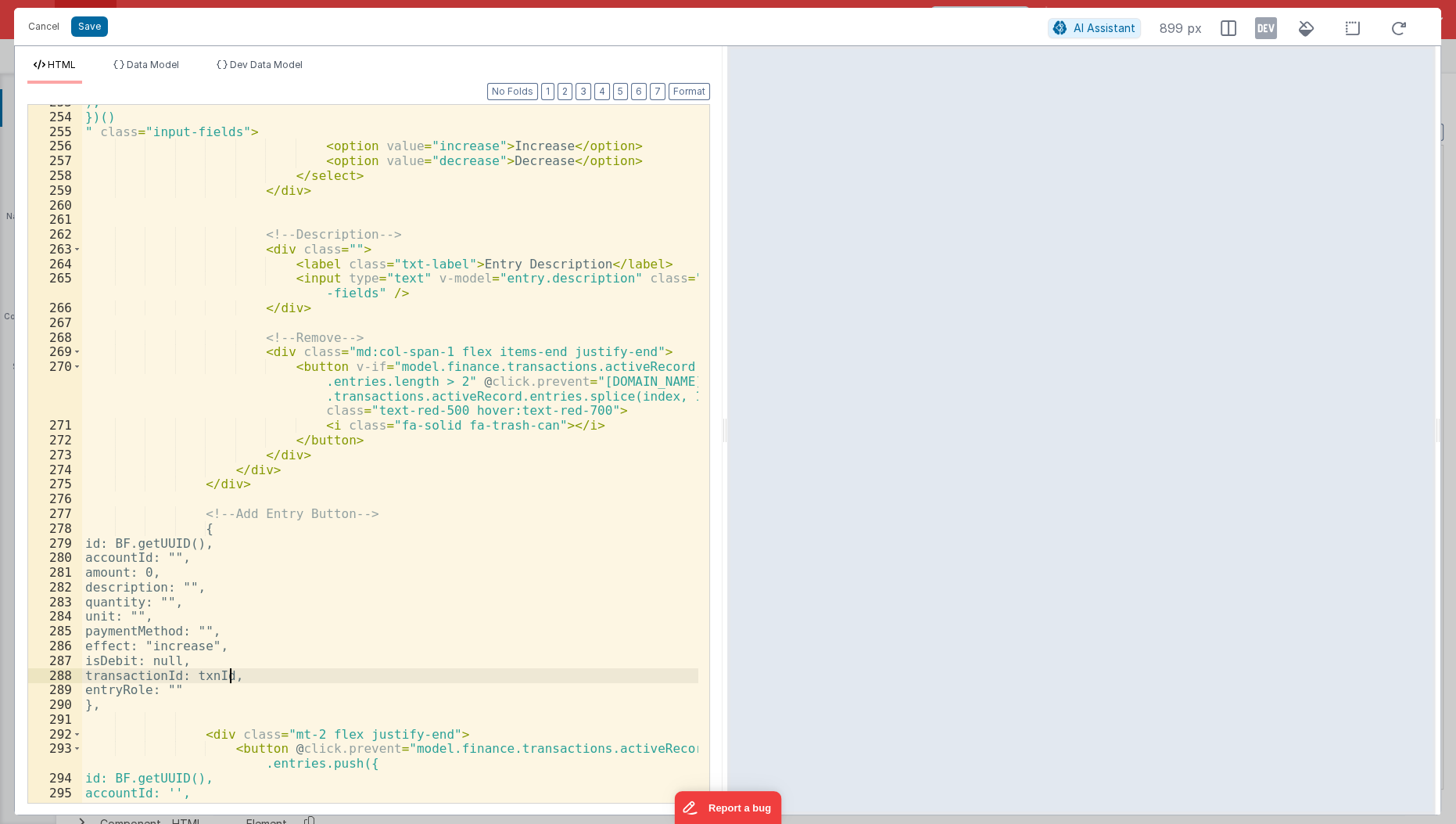
click at [226, 676] on div "); })() " class = "input-fields" > < option value = "increase" > Increase </ op…" at bounding box center [391, 459] width 618 height 729
paste textarea
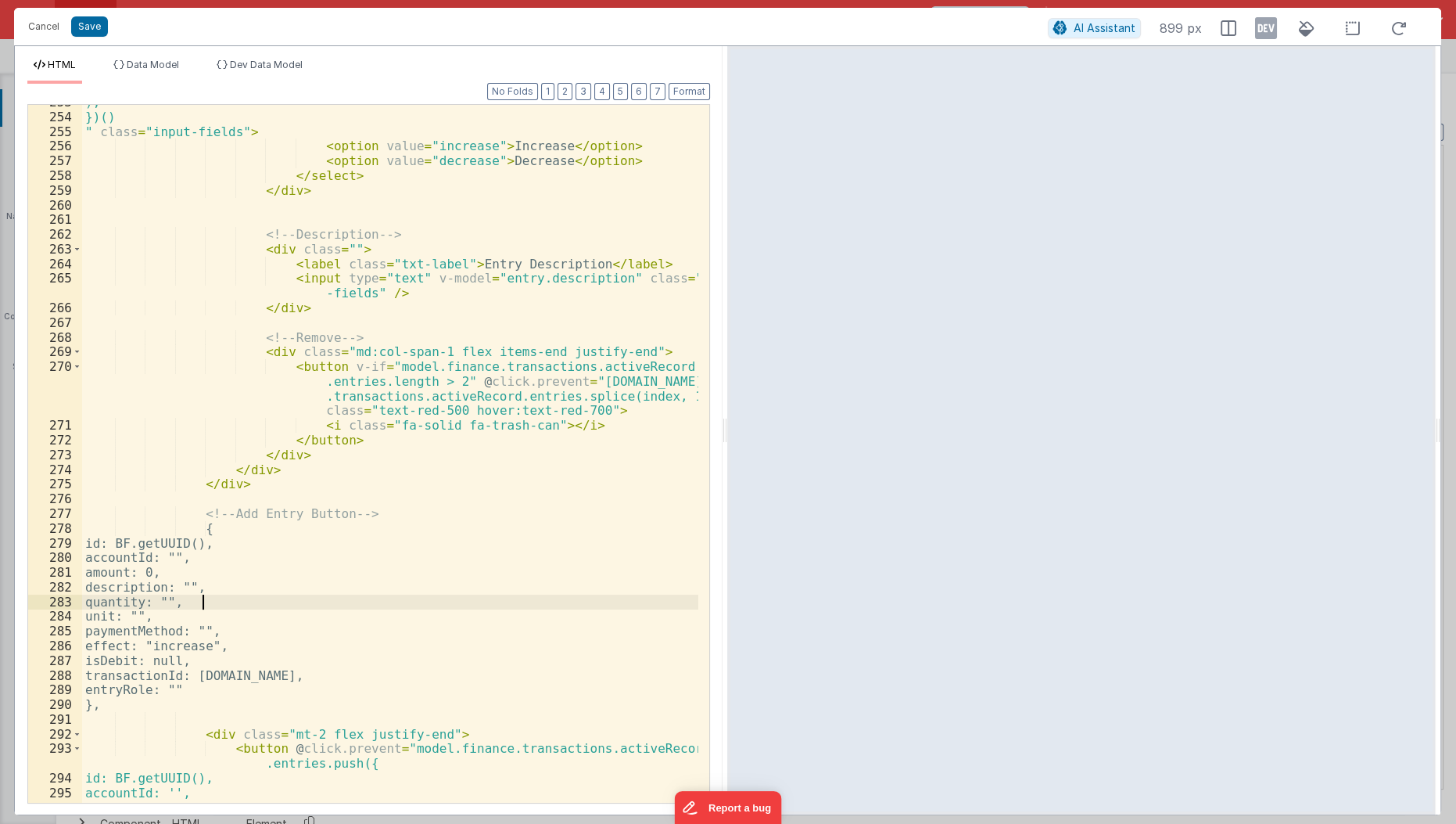
click at [294, 598] on div "); })() " class = "input-fields" > < option value = "increase" > Increase </ op…" at bounding box center [391, 459] width 618 height 729
click at [90, 31] on button "Save" at bounding box center [89, 26] width 37 height 20
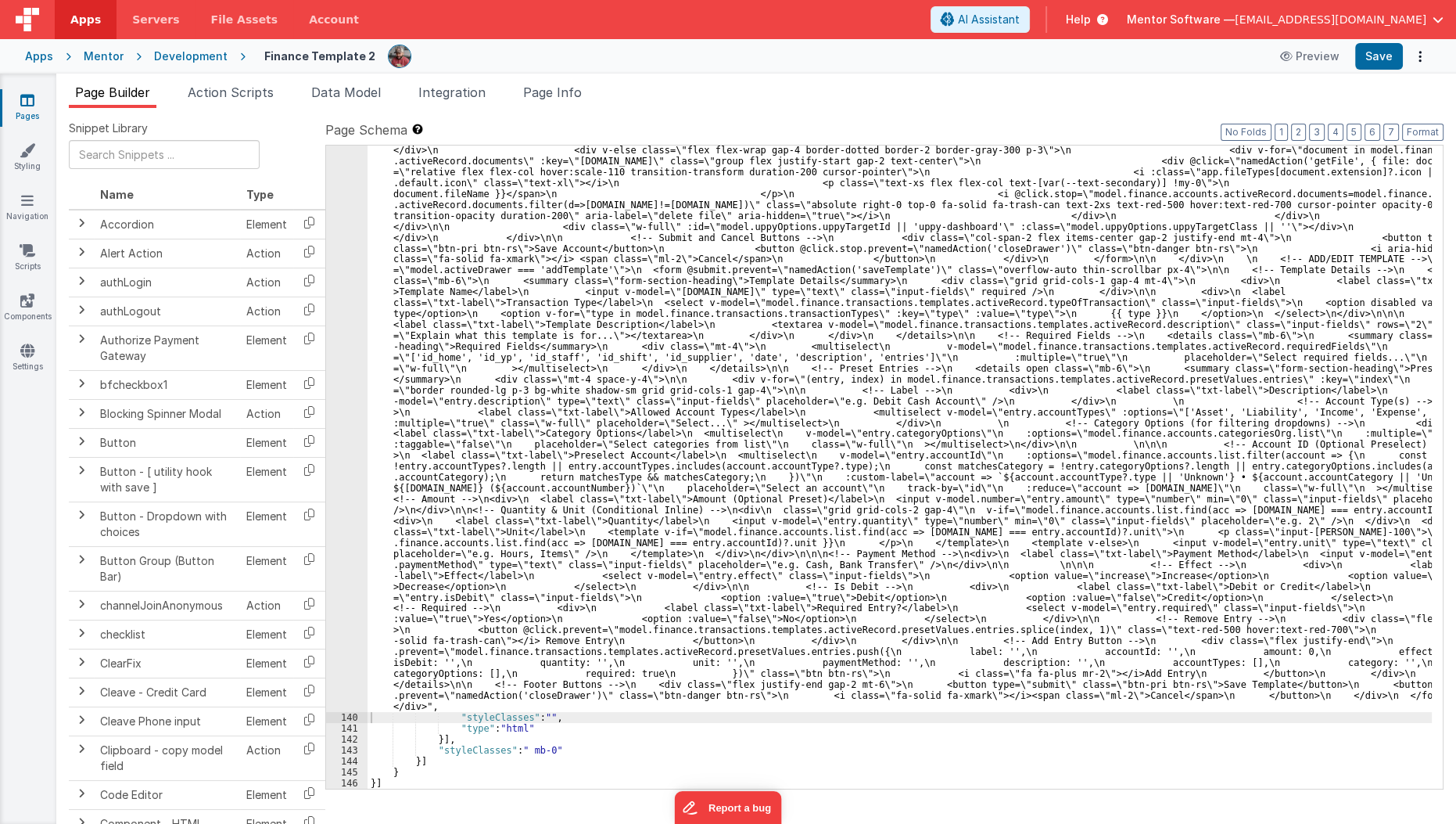
scroll to position [8929, 0]
click at [1366, 65] on button "Save" at bounding box center [1380, 56] width 48 height 27
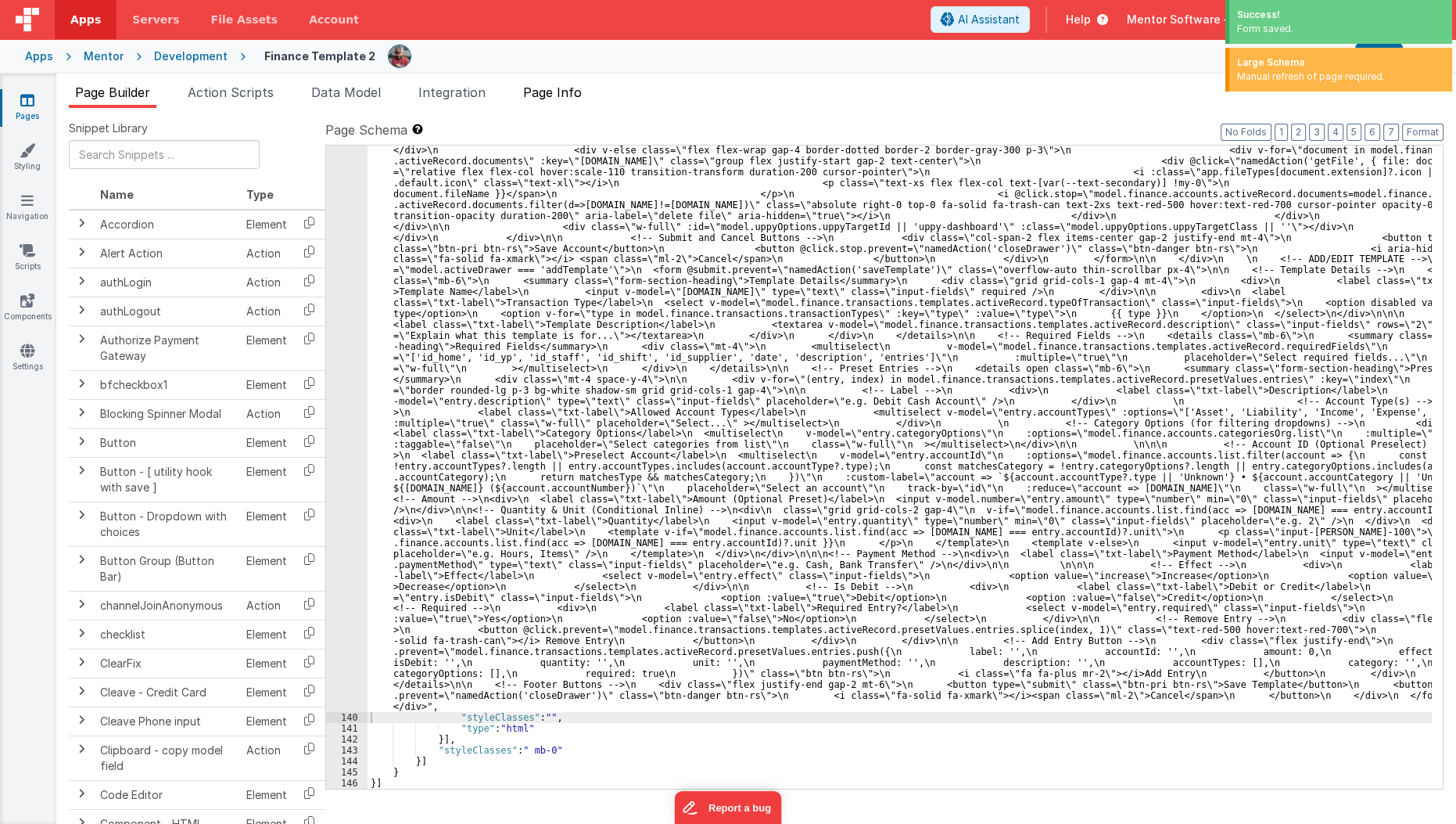
click at [552, 94] on span "Page Info" at bounding box center [552, 92] width 59 height 16
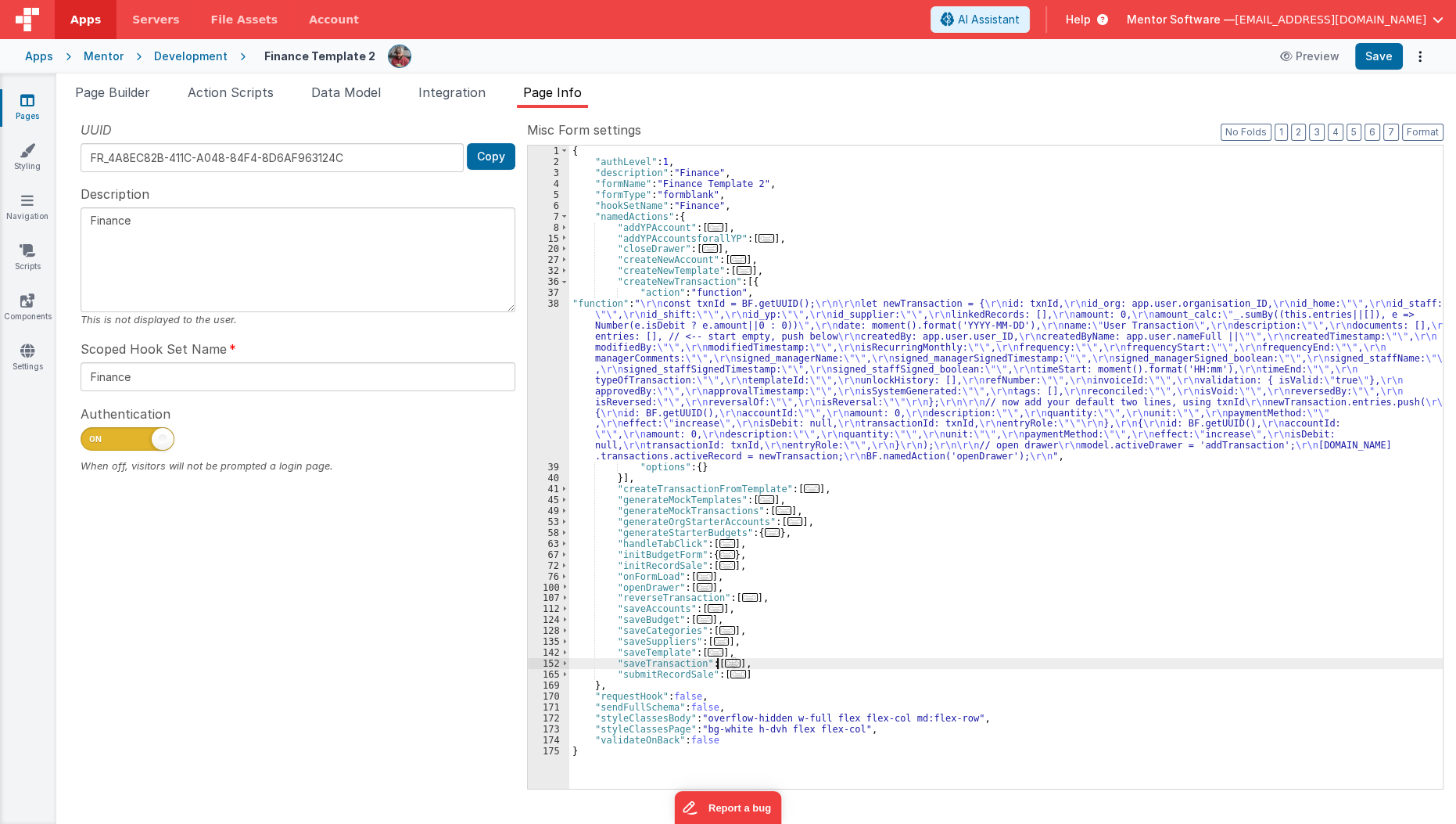
click at [727, 662] on span "..." at bounding box center [733, 663] width 16 height 9
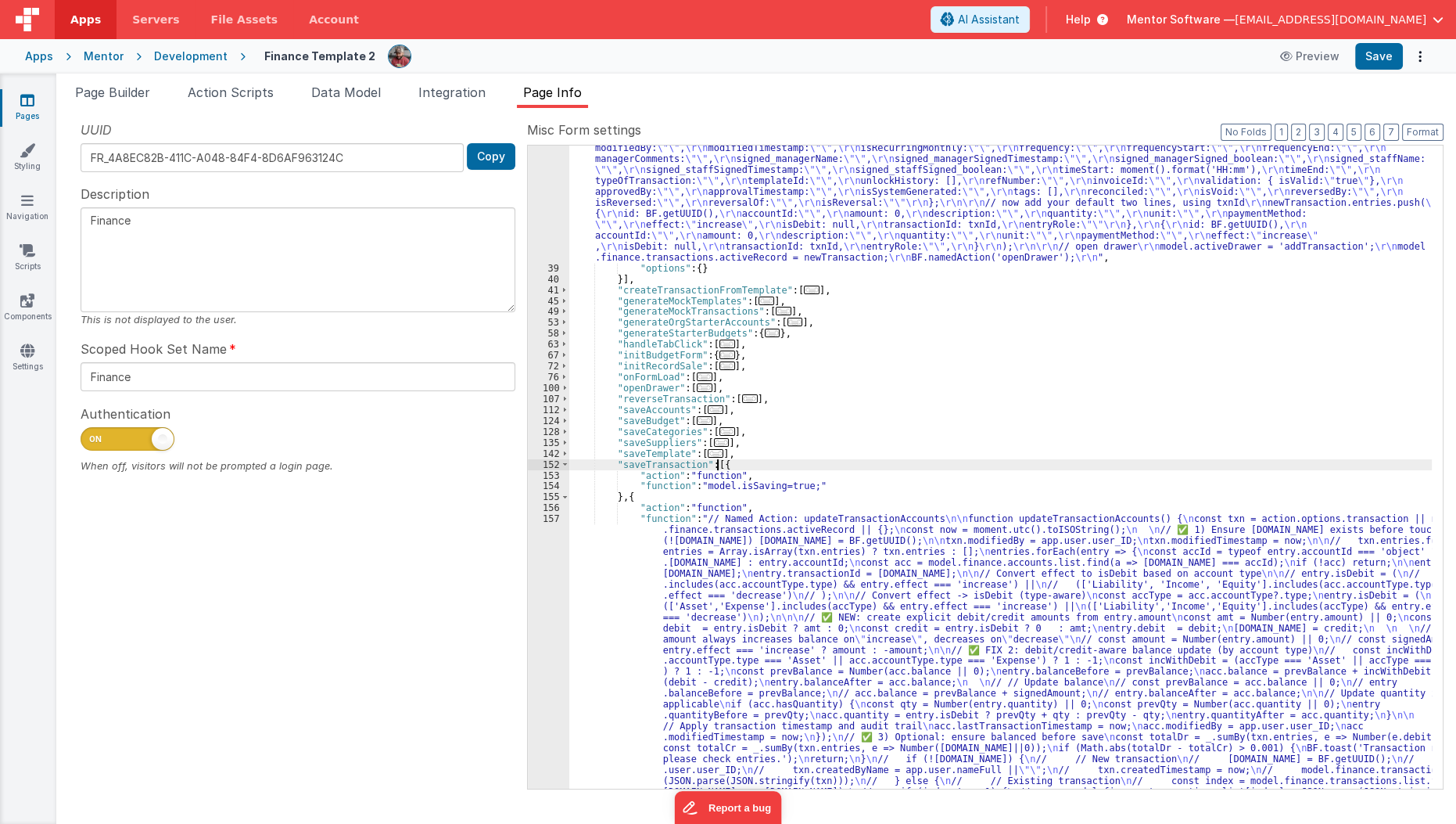
scroll to position [447, 0]
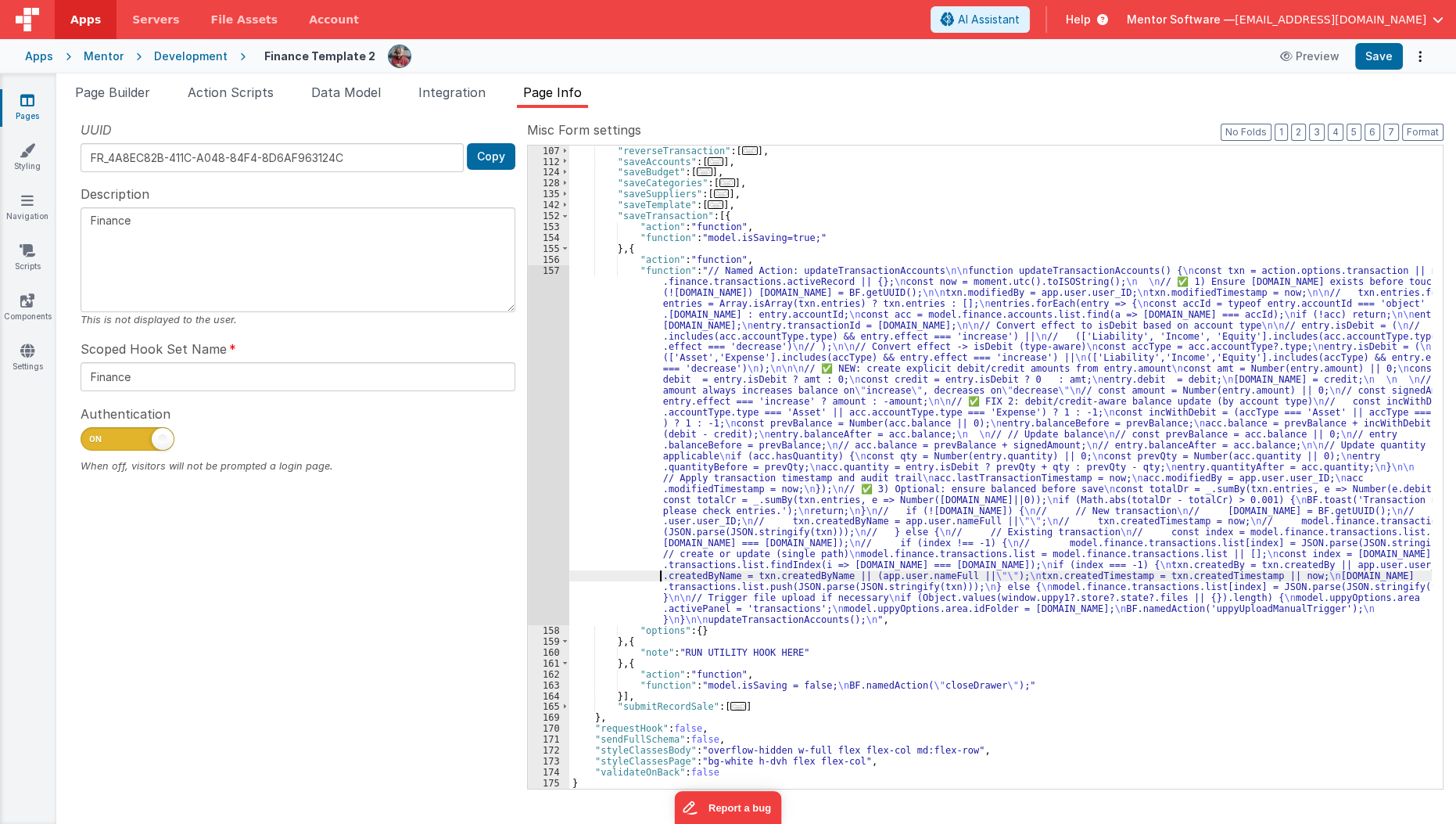
click at [658, 572] on div ""reverseTransaction" : [ ... ] , "saveAccounts" : [ ... ] , "saveBudget" : [ ..…" at bounding box center [1001, 477] width 864 height 665
click at [548, 581] on div "157" at bounding box center [548, 445] width 41 height 360
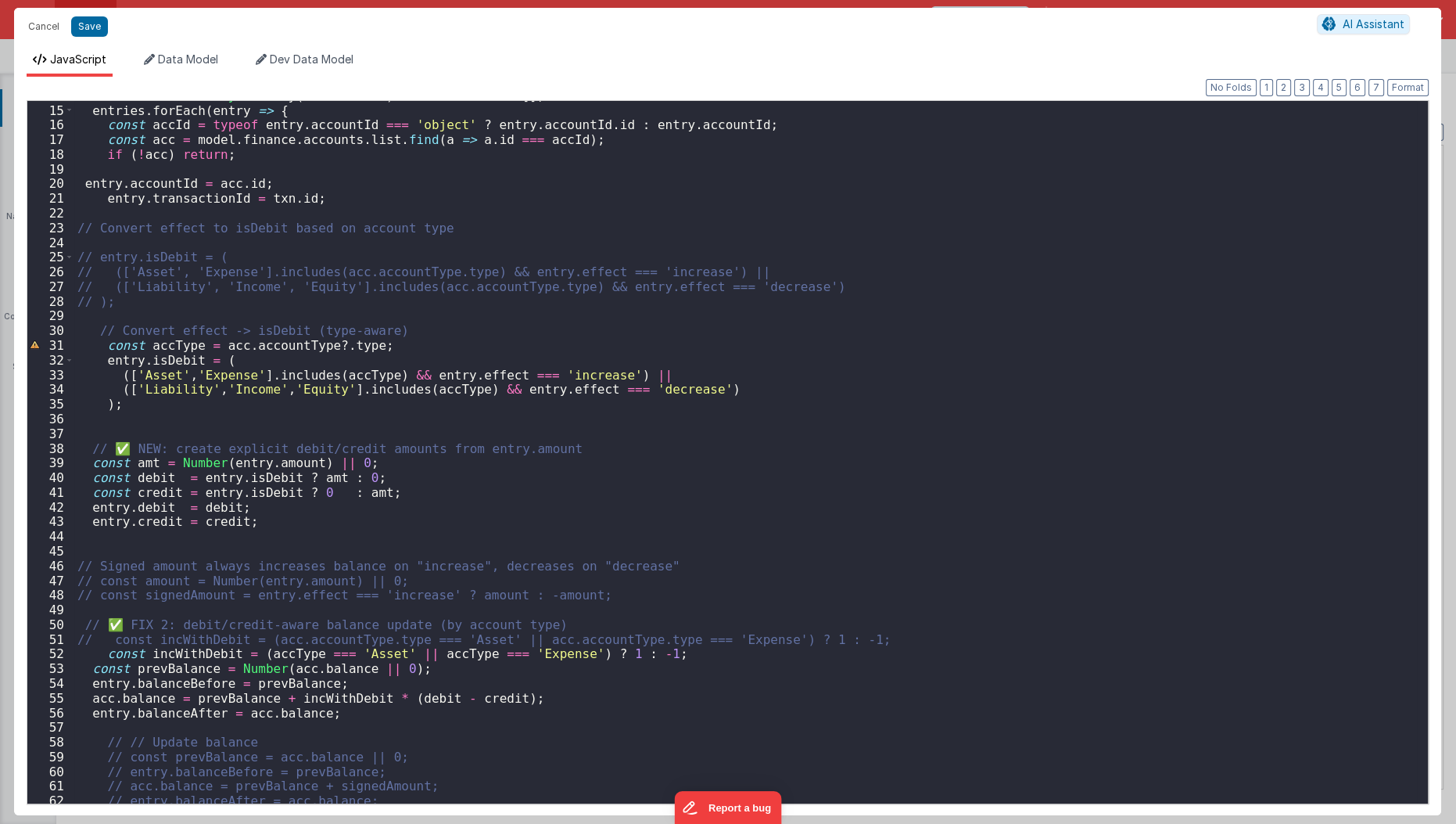
scroll to position [178, 0]
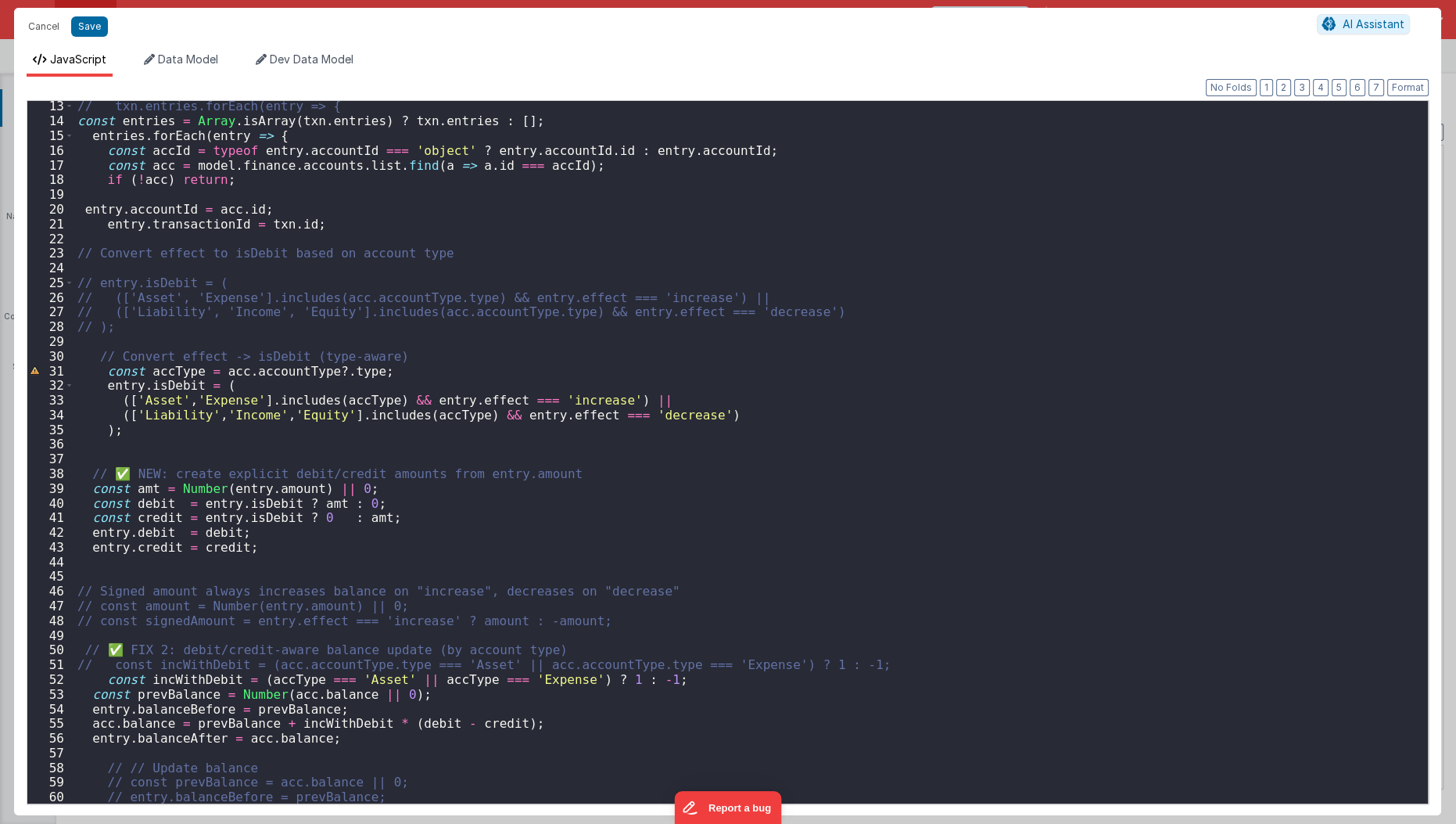
click at [204, 452] on div "// txn.entries.forEach(entry => { const entries = Array . [GEOGRAPHIC_DATA] ( t…" at bounding box center [746, 465] width 1344 height 733
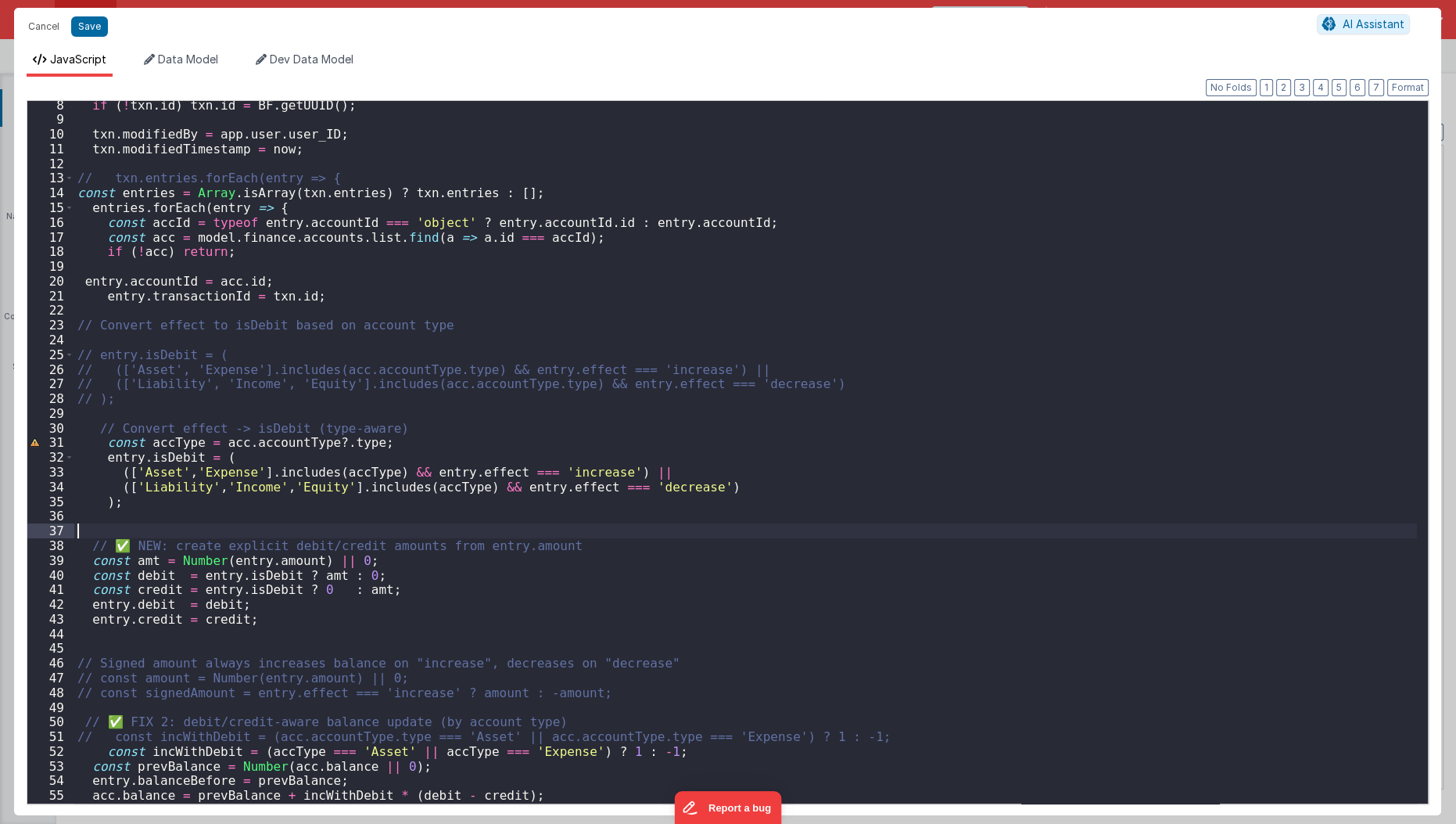
scroll to position [0, 0]
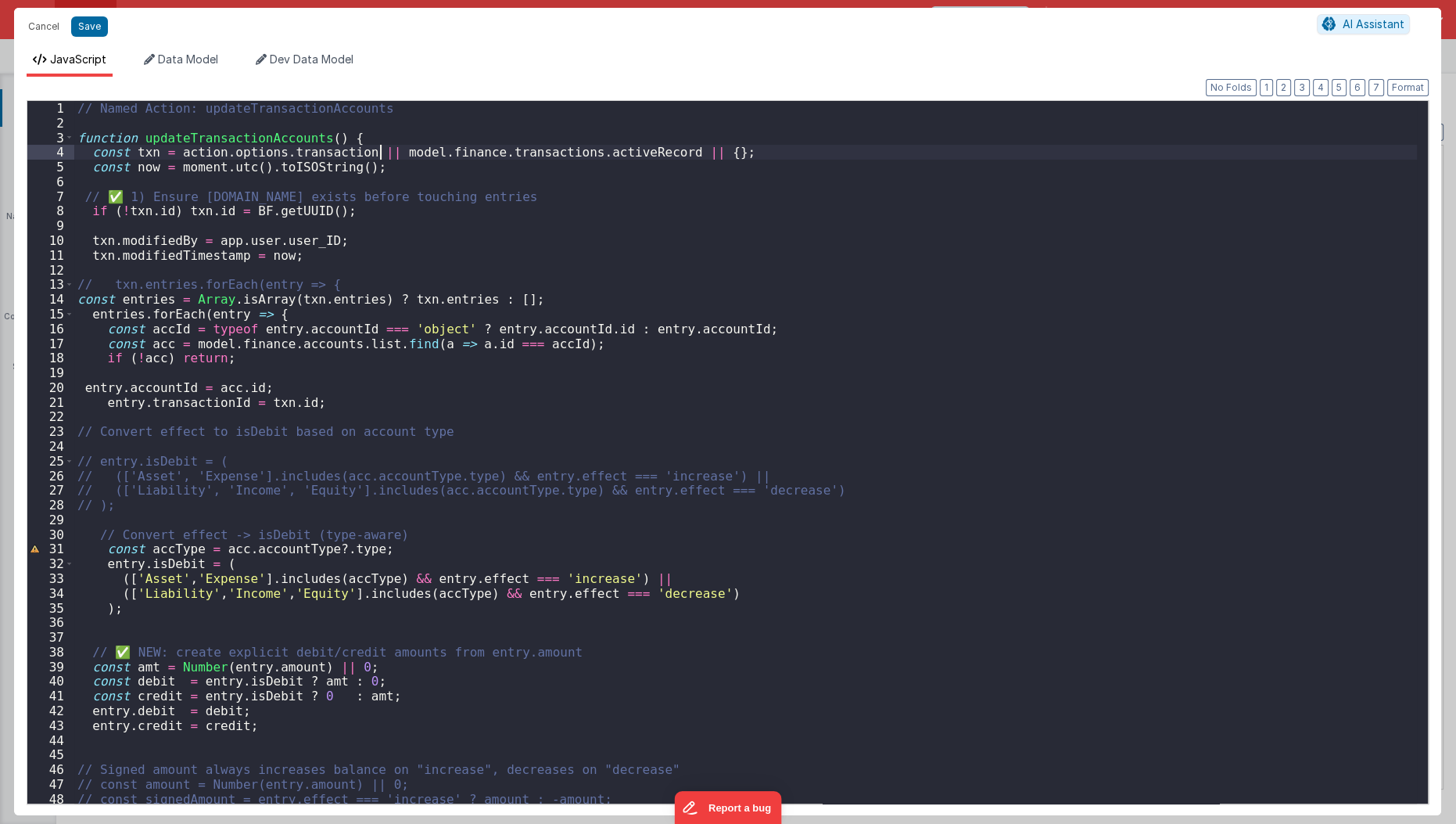
click at [383, 145] on div "// Named Action: updateTransactionAccounts function updateTransactionAccounts (…" at bounding box center [746, 467] width 1344 height 733
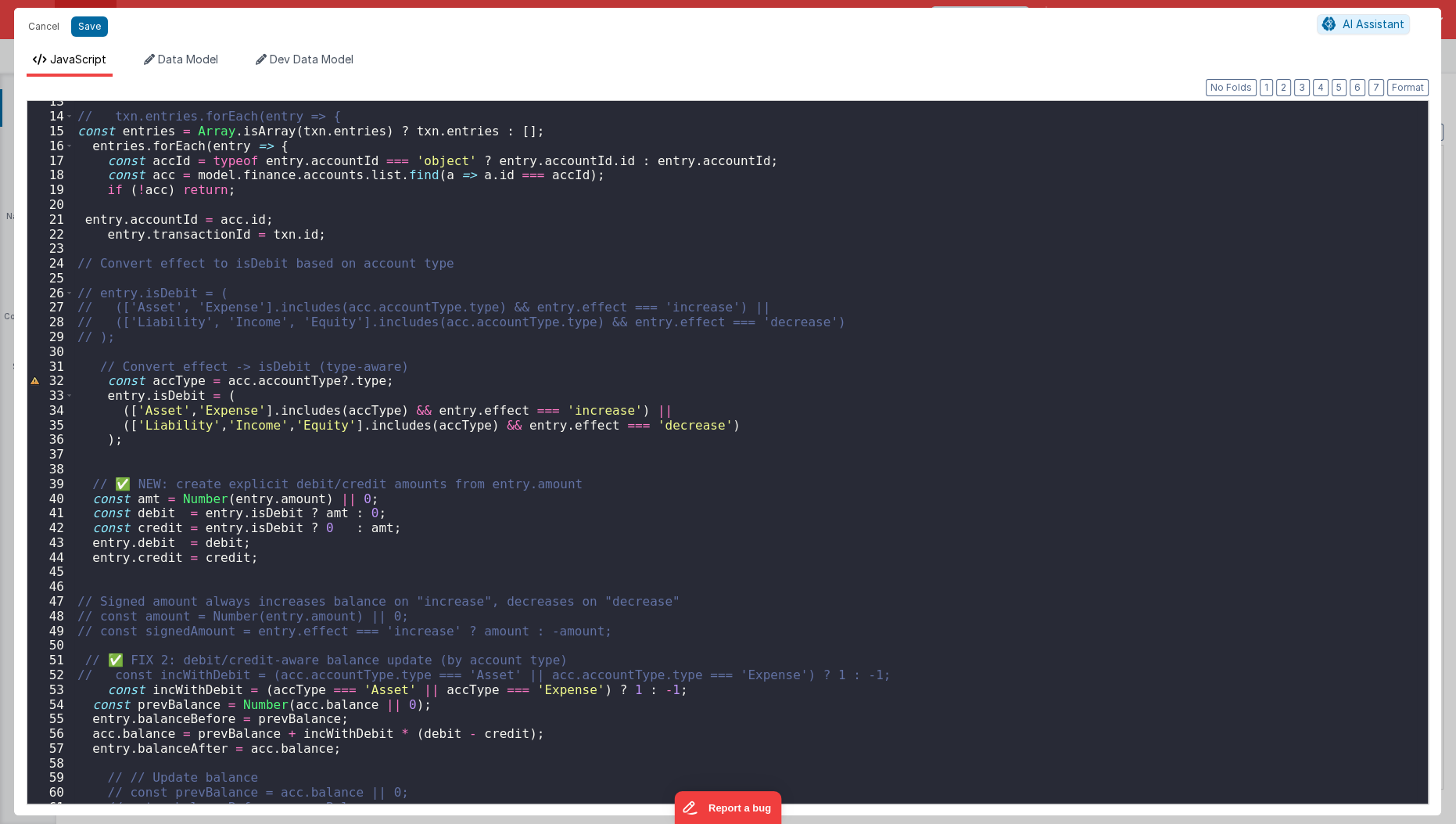
scroll to position [107, 0]
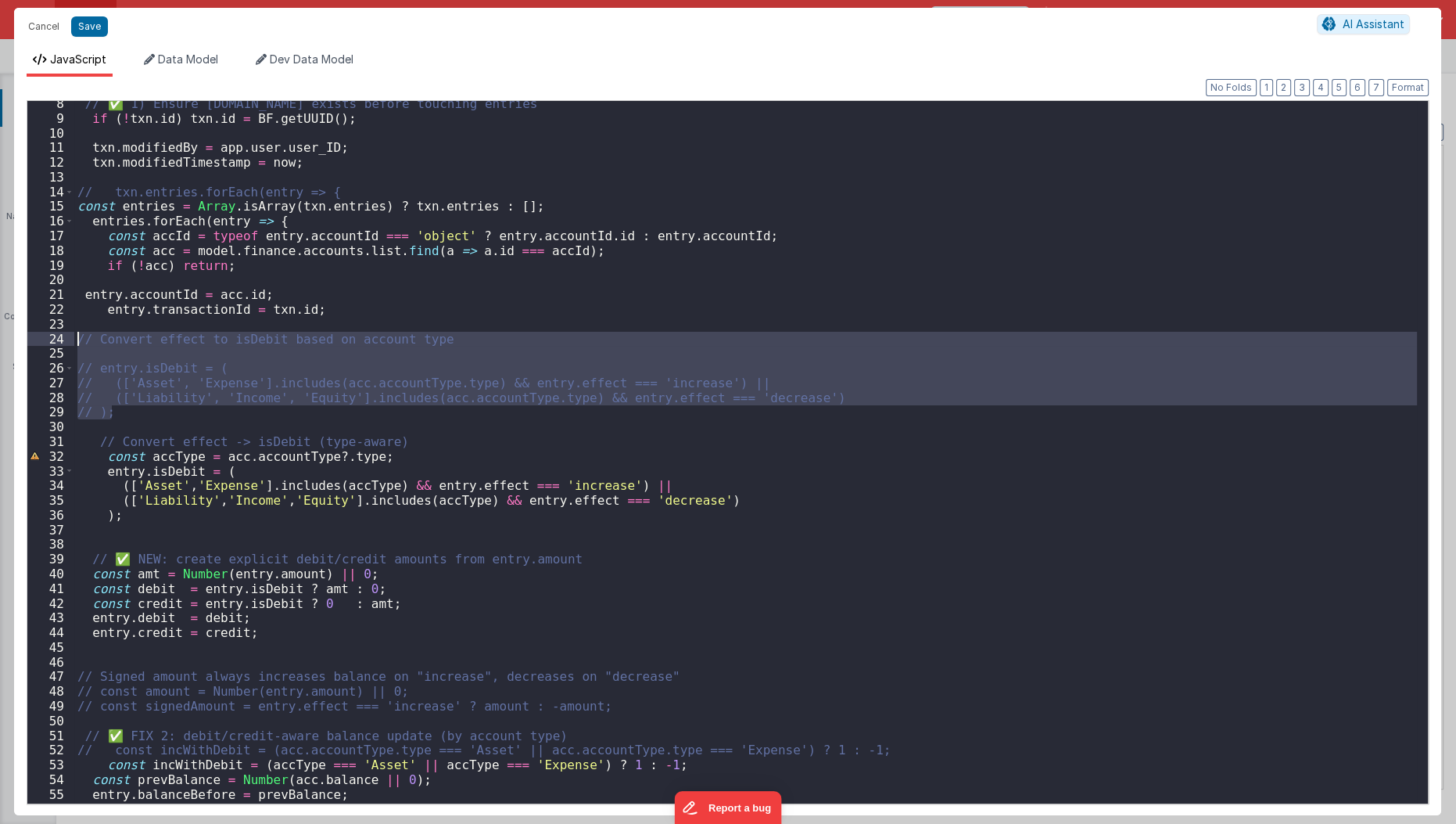
drag, startPoint x: 145, startPoint y: 418, endPoint x: 77, endPoint y: 336, distance: 106.1
click at [77, 336] on div "// ✅ 1) Ensure [DOMAIN_NAME] exists before touching entries if ( ! txn . id ) t…" at bounding box center [746, 462] width 1344 height 733
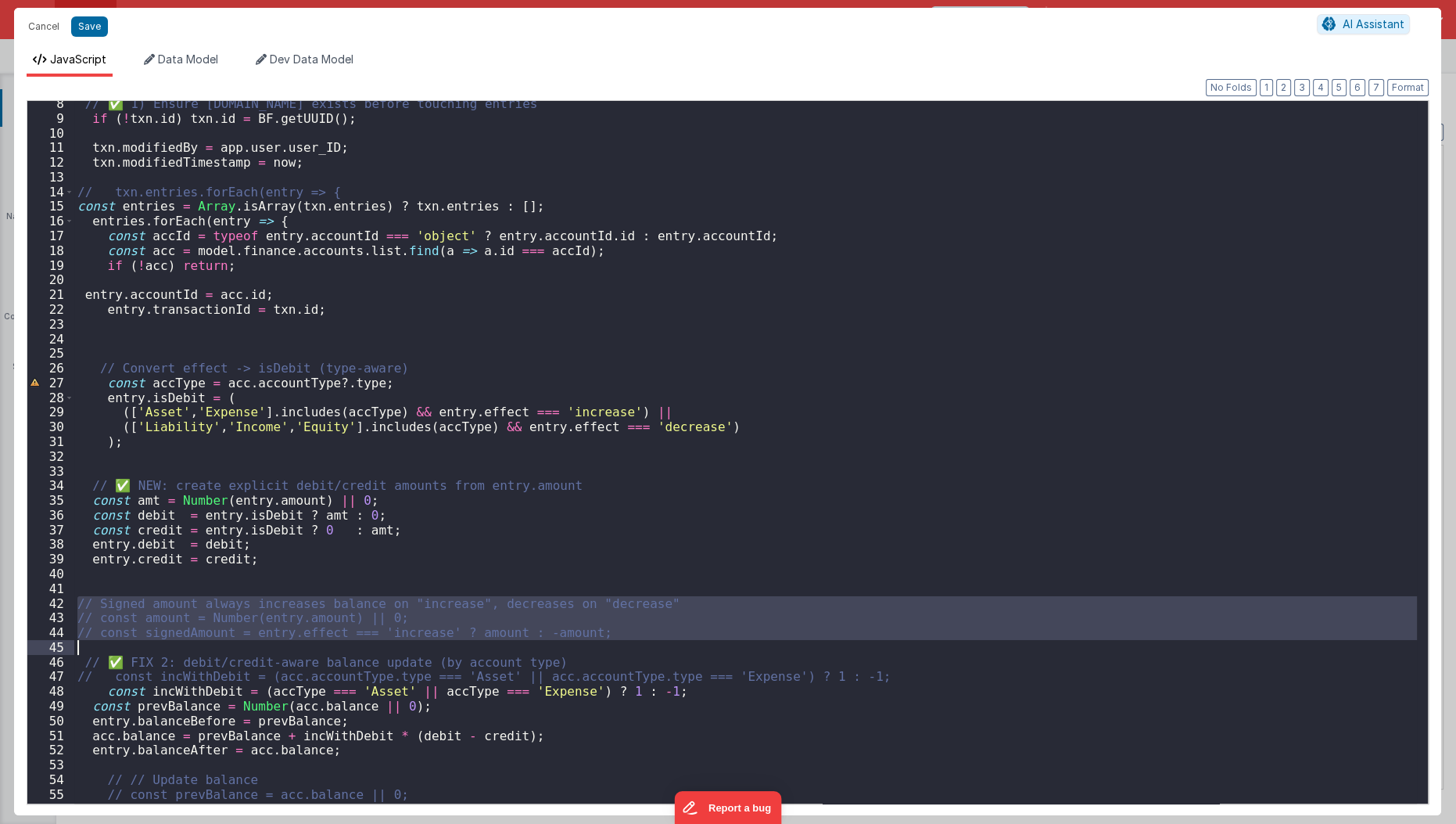
drag, startPoint x: 74, startPoint y: 596, endPoint x: 653, endPoint y: 645, distance: 580.9
click at [653, 645] on div "// ✅ 1) Ensure [DOMAIN_NAME] exists before touching entries if ( ! txn . id ) t…" at bounding box center [746, 462] width 1344 height 733
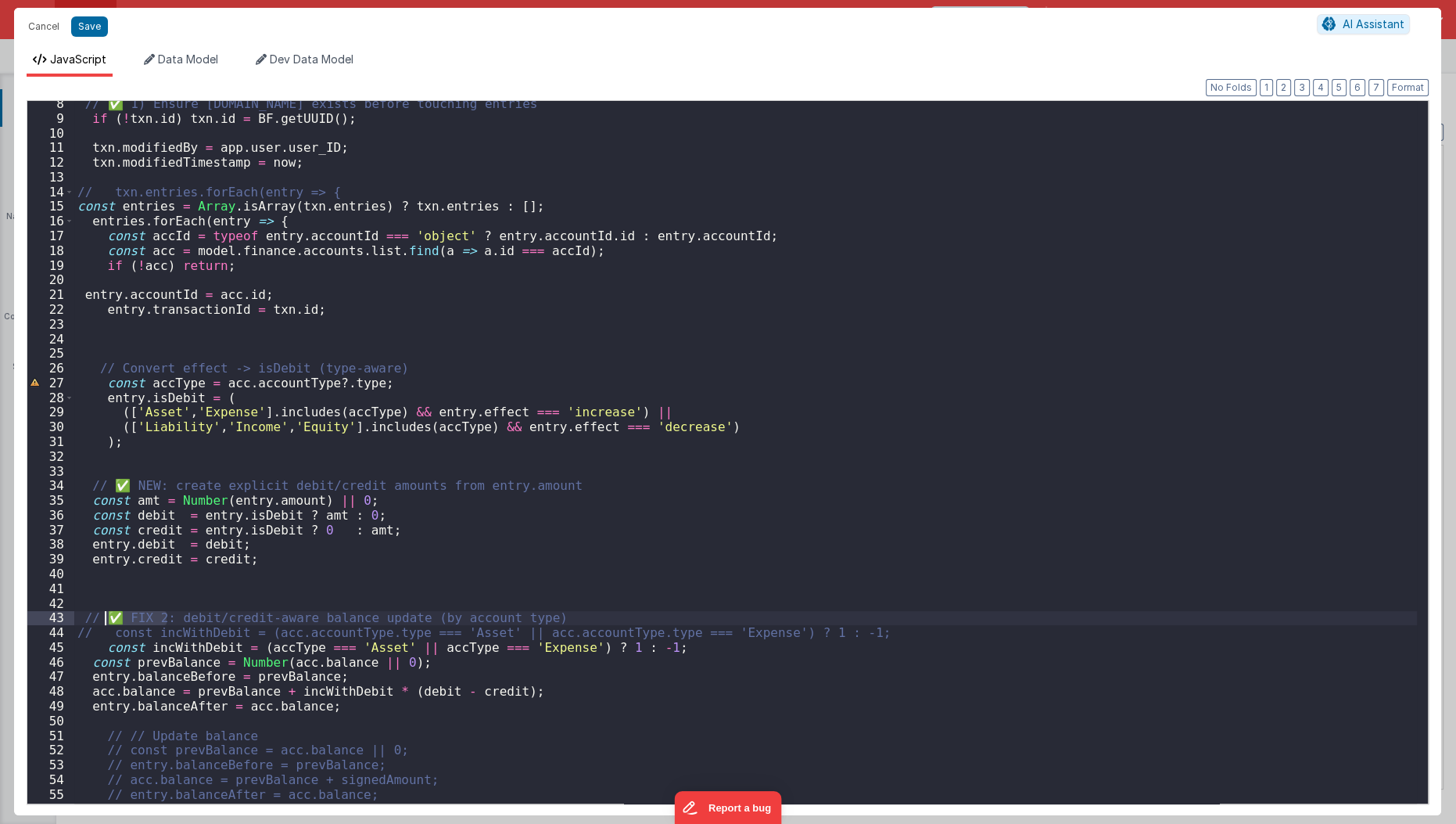
drag, startPoint x: 166, startPoint y: 619, endPoint x: 104, endPoint y: 623, distance: 61.9
click at [104, 623] on div "// ✅ 1) Ensure [DOMAIN_NAME] exists before touching entries if ( ! txn . id ) t…" at bounding box center [746, 462] width 1344 height 733
click at [171, 487] on div "// ✅ 1) Ensure [DOMAIN_NAME] exists before touching entries if ( ! txn . id ) t…" at bounding box center [746, 462] width 1344 height 733
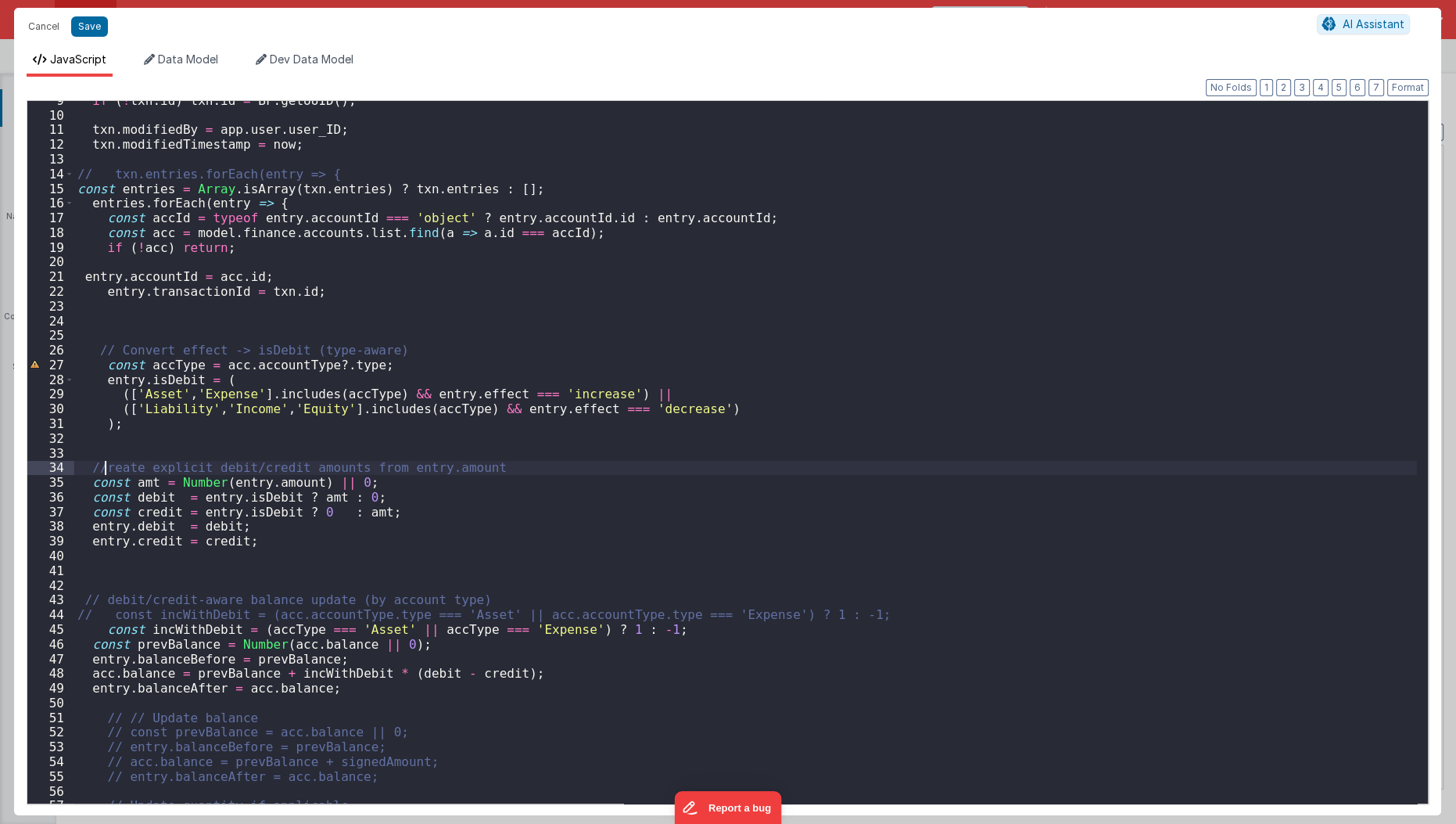
scroll to position [145, 0]
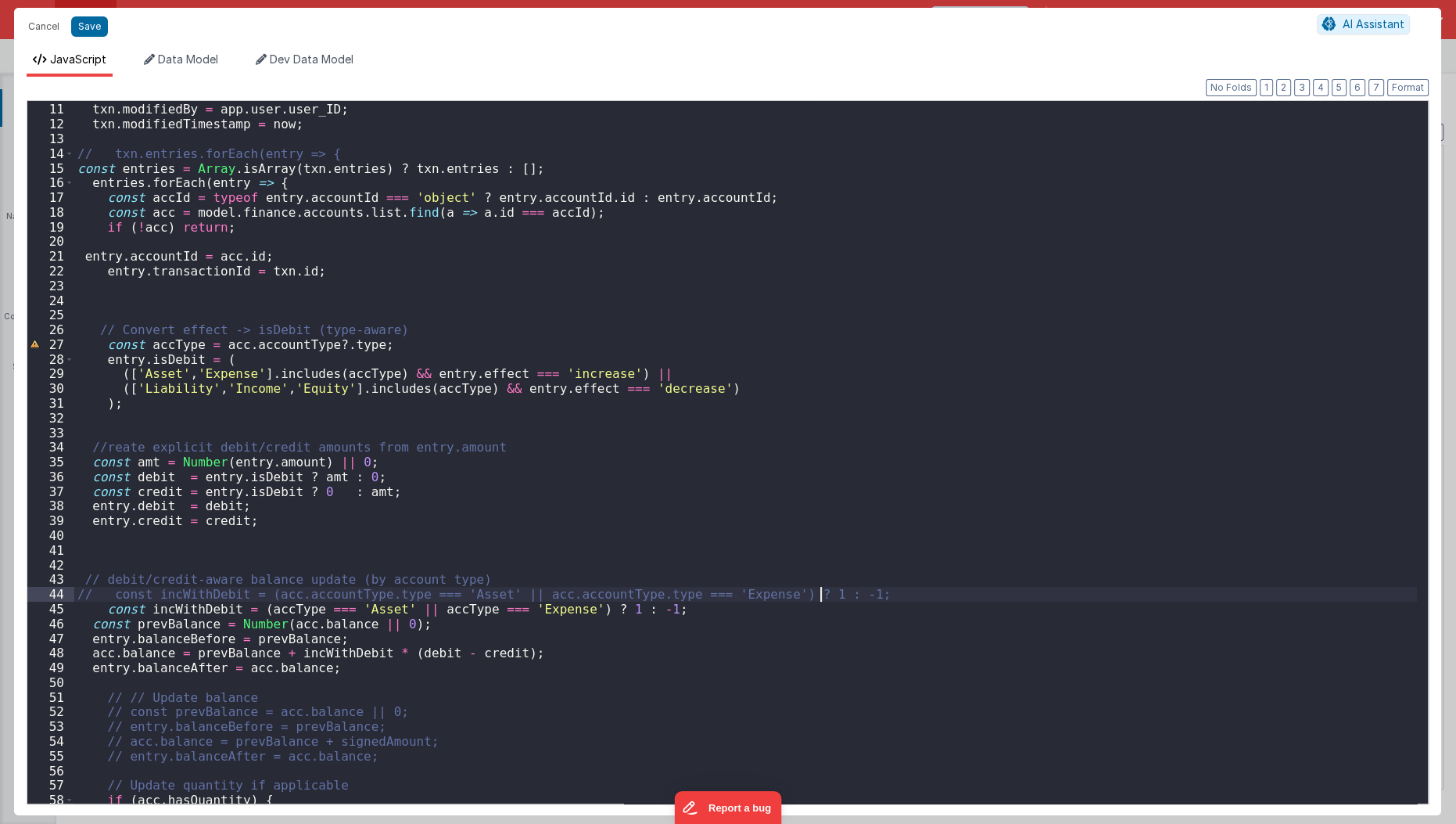
click at [853, 589] on div "txn . modifiedBy = app . user . user_ID ; txn . modifiedTimestamp = now ; // tx…" at bounding box center [746, 454] width 1344 height 733
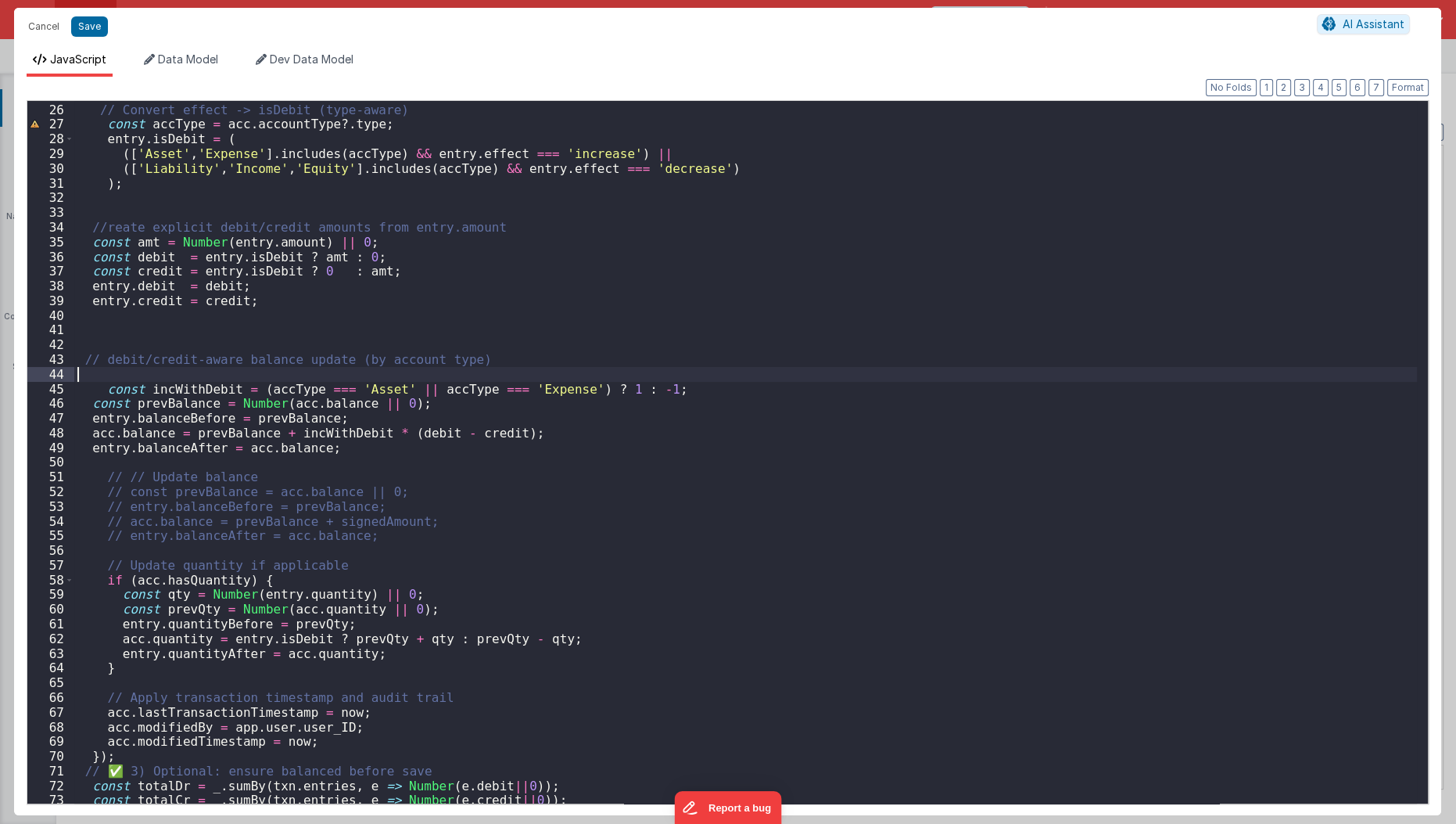
scroll to position [365, 0]
click at [78, 482] on div "// Convert effect -> isDebit (type-aware) const accType = acc . accountType ?. …" at bounding box center [746, 454] width 1344 height 733
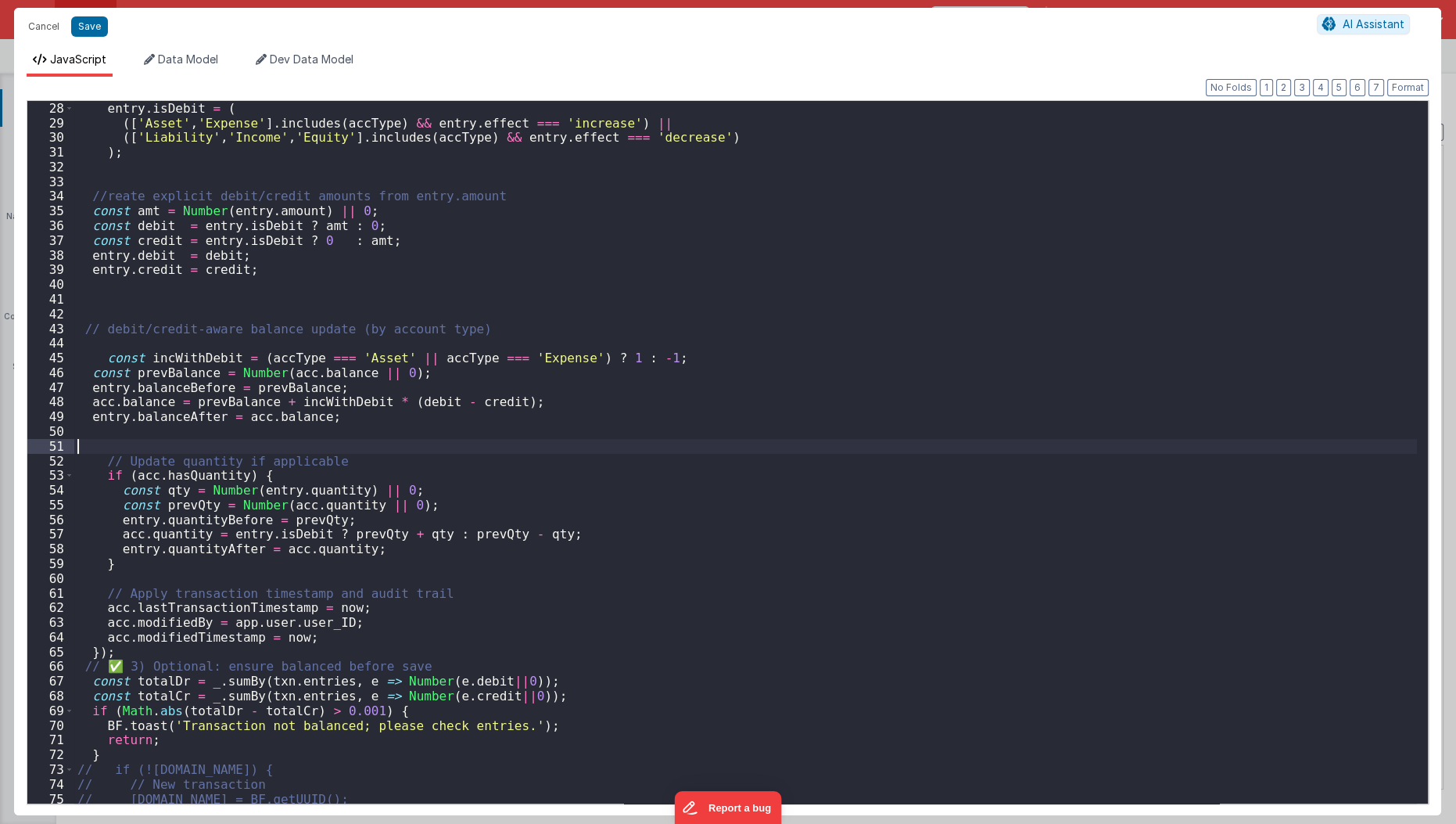
scroll to position [397, 0]
click at [214, 666] on div "entry . isDebit = ( ([ 'Asset' , 'Expense' ] . includes ( accType ) && entry . …" at bounding box center [746, 467] width 1344 height 733
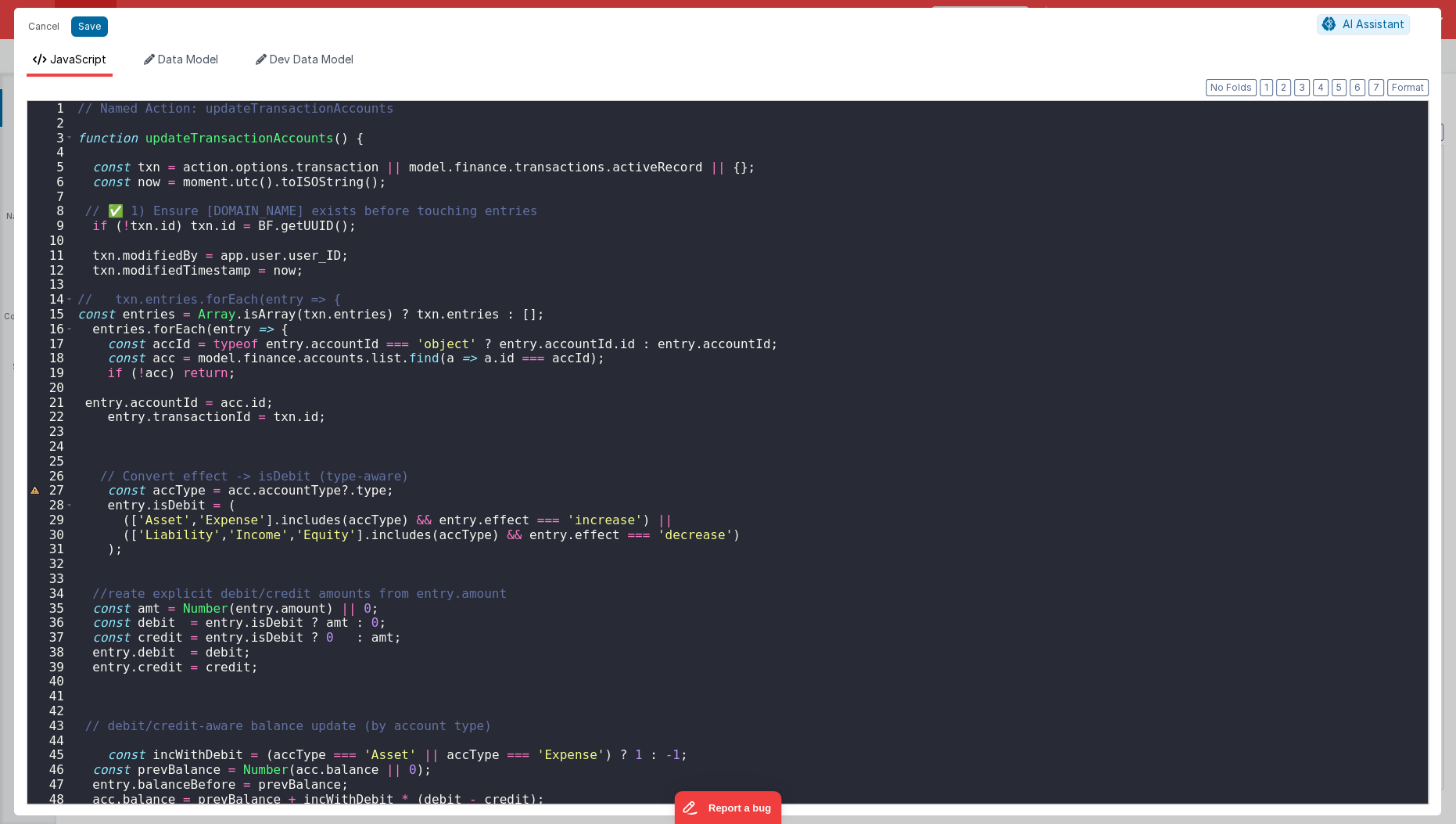
scroll to position [0, 0]
click at [422, 122] on div "// Named Action: updateTransactionAccounts function updateTransactionAccounts (…" at bounding box center [746, 467] width 1344 height 733
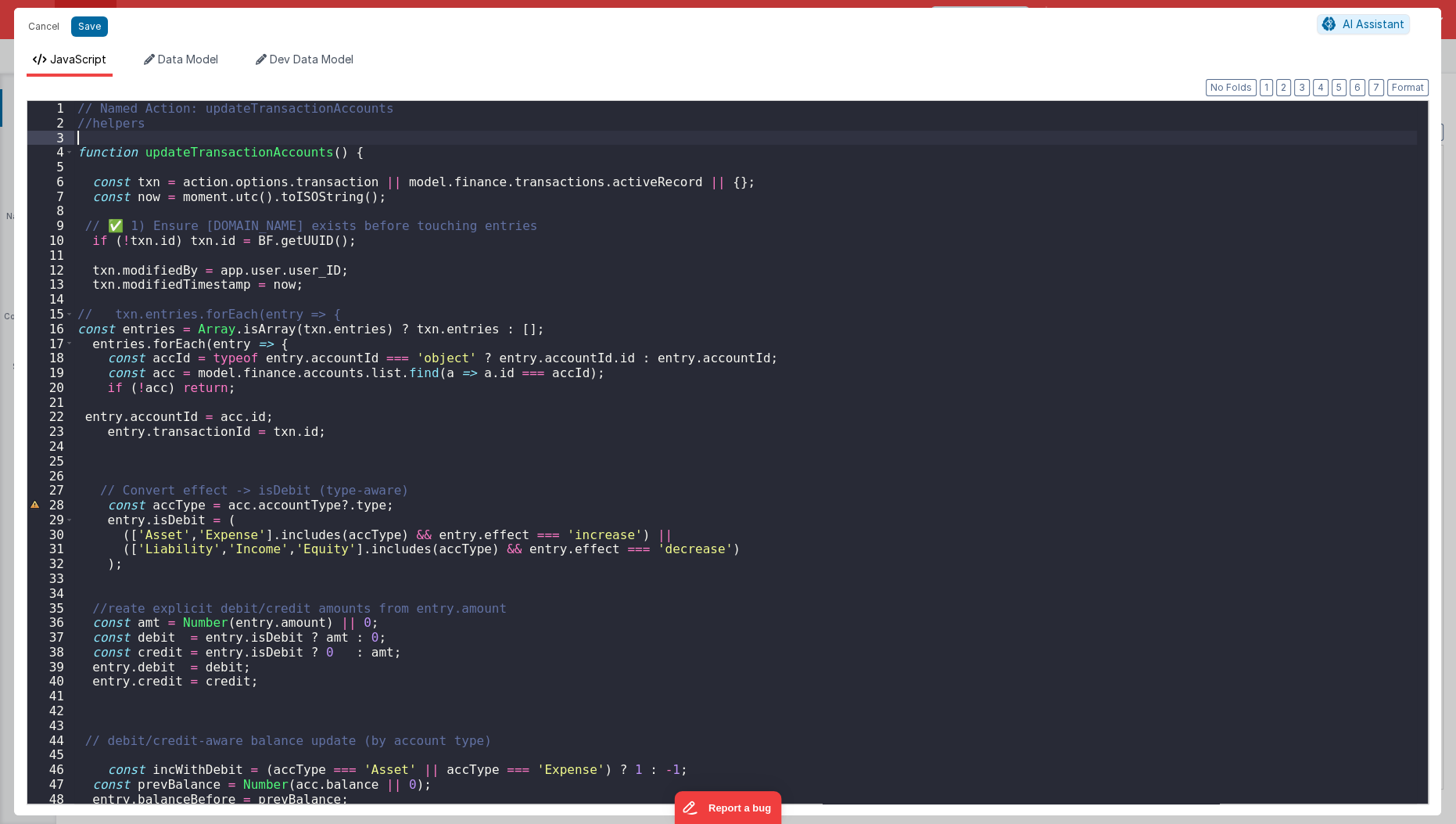
paste textarea
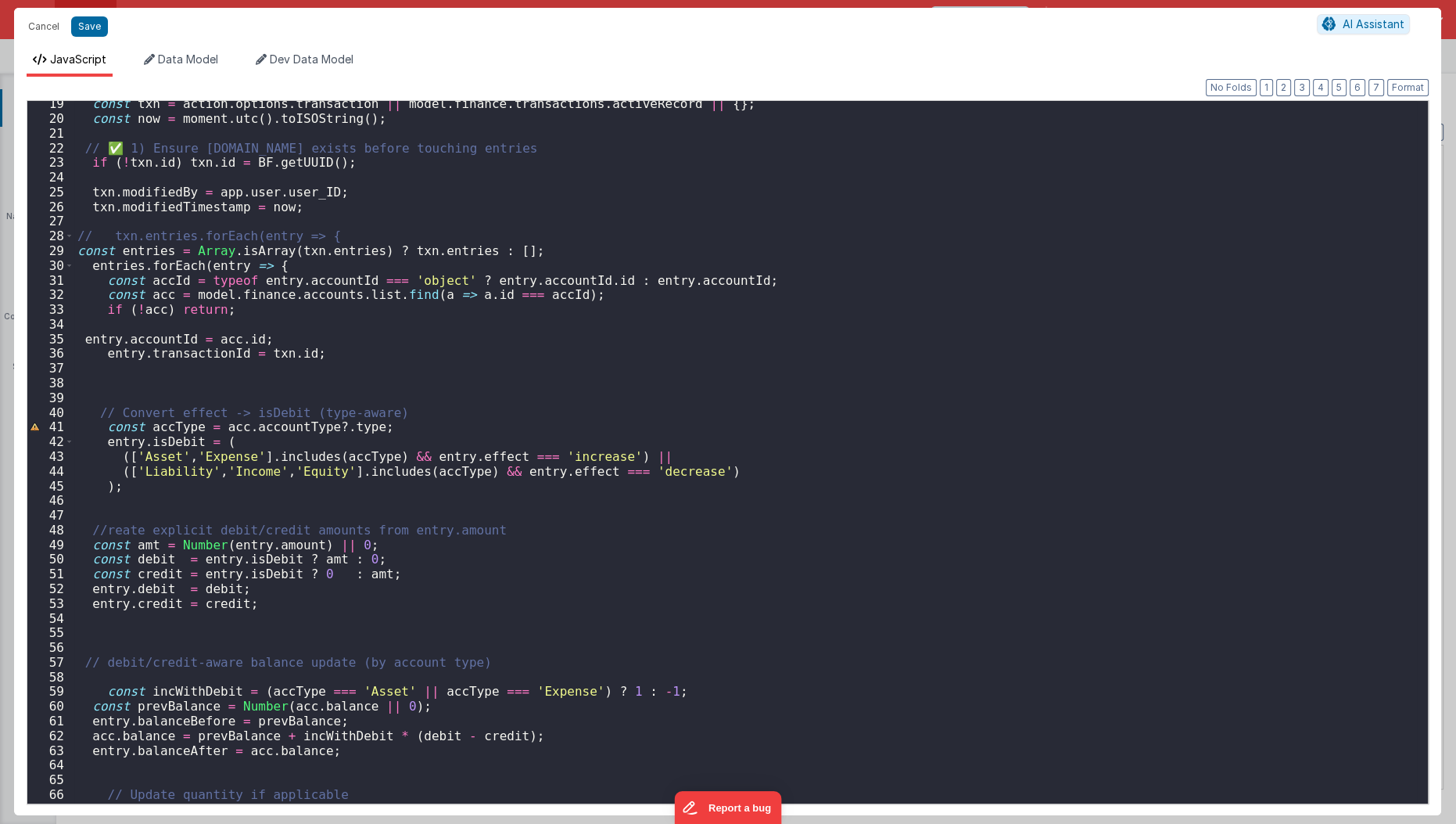
scroll to position [264, 0]
click at [191, 326] on div "const txn = action . options . transaction || model . finance . transactions . …" at bounding box center [746, 466] width 1344 height 733
click at [167, 393] on div "const txn = action . options . transaction || model . finance . transactions . …" at bounding box center [746, 466] width 1344 height 733
click at [171, 388] on div "const txn = action . options . transaction || model . finance . transactions . …" at bounding box center [746, 466] width 1344 height 733
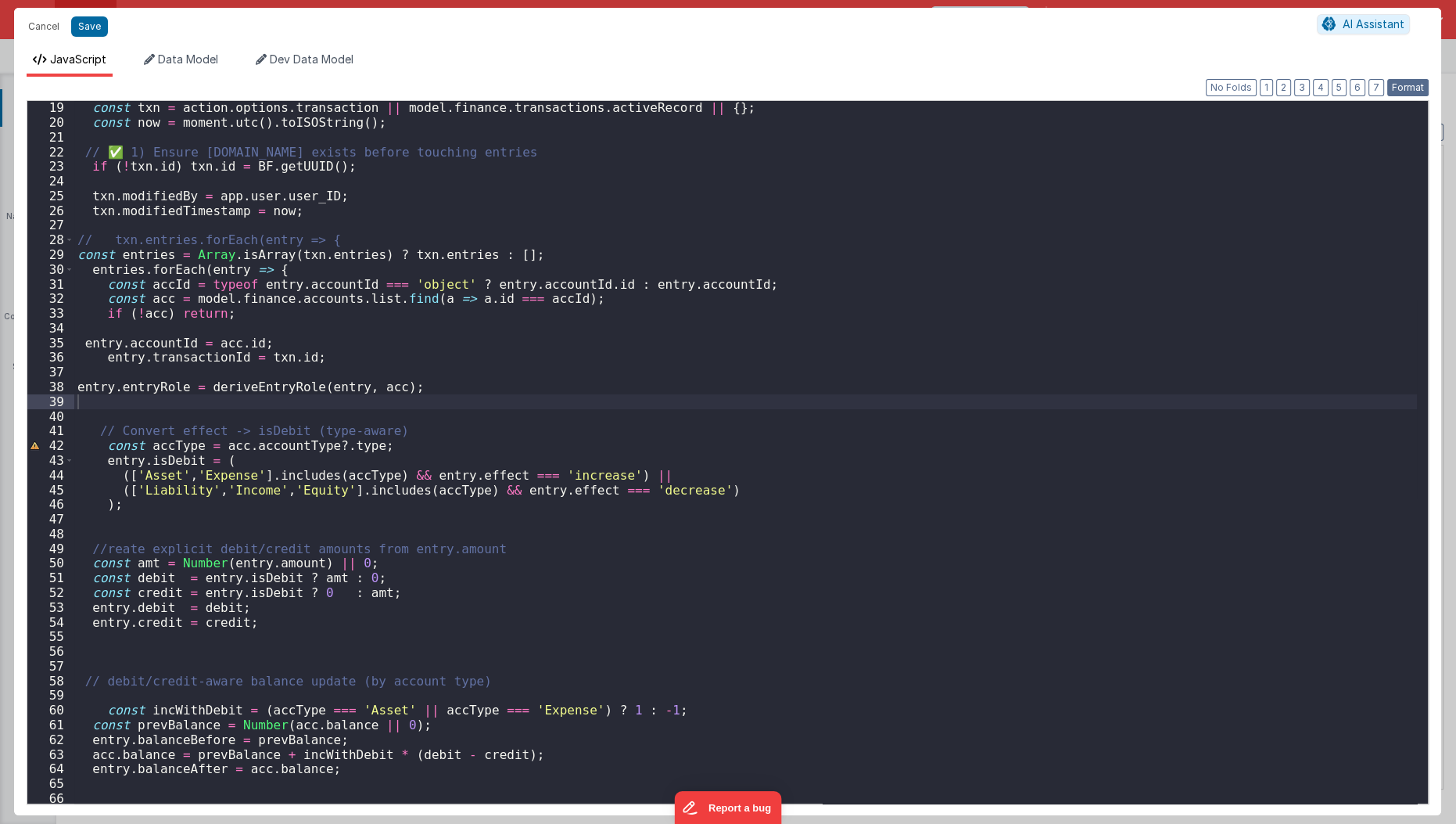
click at [1406, 82] on button "Format" at bounding box center [1408, 87] width 41 height 17
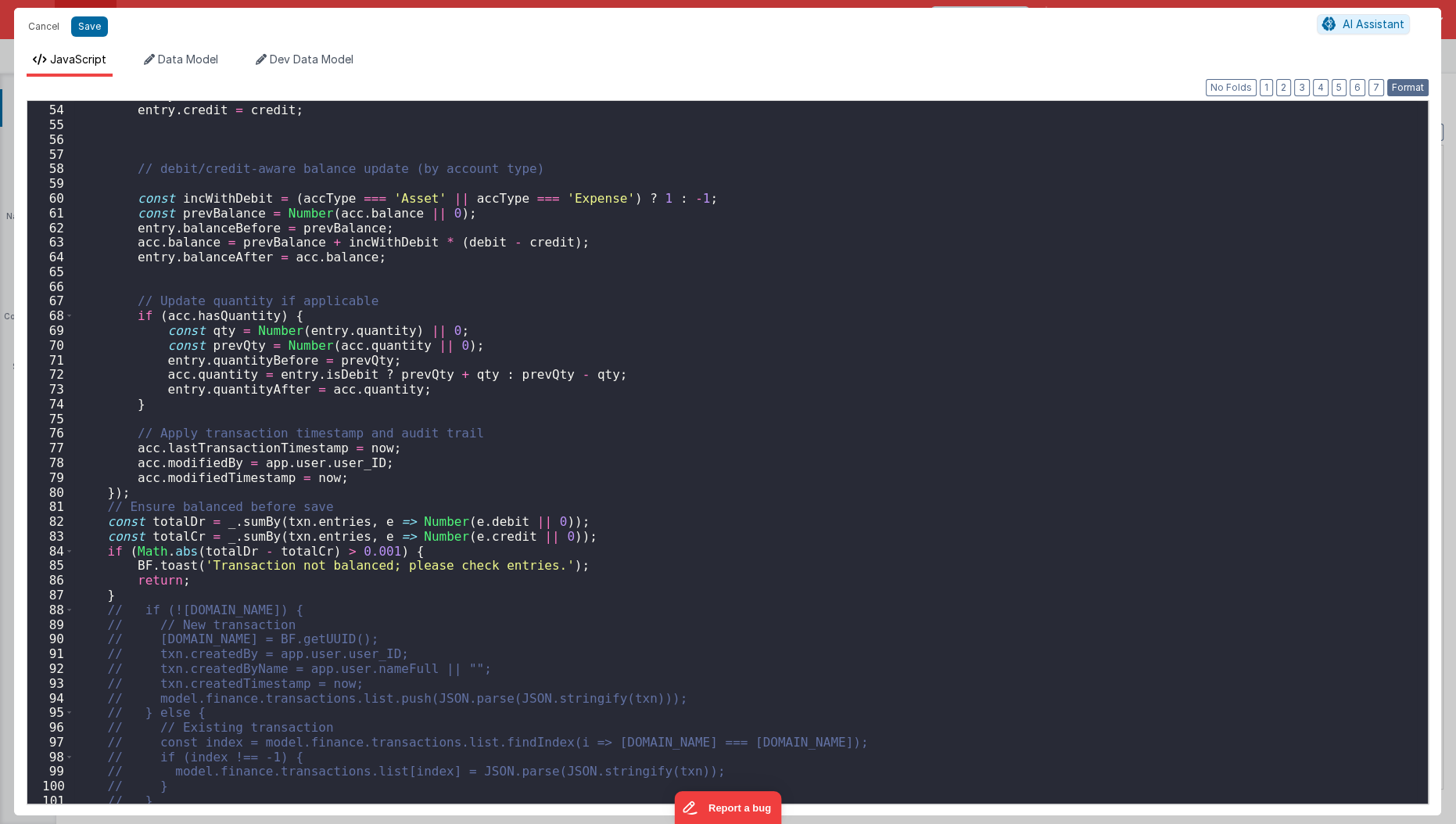
scroll to position [848, 0]
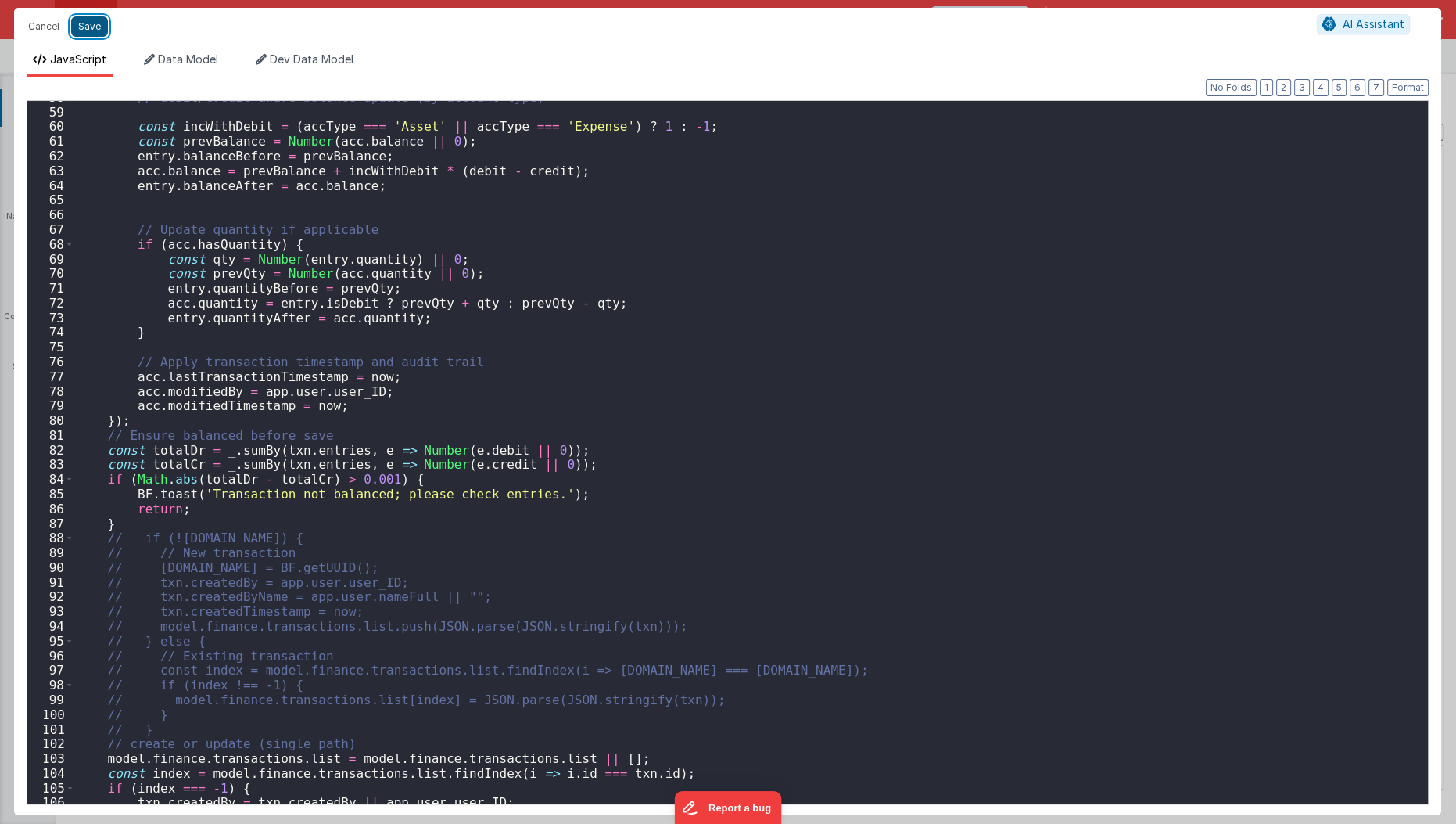
click at [92, 33] on button "Save" at bounding box center [89, 26] width 37 height 20
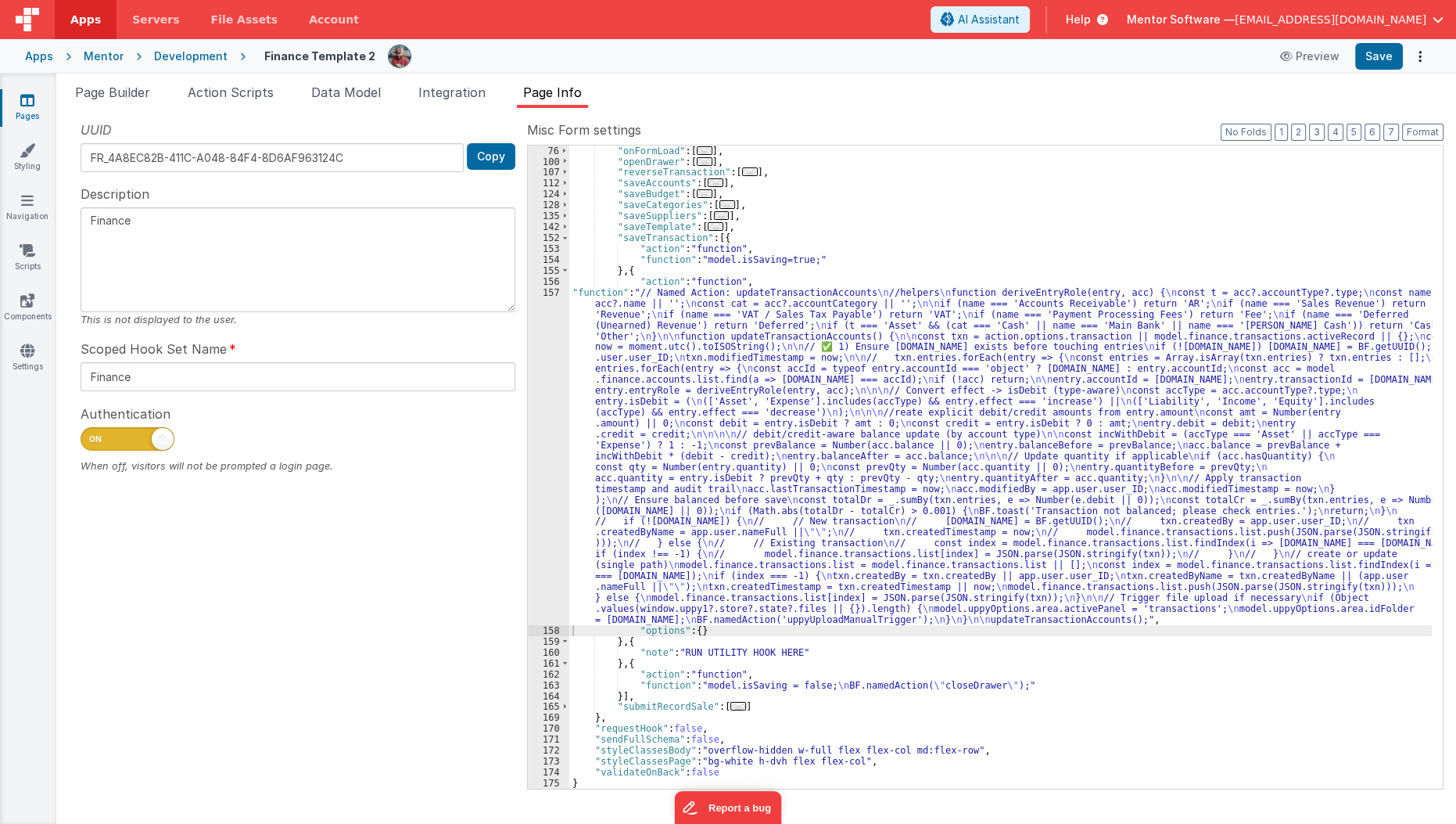
scroll to position [425, 0]
click at [1381, 54] on button "Save" at bounding box center [1380, 56] width 48 height 27
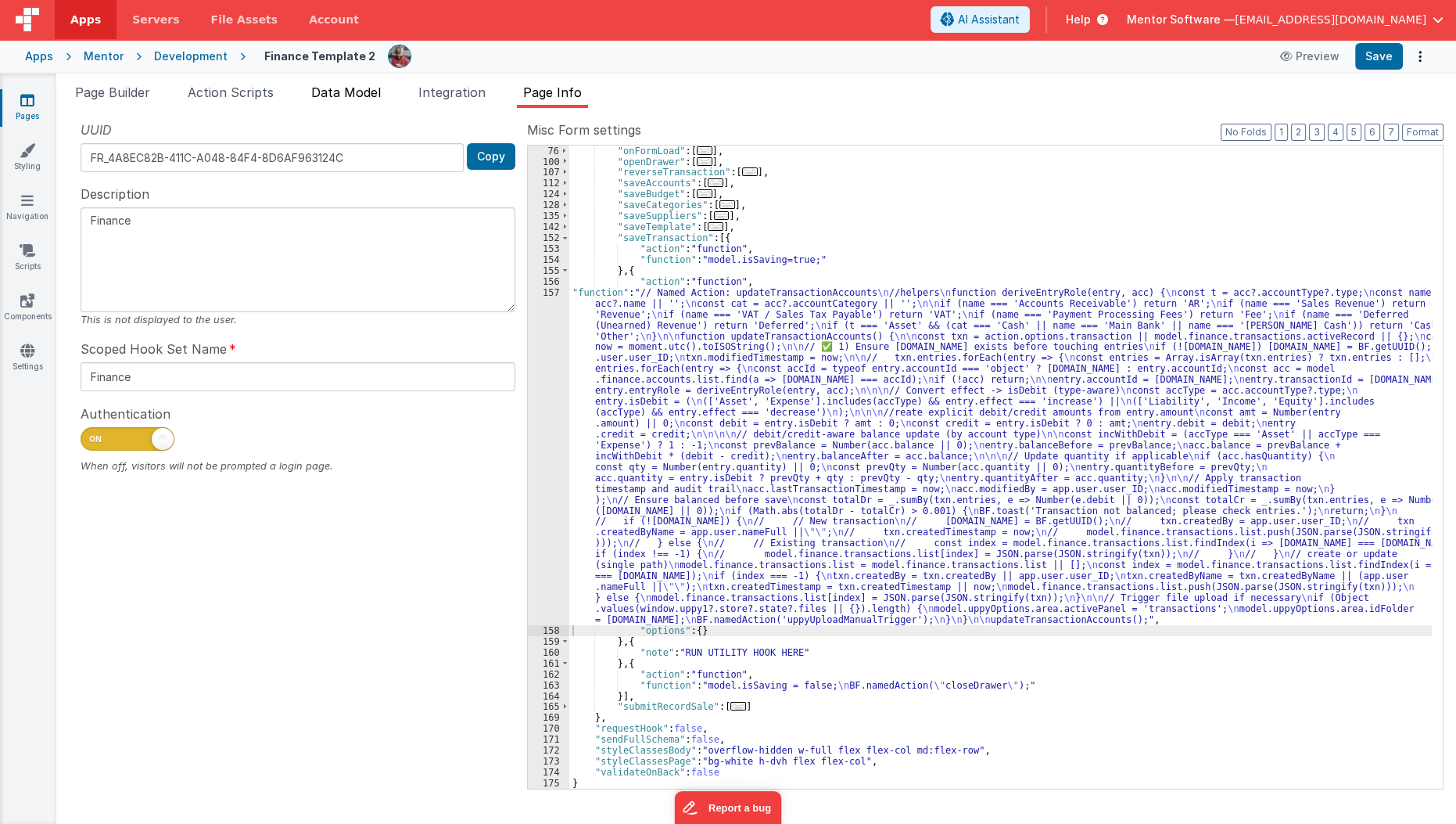
click at [336, 94] on span "Data Model" at bounding box center [346, 92] width 70 height 16
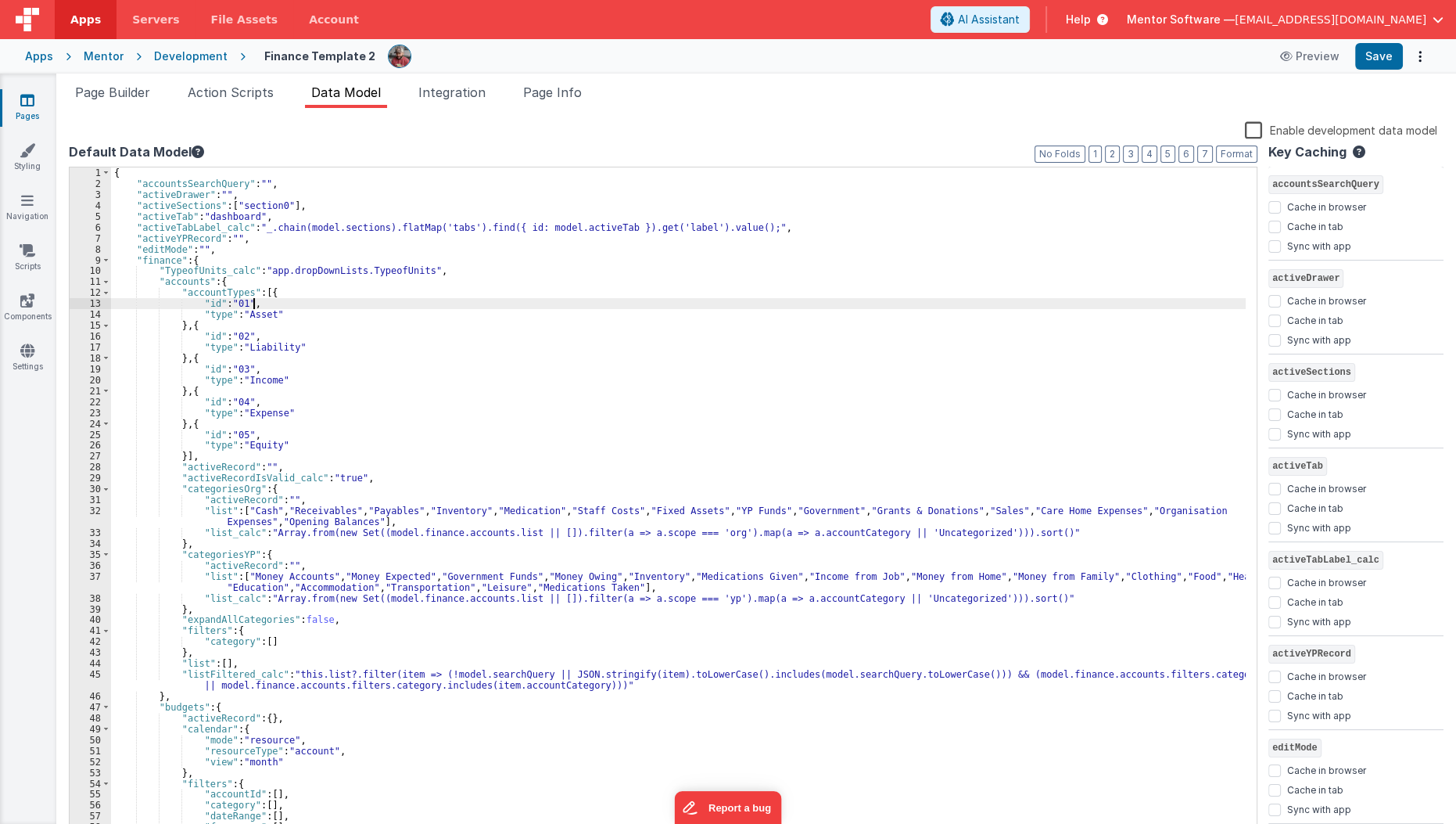
click at [256, 307] on div "{ "accountsSearchQuery" : "" , "activeDrawer" : "" , "activeSections" : [ "sect…" at bounding box center [679, 512] width 1136 height 691
click at [282, 295] on div "{ "accountsSearchQuery" : "" , "activeDrawer" : "" , "activeSections" : [ "sect…" at bounding box center [679, 512] width 1136 height 691
click at [132, 94] on span "Page Builder" at bounding box center [112, 92] width 75 height 16
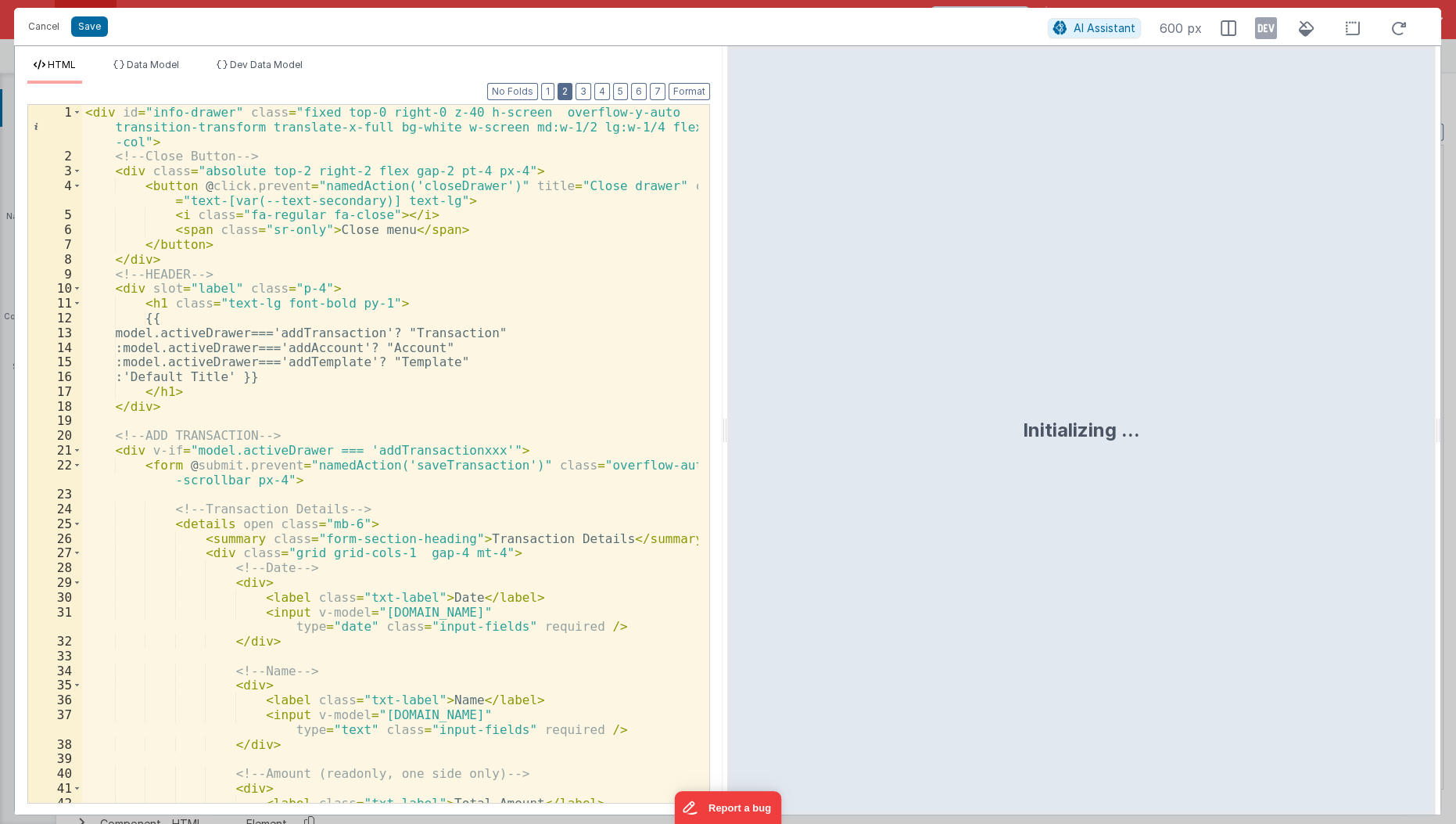
click at [573, 96] on button "2" at bounding box center [565, 91] width 15 height 17
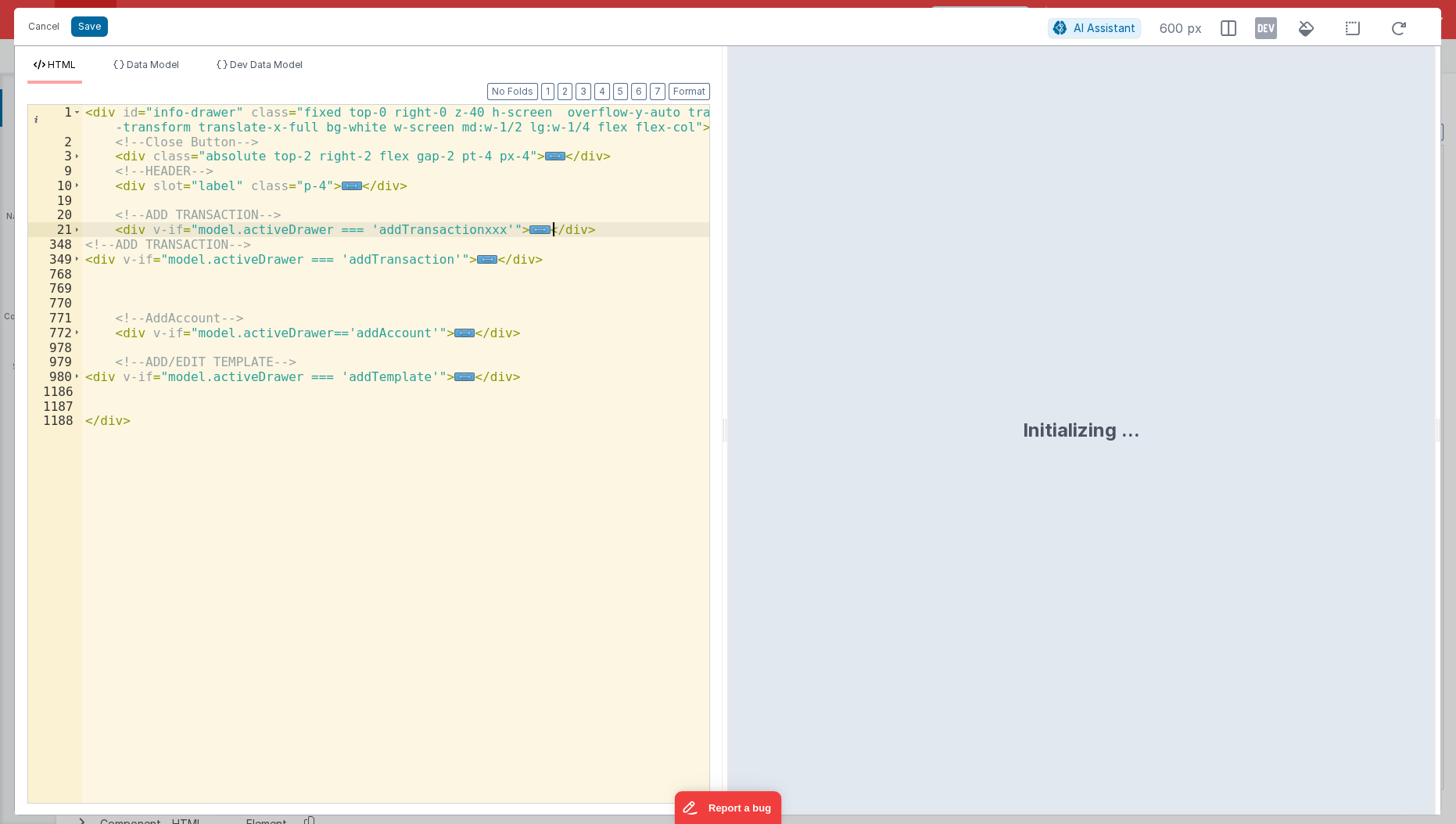
click at [569, 232] on div "< div id = "info-drawer" class = "fixed top-0 right-0 z-40 h-screen overflow-y-…" at bounding box center [396, 476] width 629 height 743
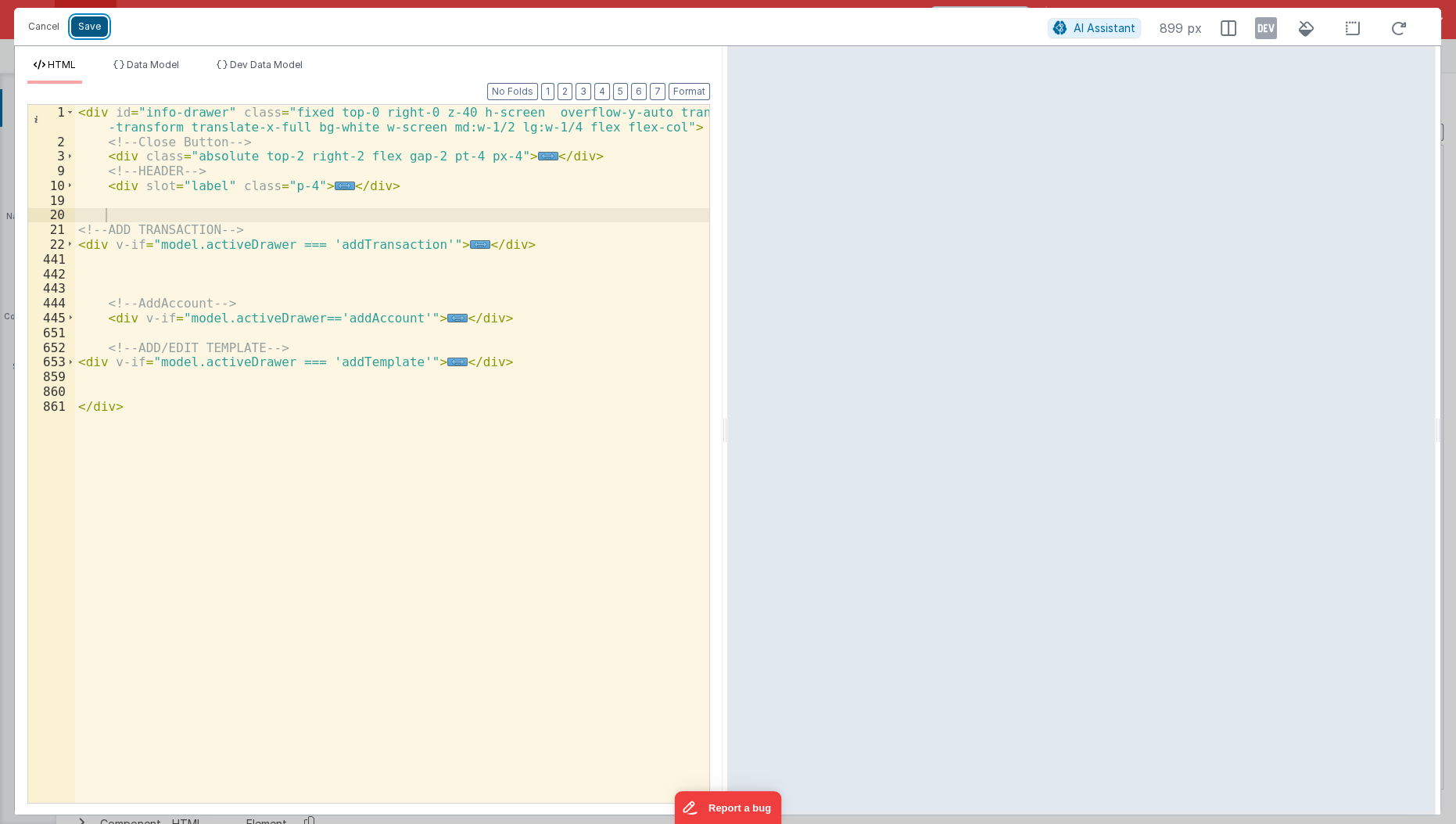
click at [88, 25] on button "Save" at bounding box center [89, 26] width 37 height 20
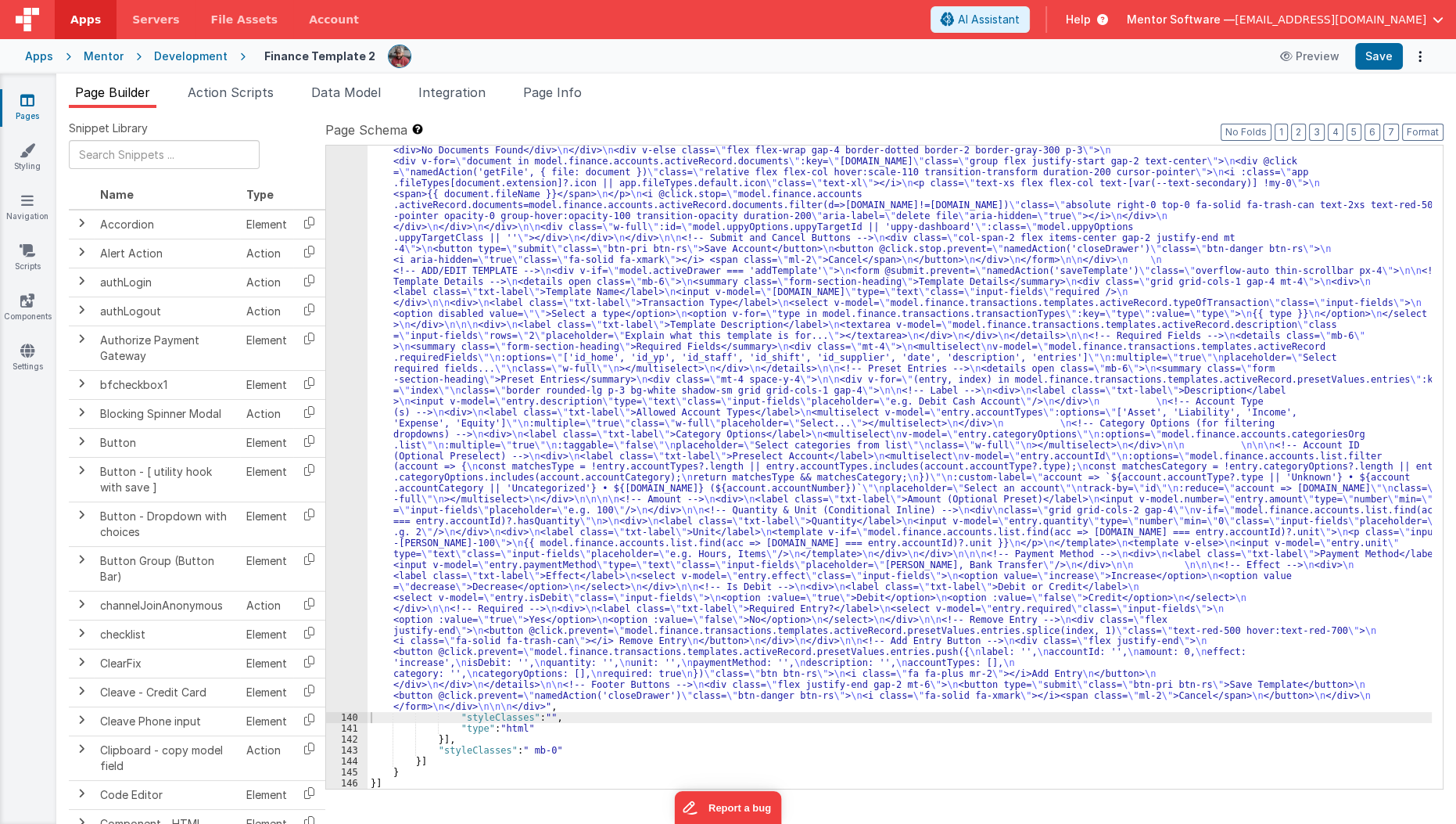
scroll to position [7959, 0]
click at [1370, 65] on button "Save" at bounding box center [1380, 56] width 48 height 27
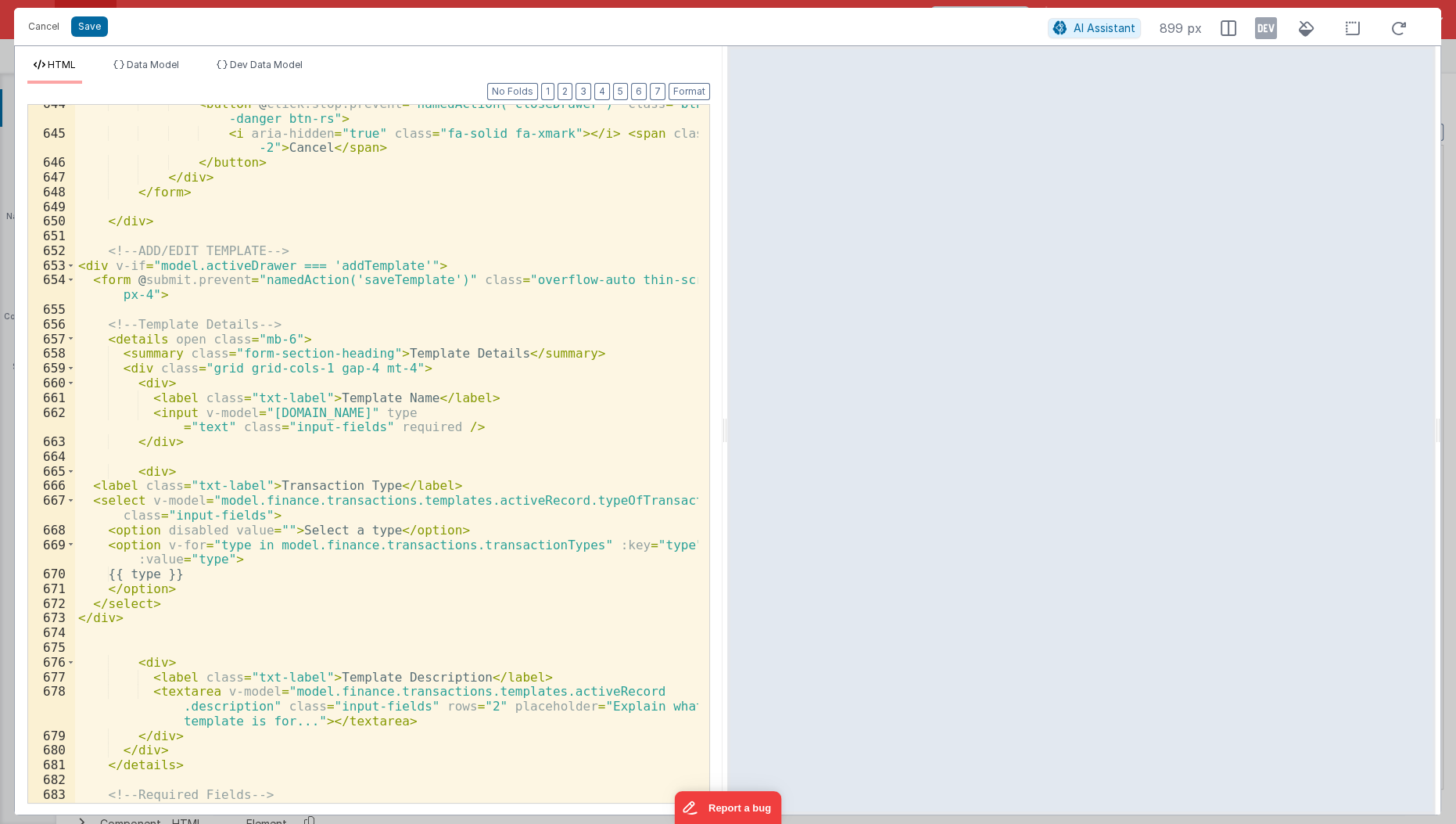
scroll to position [12555, 0]
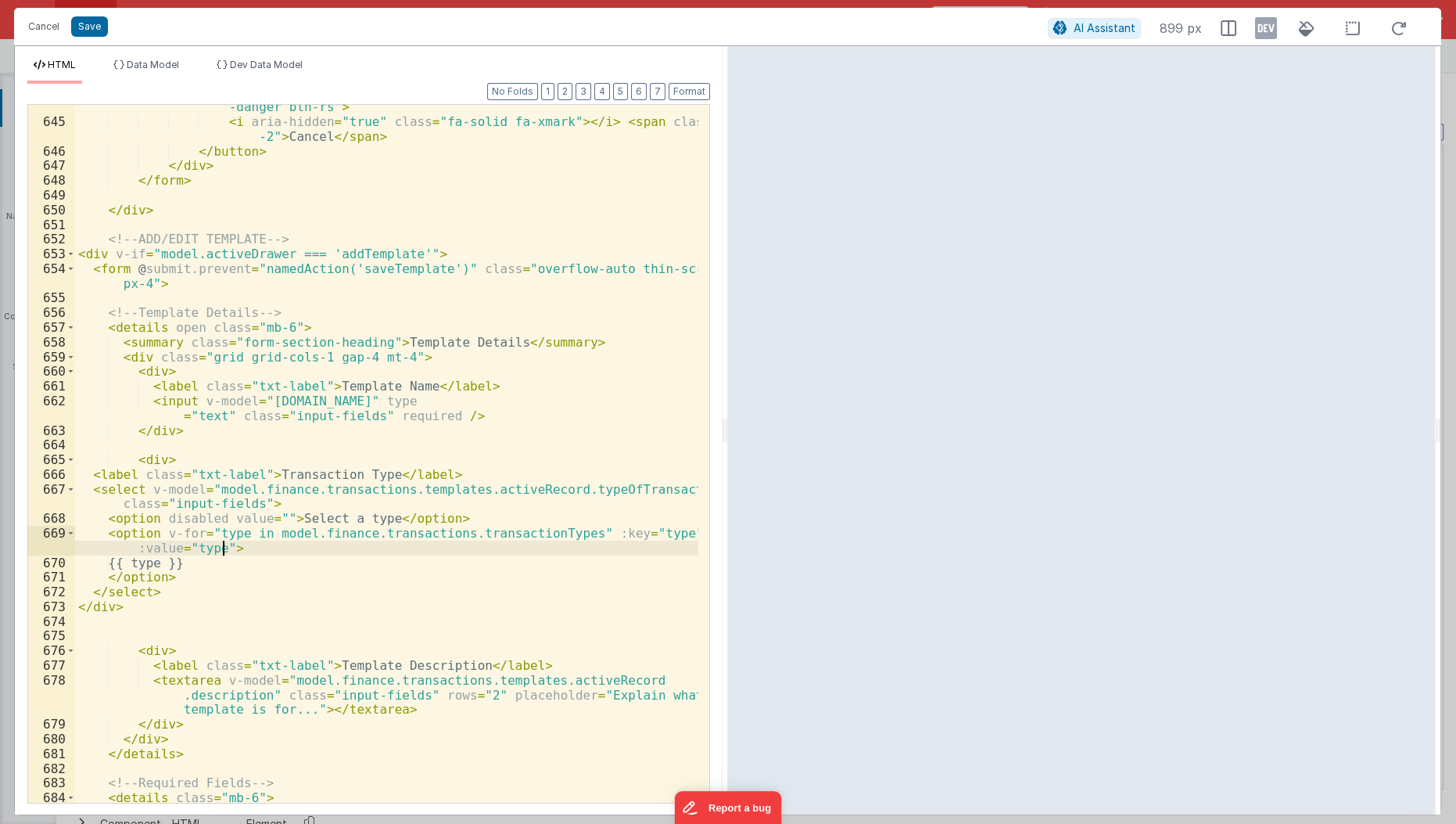
click at [222, 545] on div "< button @ click.stop.prevent = "namedAction('closeDrawer')" class = "btn -dang…" at bounding box center [387, 456] width 625 height 743
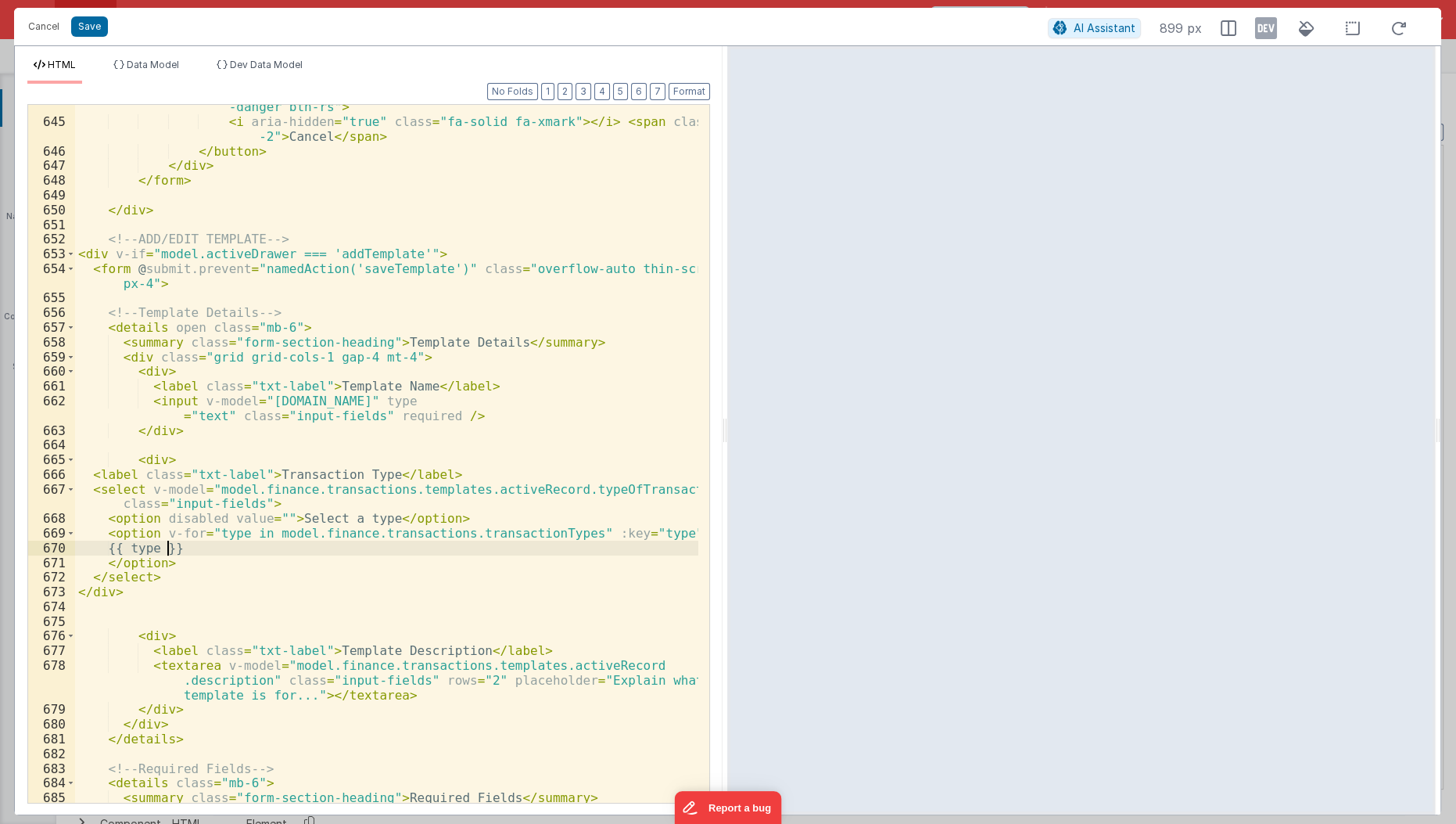
click at [168, 546] on div "< button @ click.stop.prevent = "namedAction('closeDrawer')" class = "btn -dang…" at bounding box center [387, 456] width 625 height 743
click at [160, 69] on span "Data Model" at bounding box center [153, 65] width 52 height 12
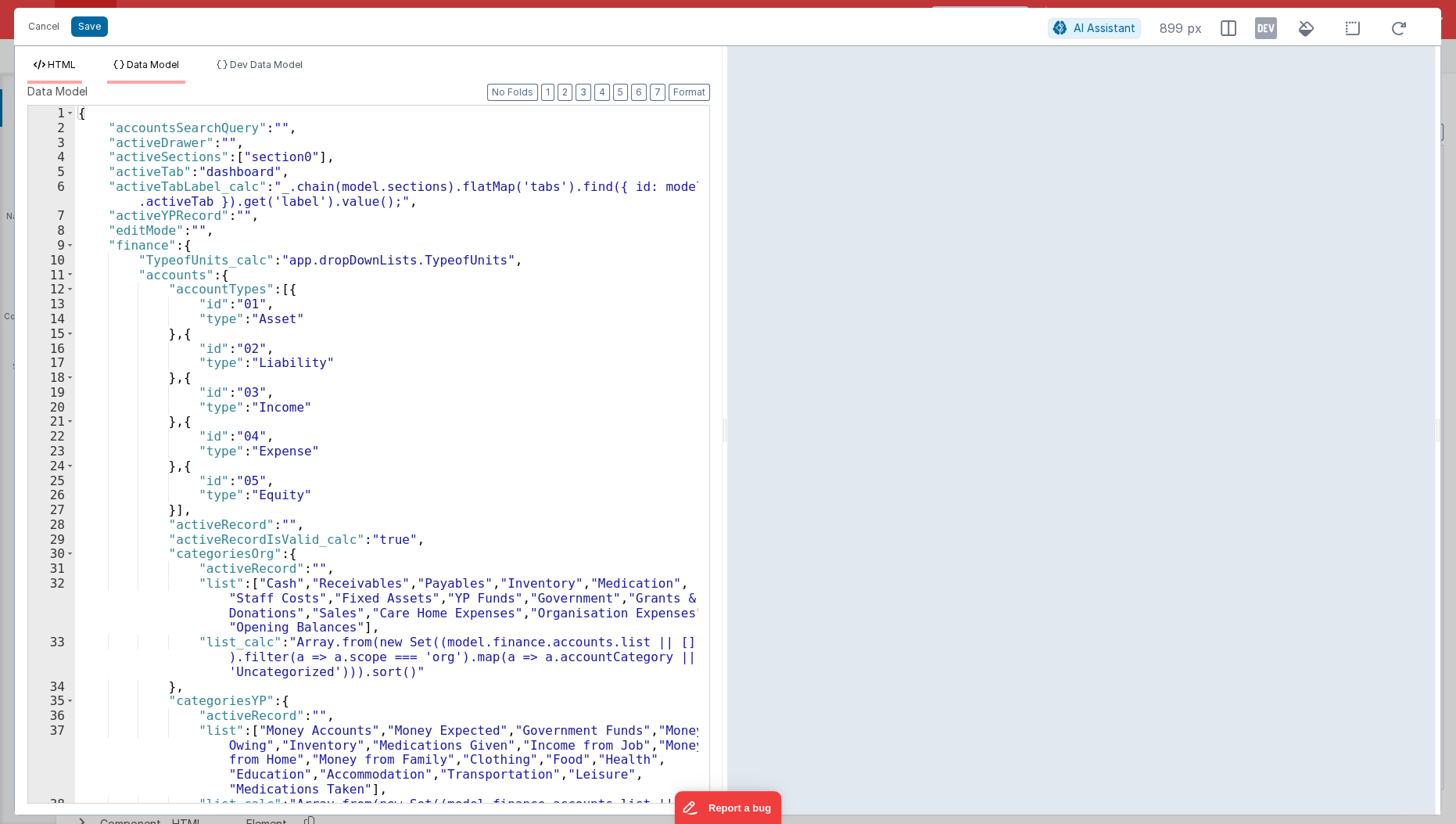
click at [56, 66] on span "HTML" at bounding box center [62, 65] width 28 height 12
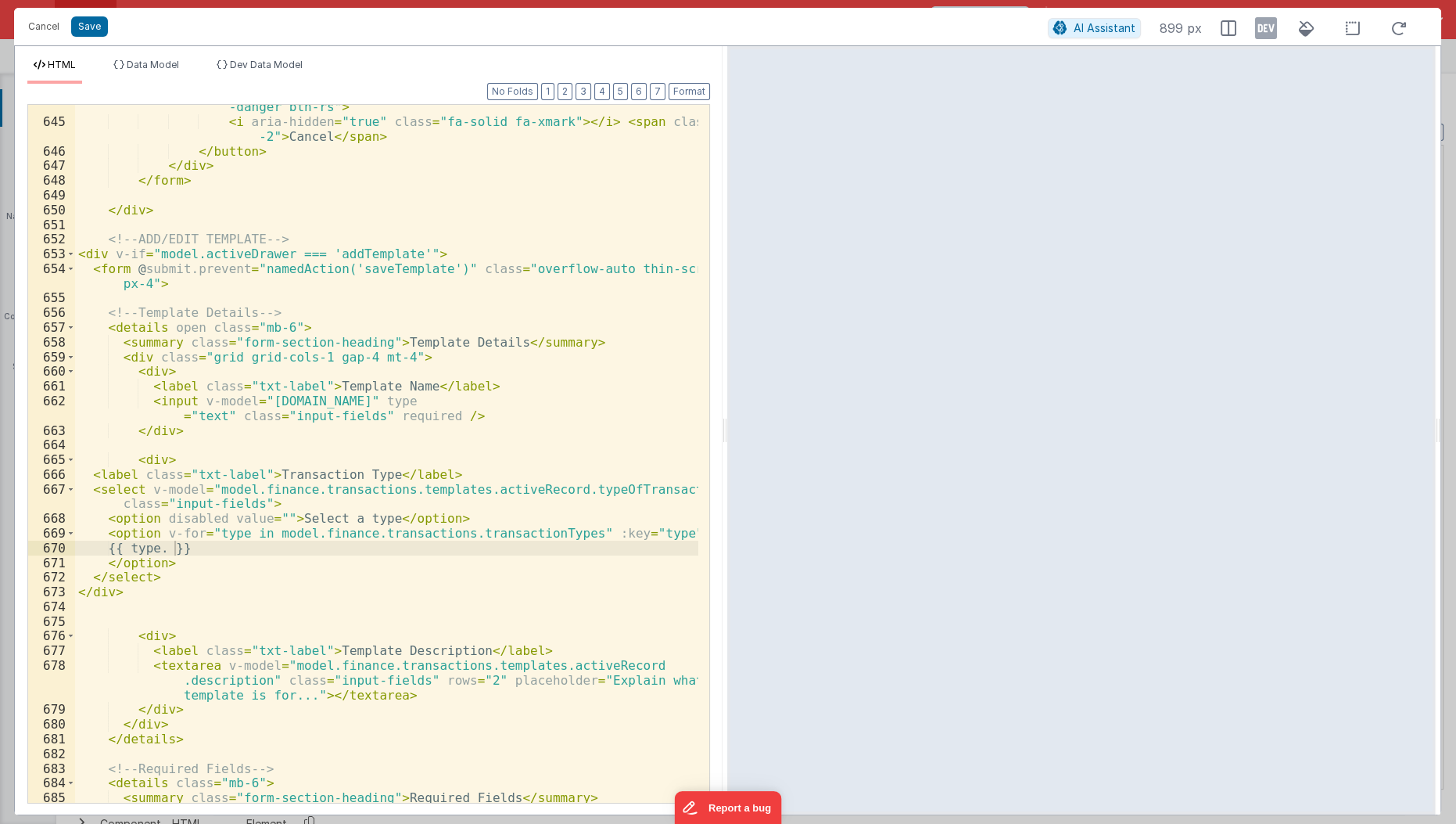
click at [219, 596] on div "< button @ click.stop.prevent = "namedAction('closeDrawer')" class = "btn -dang…" at bounding box center [387, 456] width 625 height 743
click at [171, 551] on div "< button @ click.stop.prevent = "namedAction('closeDrawer')" class = "btn -dang…" at bounding box center [387, 456] width 625 height 743
click at [97, 37] on div "Cancel Save" at bounding box center [534, 27] width 1028 height 22
click at [95, 34] on button "Save" at bounding box center [89, 26] width 37 height 20
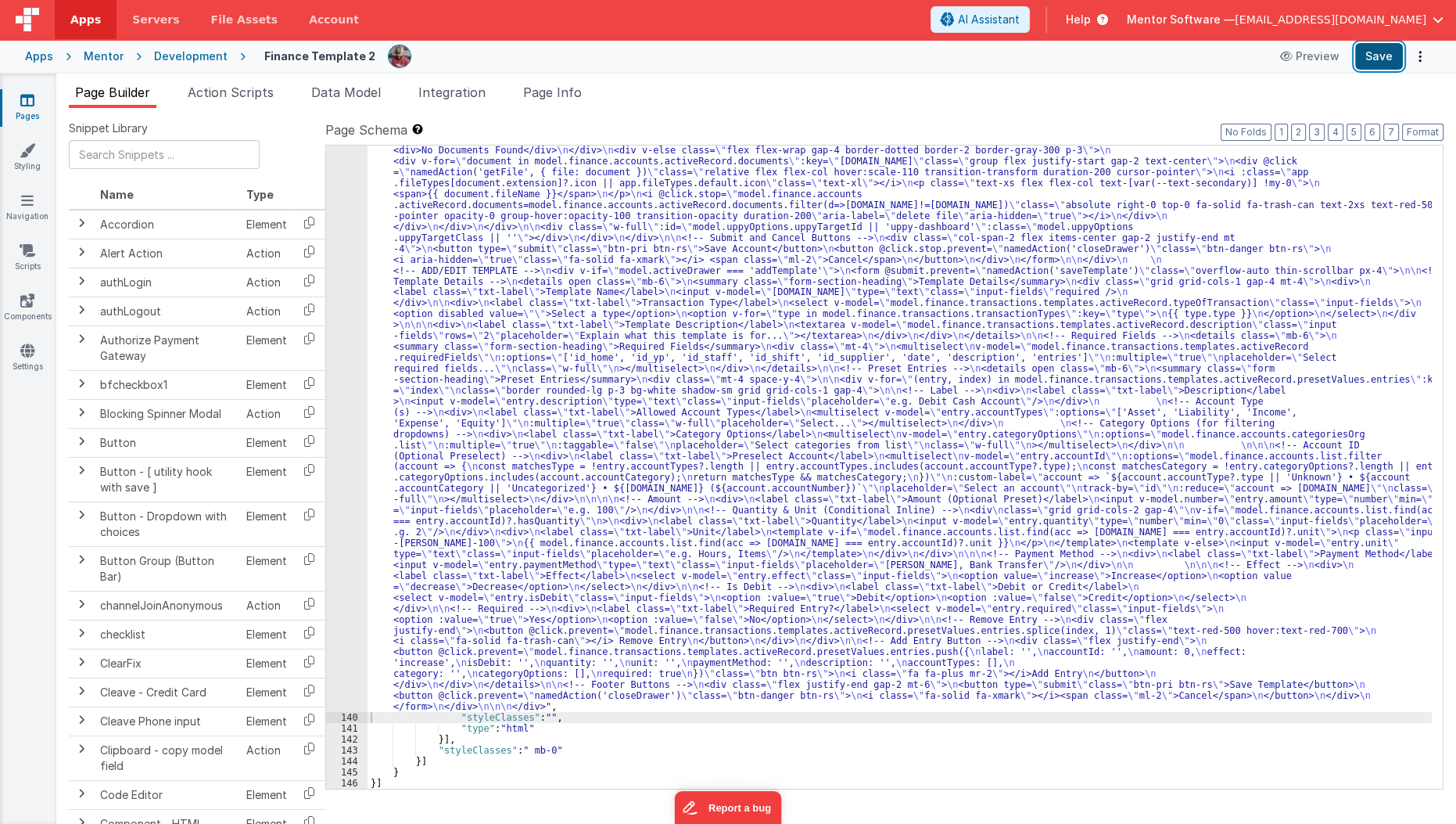
click at [1376, 65] on button "Save" at bounding box center [1380, 56] width 48 height 27
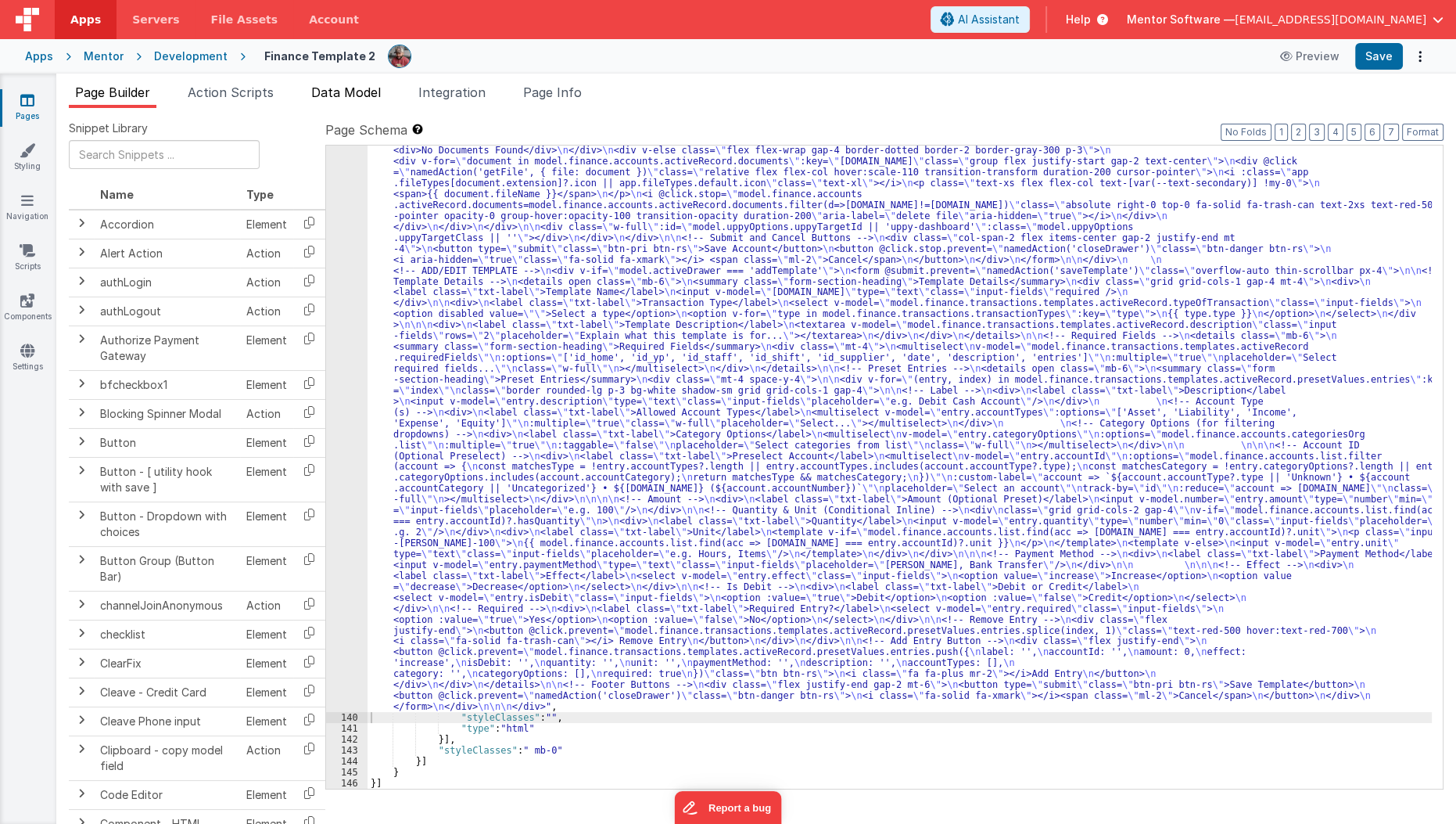
click at [358, 100] on li "Data Model" at bounding box center [346, 95] width 82 height 25
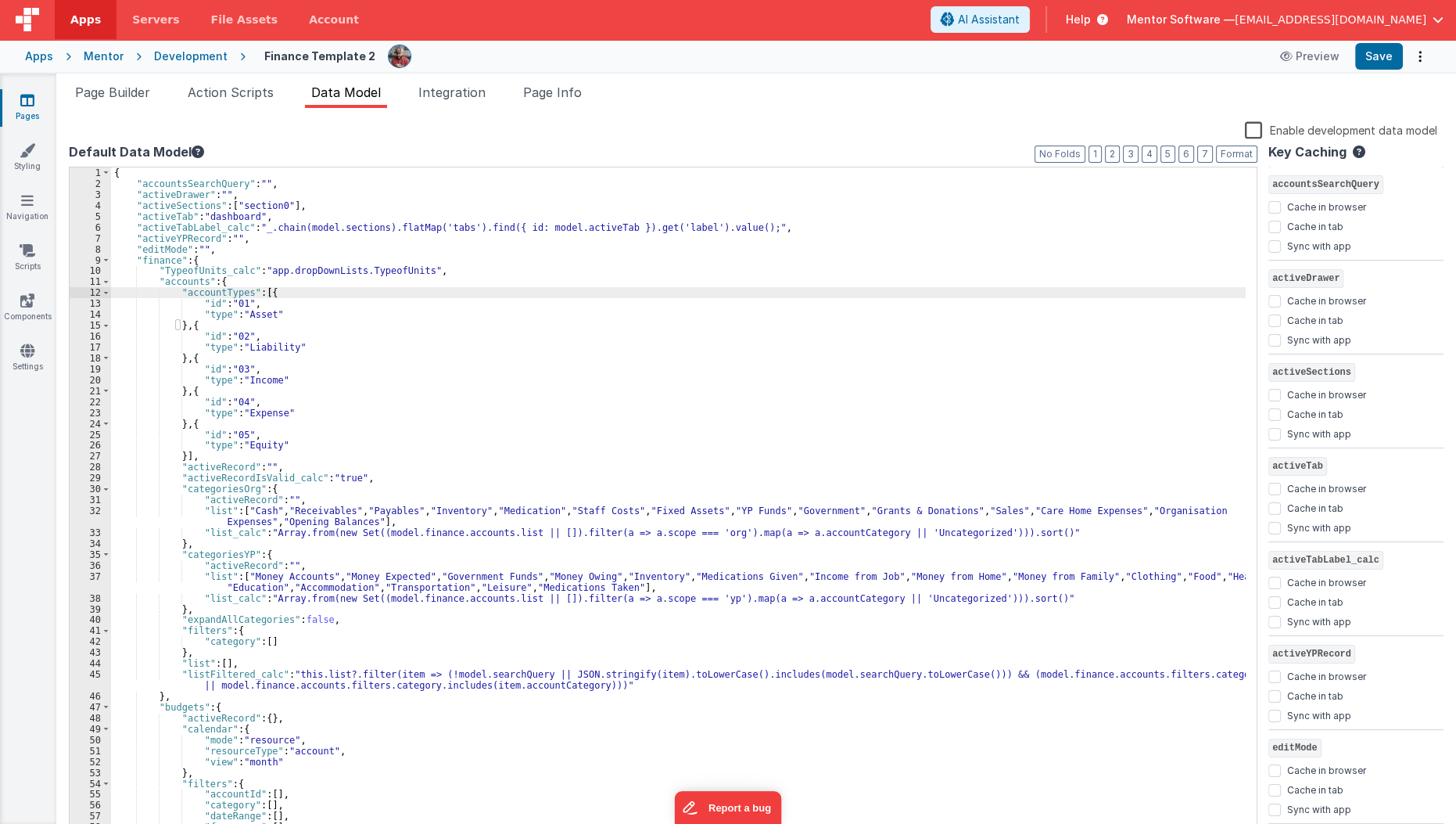
click at [1257, 138] on label "Enable development data model" at bounding box center [1341, 129] width 192 height 18
click at [0, 0] on input "Enable development data model" at bounding box center [0, 0] width 0 height 0
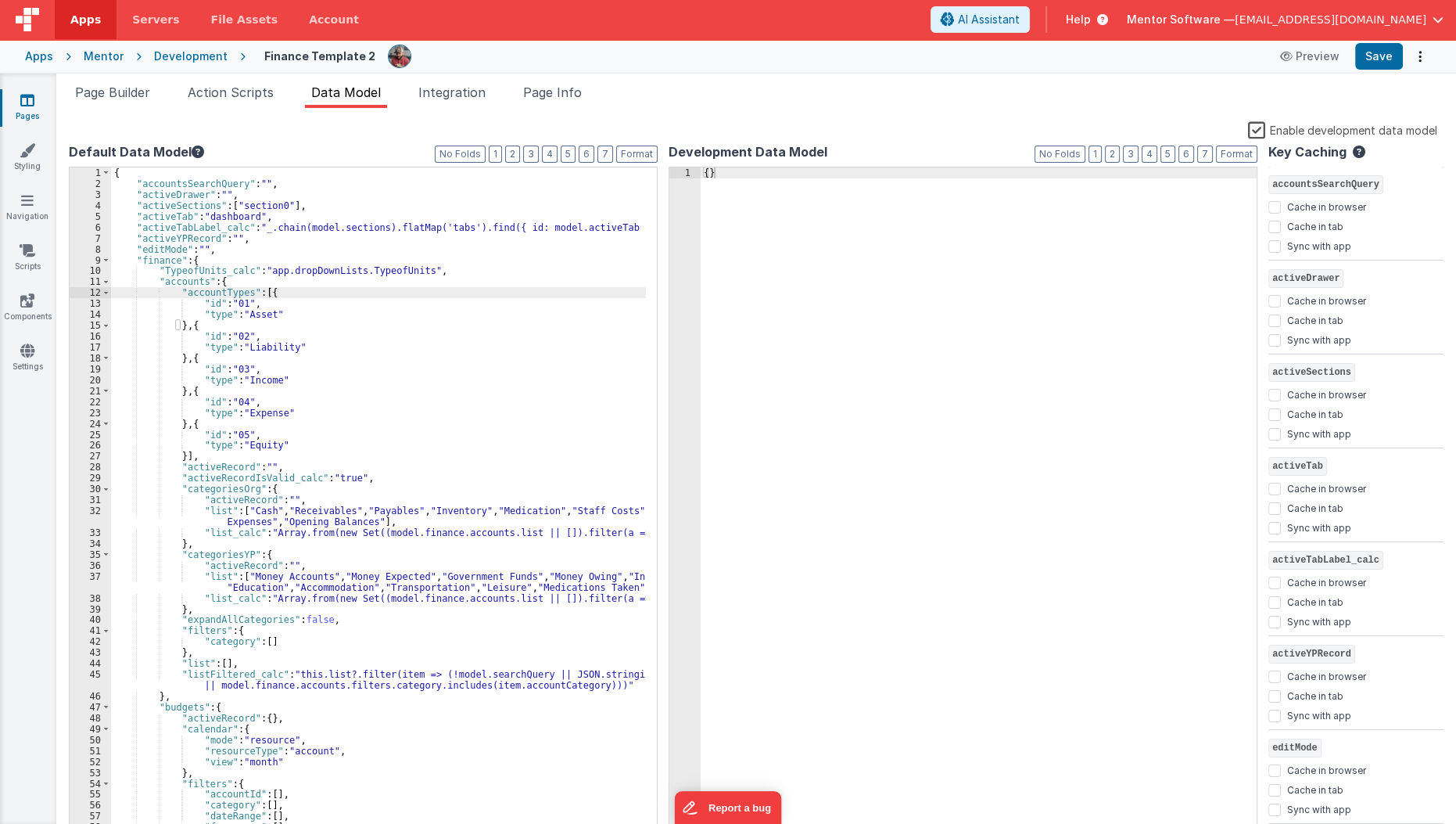
click at [1257, 138] on label "Enable development data model" at bounding box center [1342, 129] width 189 height 18
click at [0, 0] on input "Enable development data model" at bounding box center [0, 0] width 0 height 0
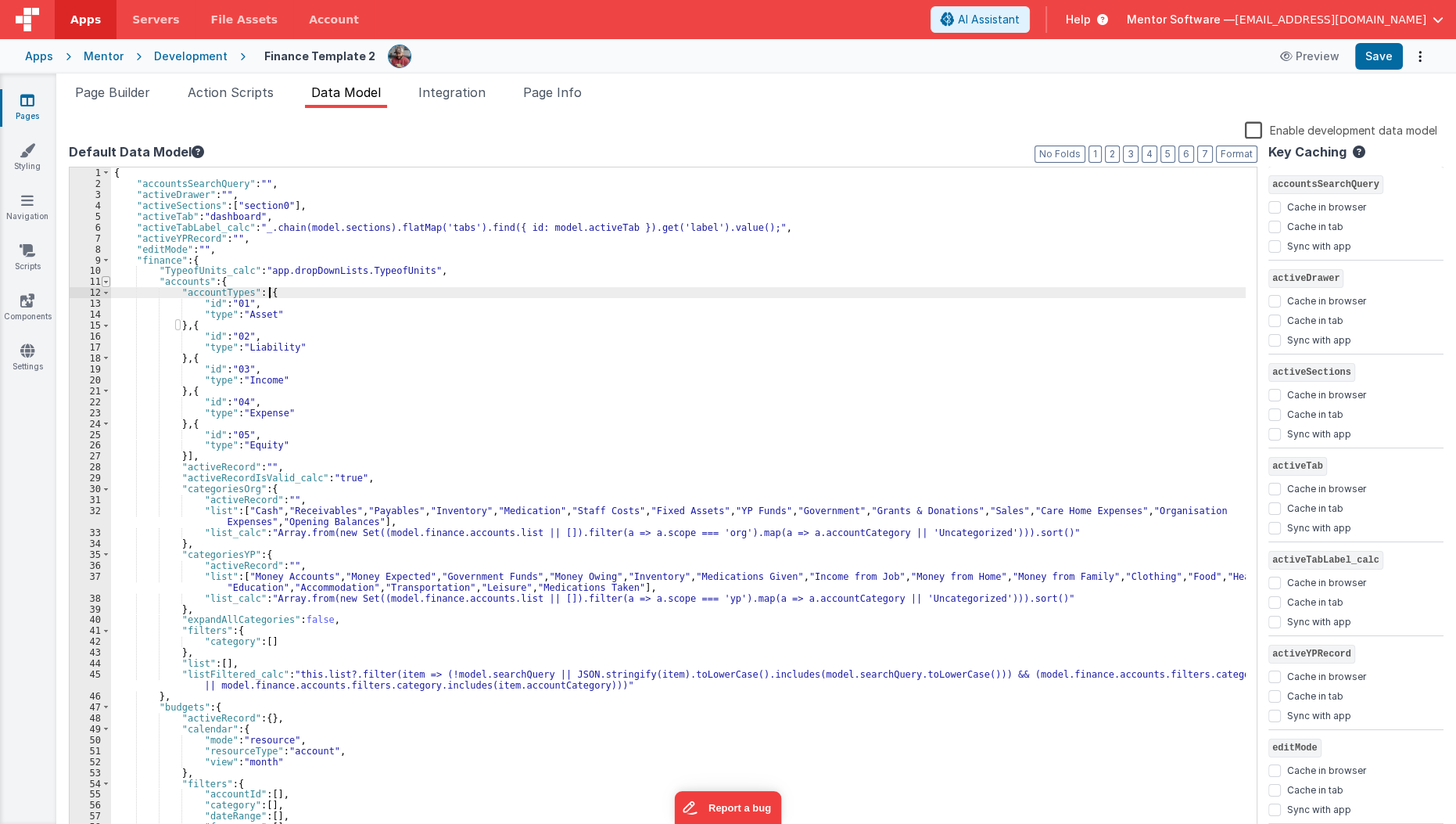
click at [106, 282] on span at bounding box center [106, 281] width 9 height 11
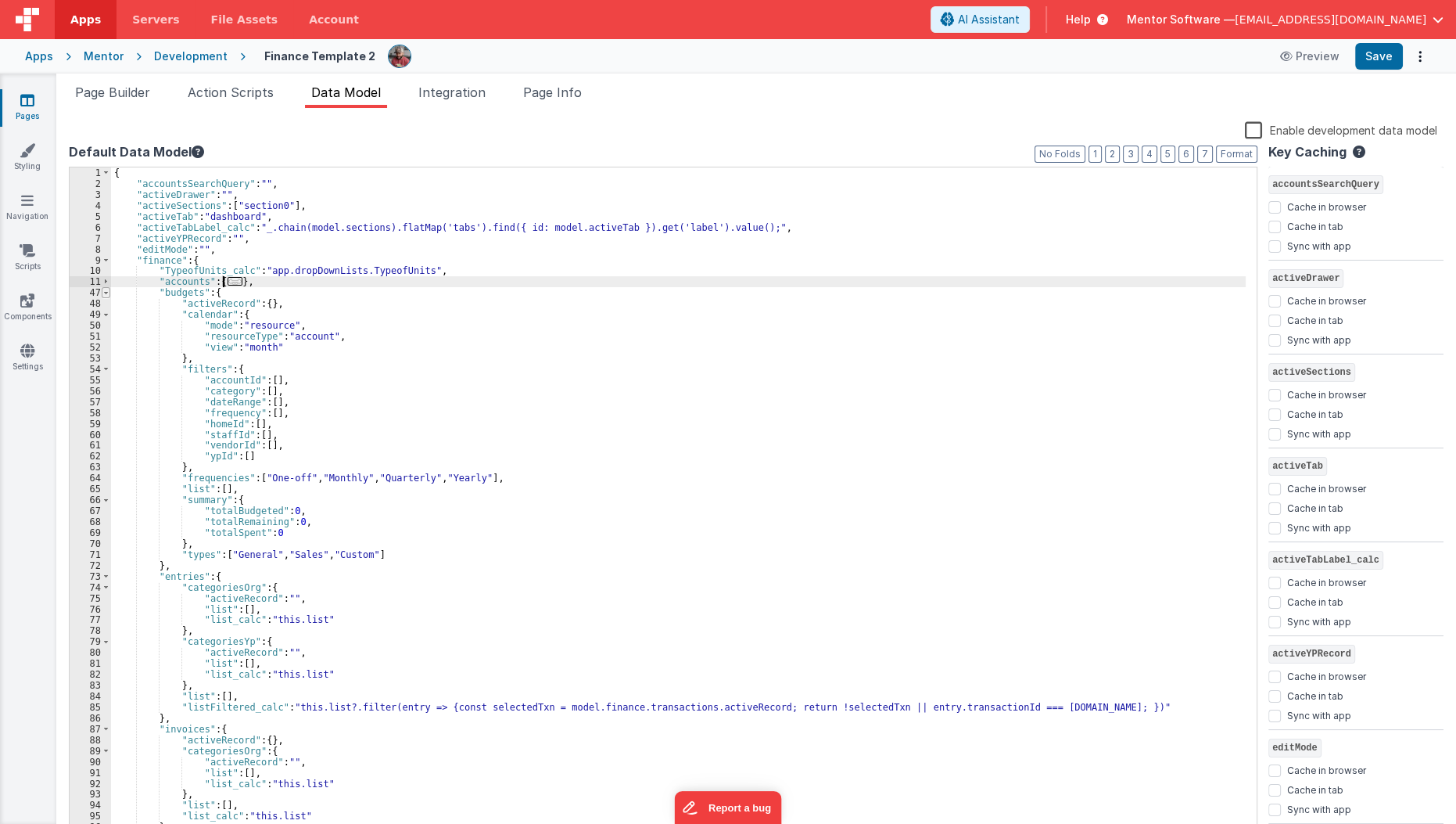
click at [103, 293] on span at bounding box center [106, 292] width 9 height 11
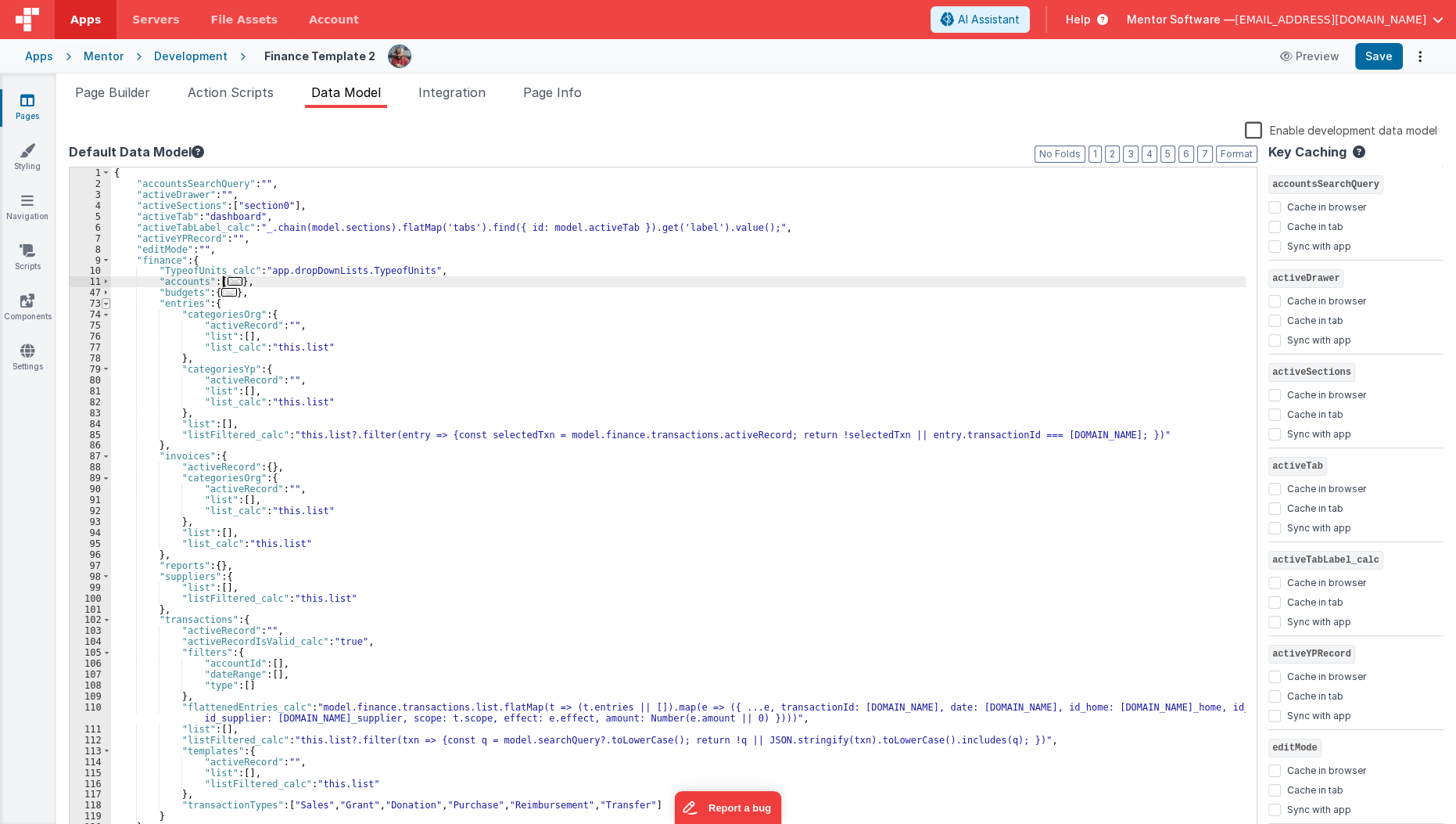
click at [104, 303] on span at bounding box center [106, 303] width 9 height 11
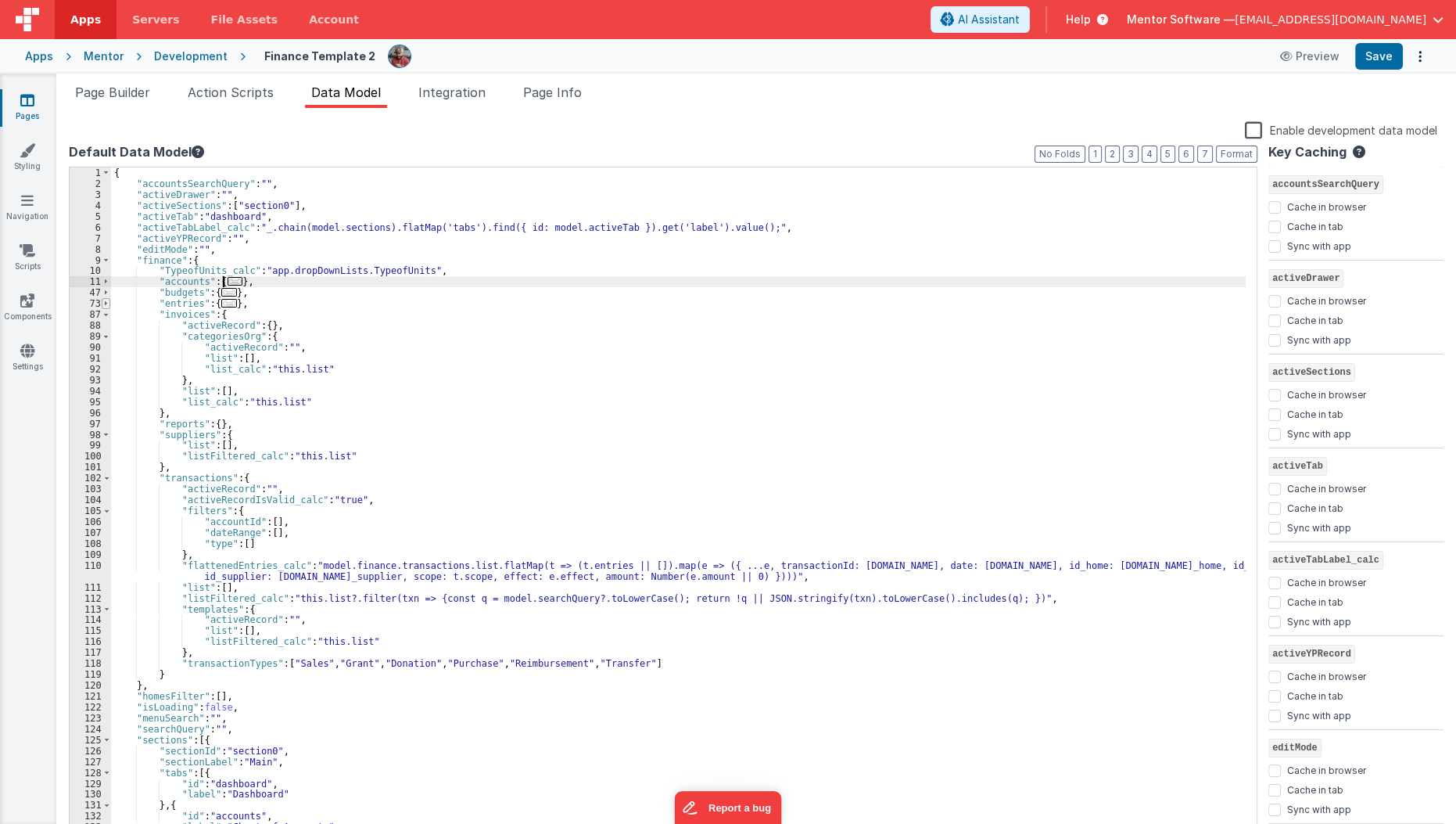
click at [104, 303] on span at bounding box center [106, 303] width 9 height 11
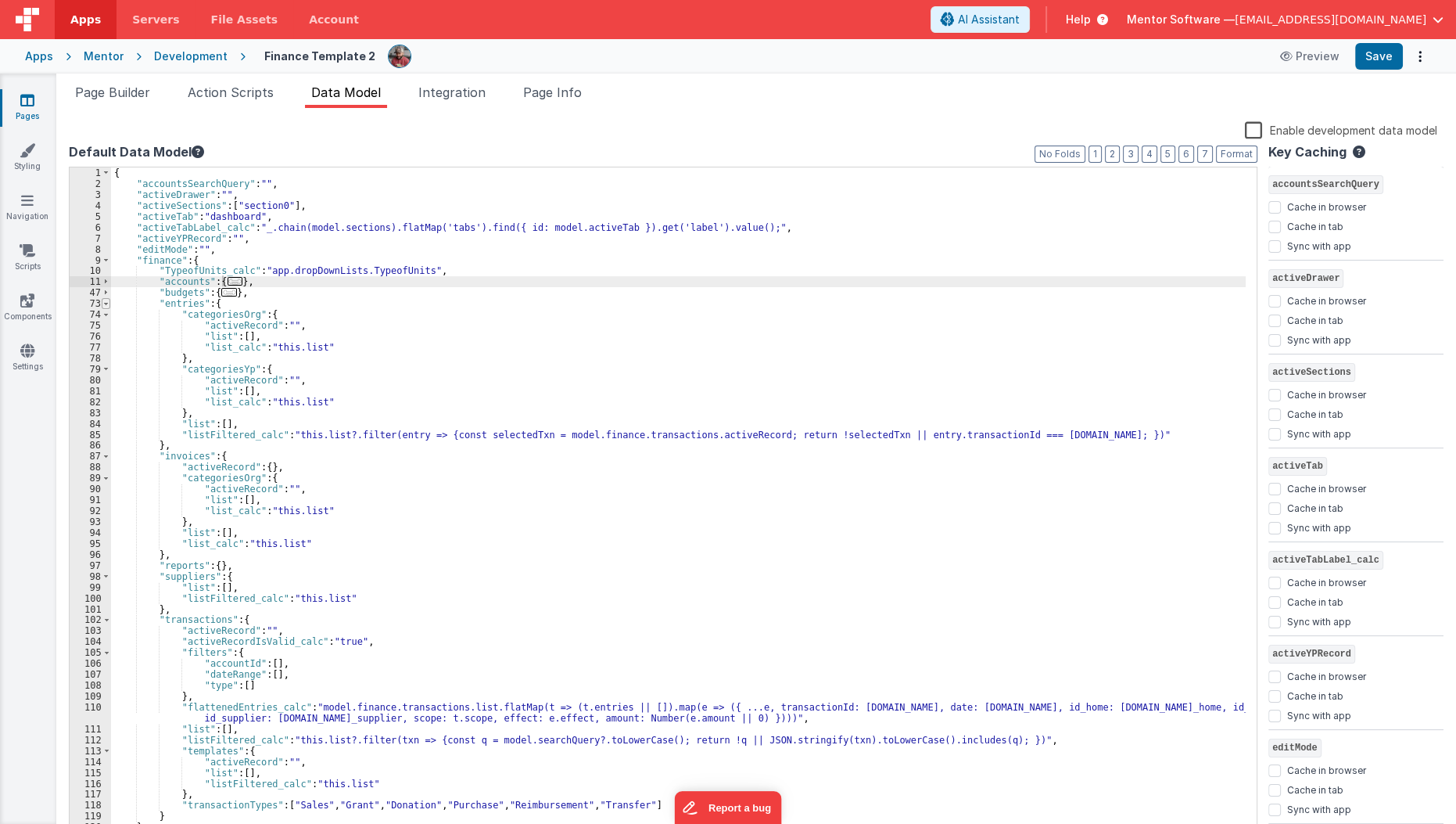
click at [104, 303] on span at bounding box center [106, 303] width 9 height 11
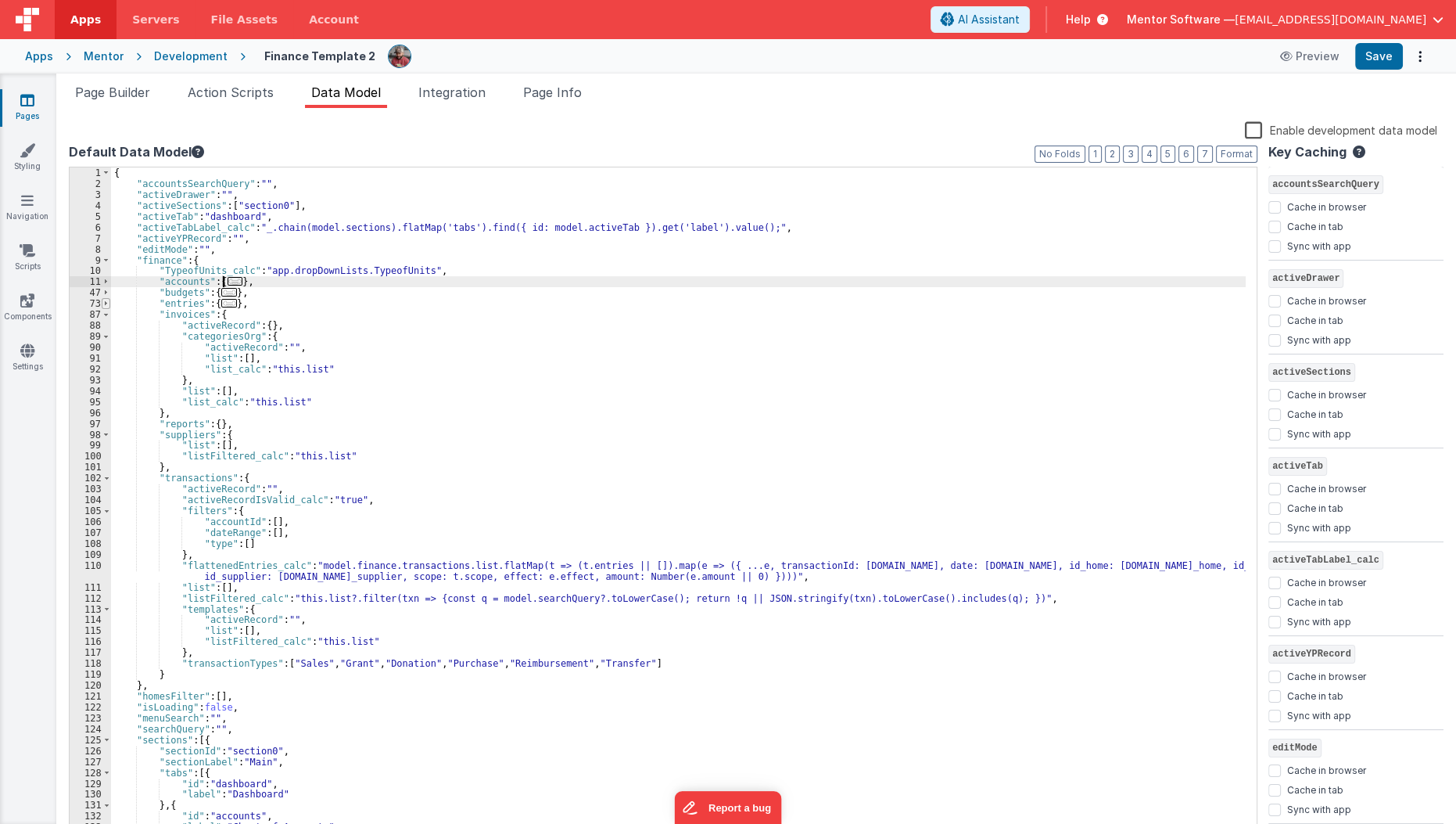
click at [104, 303] on span at bounding box center [106, 303] width 9 height 11
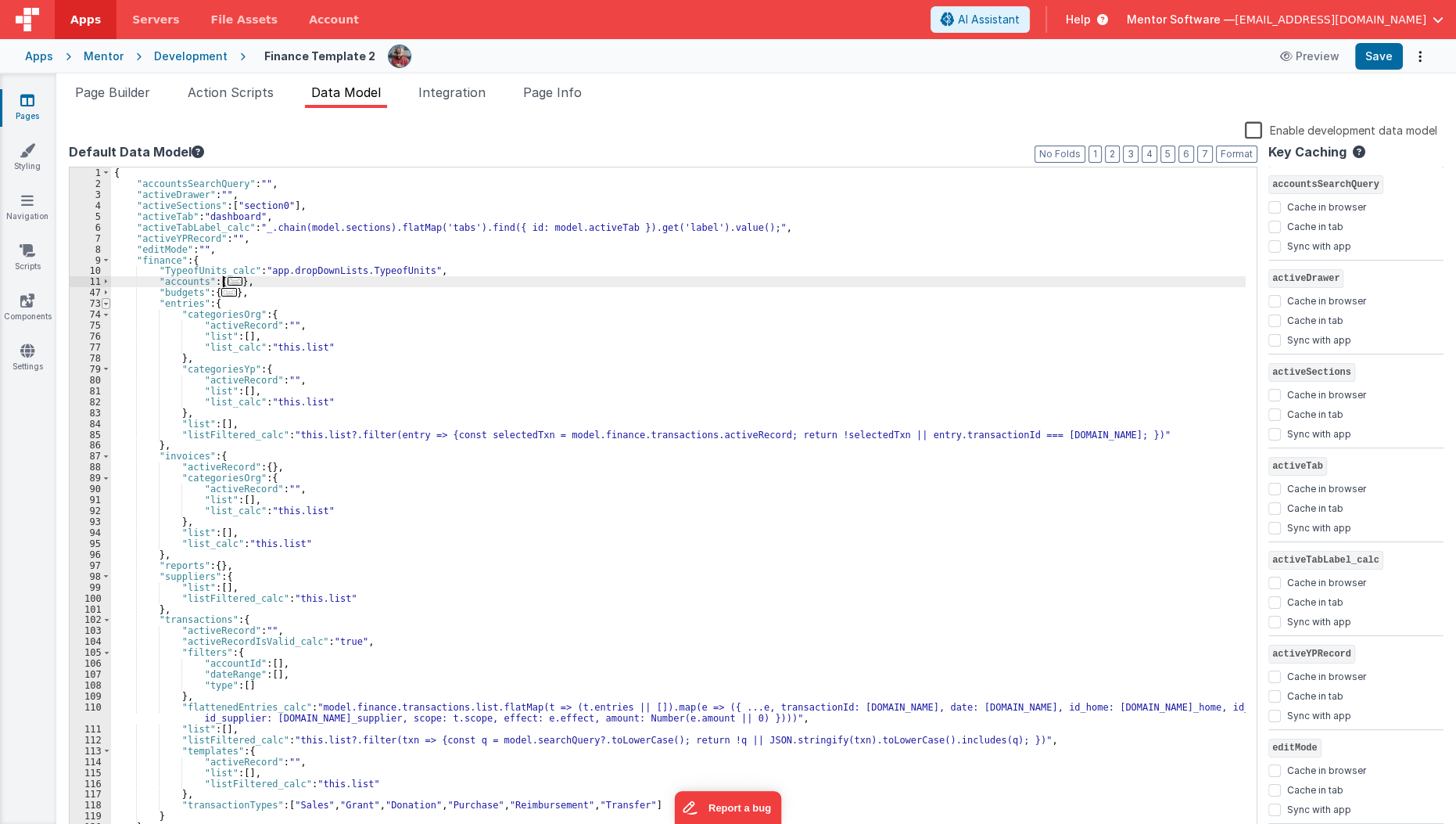
click at [104, 303] on span at bounding box center [106, 303] width 9 height 11
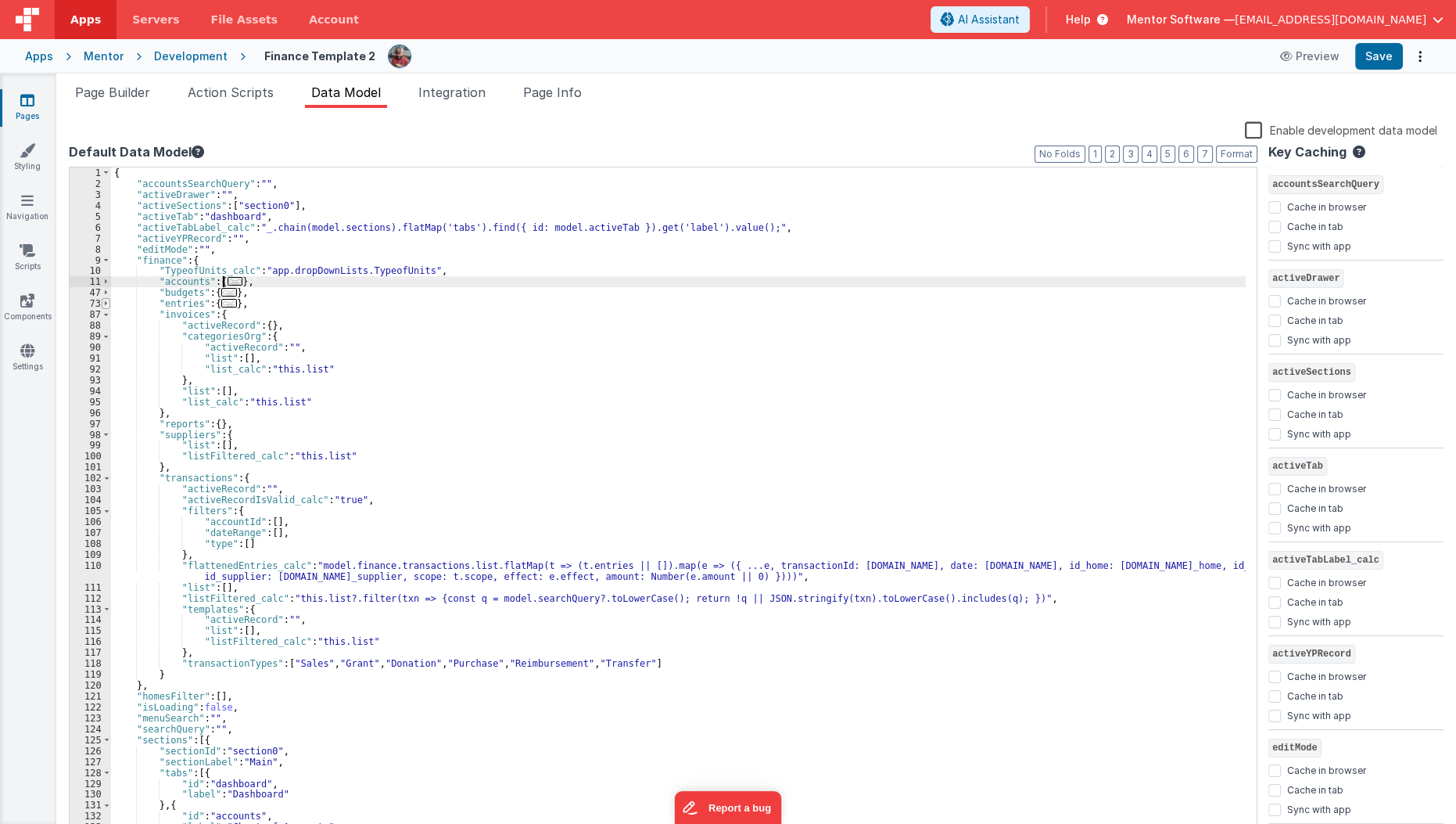
click at [104, 303] on span at bounding box center [106, 303] width 9 height 11
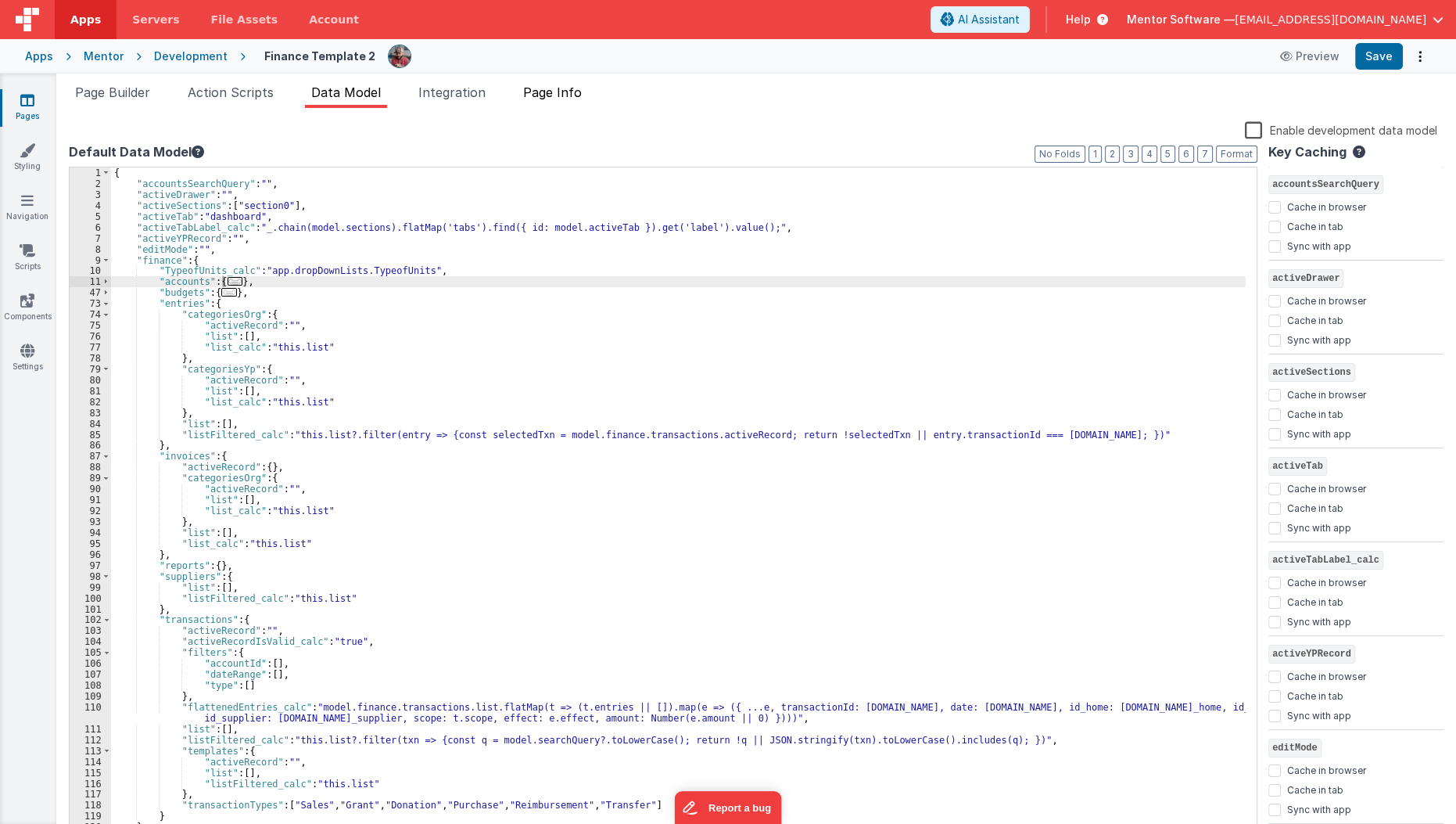
click at [552, 100] on li "Page Info" at bounding box center [552, 95] width 71 height 25
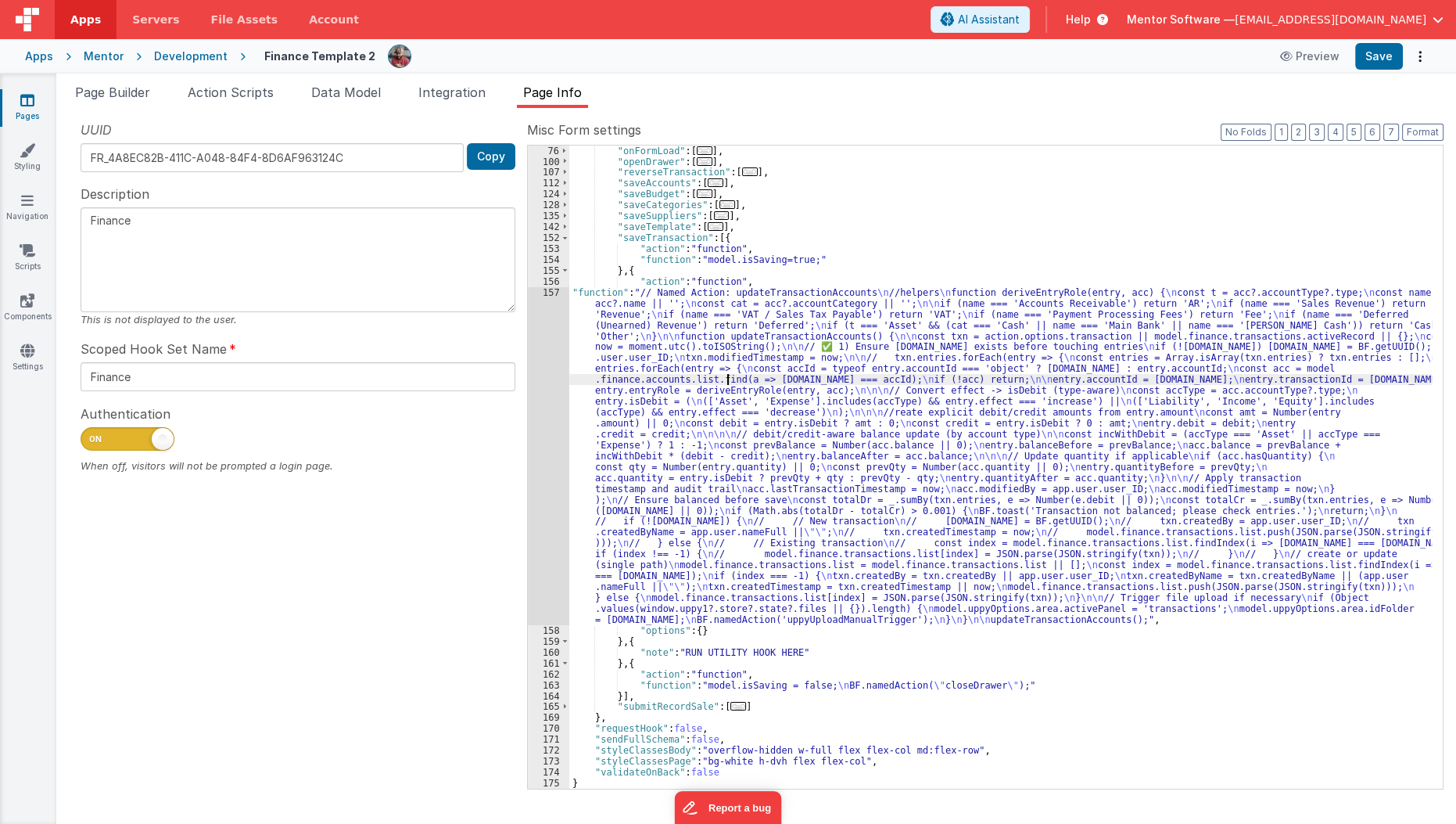
click at [725, 376] on div ""onFormLoad" : [ ... ] , "openDrawer" : [ ... ] , "reverseTransaction" : [ ... …" at bounding box center [1001, 477] width 864 height 665
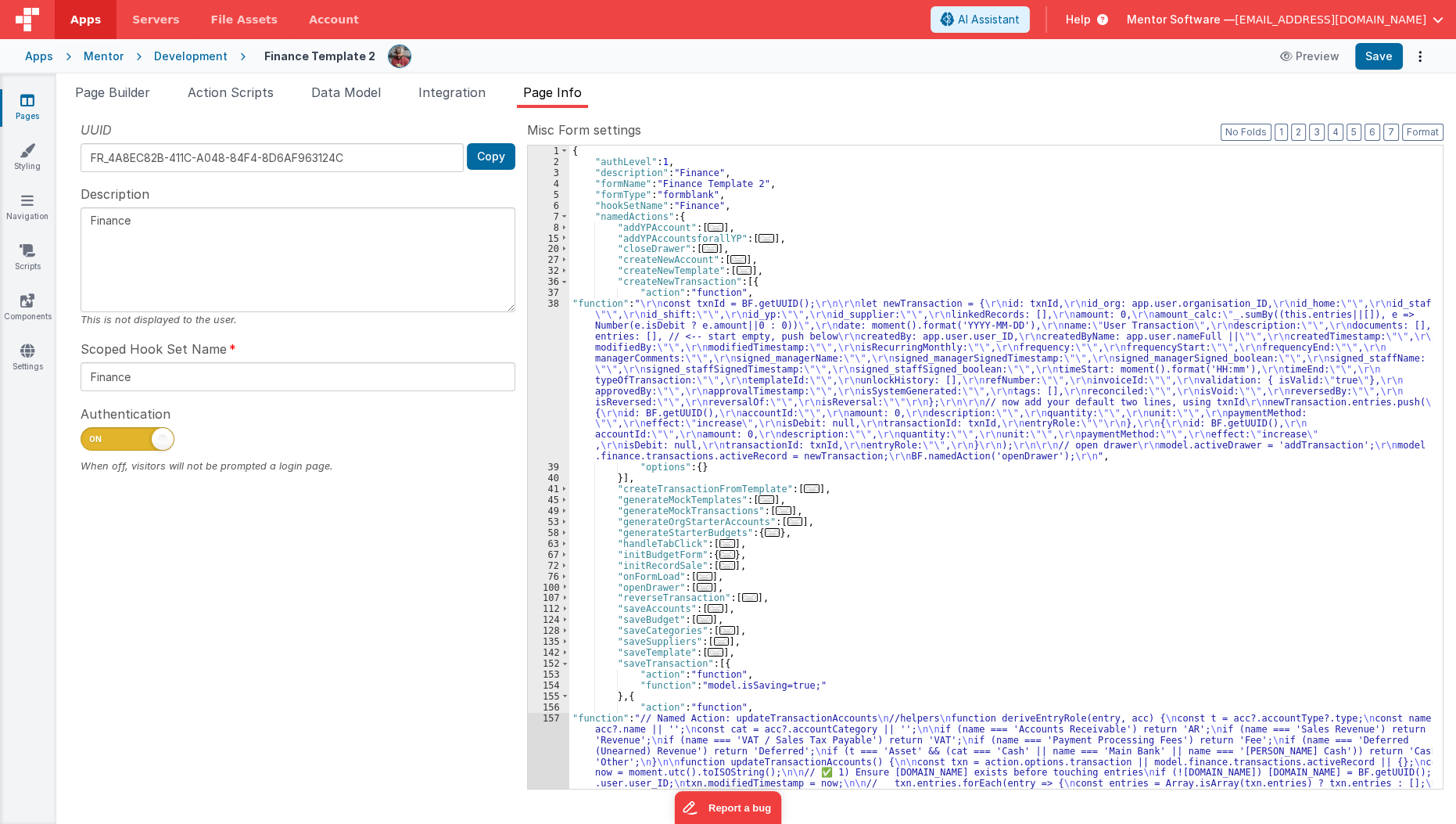
scroll to position [0, 0]
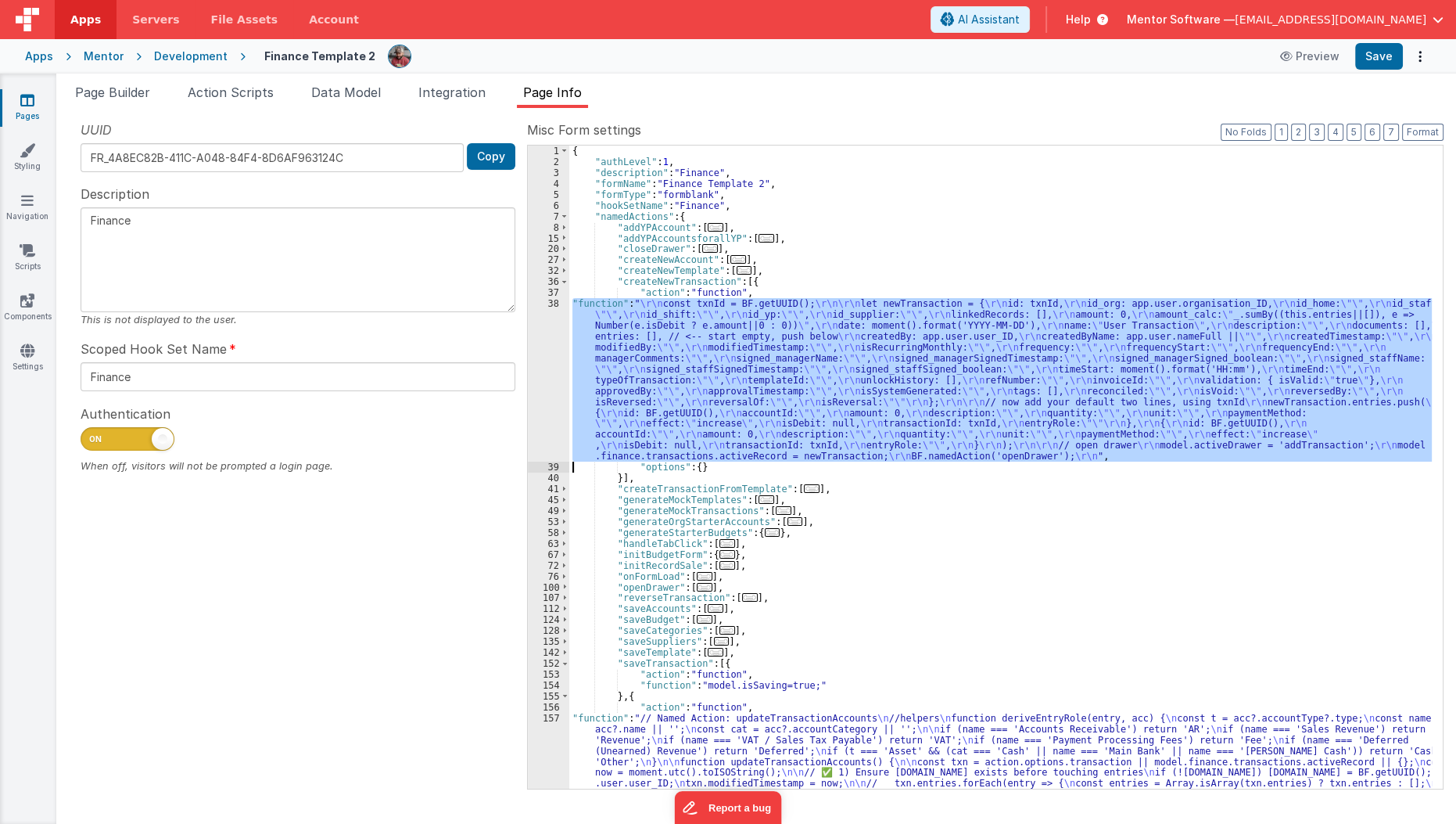
click at [543, 371] on div "38" at bounding box center [548, 379] width 41 height 163
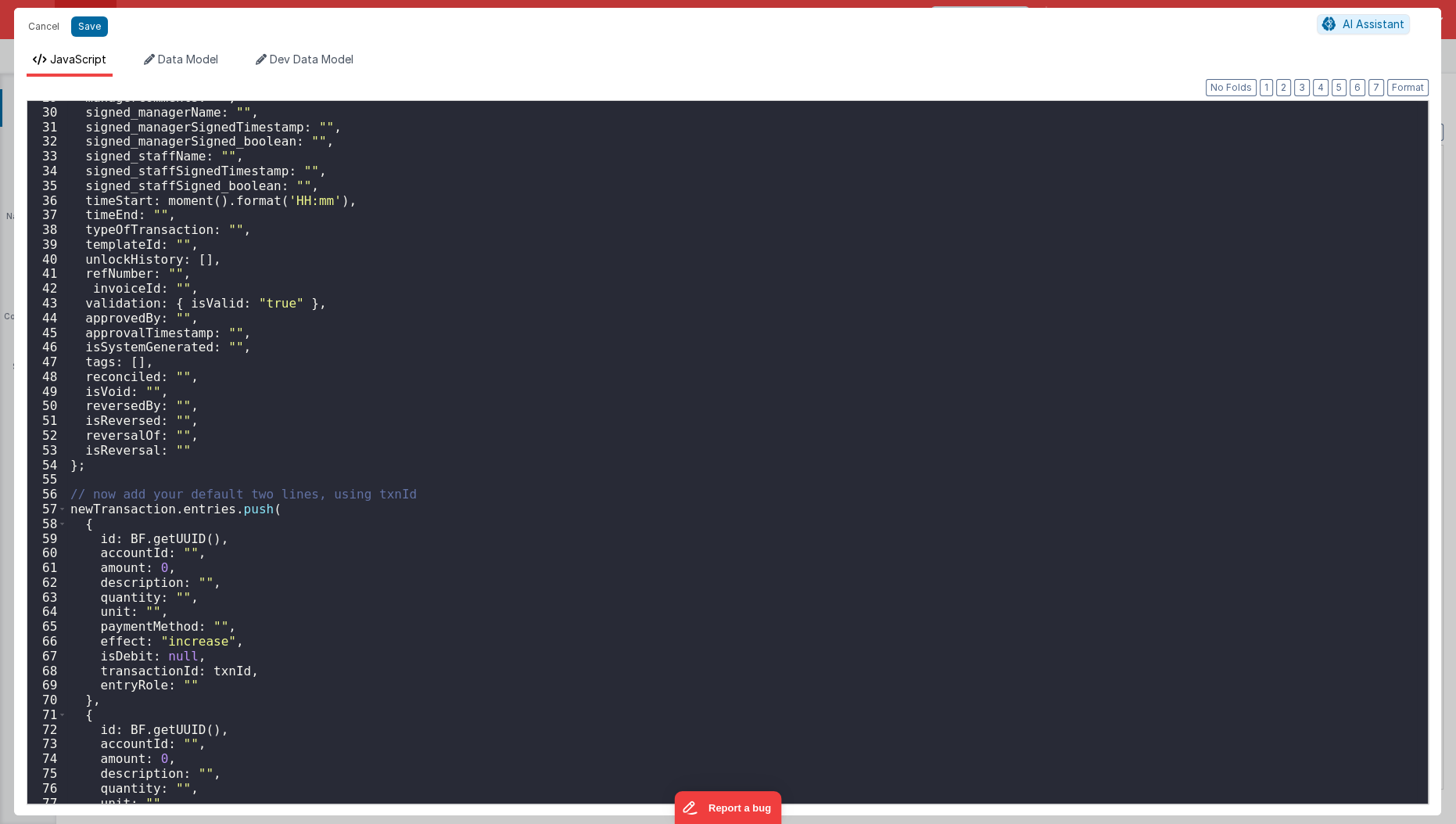
scroll to position [614, 0]
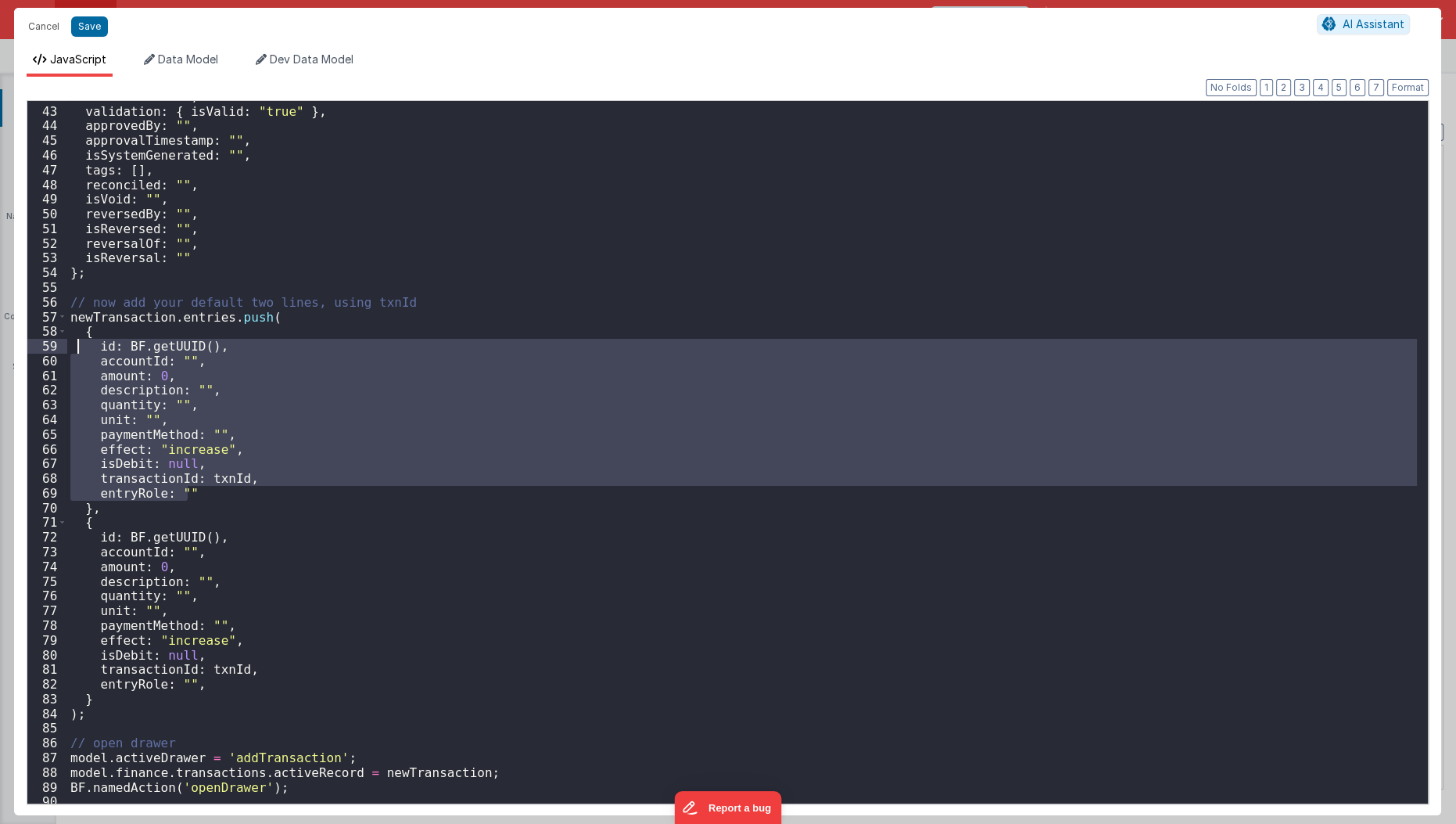
drag, startPoint x: 186, startPoint y: 490, endPoint x: 77, endPoint y: 342, distance: 183.5
click at [77, 342] on div "invoiceId : "" , validation : { isValid : "true" } , approvedBy : "" , approval…" at bounding box center [742, 455] width 1351 height 733
click at [98, 27] on button "Save" at bounding box center [89, 26] width 37 height 20
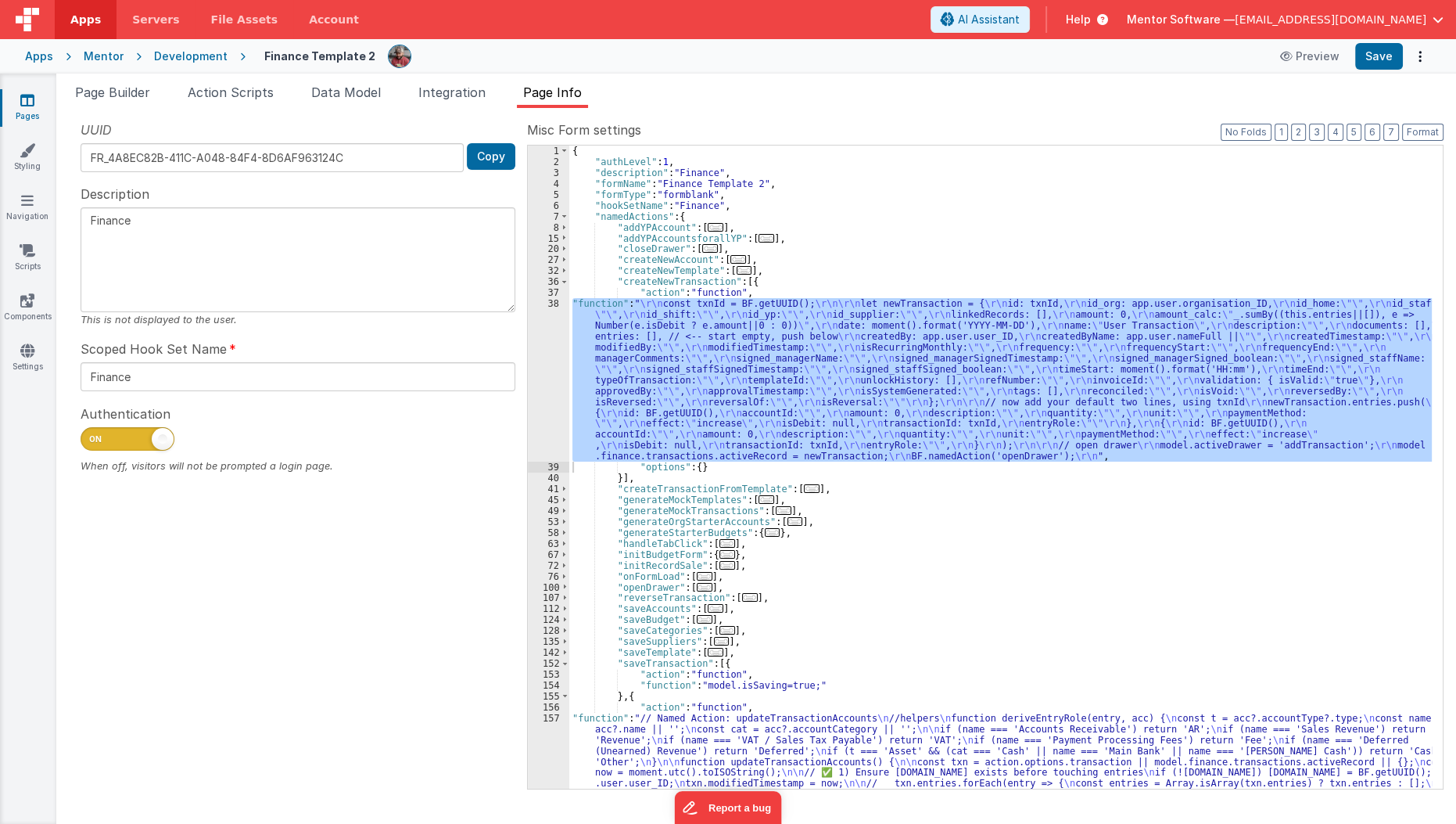
click at [130, 101] on li "Page Builder" at bounding box center [113, 95] width 88 height 25
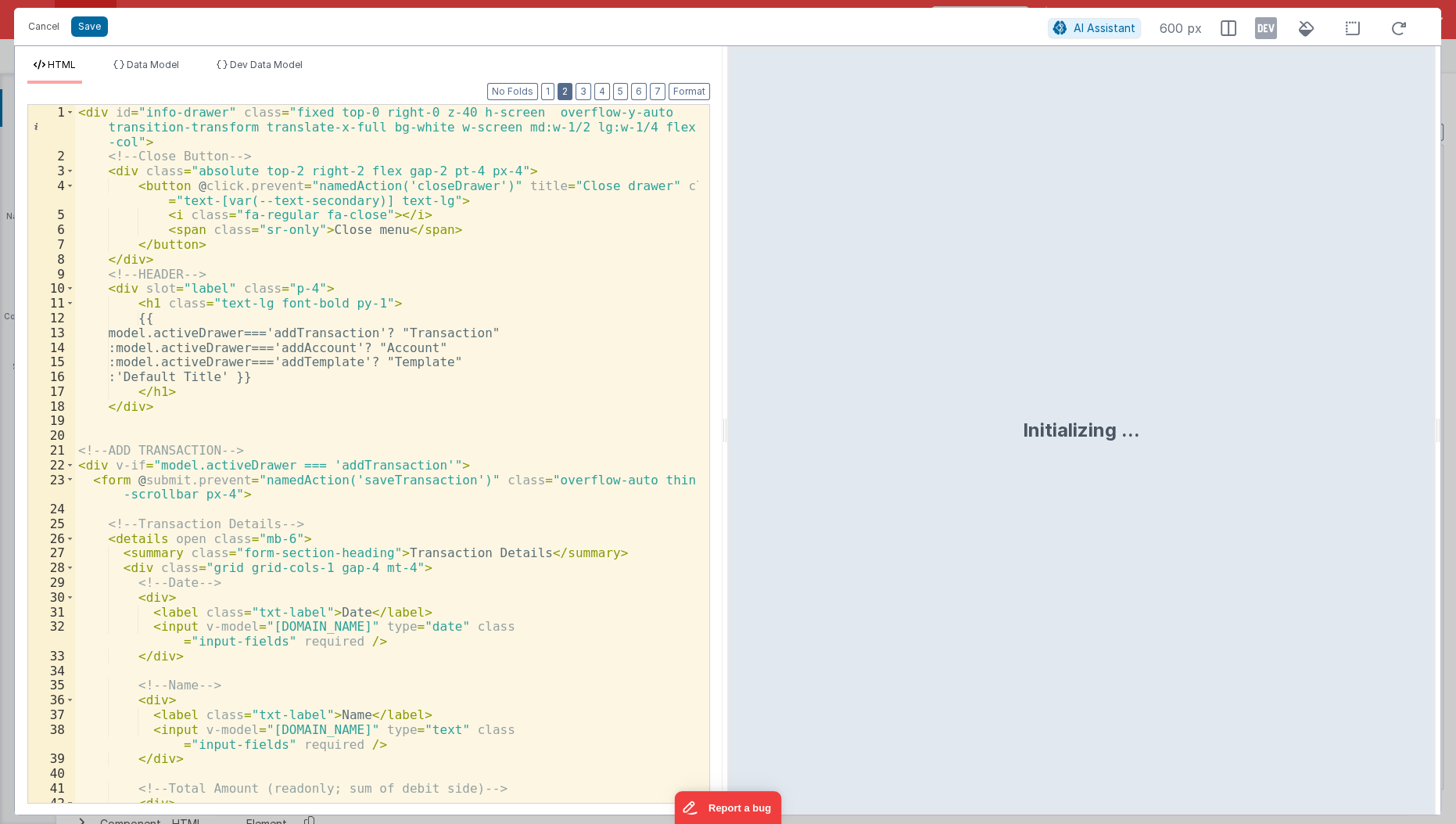
click at [573, 93] on button "2" at bounding box center [565, 91] width 15 height 17
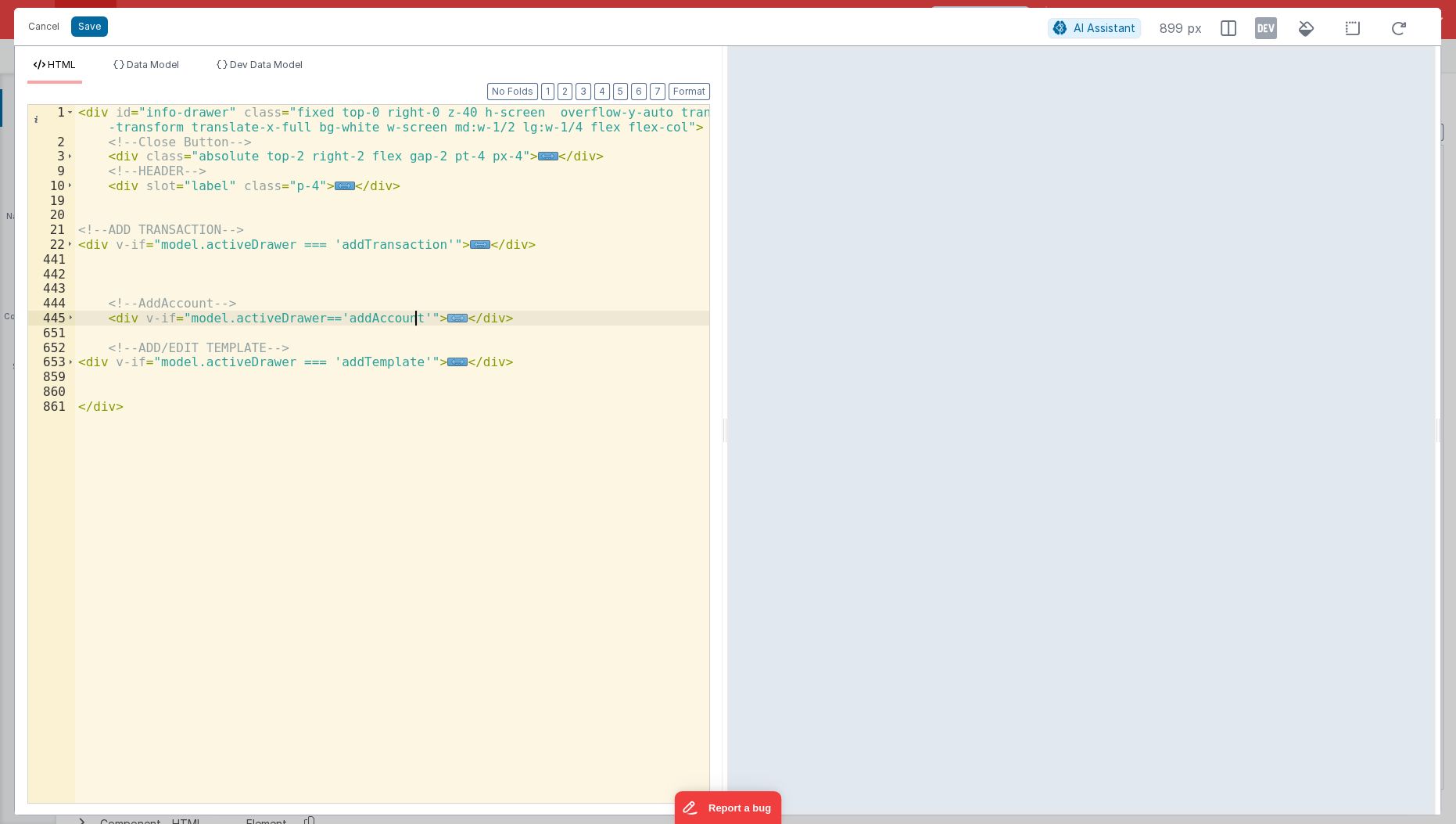
click at [447, 318] on span "..." at bounding box center [457, 318] width 20 height 9
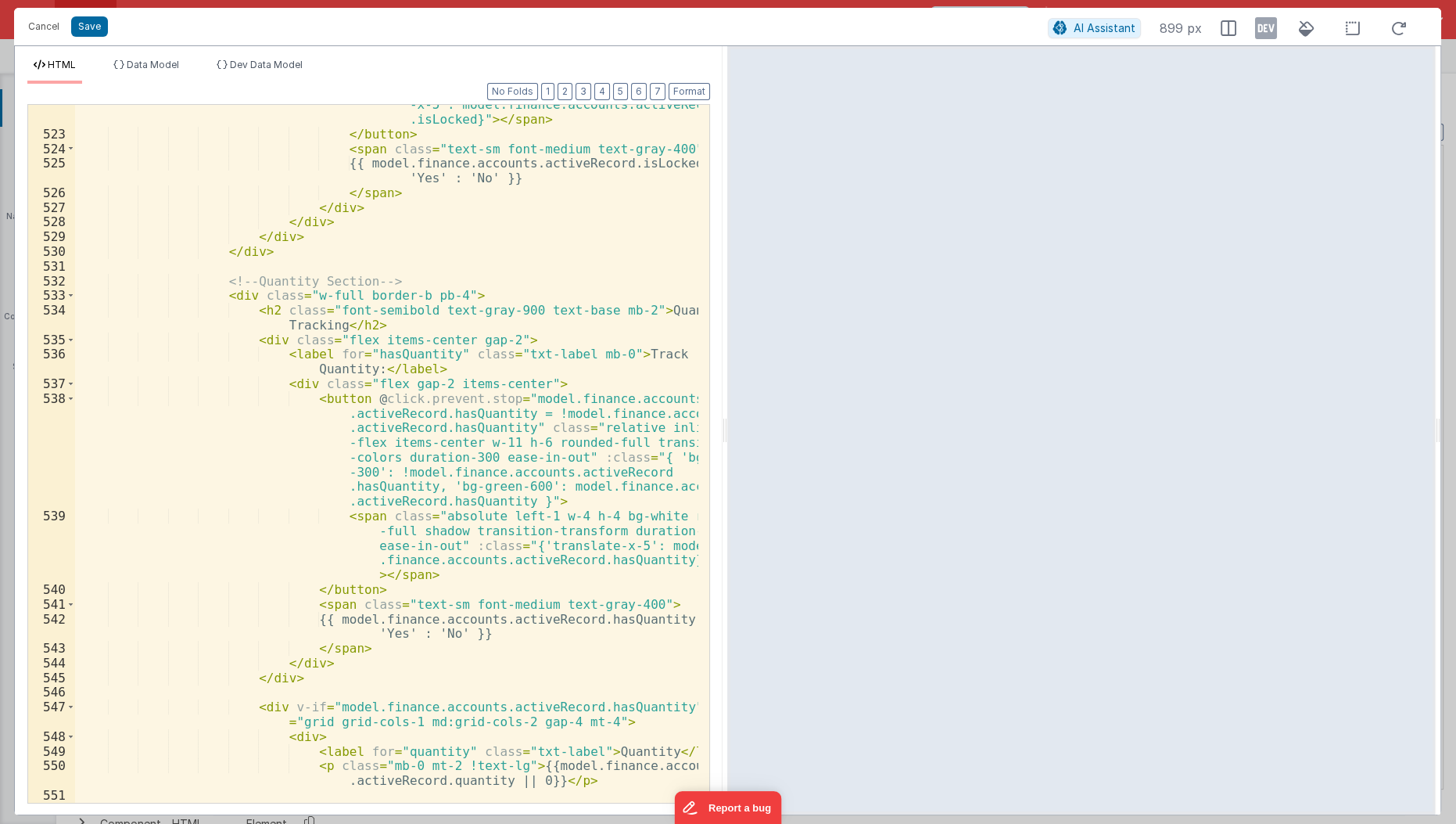
scroll to position [2388, 0]
click at [280, 615] on div "< span class = "absolute left-1 w-4 h-4 bg-white rounded-full shadow transition…" at bounding box center [387, 447] width 625 height 788
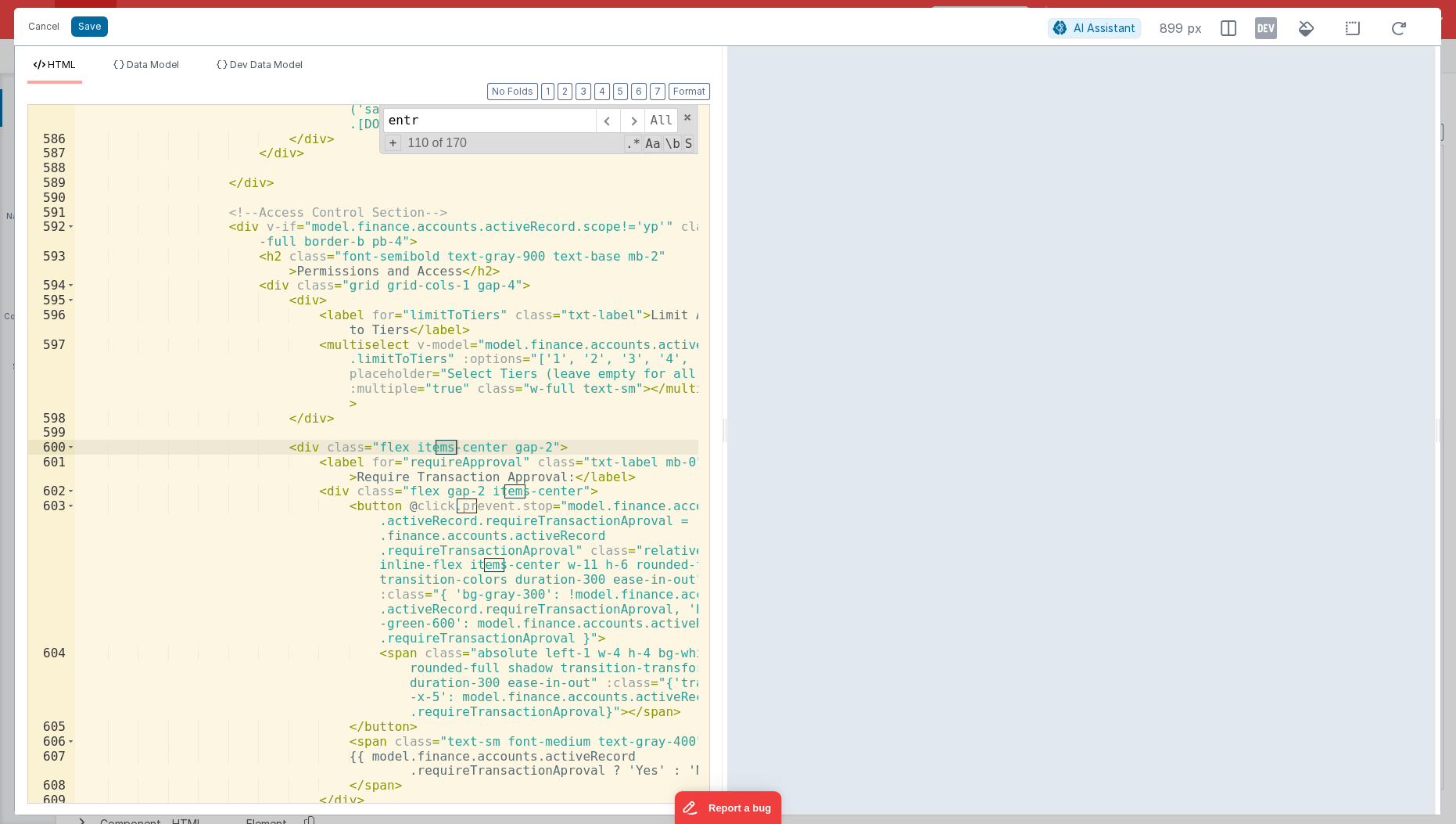
scroll to position [5880, 0]
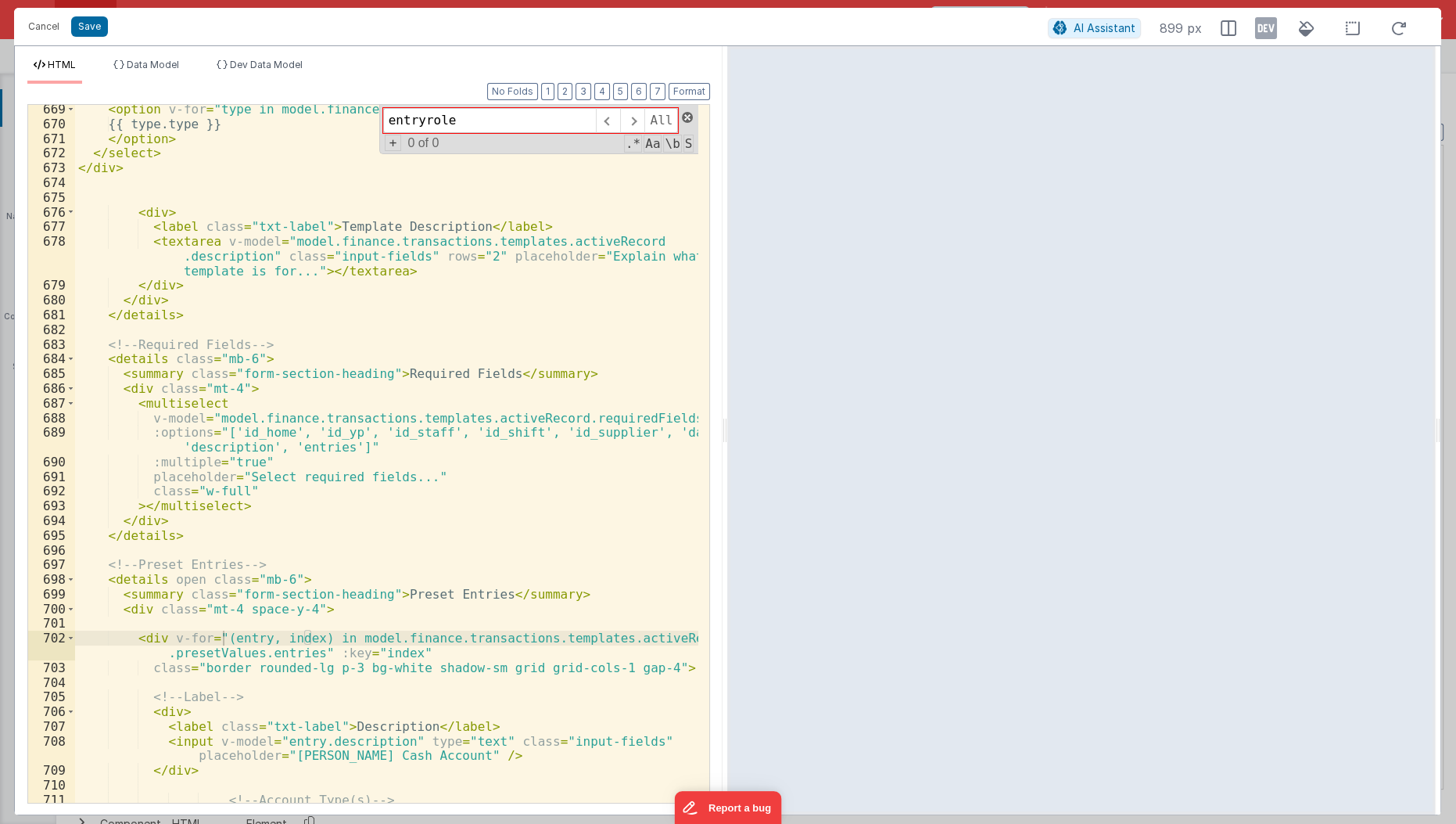
type input "entryrole"
click at [684, 118] on span at bounding box center [687, 117] width 11 height 11
click at [573, 88] on button "2" at bounding box center [565, 91] width 15 height 17
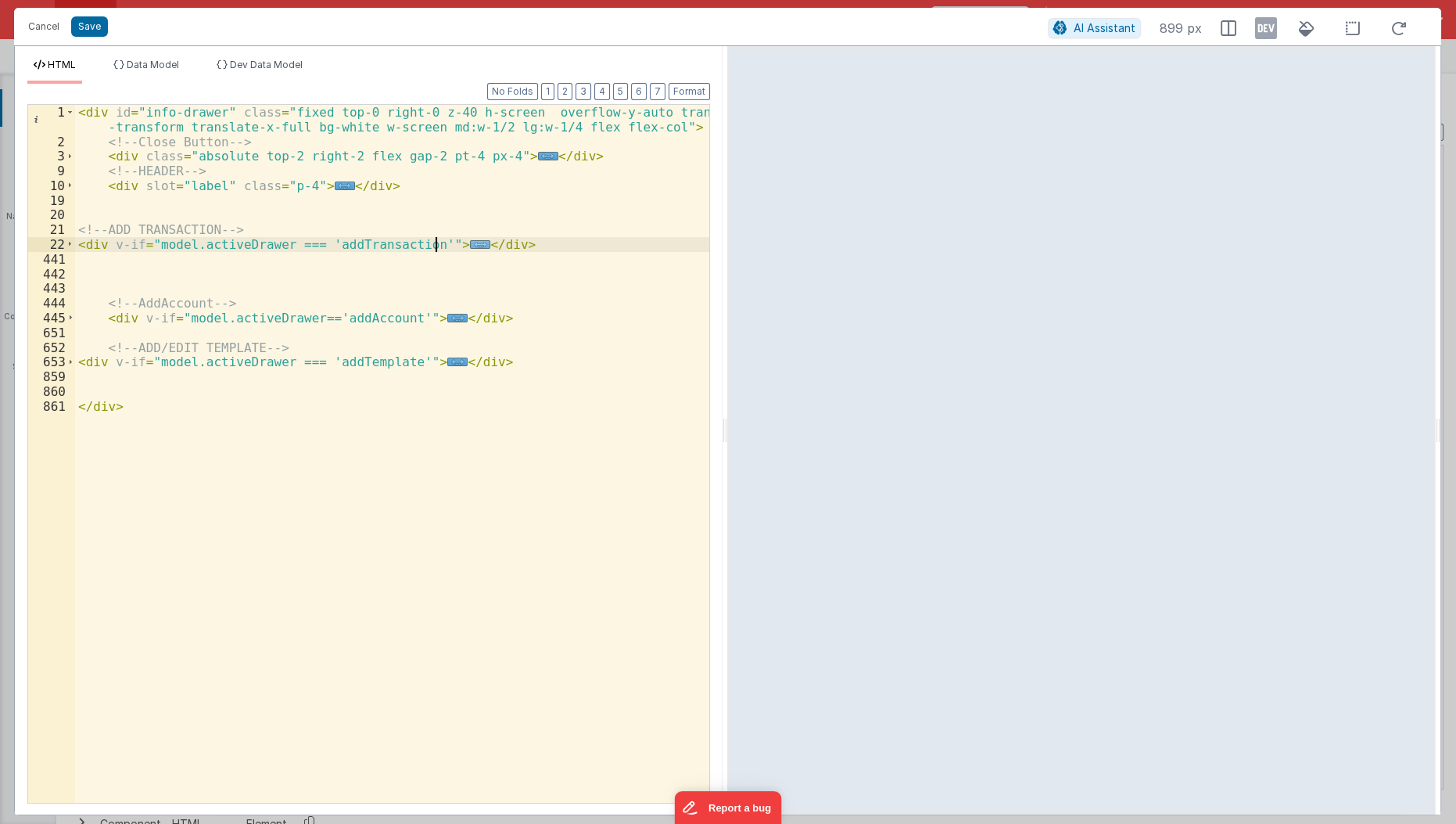
click at [470, 242] on span "..." at bounding box center [480, 244] width 20 height 9
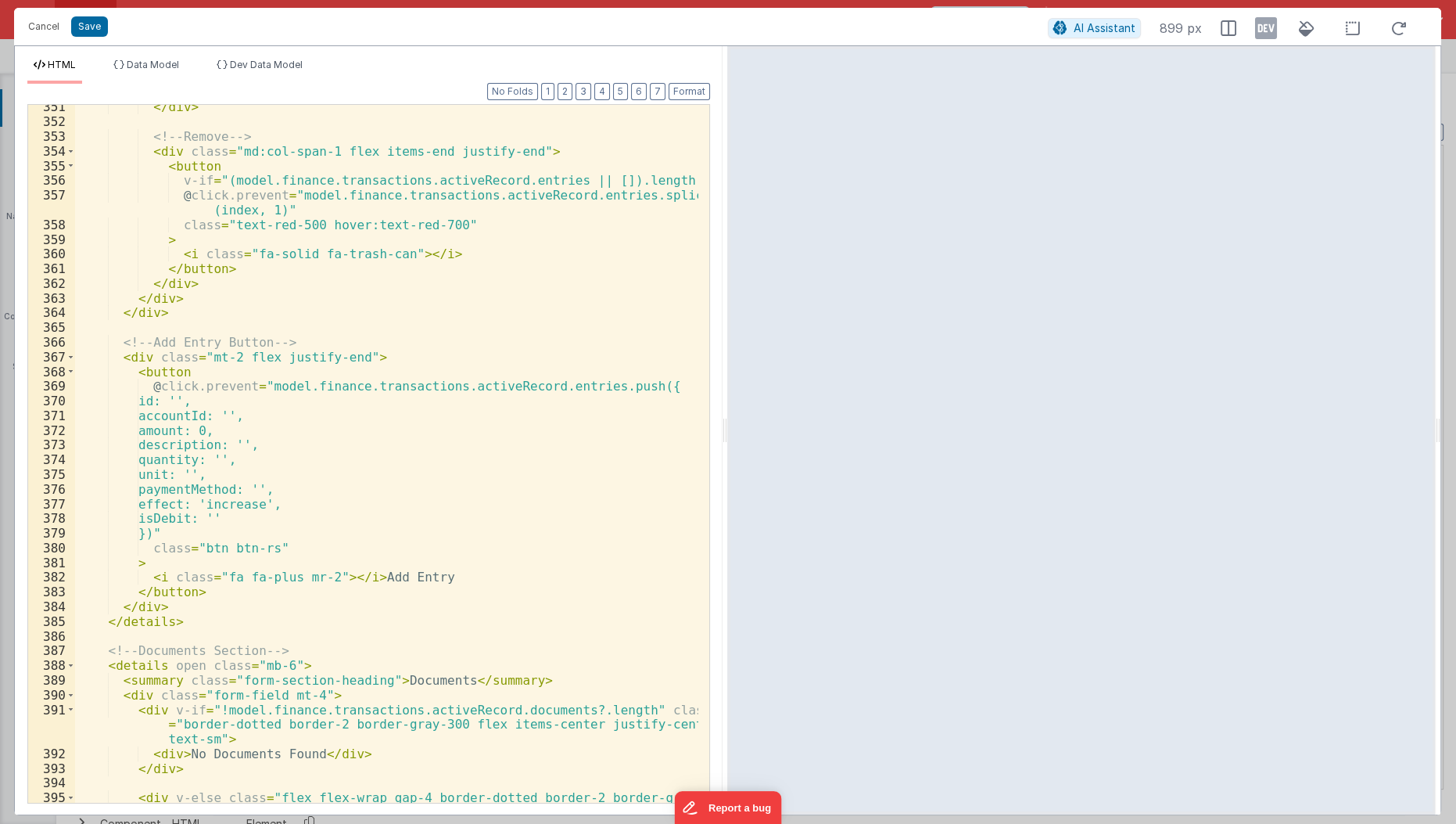
scroll to position [5516, 0]
click at [300, 339] on div "</ div > <!-- Remove --> < div class = "md:col-span-1 flex items-end justify-en…" at bounding box center [387, 470] width 625 height 743
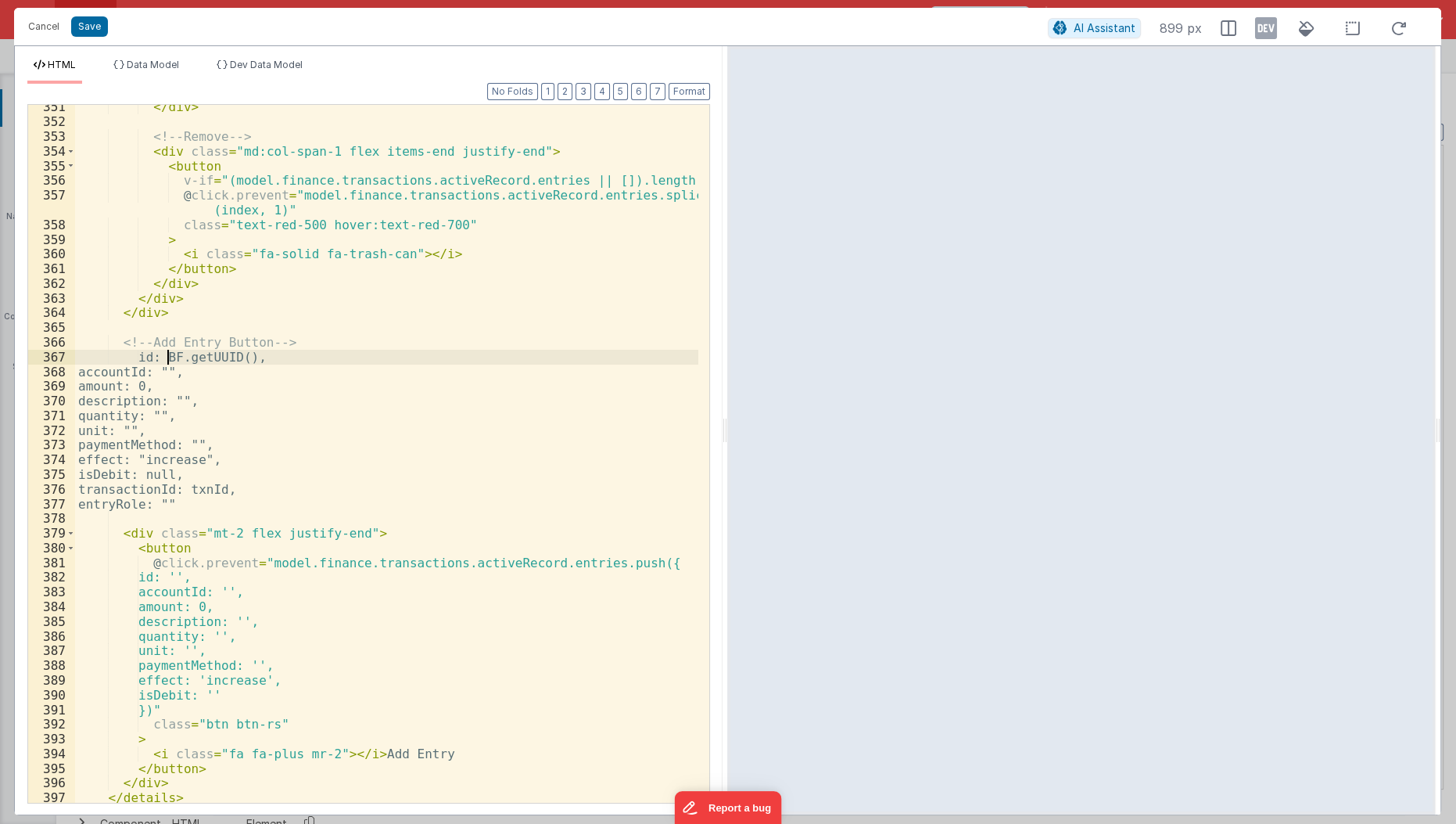
click at [164, 356] on div "</ div > <!-- Remove --> < div class = "md:col-span-1 flex items-end justify-en…" at bounding box center [387, 463] width 625 height 729
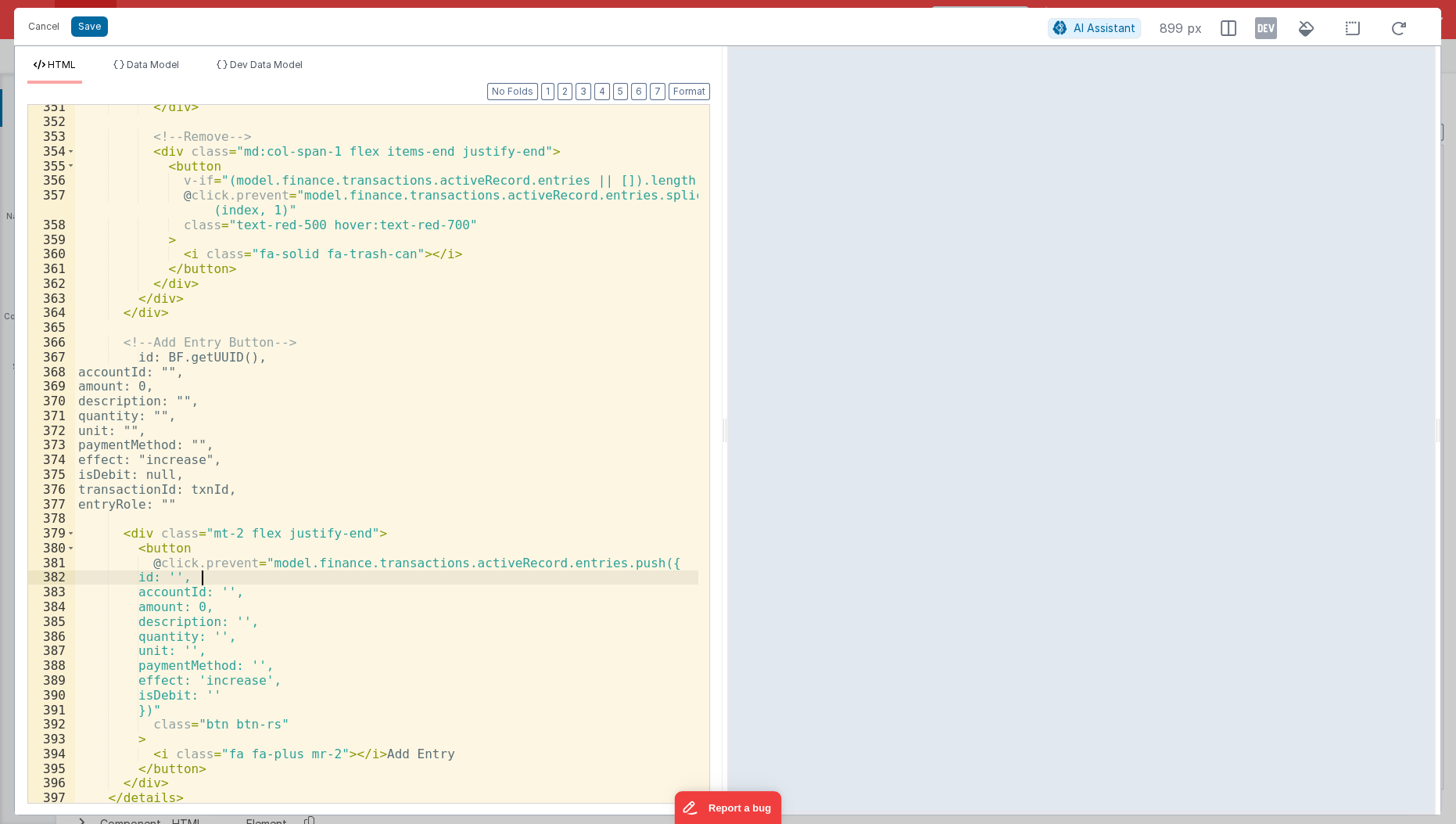
click at [200, 570] on div "</ div > <!-- Remove --> < div class = "md:col-span-1 flex items-end justify-en…" at bounding box center [387, 463] width 625 height 729
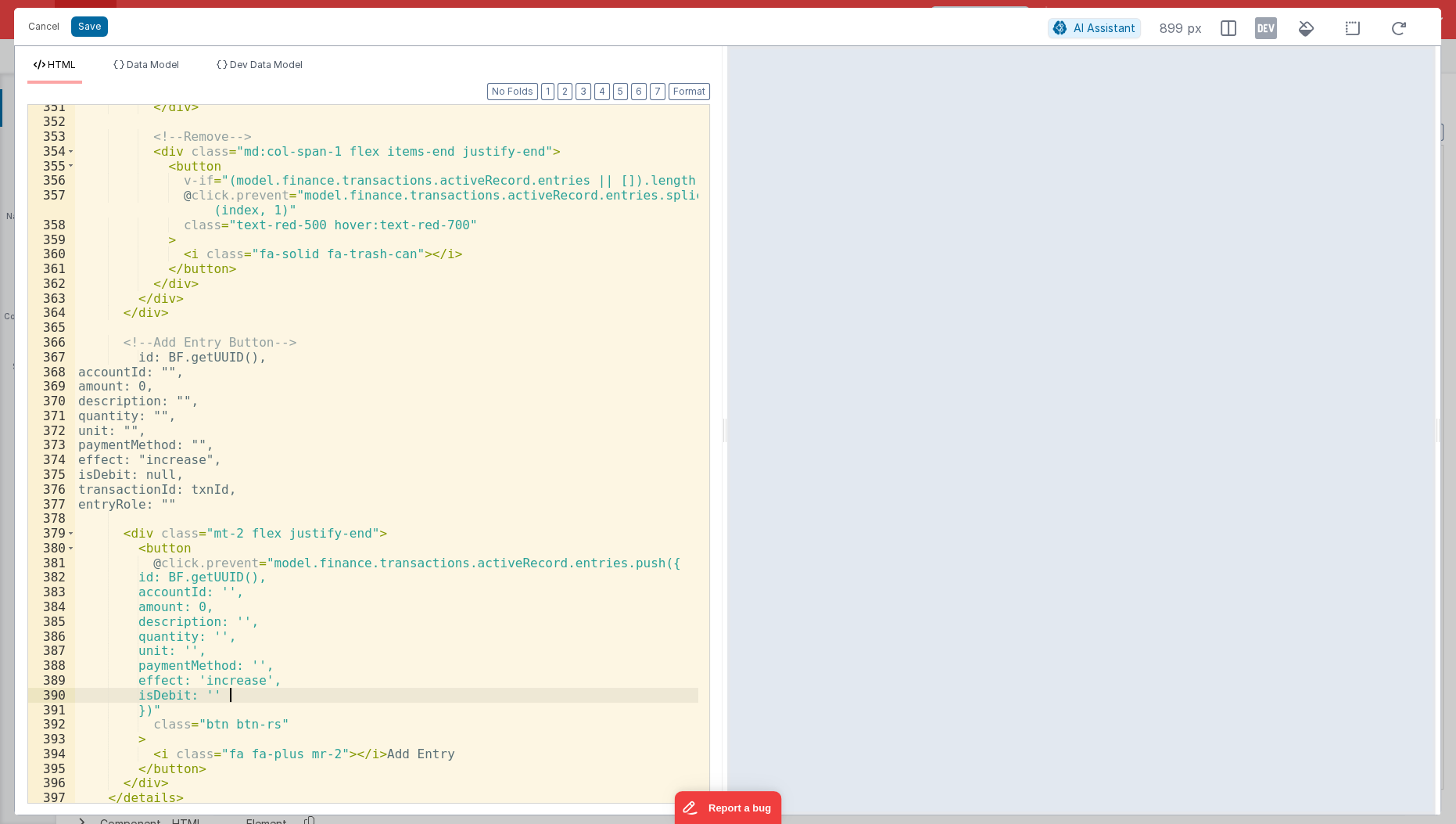
click at [231, 697] on div "</ div > <!-- Remove --> < div class = "md:col-span-1 flex items-end justify-en…" at bounding box center [387, 463] width 625 height 729
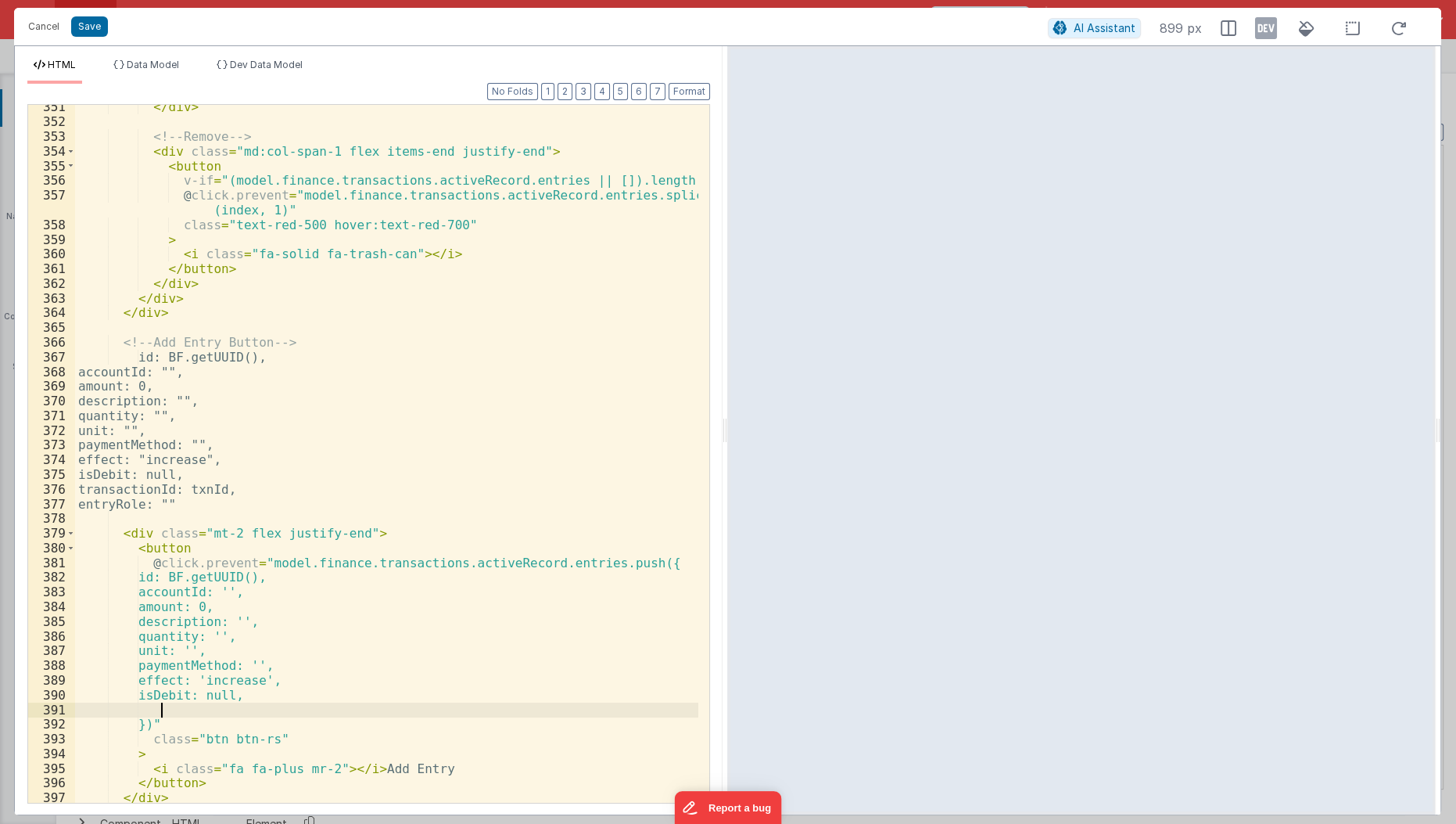
click at [137, 483] on div "</ div > <!-- Remove --> < div class = "md:col-span-1 flex items-end justify-en…" at bounding box center [387, 463] width 625 height 729
click at [96, 494] on div "</ div > <!-- Remove --> < div class = "md:col-span-1 flex items-end justify-en…" at bounding box center [387, 463] width 625 height 729
click at [193, 711] on div "</ div > <!-- Remove --> < div class = "md:col-span-1 flex items-end justify-en…" at bounding box center [387, 463] width 625 height 729
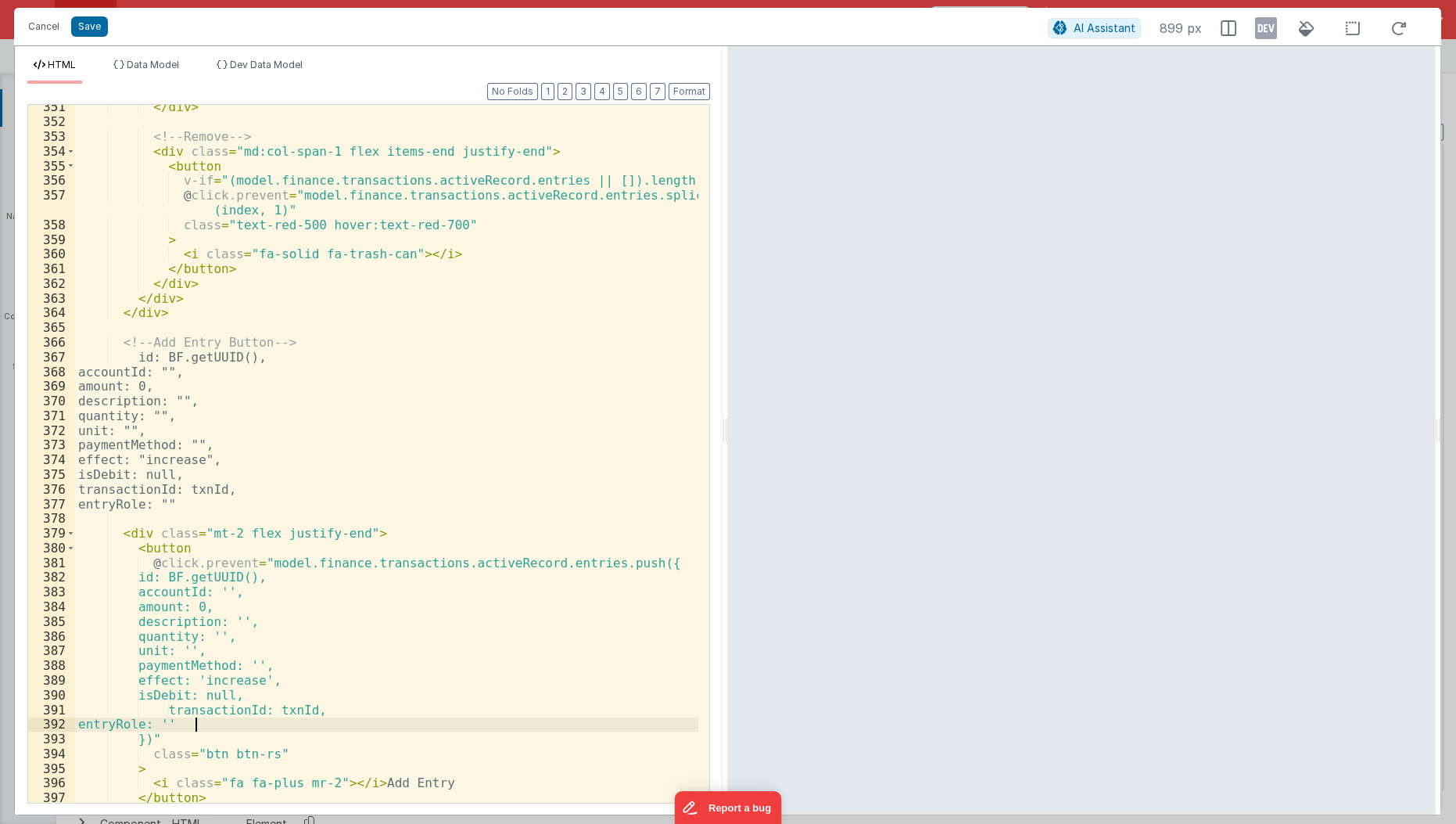
click at [280, 708] on div "</ div > <!-- Remove --> < div class = "md:col-span-1 flex items-end justify-en…" at bounding box center [387, 463] width 625 height 729
click at [255, 566] on div "</ div > <!-- Remove --> < div class = "md:col-span-1 flex items-end justify-en…" at bounding box center [387, 463] width 625 height 729
click at [274, 708] on div "</ div > <!-- Remove --> < div class = "md:col-span-1 flex items-end justify-en…" at bounding box center [387, 463] width 625 height 729
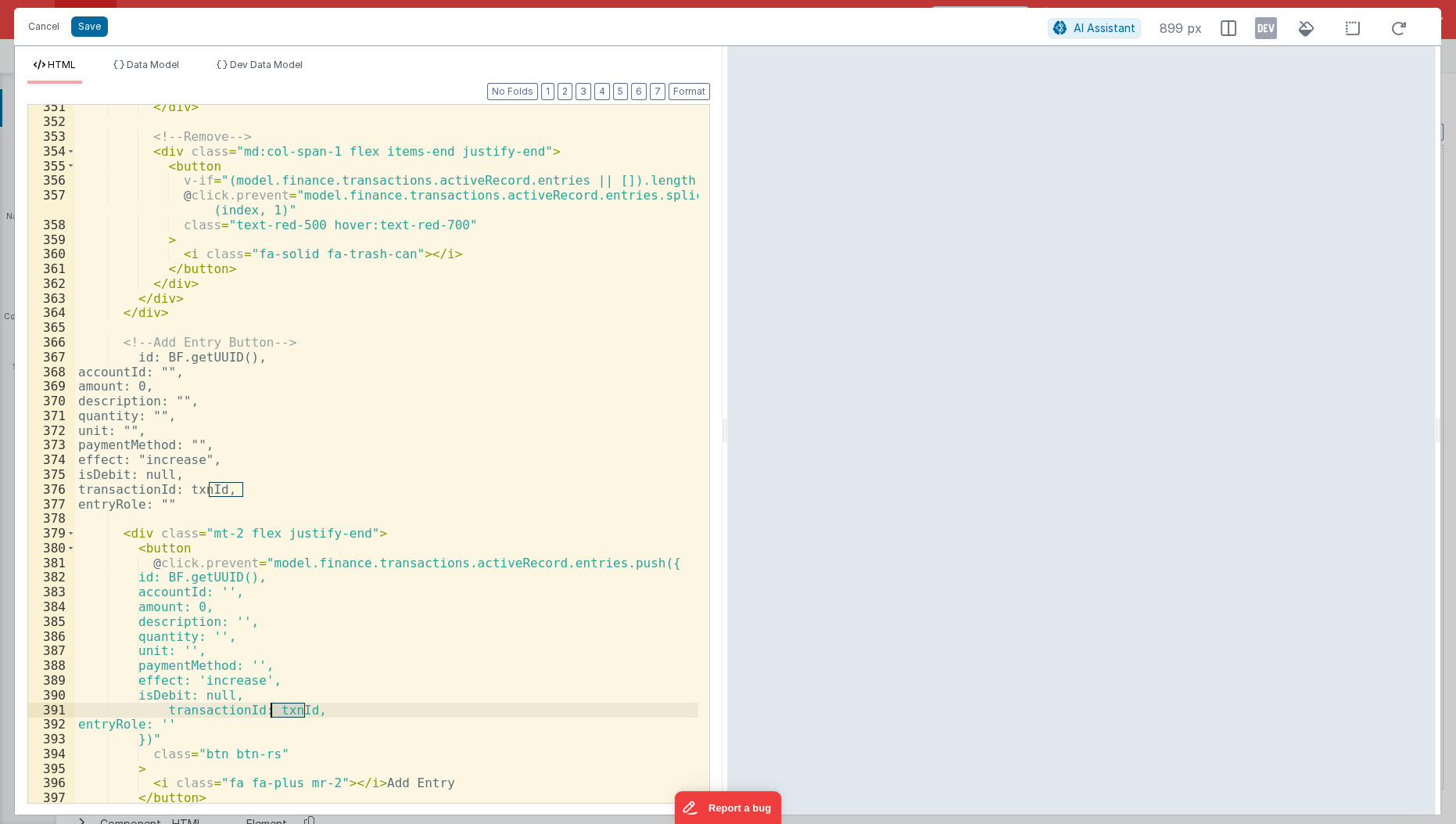
paste textarea
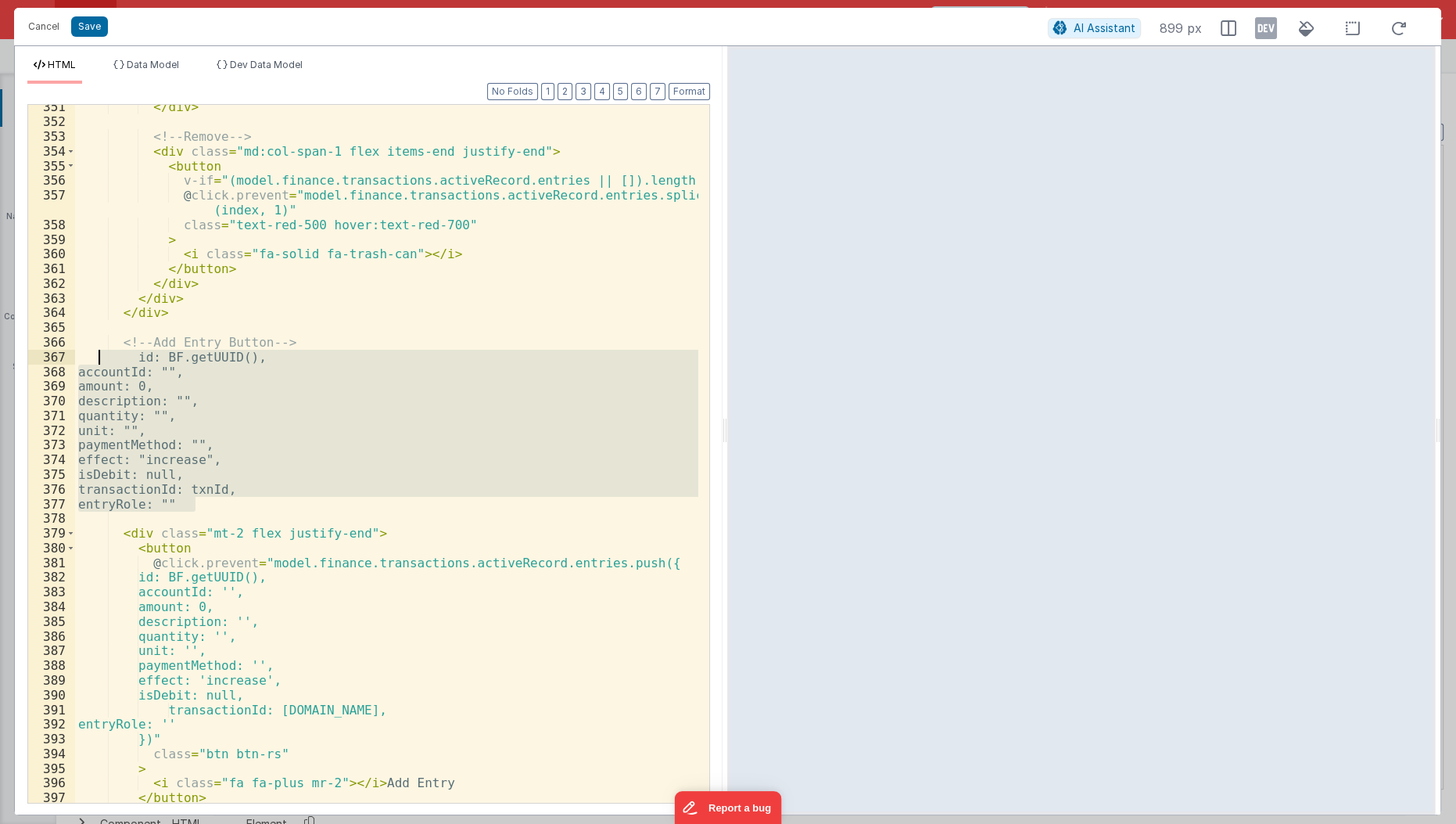
drag, startPoint x: 202, startPoint y: 503, endPoint x: 101, endPoint y: 356, distance: 178.3
click at [101, 356] on div "</ div > <!-- Remove --> < div class = "md:col-span-1 flex items-end justify-en…" at bounding box center [387, 463] width 625 height 729
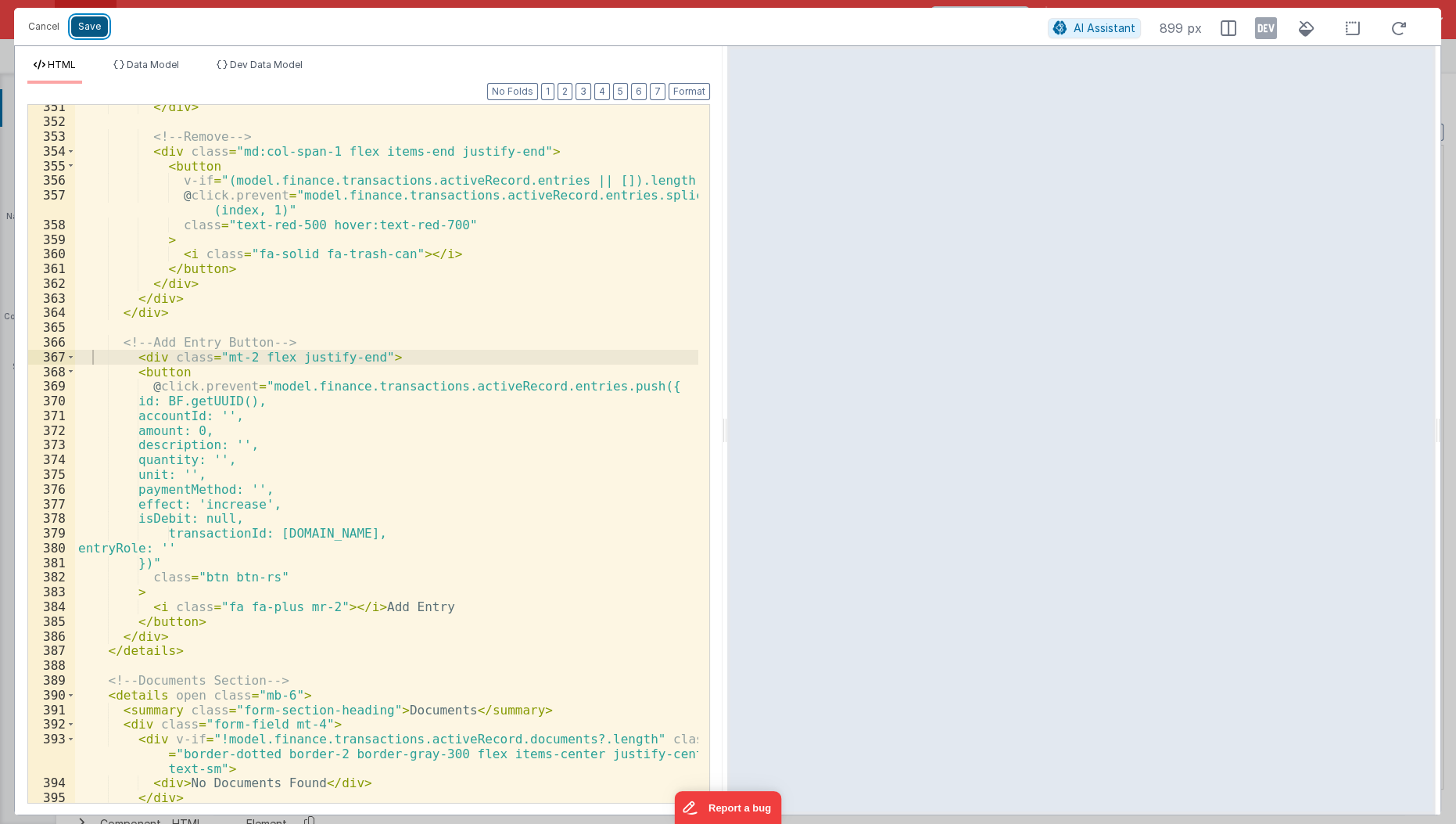
click at [81, 28] on button "Save" at bounding box center [89, 26] width 37 height 20
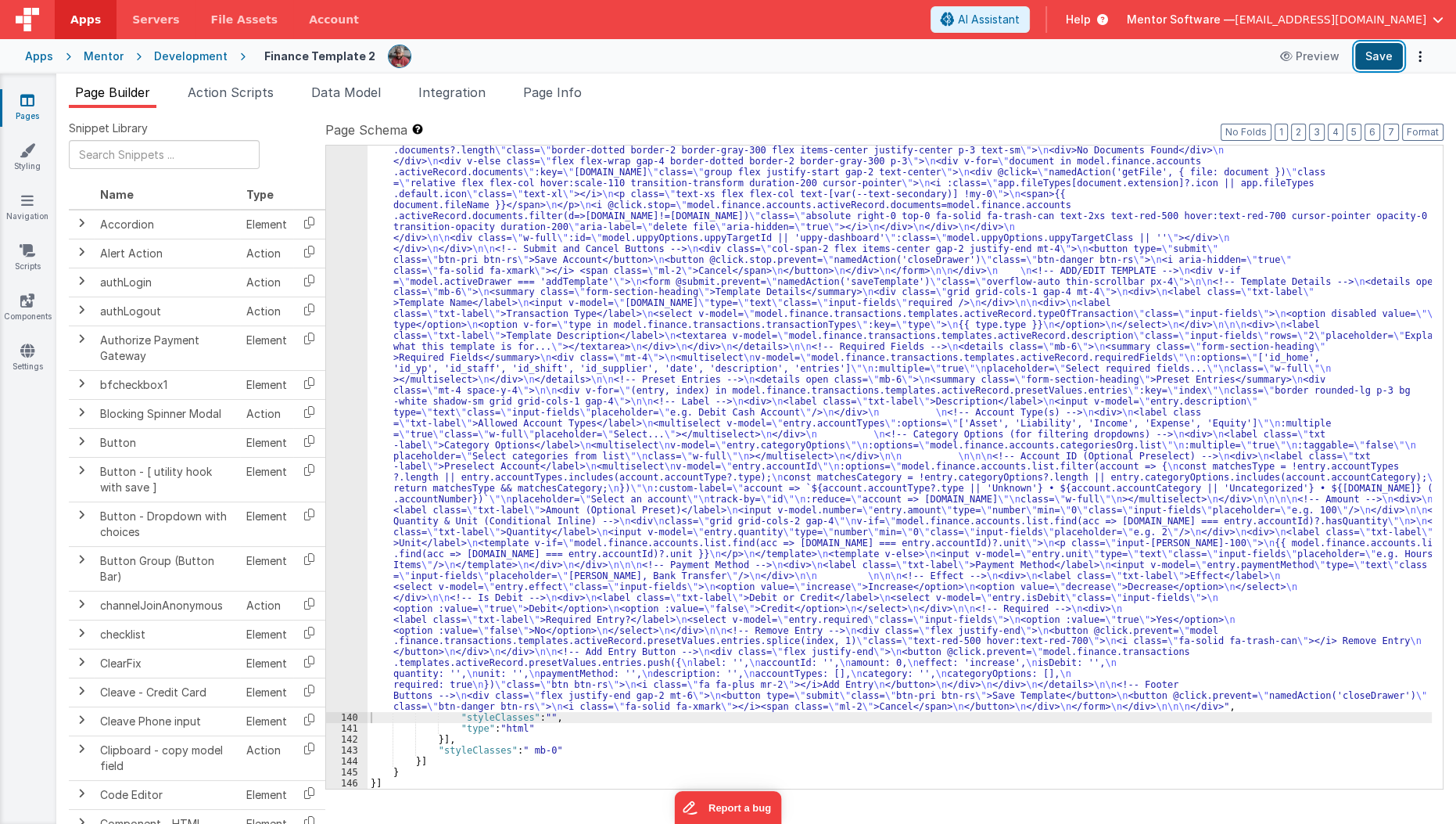
click at [1364, 59] on button "Save" at bounding box center [1380, 56] width 48 height 27
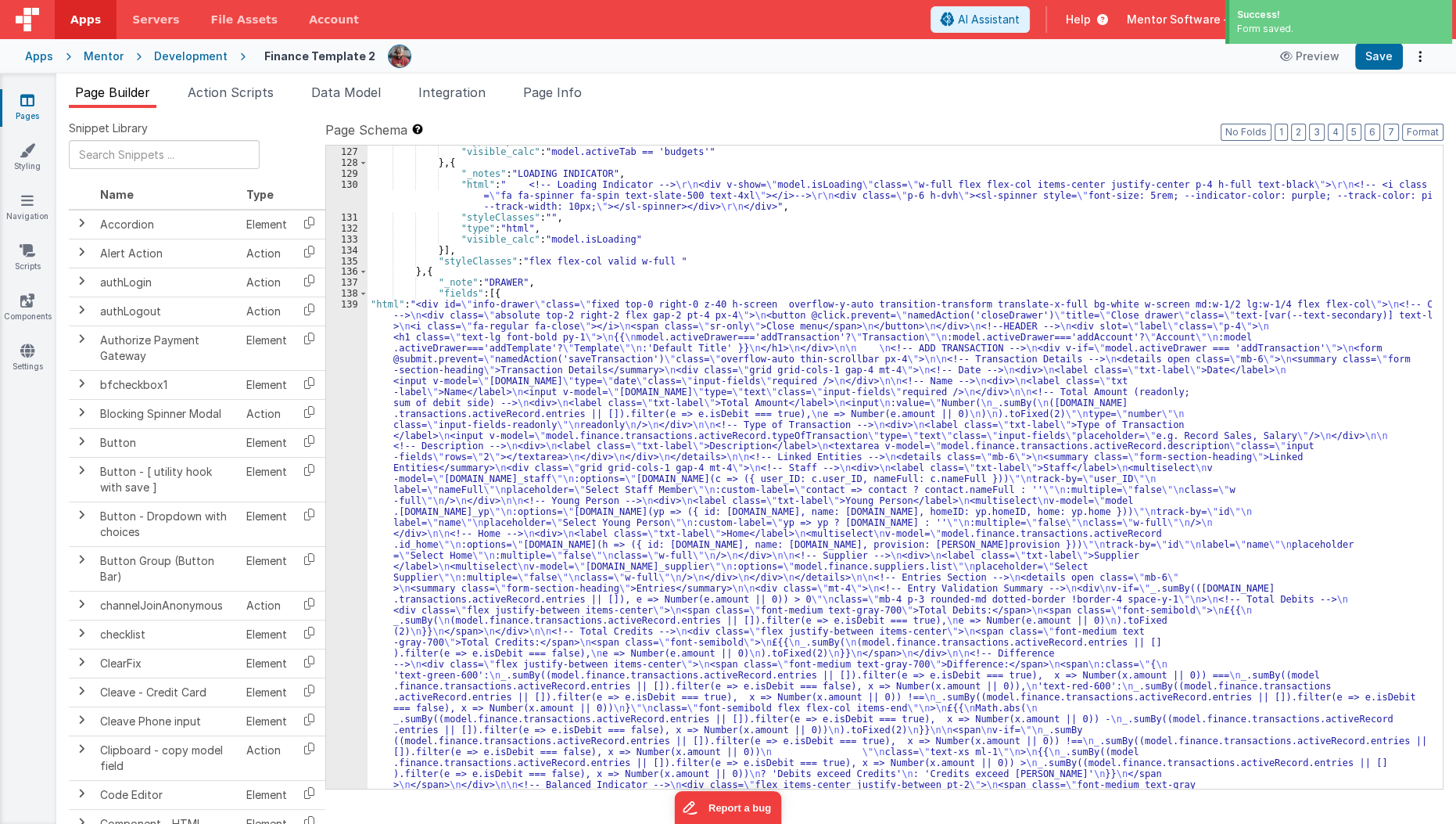
scroll to position [5811, 0]
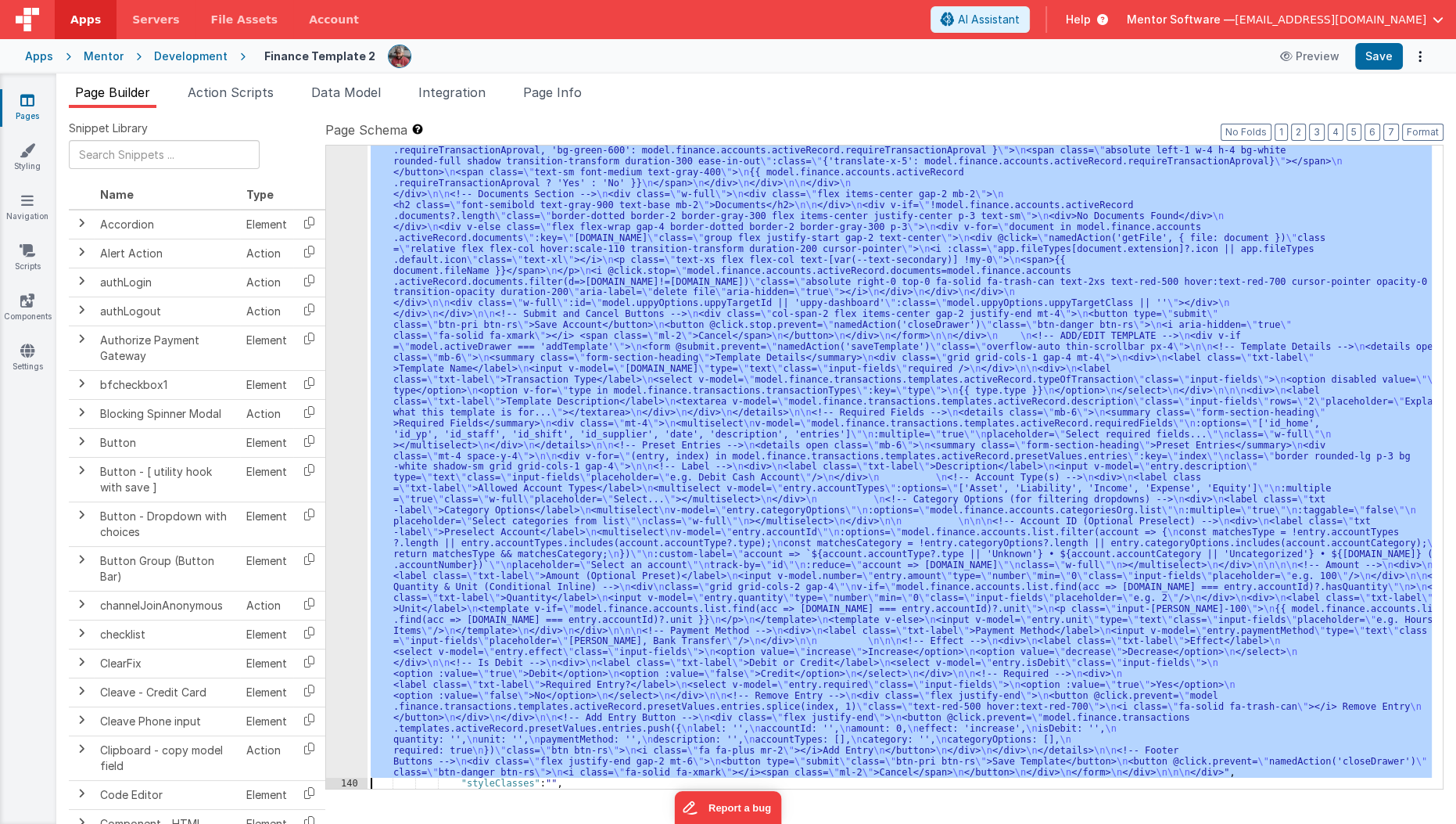
scroll to position [7894, 0]
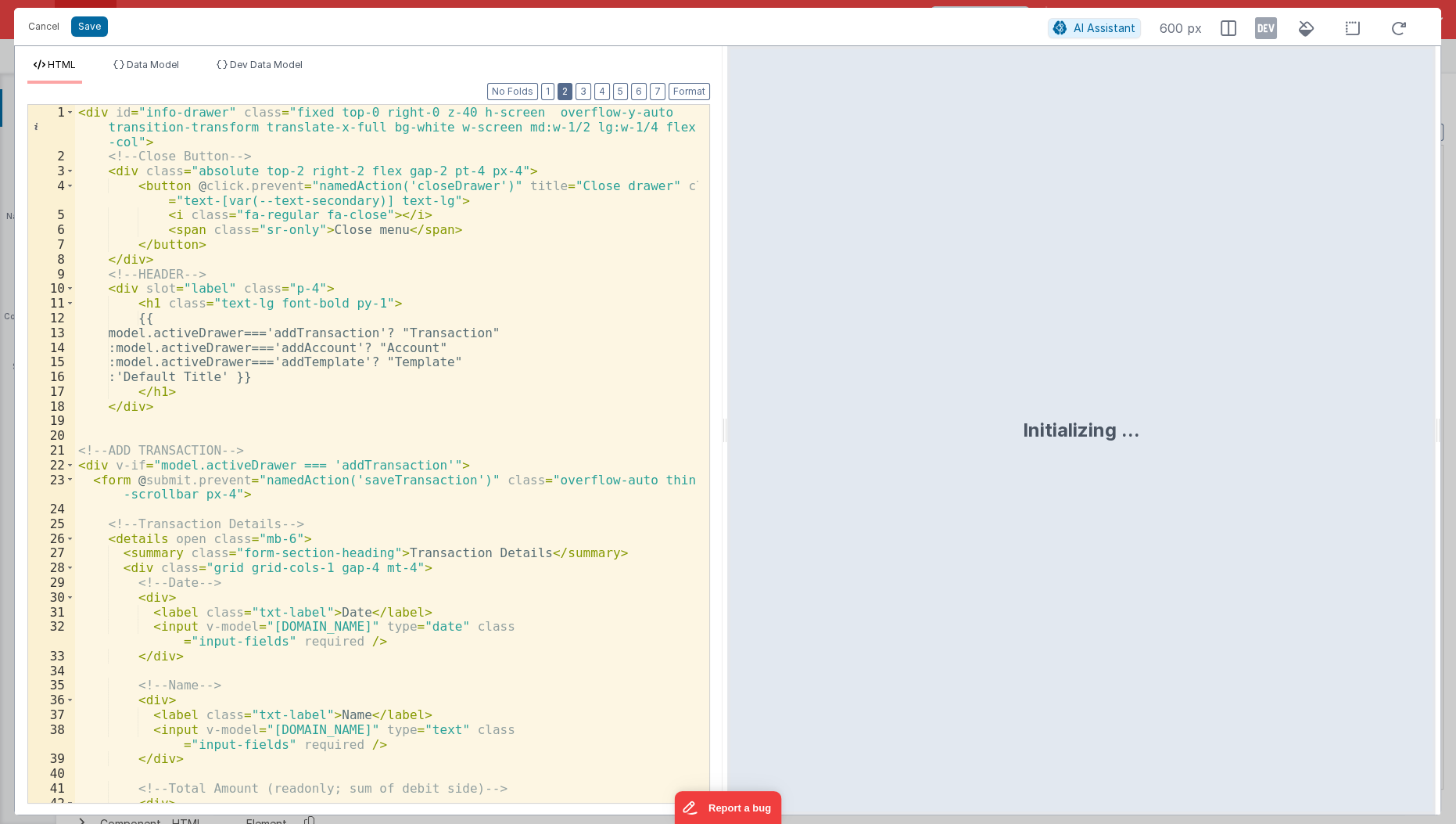
click at [573, 89] on button "2" at bounding box center [565, 91] width 15 height 17
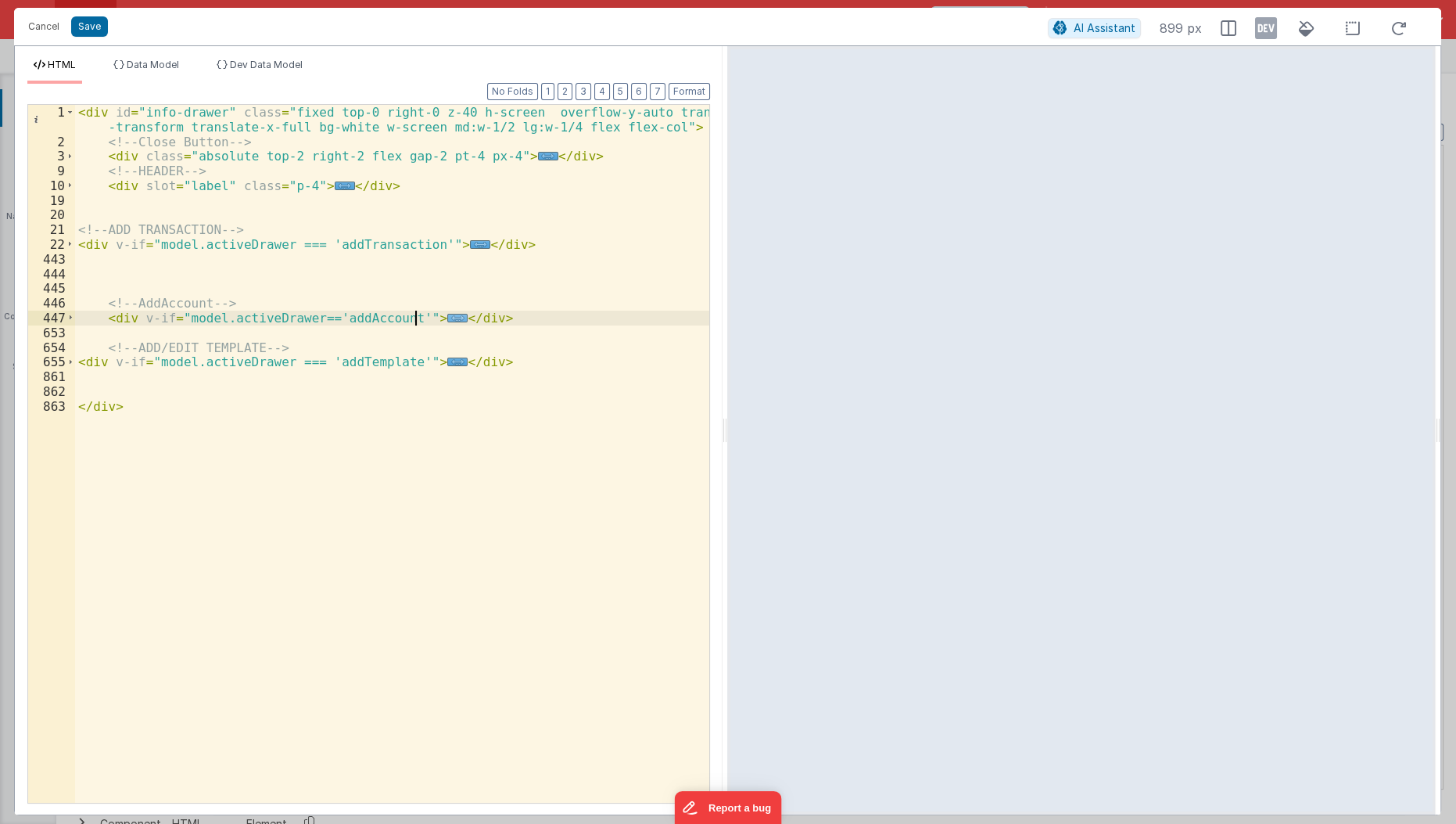
click at [447, 314] on span "..." at bounding box center [457, 318] width 20 height 9
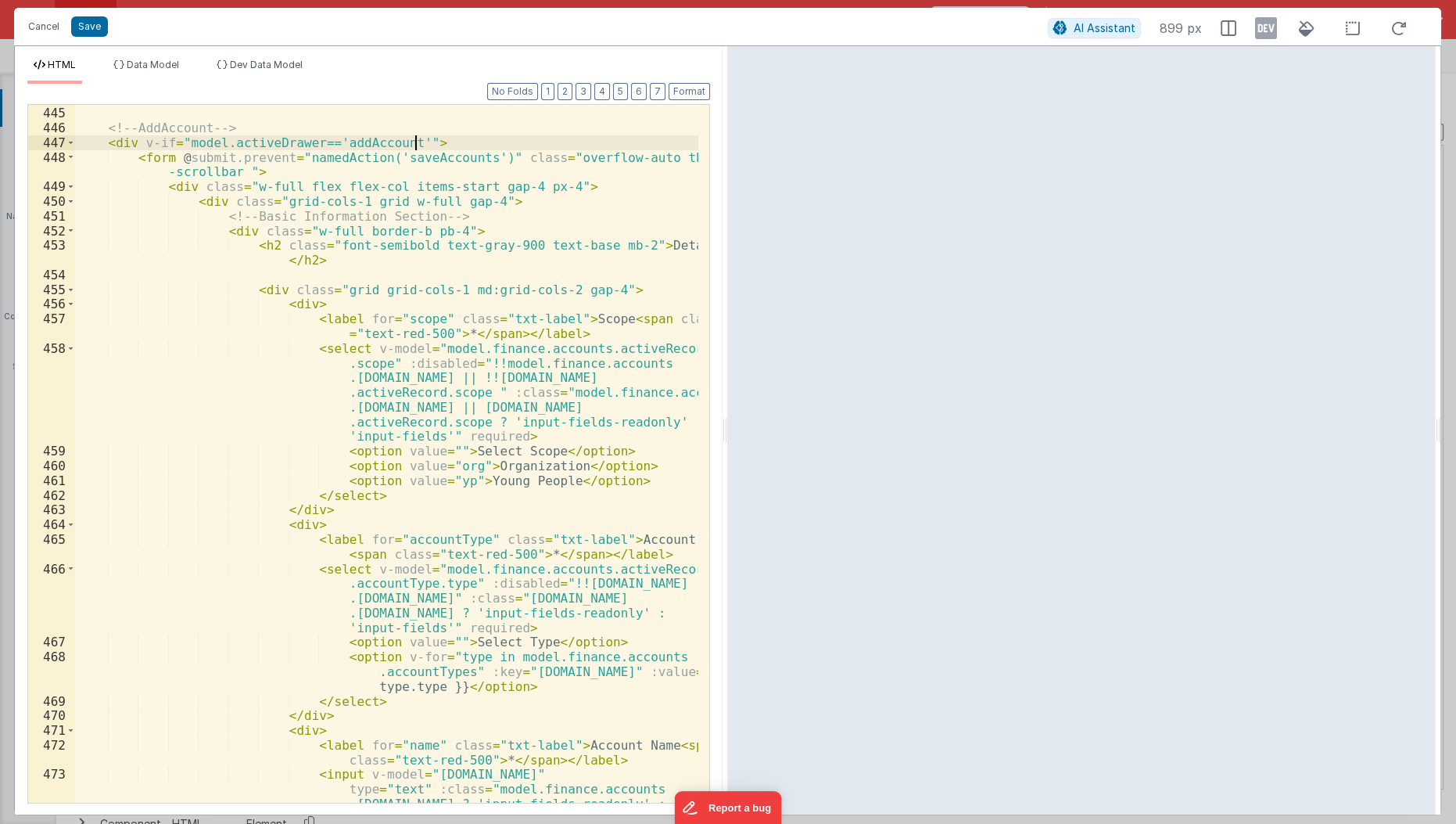
scroll to position [190, 0]
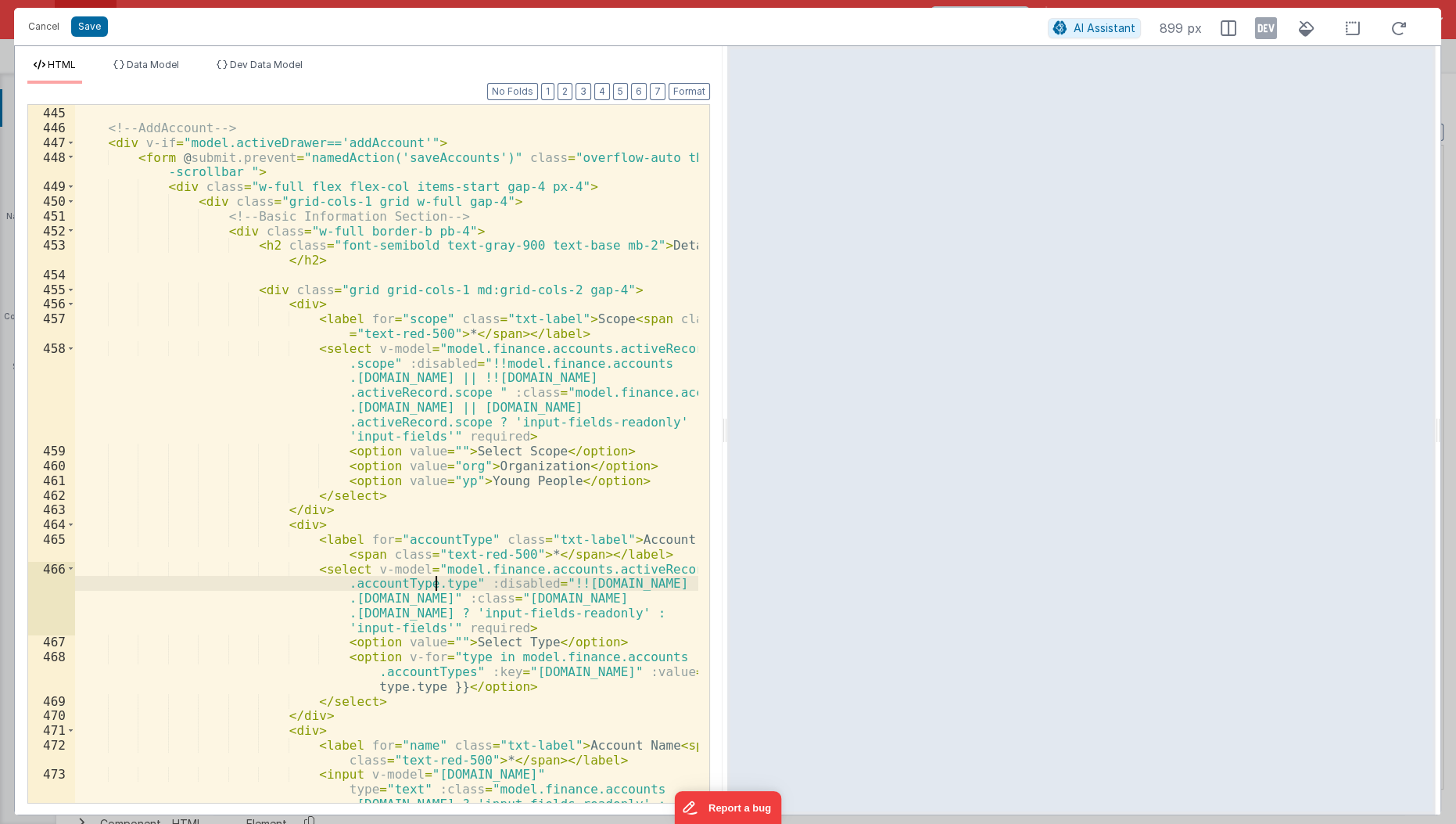
click at [434, 584] on div "<!-- AddAccount --> < div v-if = "model.activeDrawer=='addAccount'" > < form @ …" at bounding box center [387, 477] width 625 height 773
click at [89, 20] on button "Save" at bounding box center [89, 26] width 37 height 20
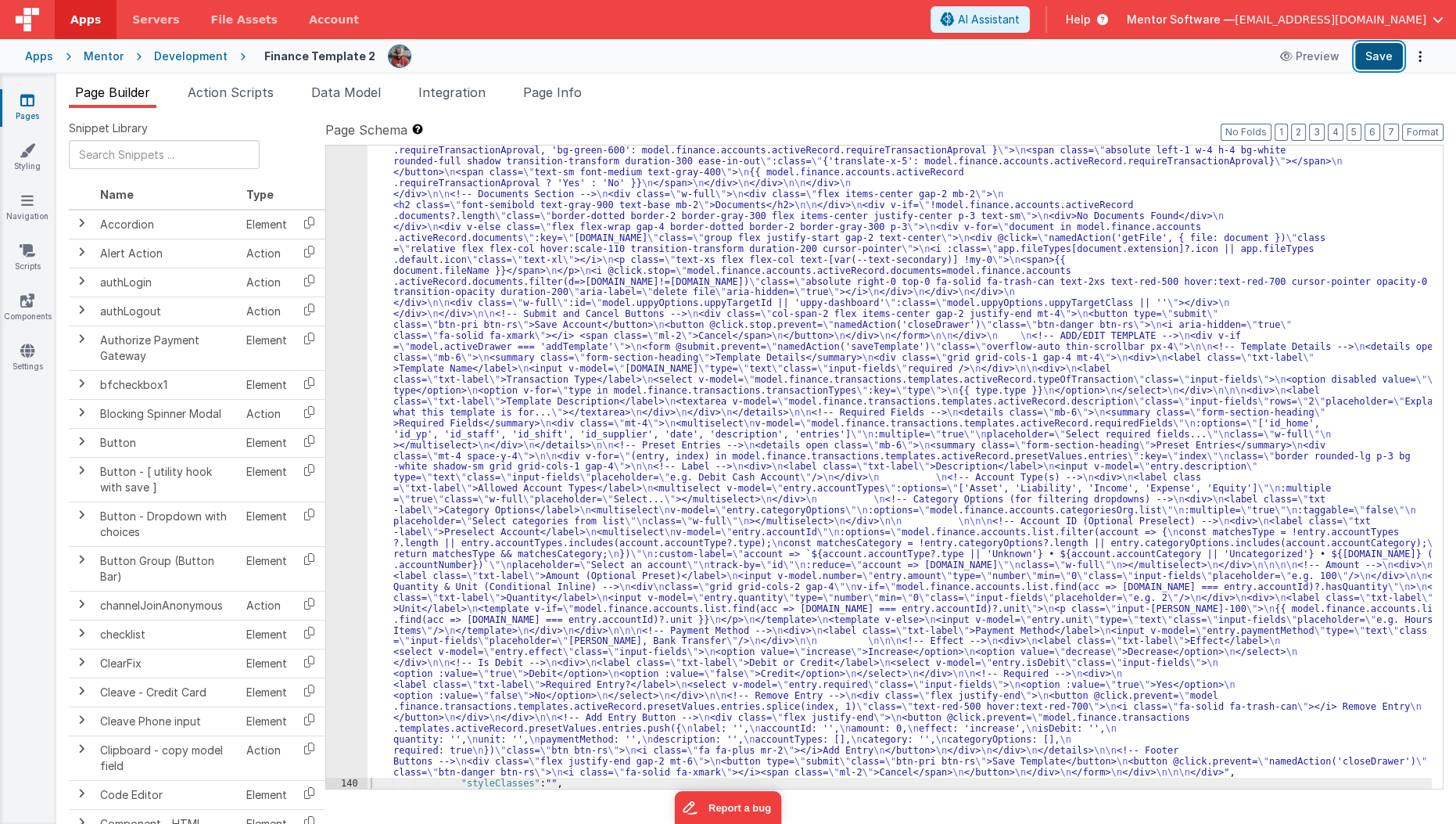
click at [1391, 52] on button "Save" at bounding box center [1380, 56] width 48 height 27
